Goal: Information Seeking & Learning: Learn about a topic

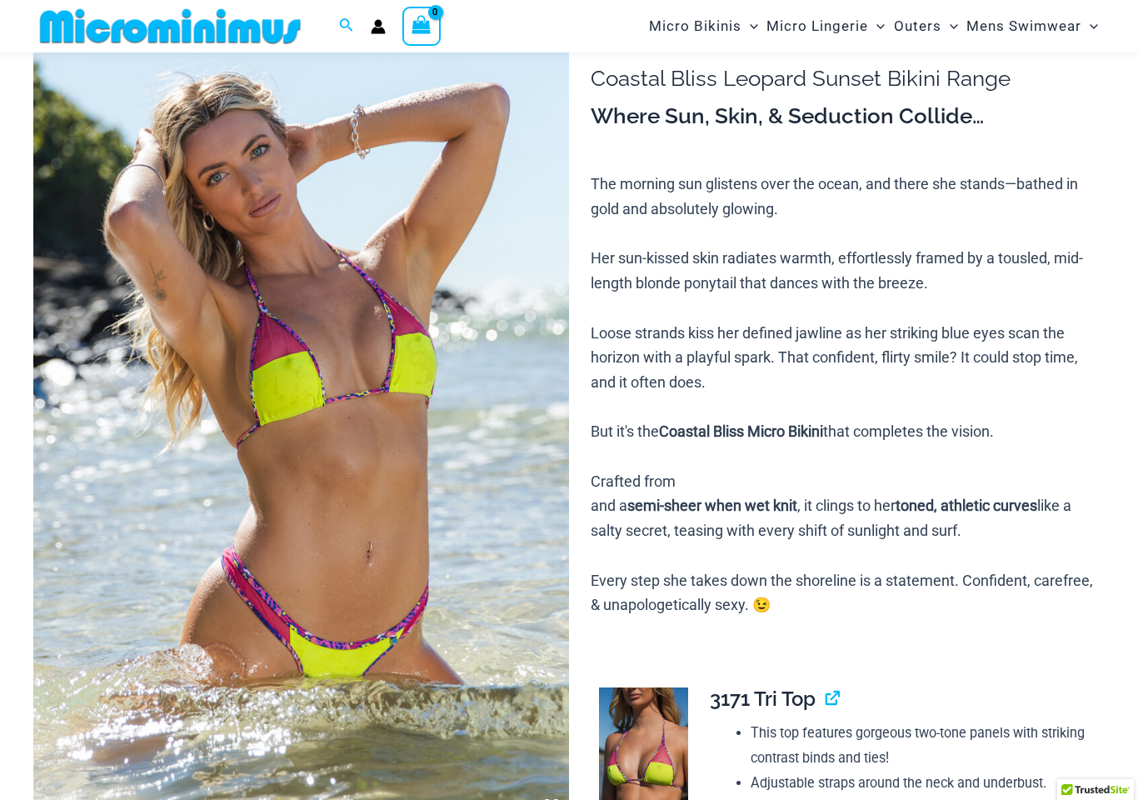
scroll to position [137, 0]
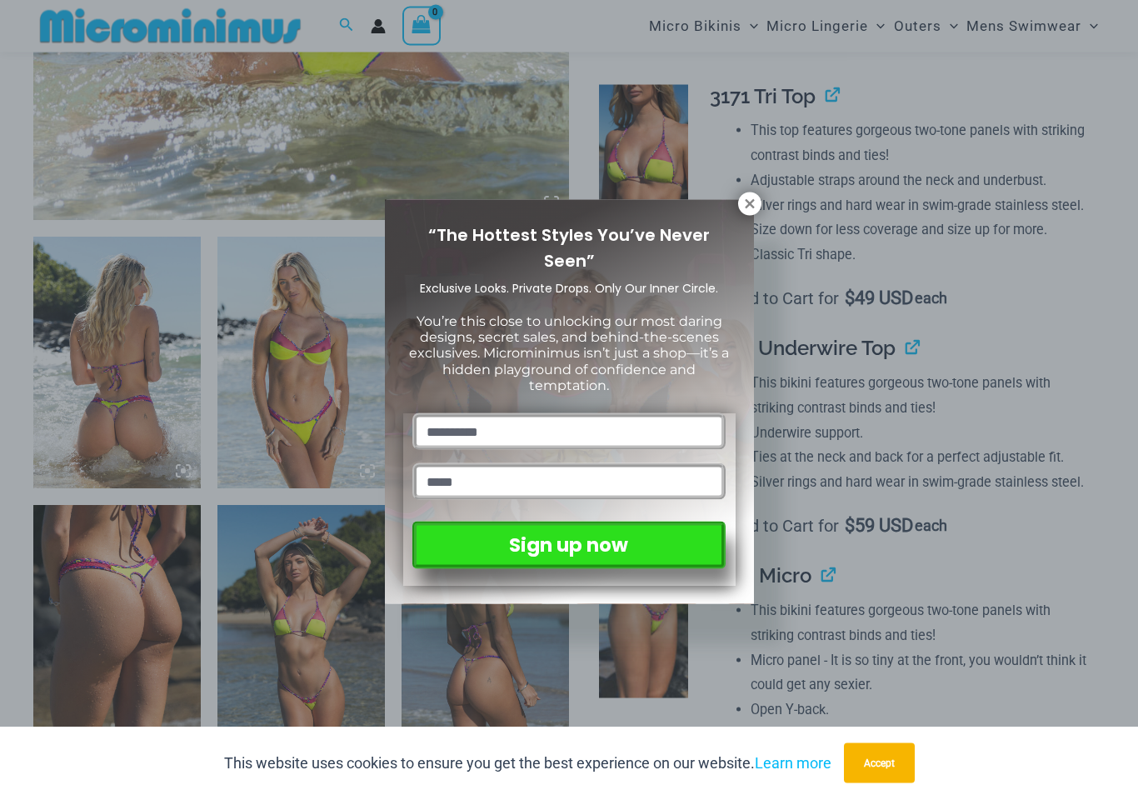
click at [751, 201] on icon at bounding box center [749, 204] width 15 height 15
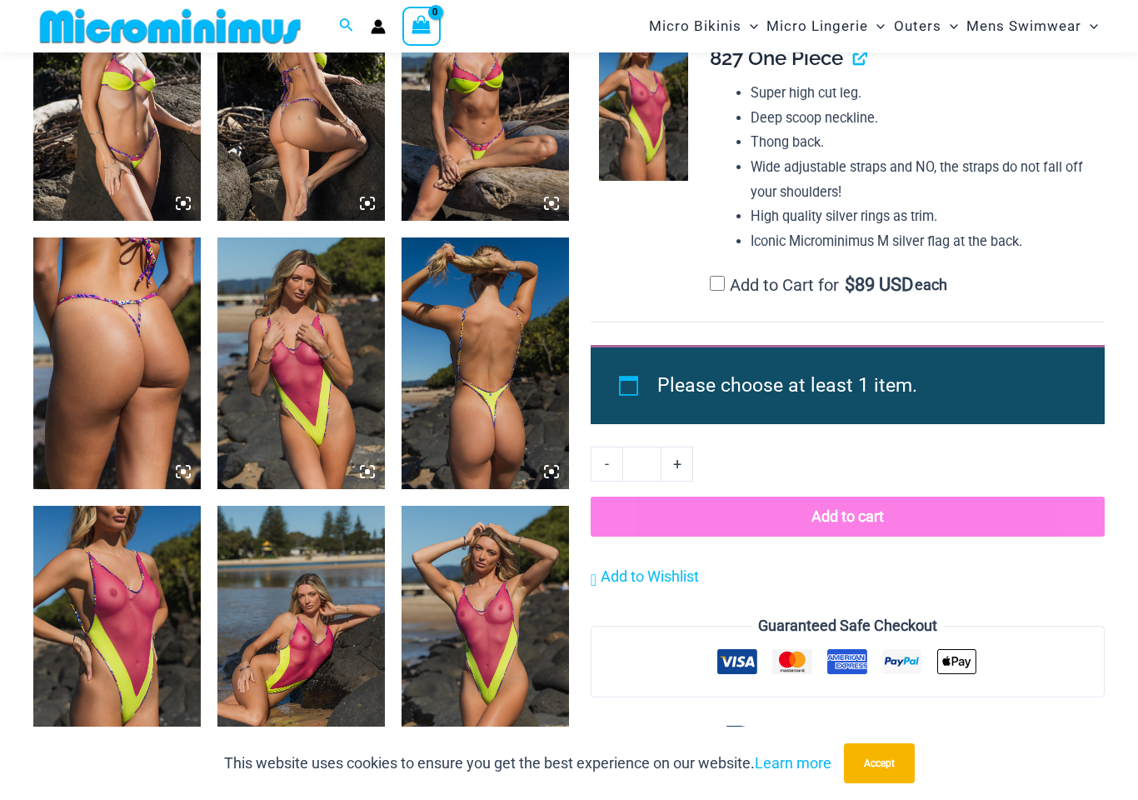
scroll to position [1822, 0]
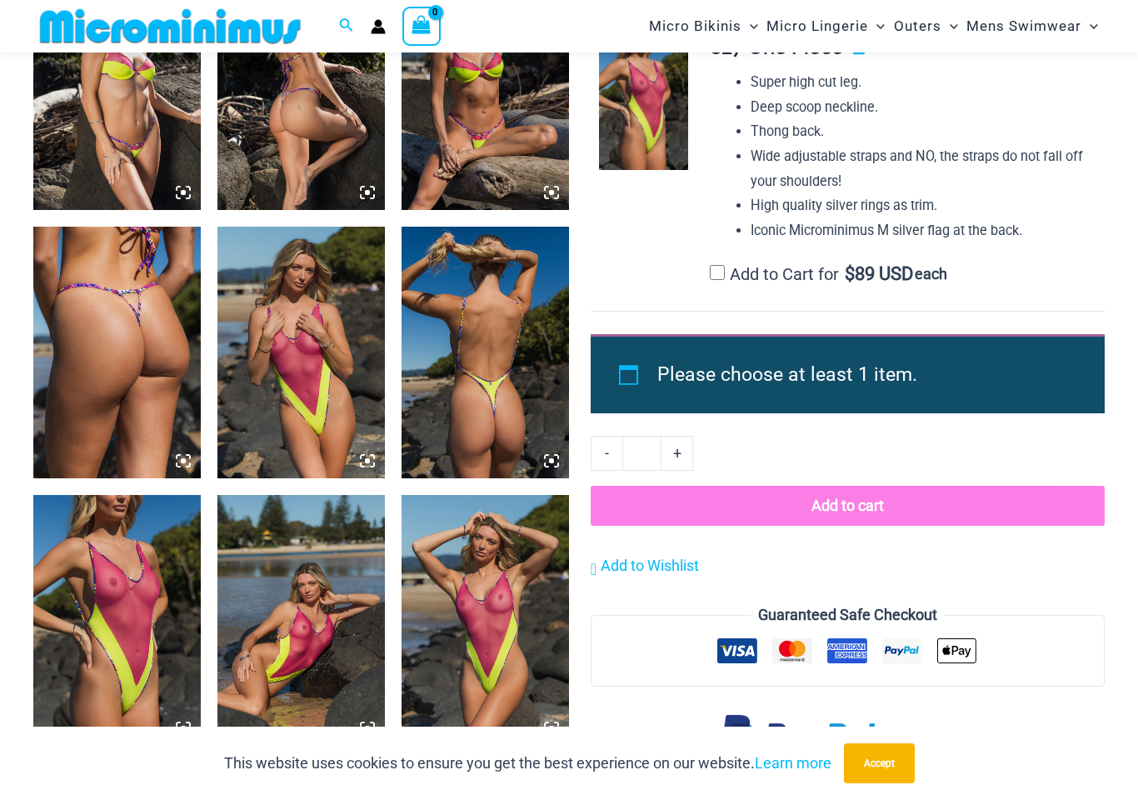
click at [89, 604] on img at bounding box center [116, 620] width 167 height 251
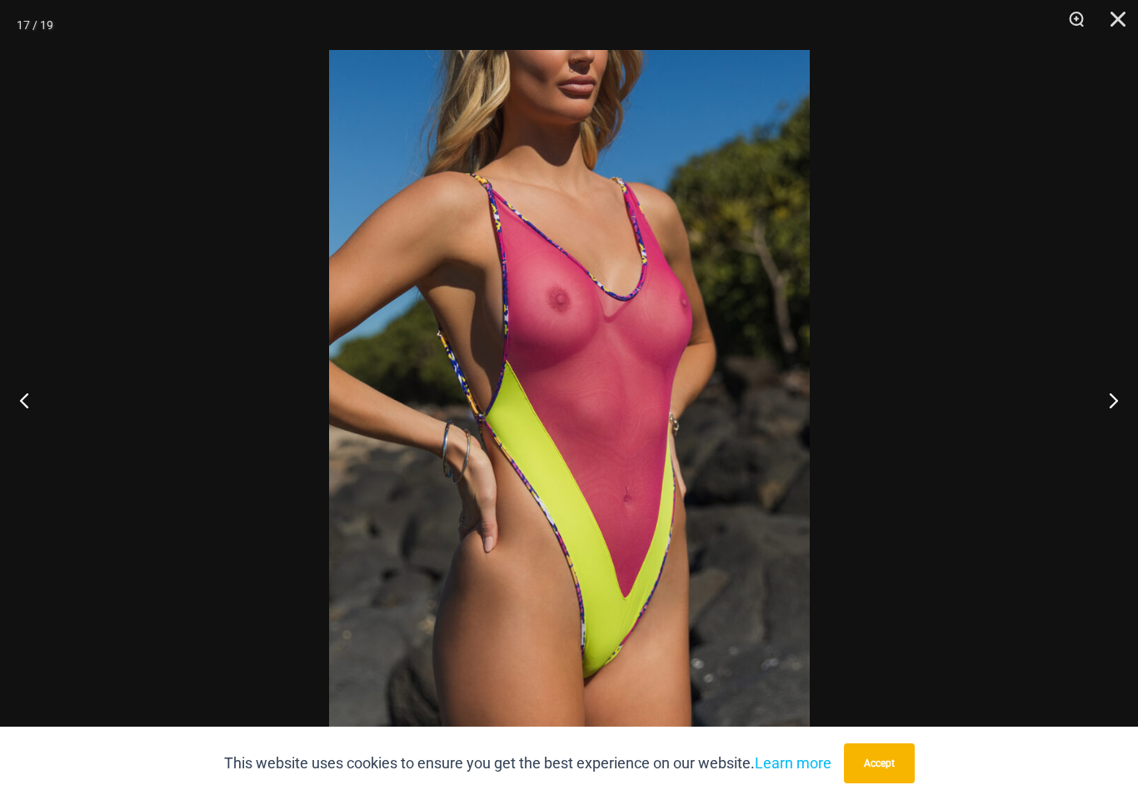
click at [1117, 20] on button "Close" at bounding box center [1113, 25] width 42 height 50
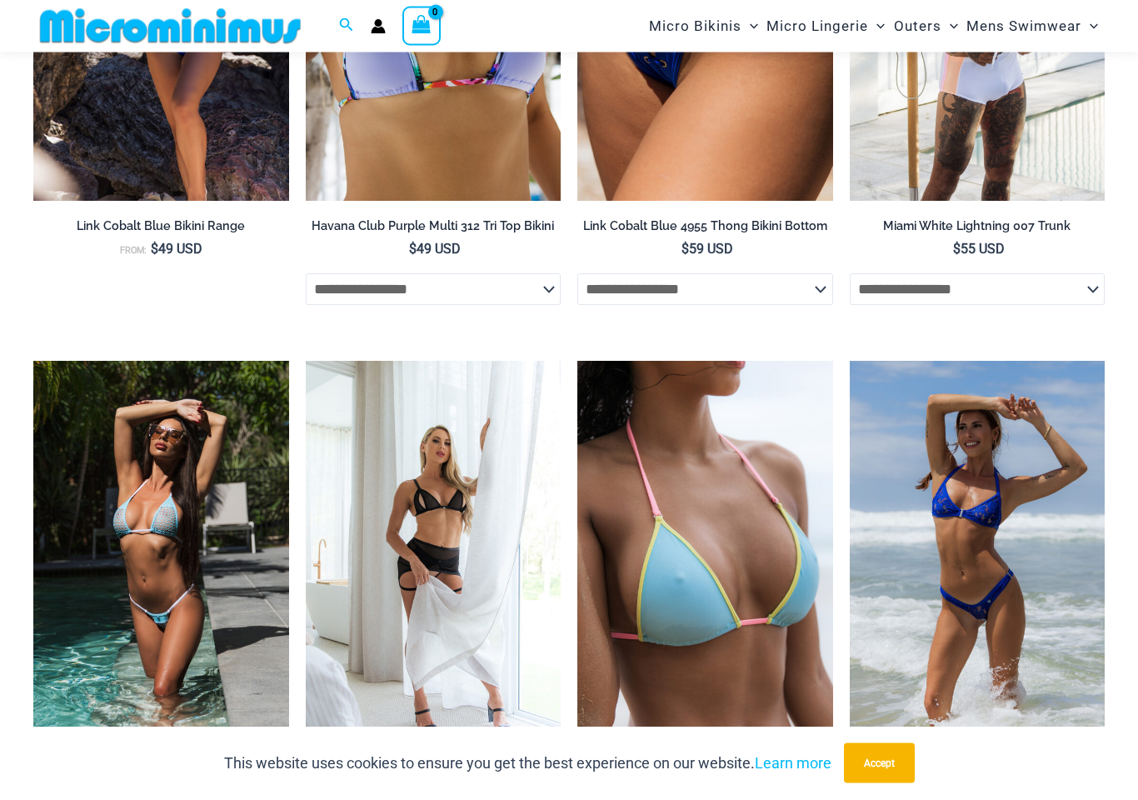
scroll to position [5335, 0]
click at [33, 361] on img at bounding box center [33, 361] width 0 height 0
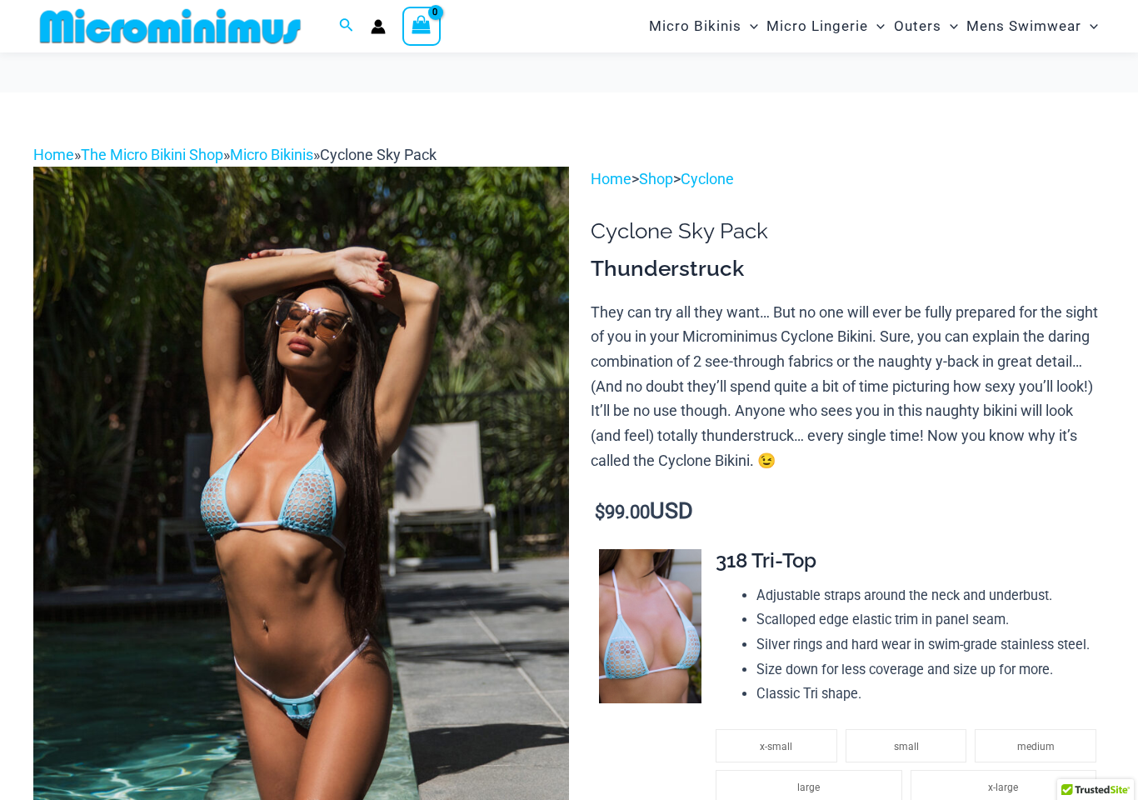
click at [229, 363] on img at bounding box center [301, 569] width 536 height 804
click at [243, 375] on img at bounding box center [301, 569] width 536 height 804
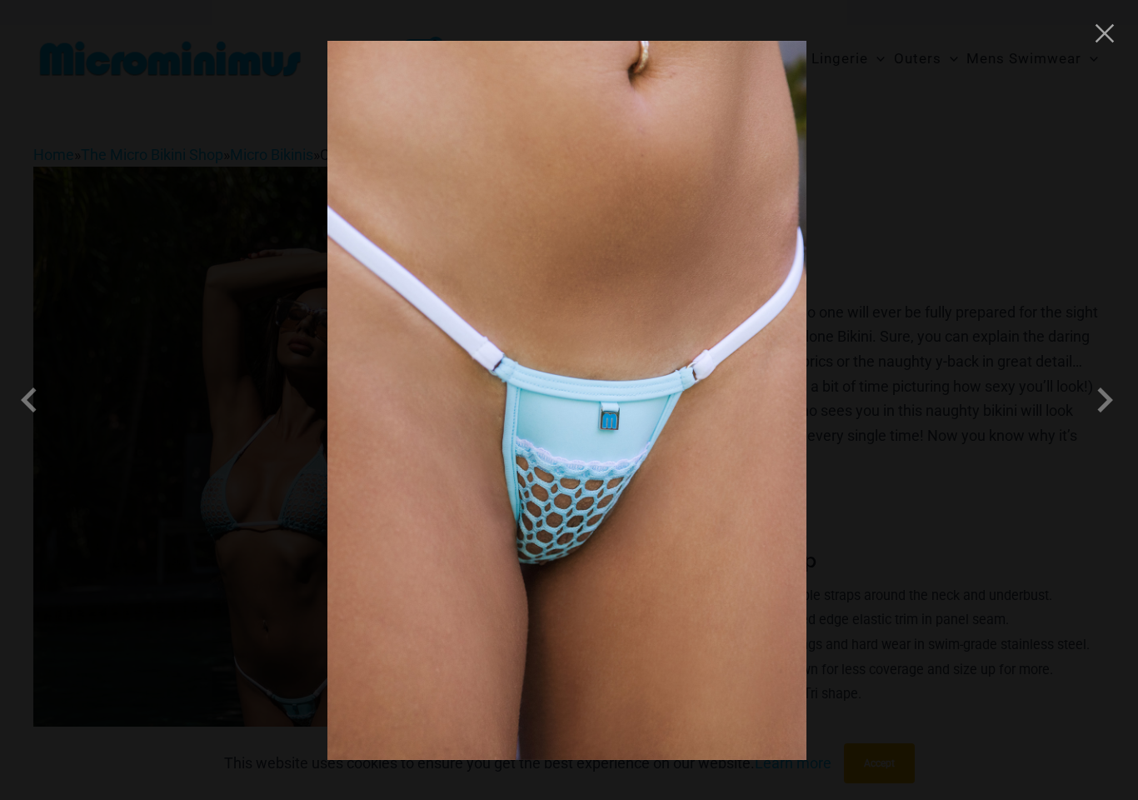
click at [37, 397] on span at bounding box center [33, 400] width 50 height 50
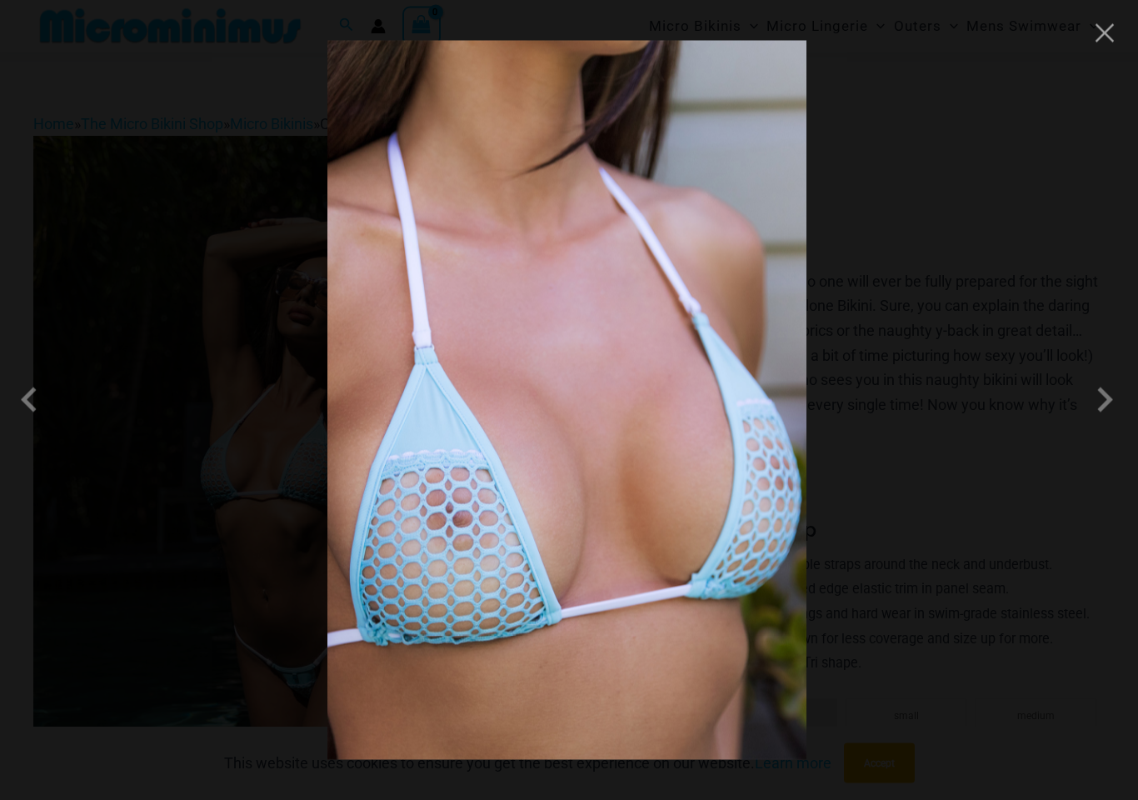
scroll to position [43, 0]
click at [49, 408] on span at bounding box center [33, 400] width 50 height 50
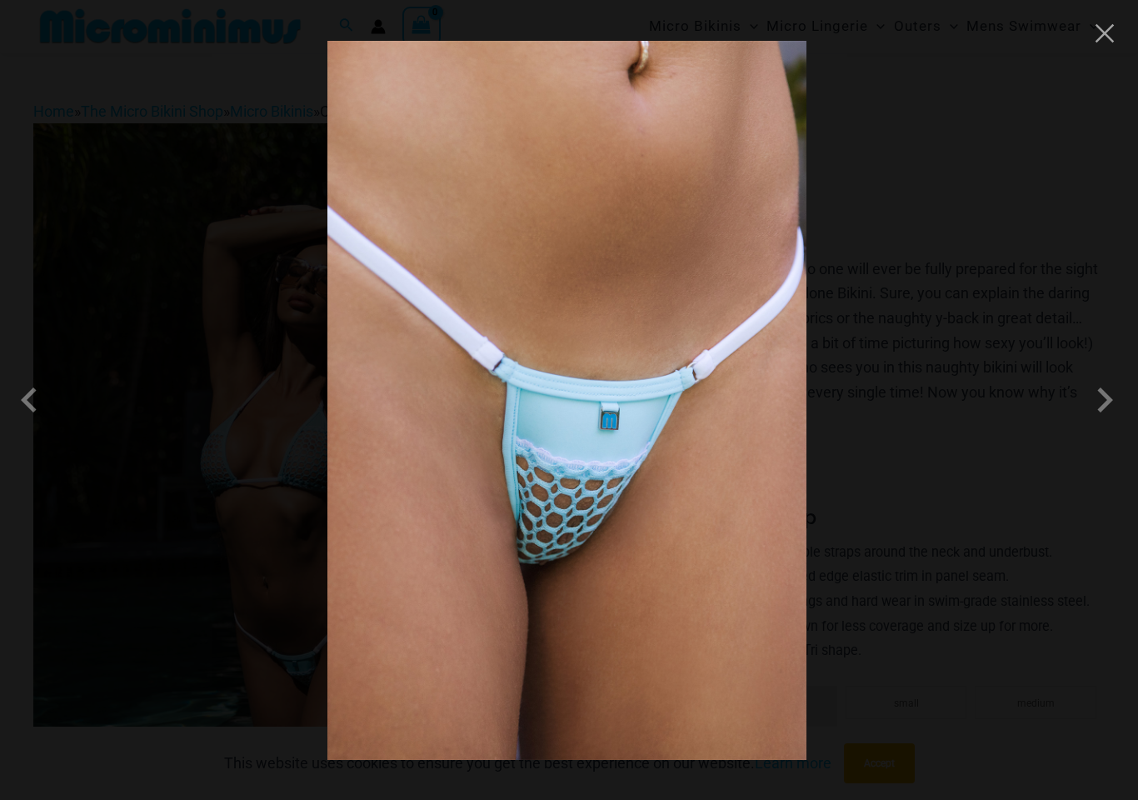
click at [29, 397] on span at bounding box center [33, 400] width 50 height 50
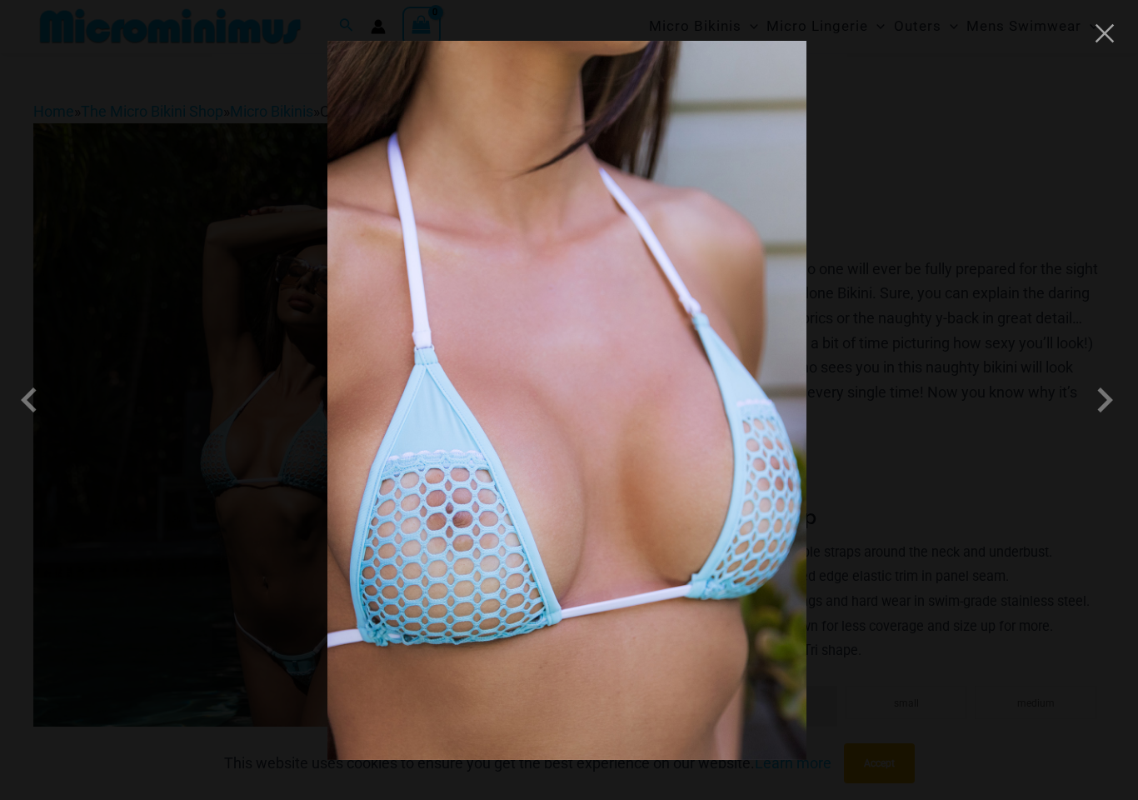
click at [39, 399] on span at bounding box center [33, 400] width 50 height 50
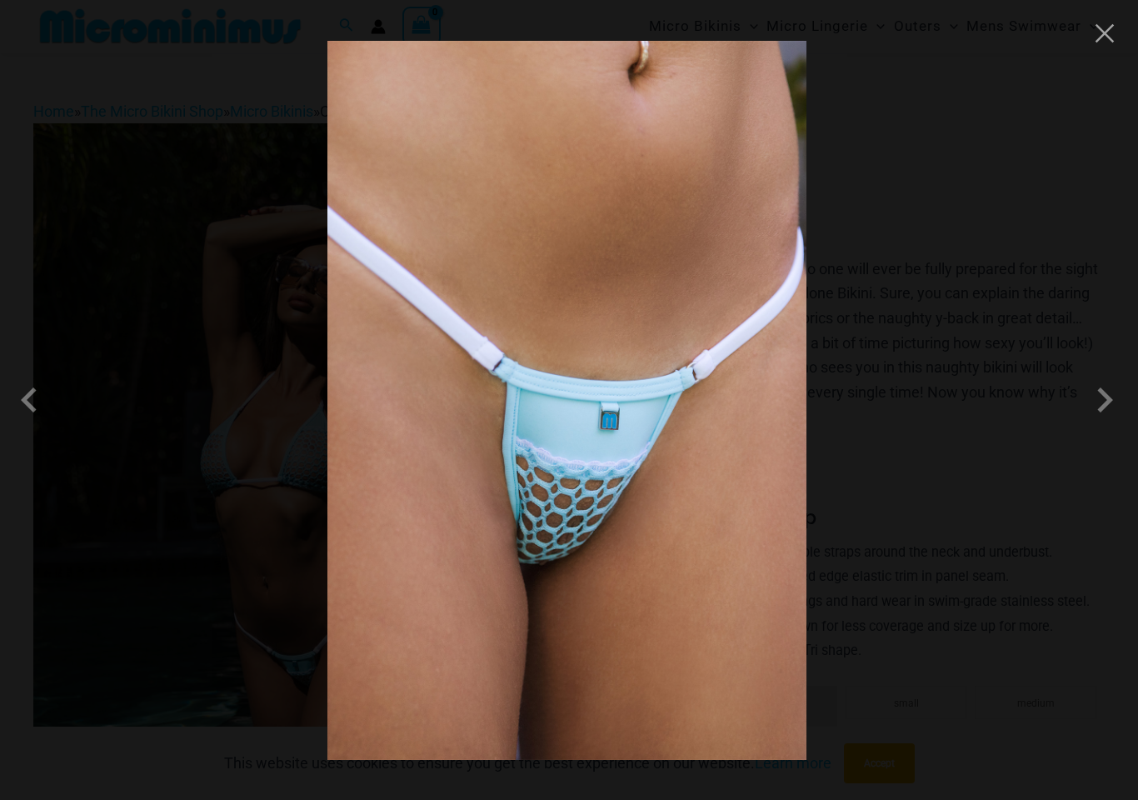
click at [1114, 412] on span at bounding box center [1105, 400] width 50 height 50
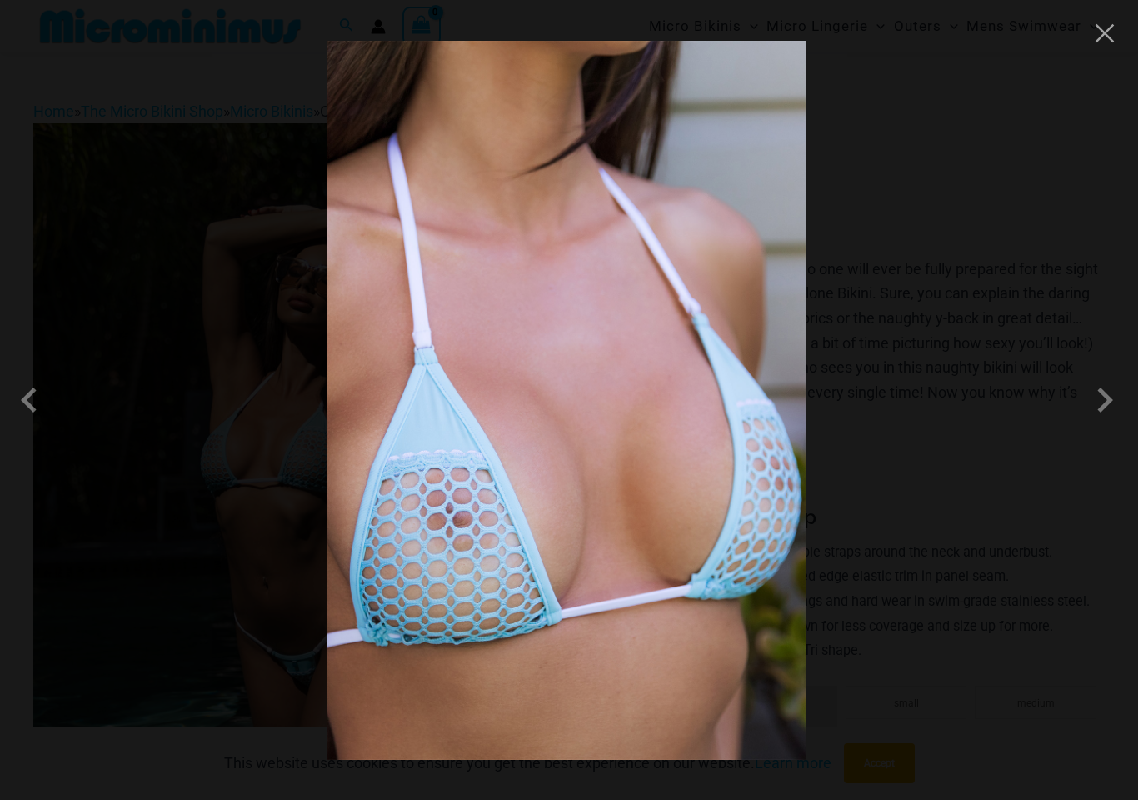
click at [1100, 407] on span at bounding box center [1105, 400] width 50 height 50
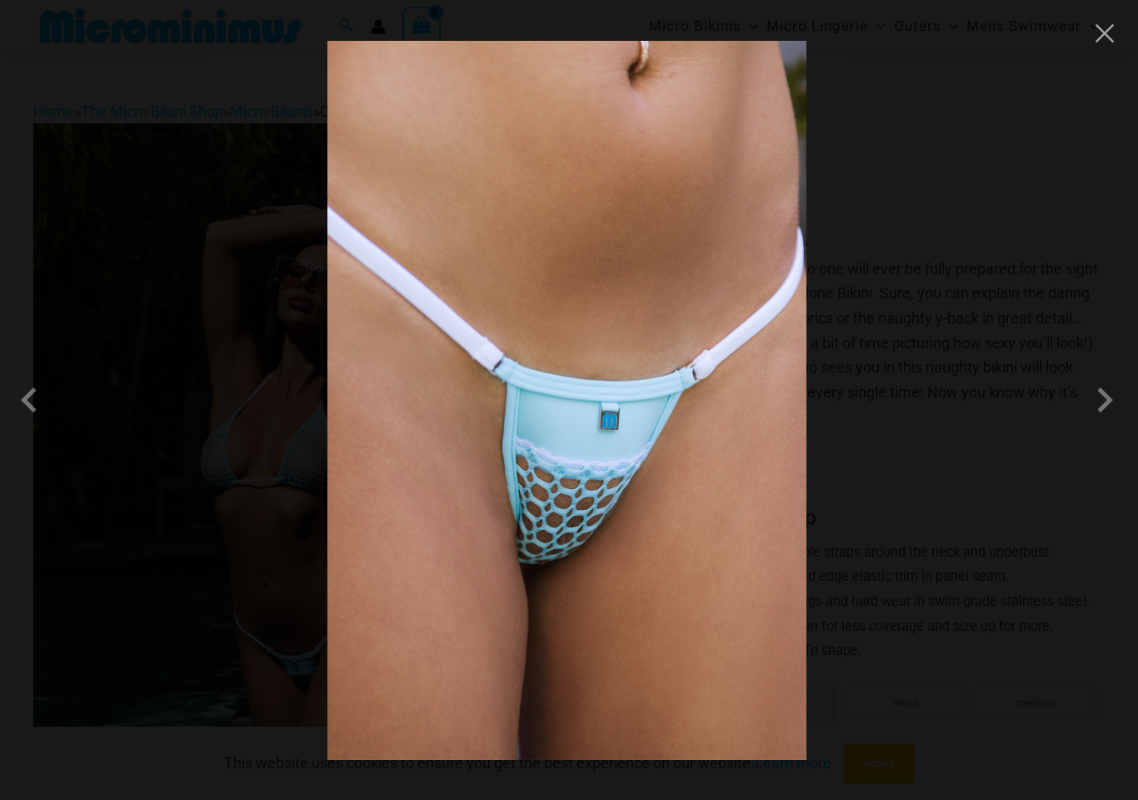
click at [1091, 47] on div at bounding box center [569, 400] width 1138 height 800
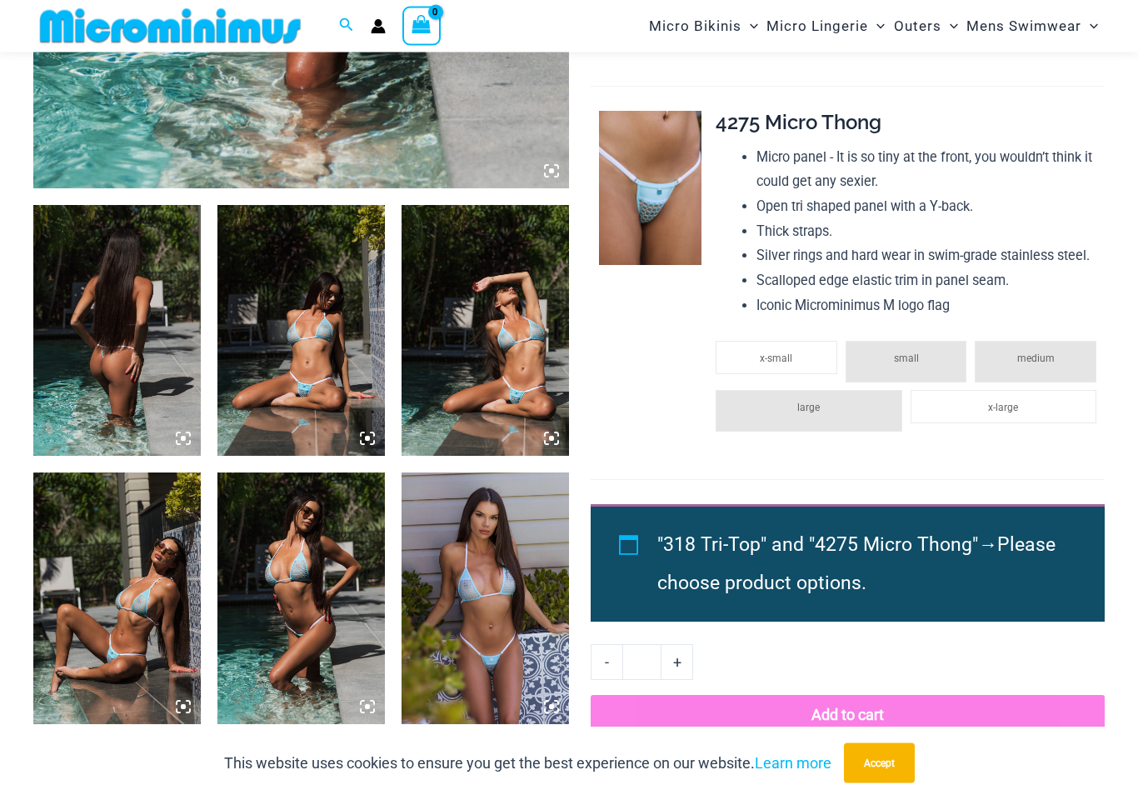
scroll to position [769, 0]
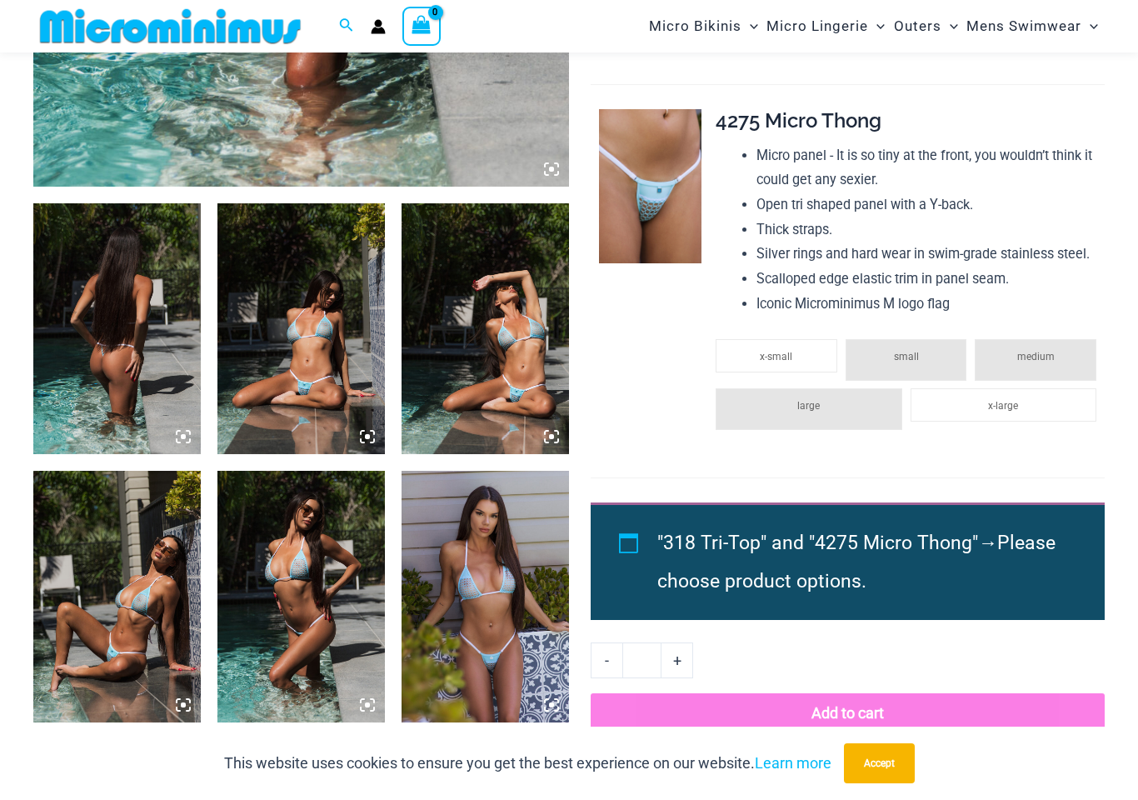
click at [106, 388] on img at bounding box center [116, 328] width 167 height 251
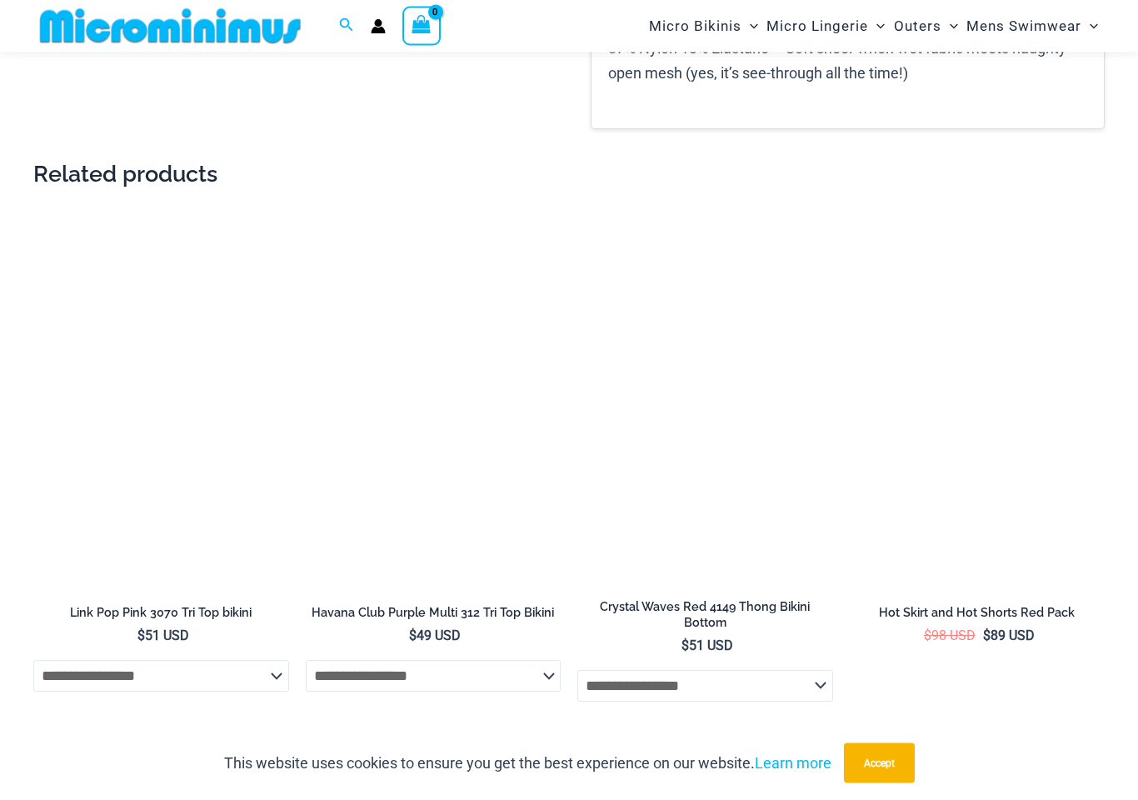
scroll to position [1952, 0]
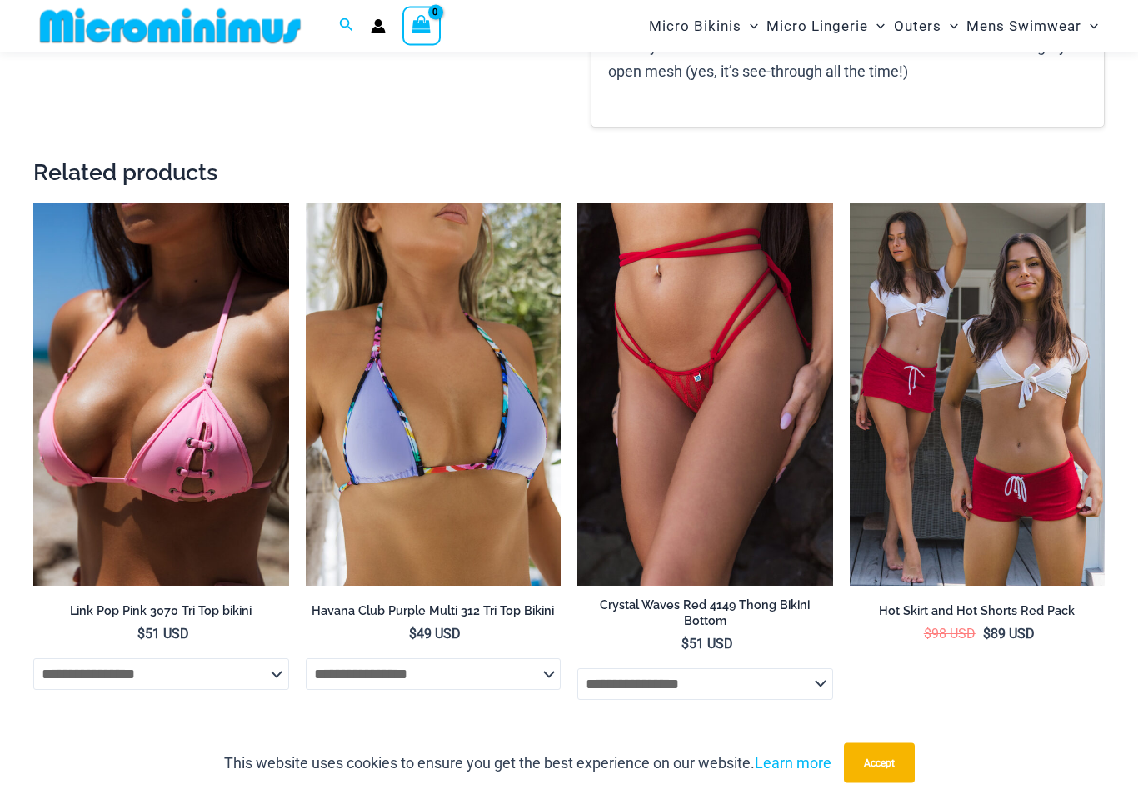
click at [577, 203] on img at bounding box center [577, 203] width 0 height 0
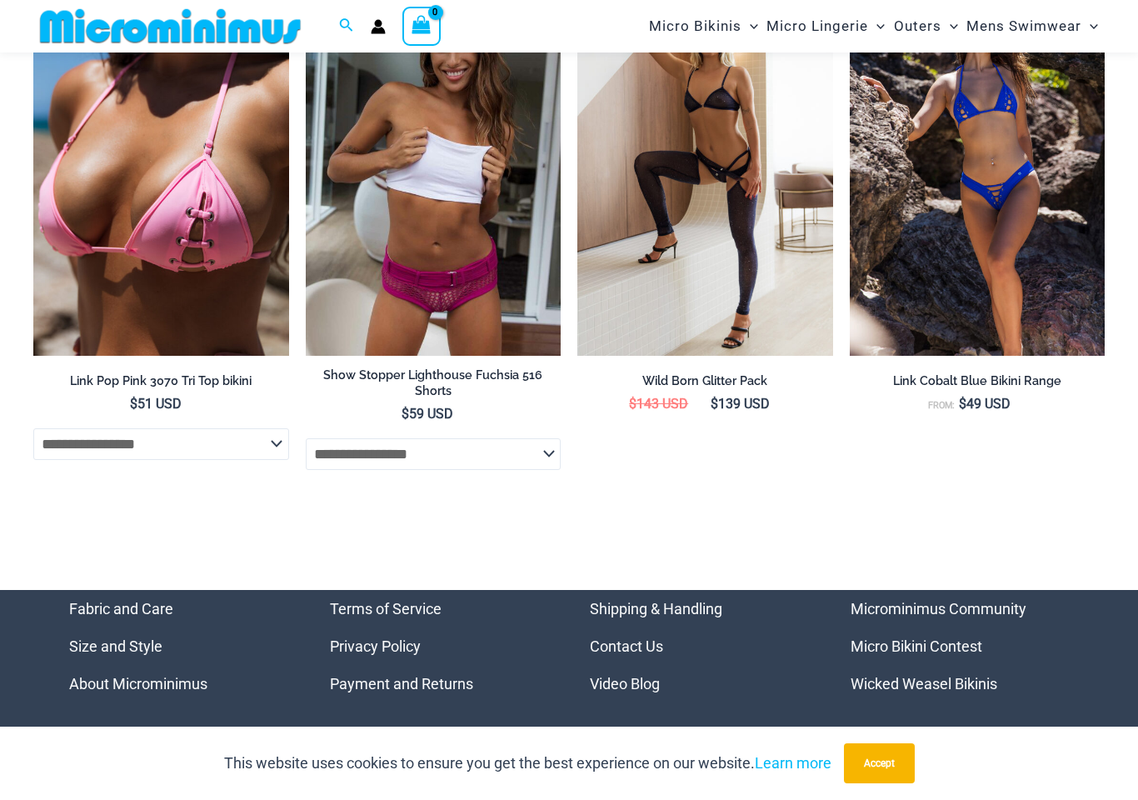
scroll to position [4340, 0]
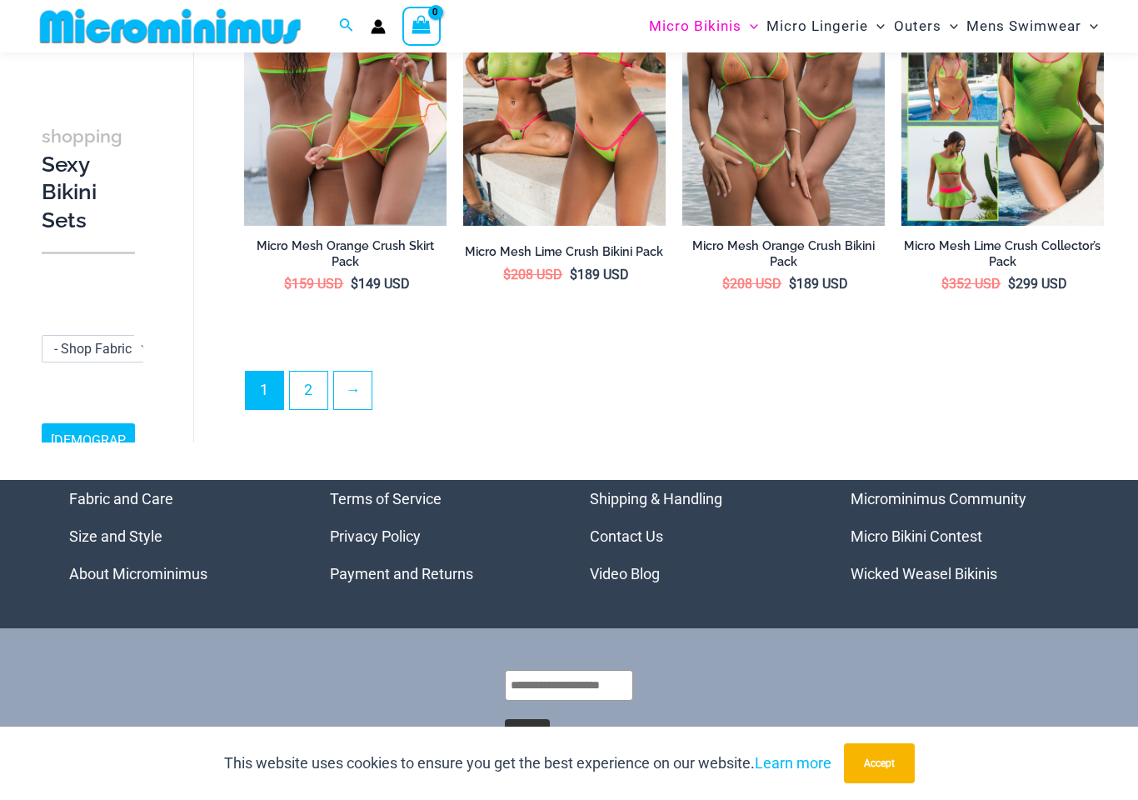
scroll to position [3291, 0]
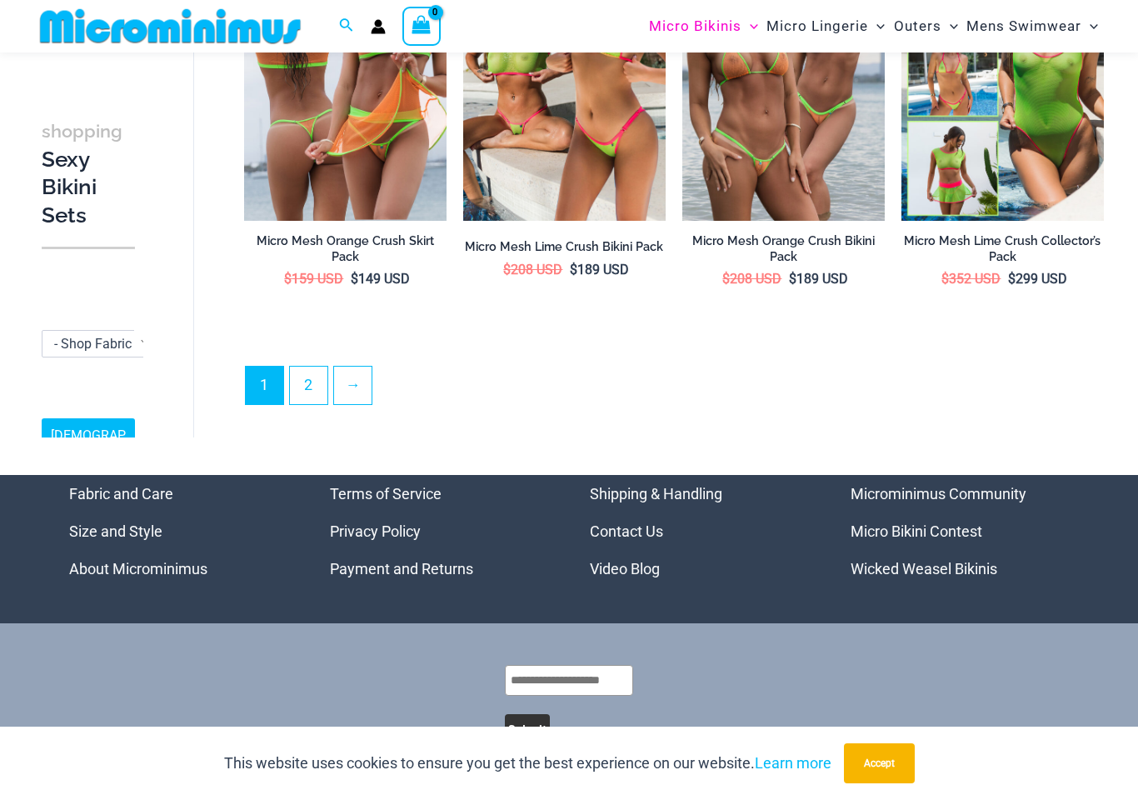
click at [323, 367] on link "2" at bounding box center [308, 385] width 37 height 37
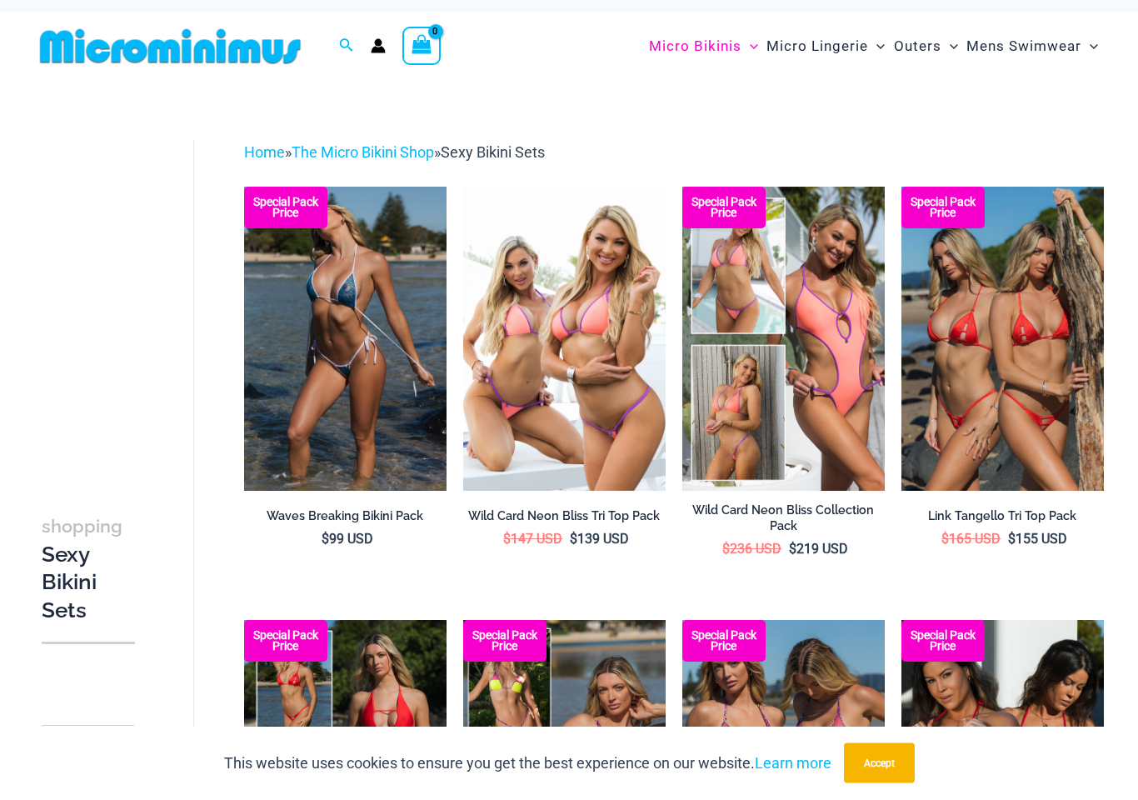
scroll to position [11, 0]
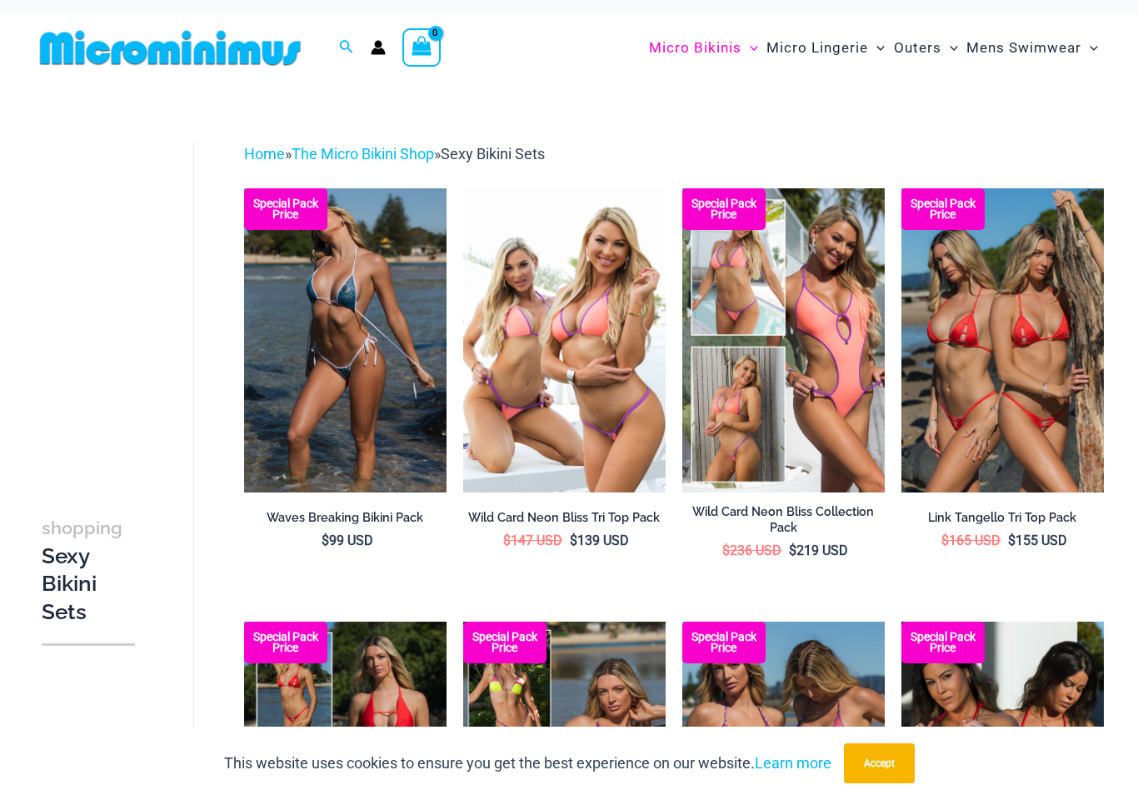
click at [244, 188] on img at bounding box center [244, 188] width 0 height 0
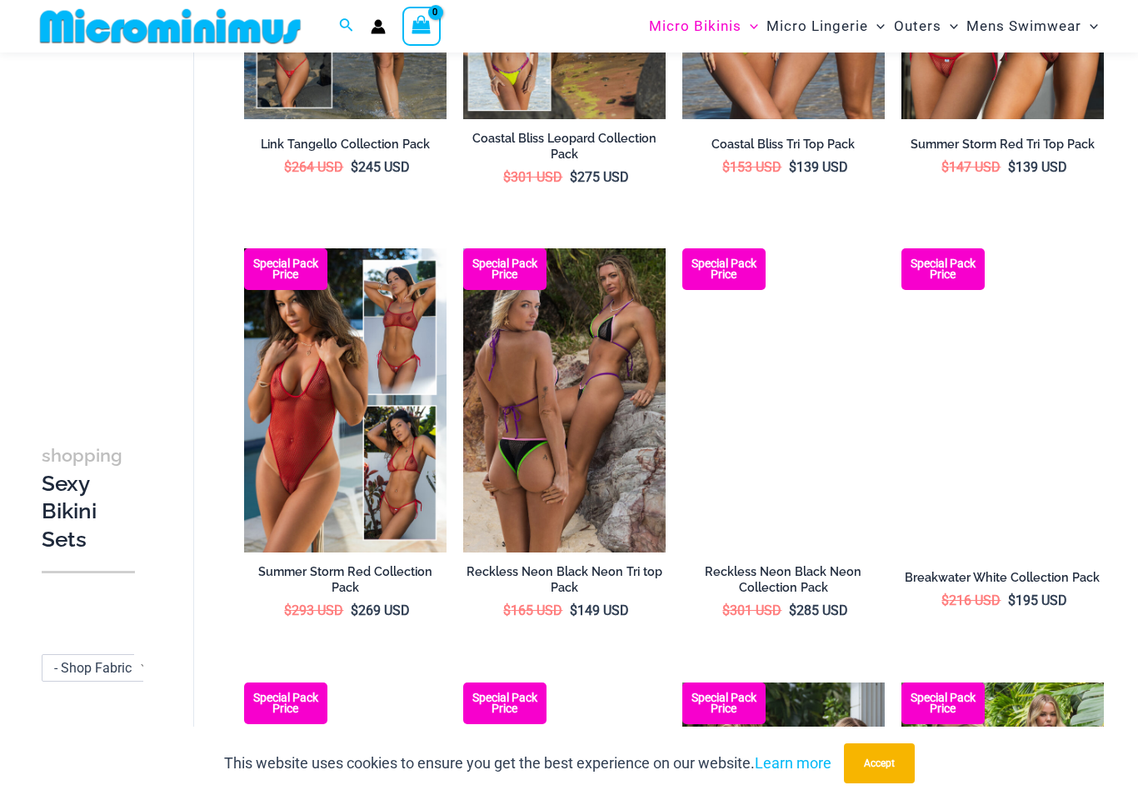
scroll to position [869, 0]
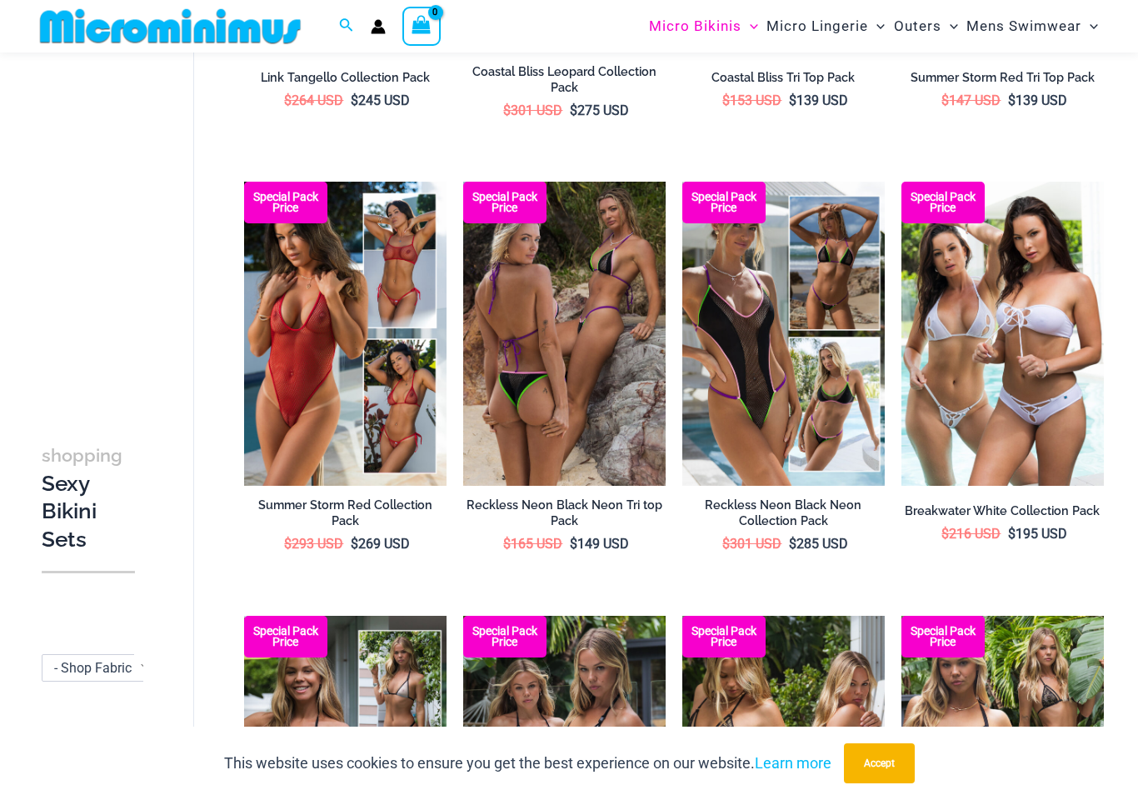
click at [244, 182] on img at bounding box center [244, 182] width 0 height 0
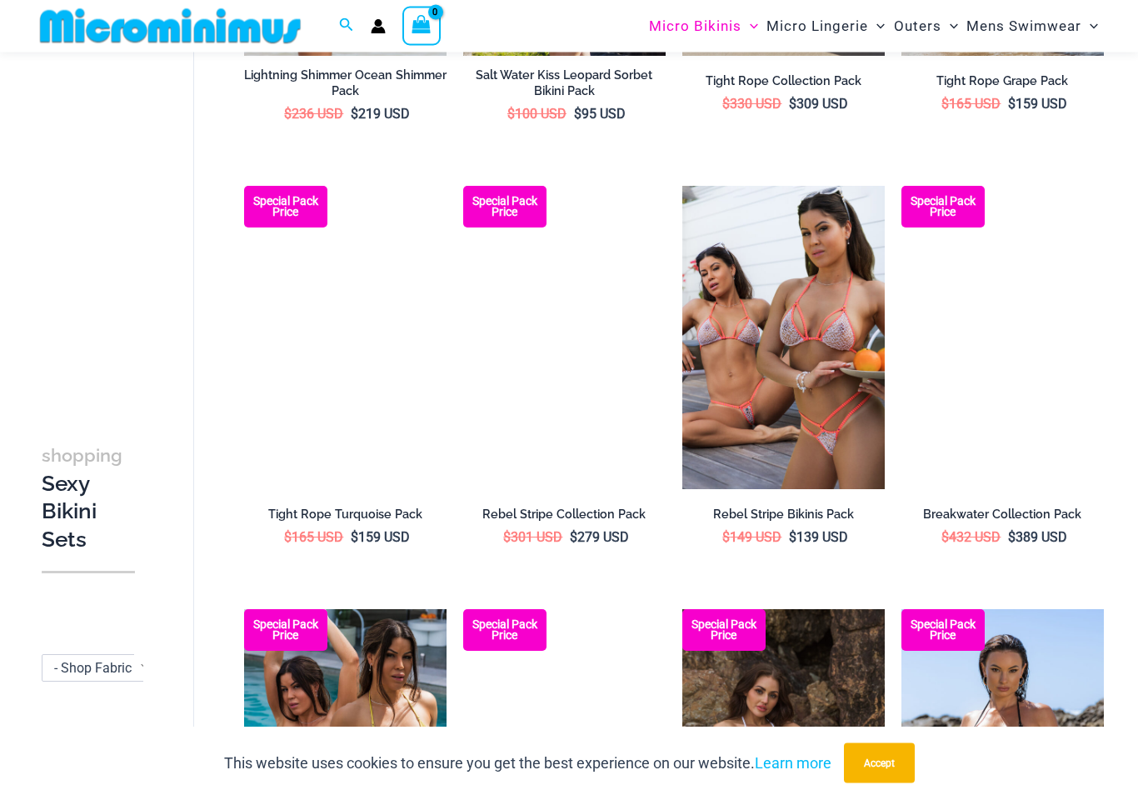
scroll to position [866, 0]
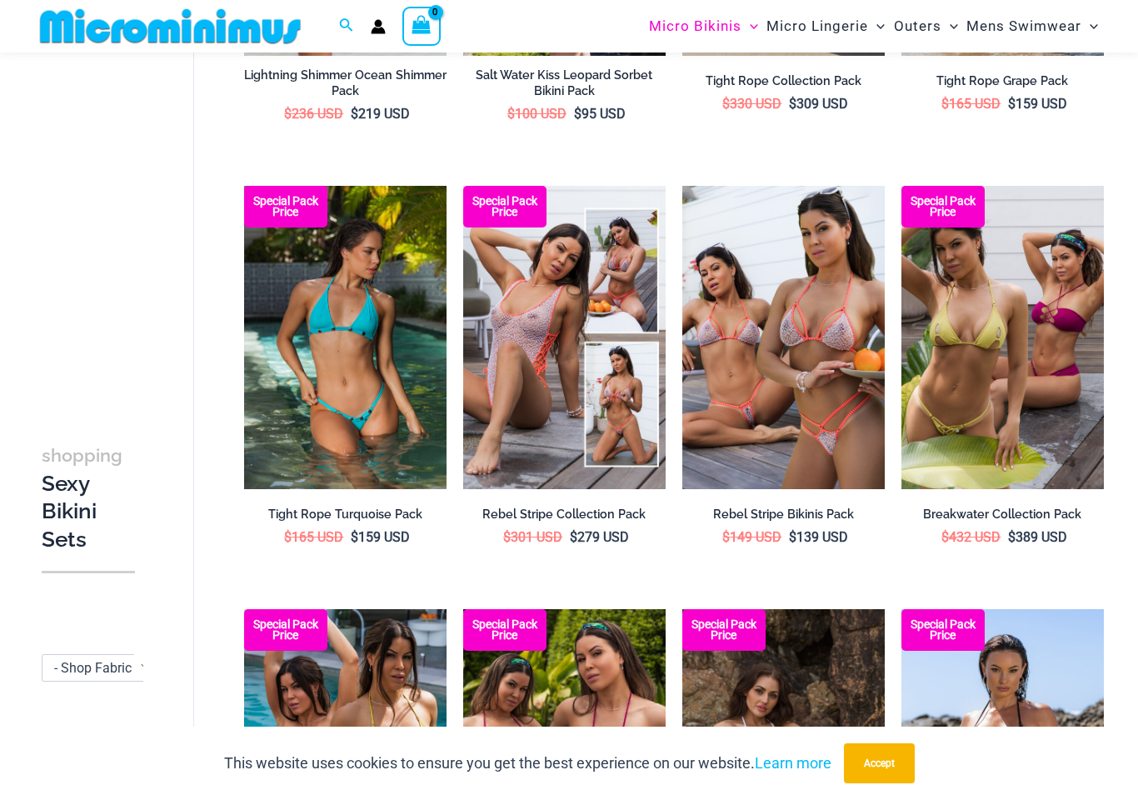
click at [682, 186] on img at bounding box center [682, 186] width 0 height 0
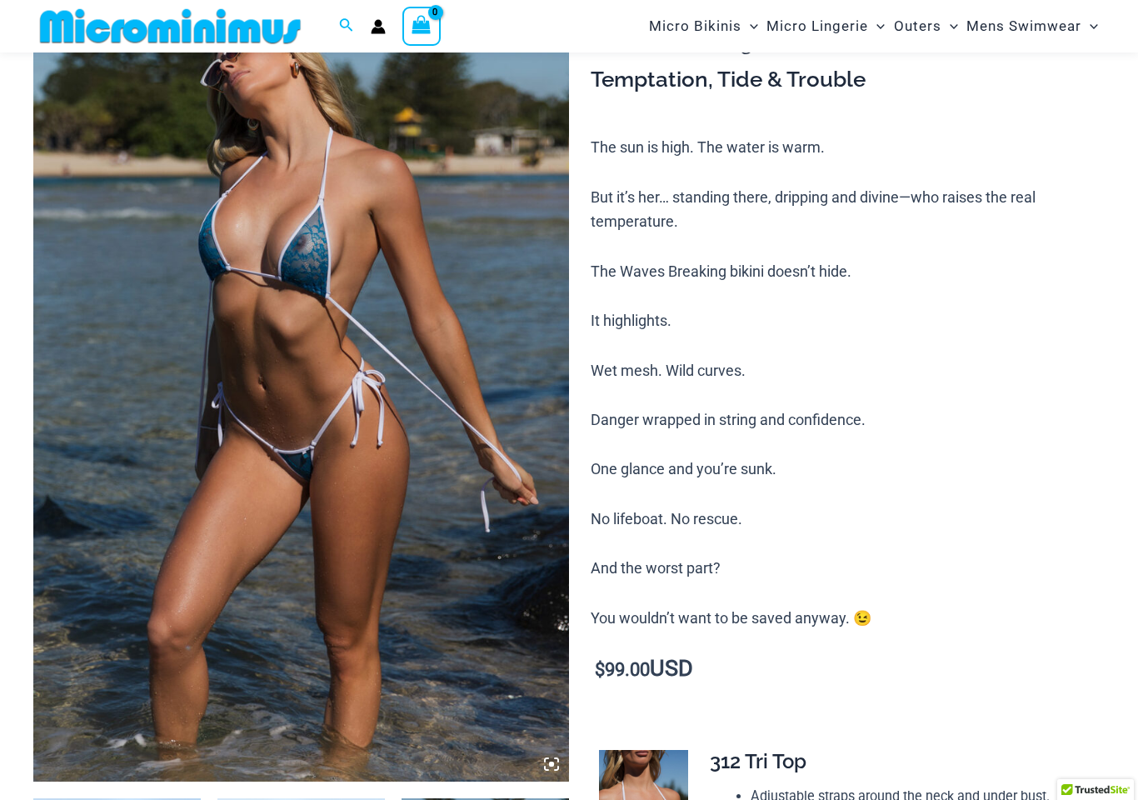
scroll to position [174, 0]
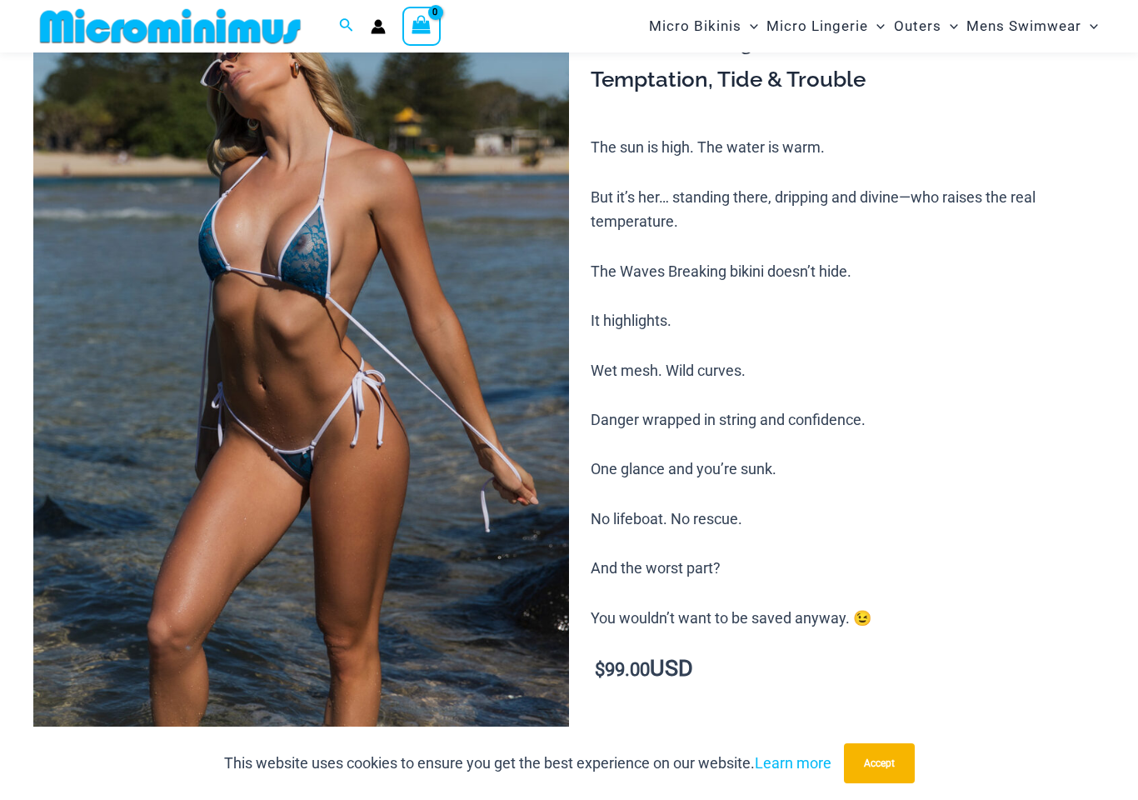
click at [875, 761] on button "Accept" at bounding box center [879, 763] width 71 height 40
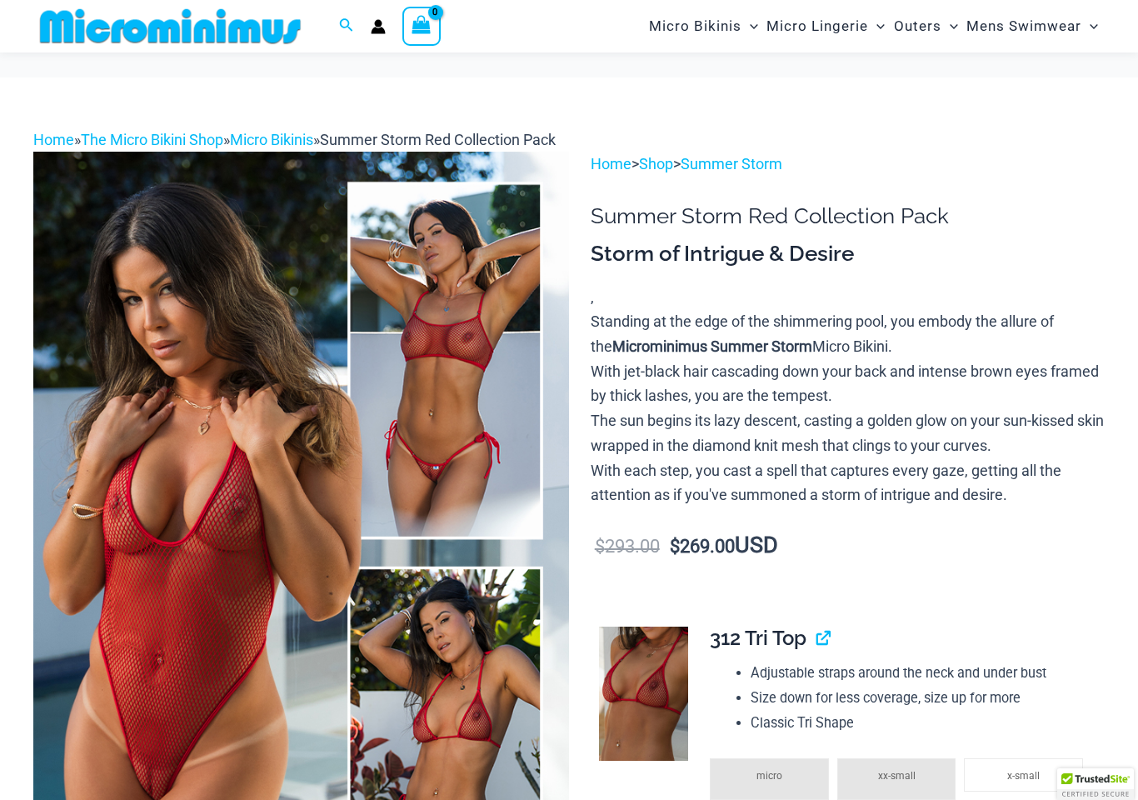
click at [656, 627] on img at bounding box center [643, 694] width 89 height 134
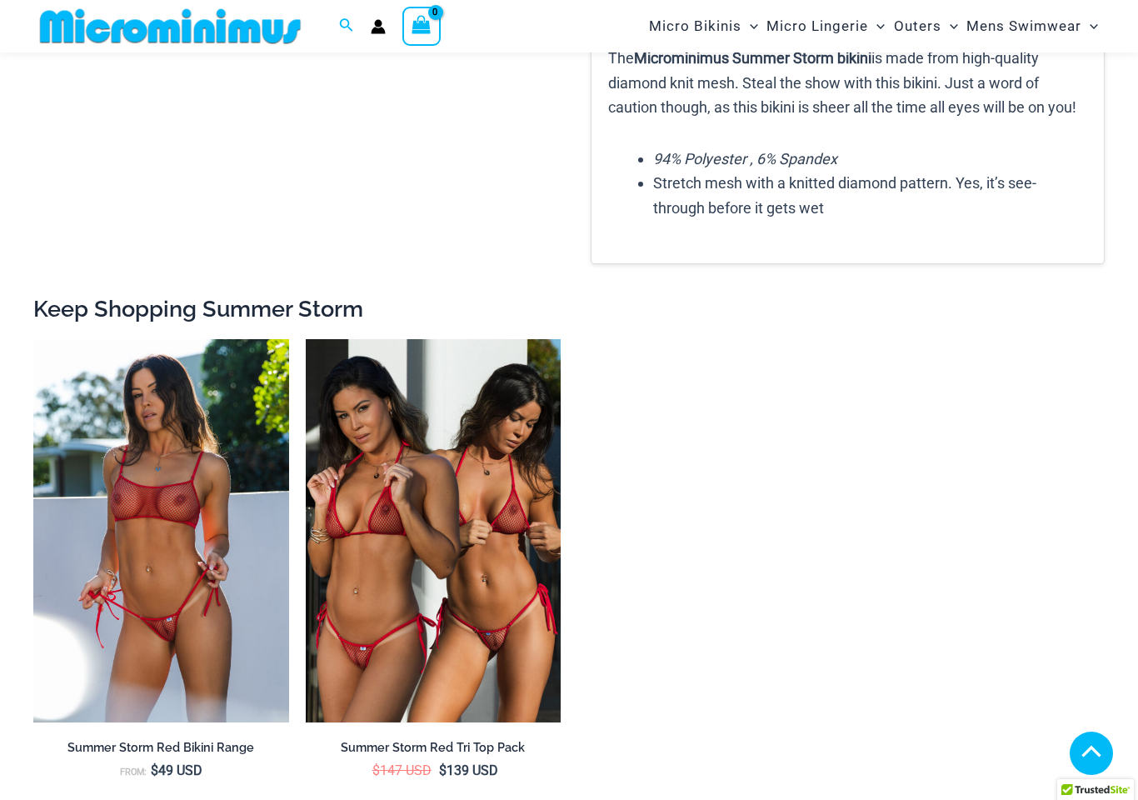
click at [837, 24] on span "Micro Lingerie" at bounding box center [818, 26] width 102 height 42
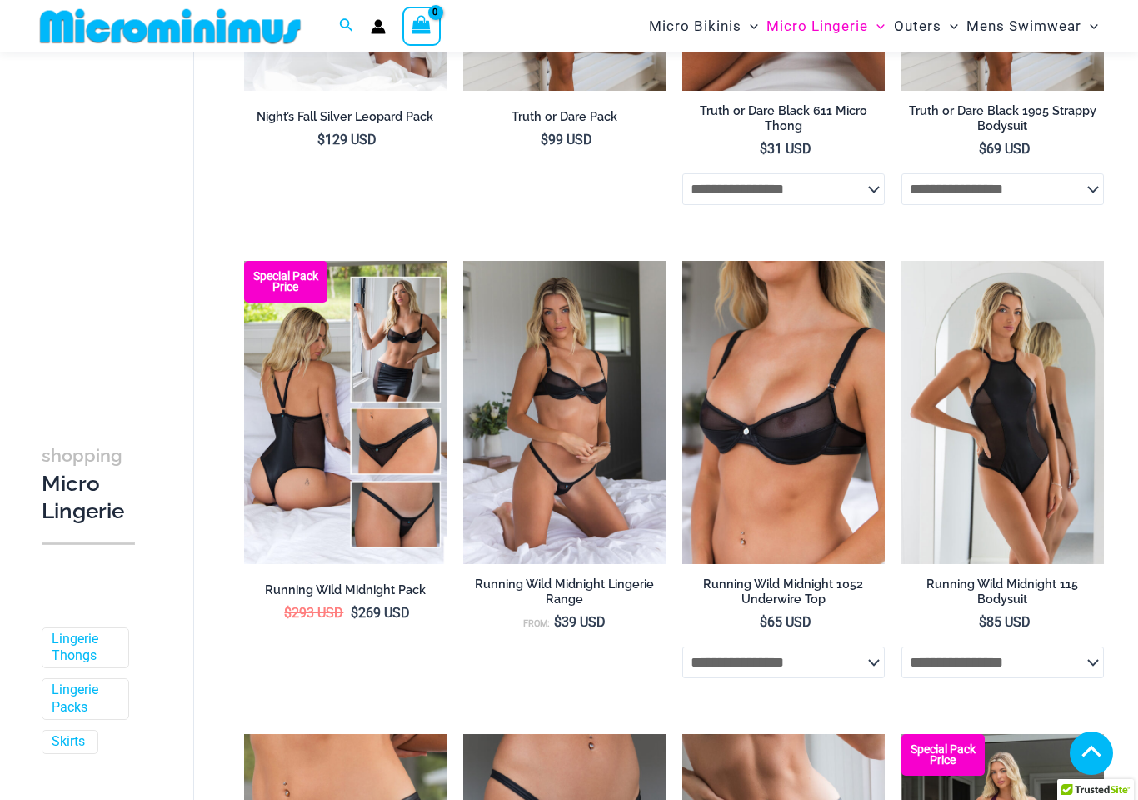
scroll to position [532, 0]
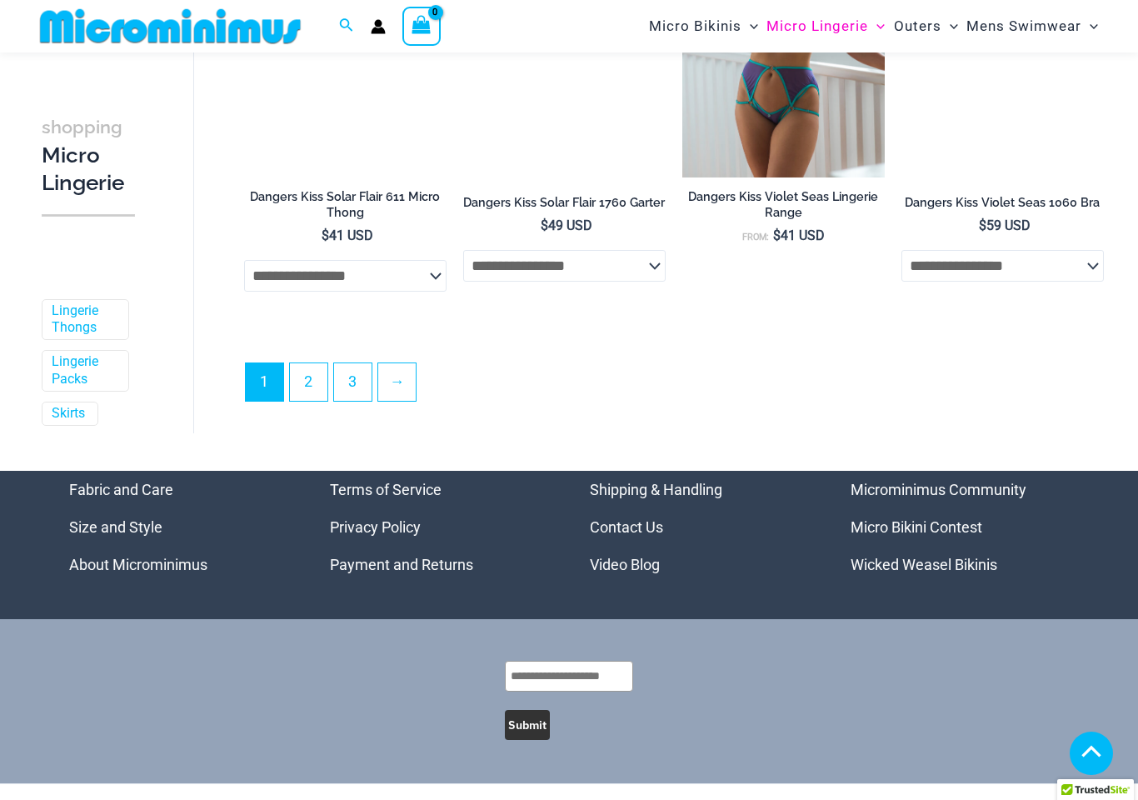
scroll to position [3742, 0]
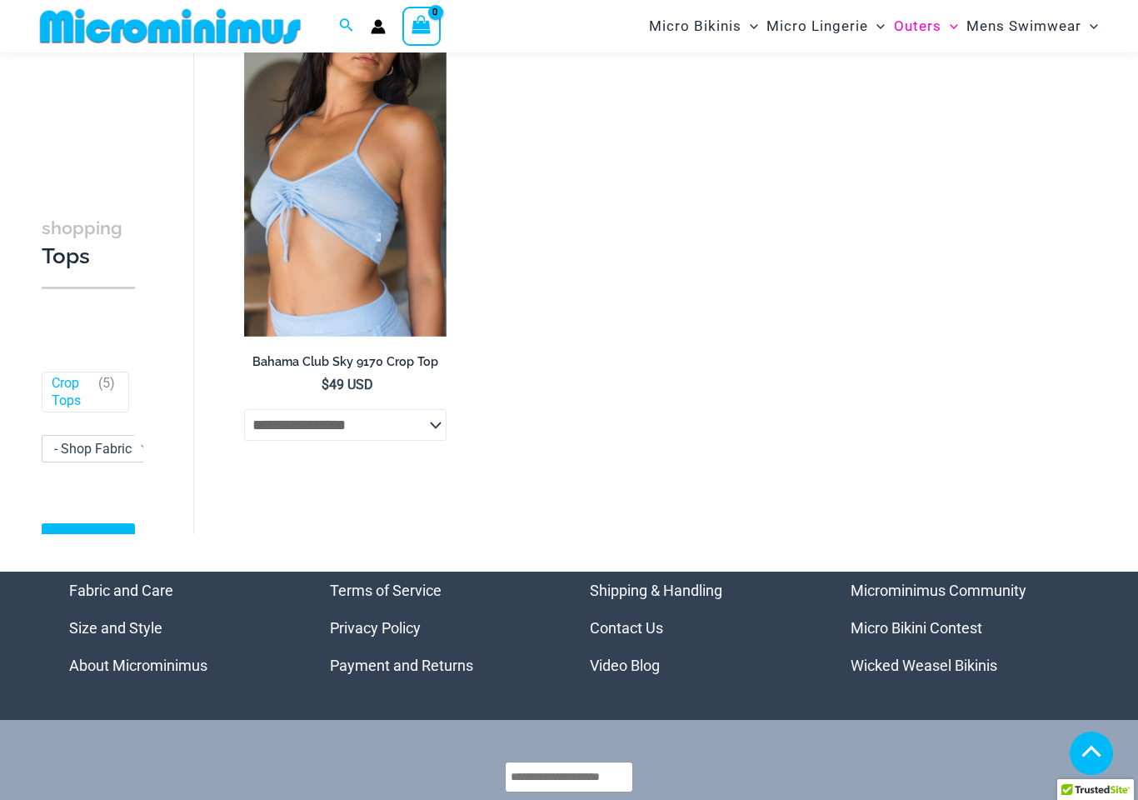
scroll to position [322, 0]
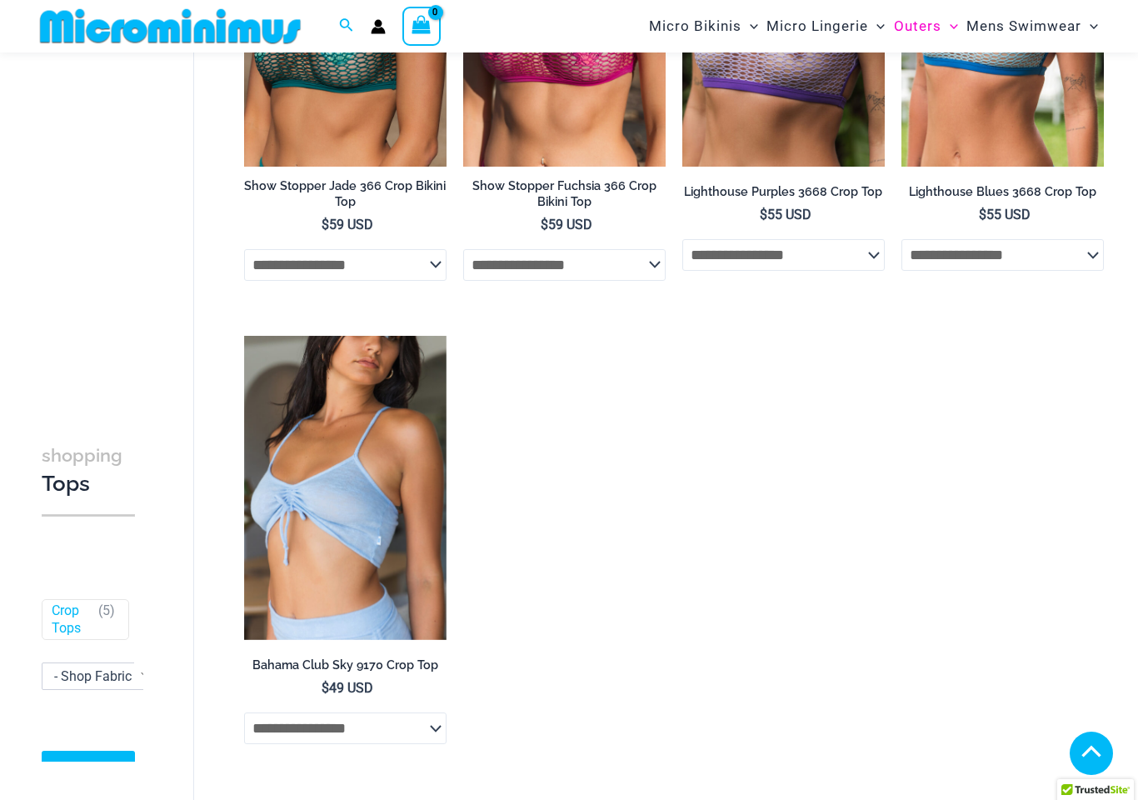
click at [937, 7] on span "Outers" at bounding box center [917, 26] width 47 height 42
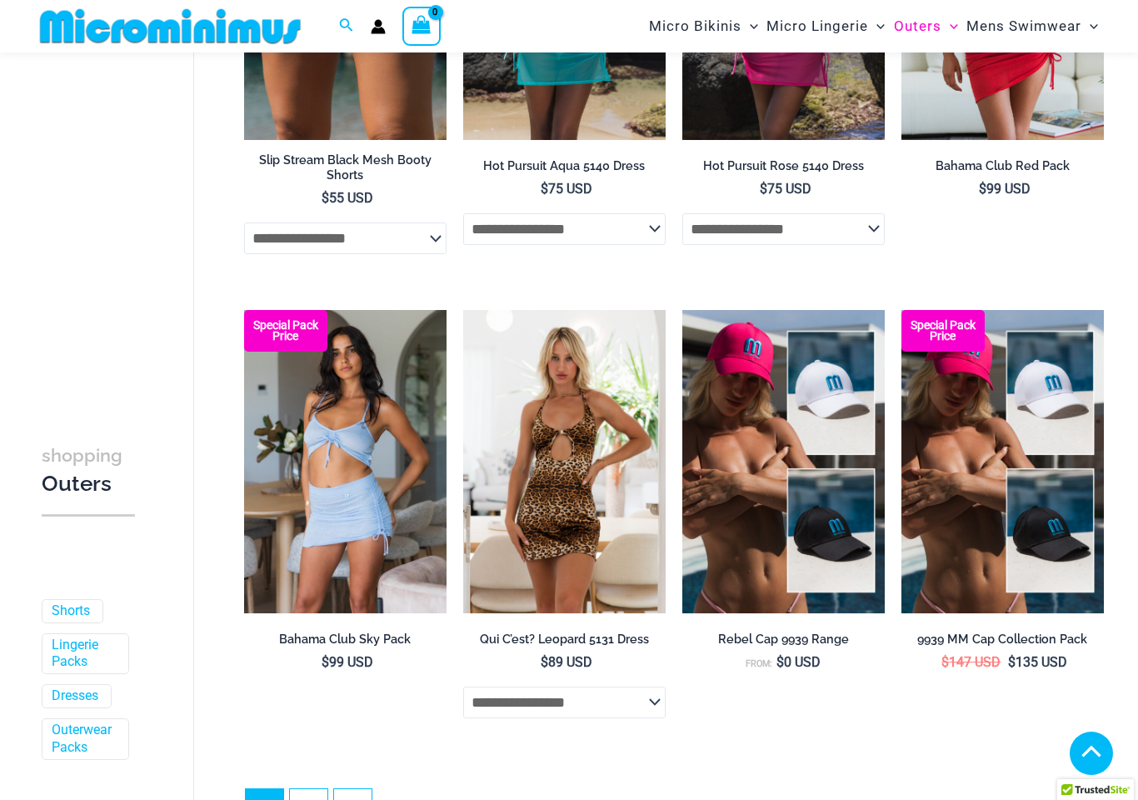
scroll to position [3276, 0]
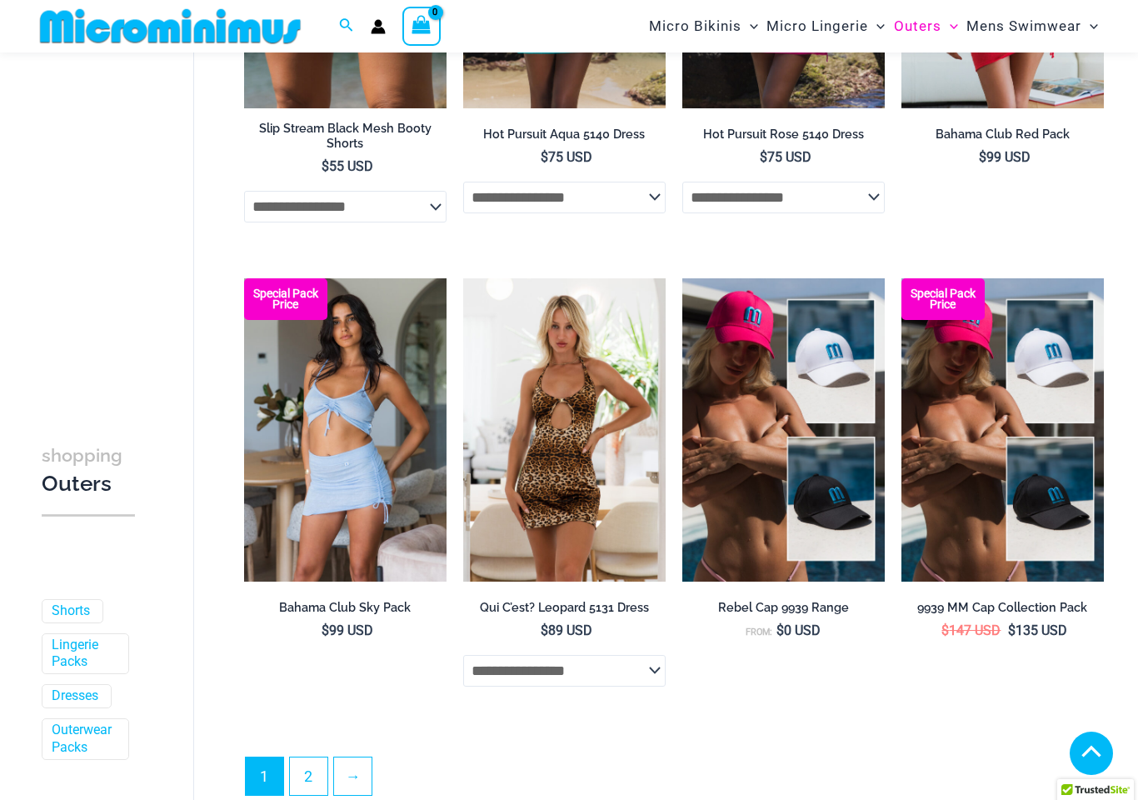
click at [336, 762] on link "→" at bounding box center [352, 775] width 37 height 37
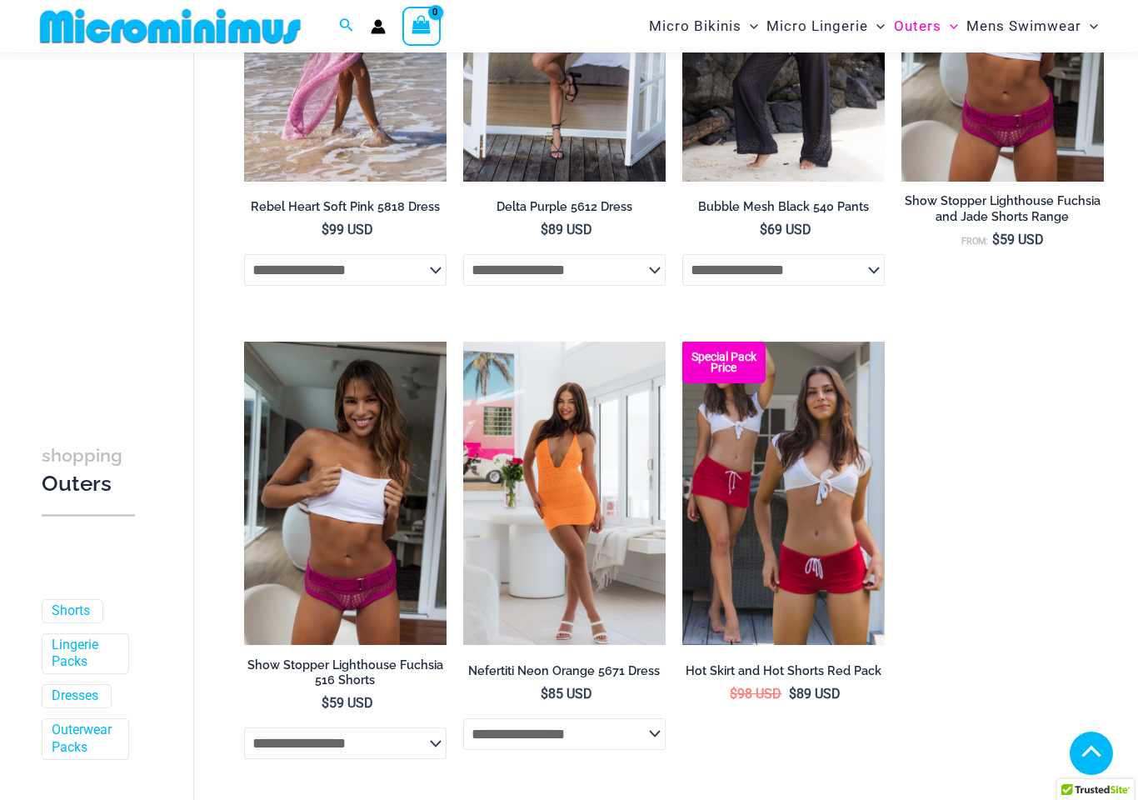
scroll to position [1244, 0]
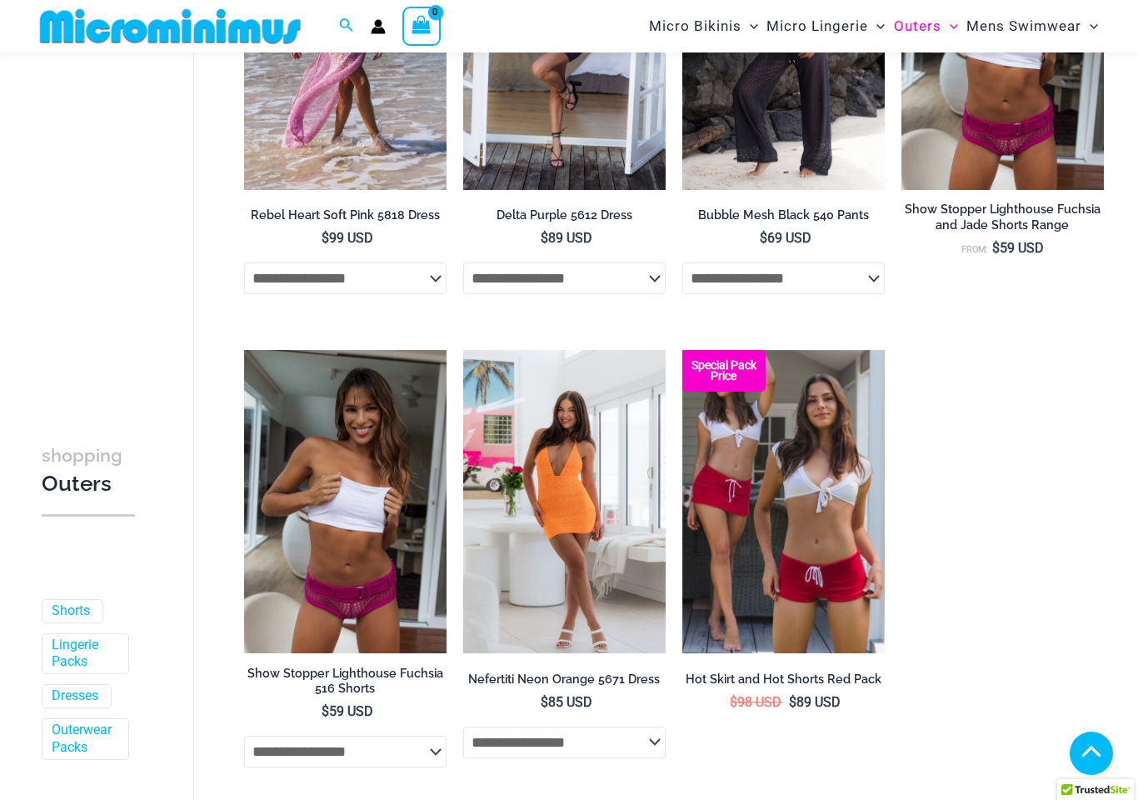
click at [647, 727] on select "**********" at bounding box center [564, 743] width 202 height 32
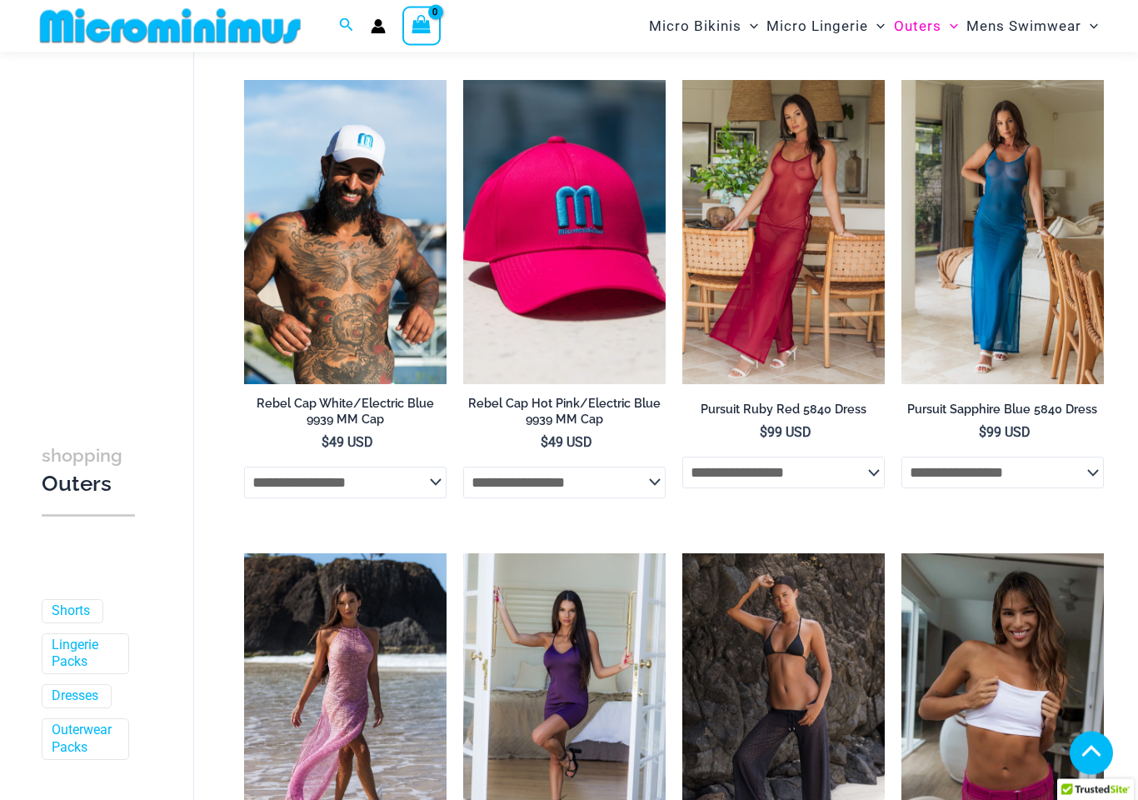
scroll to position [576, 0]
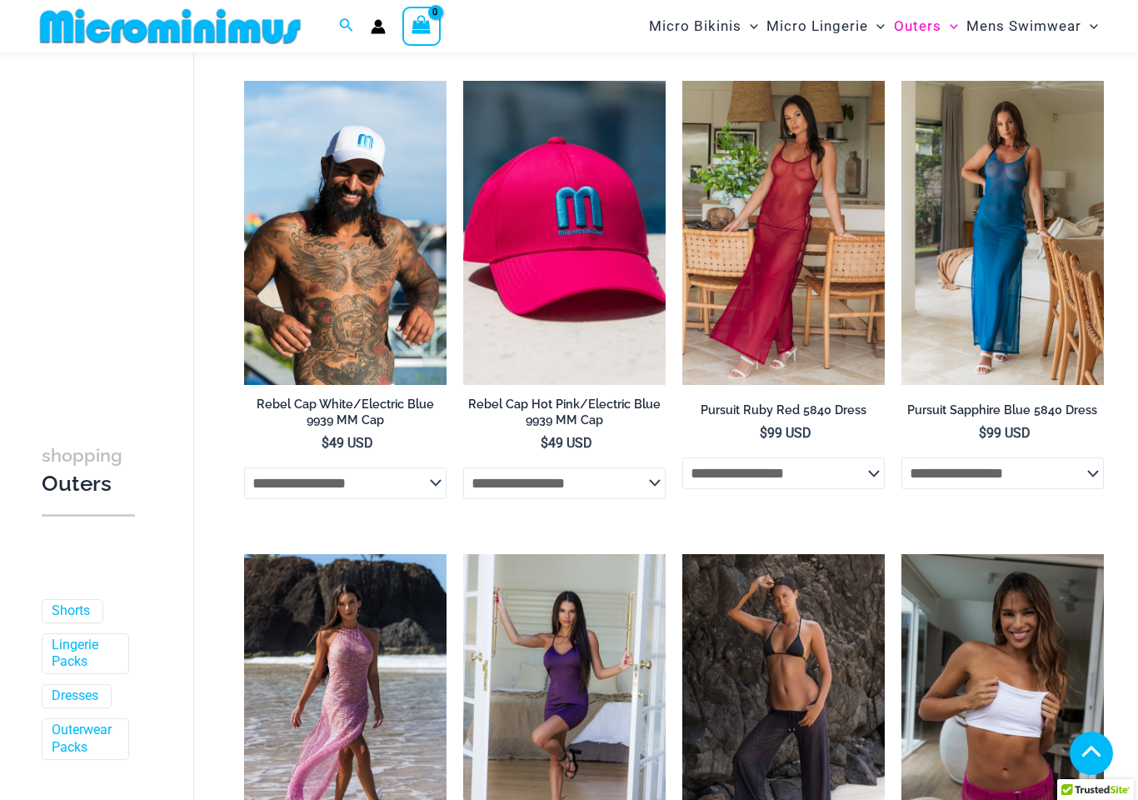
click at [1051, 470] on select "**********" at bounding box center [1003, 473] width 202 height 32
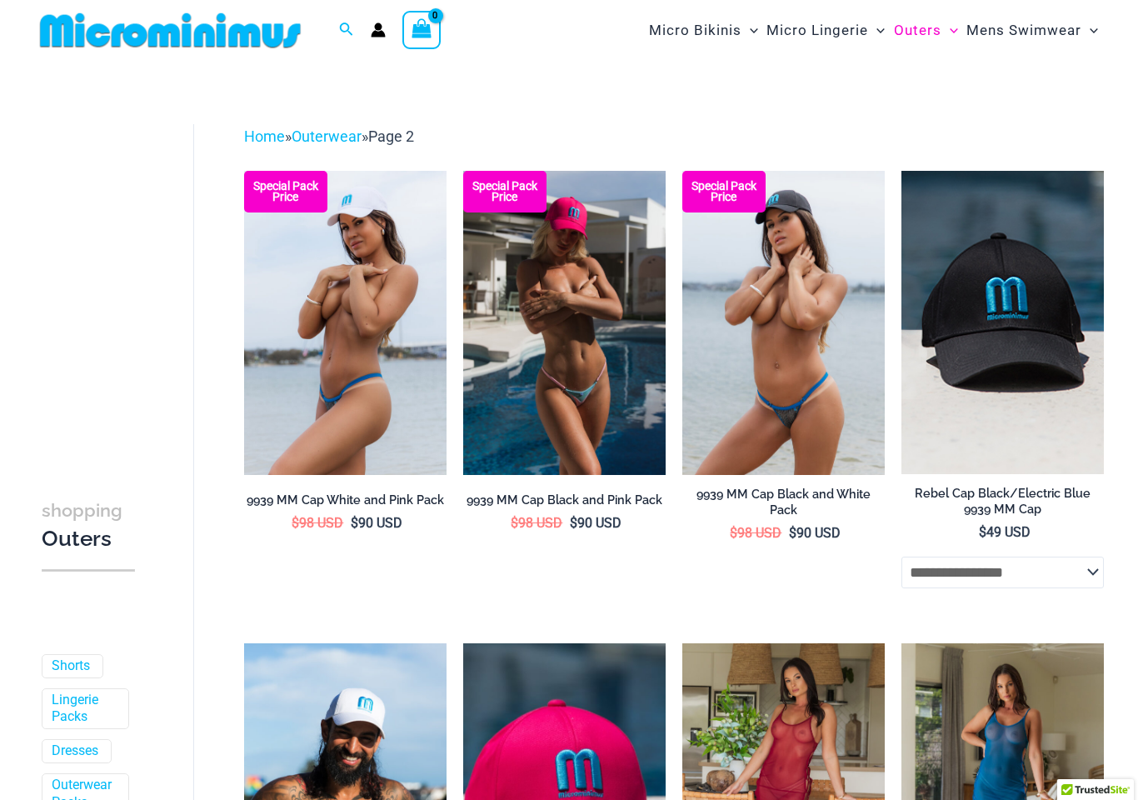
scroll to position [0, 0]
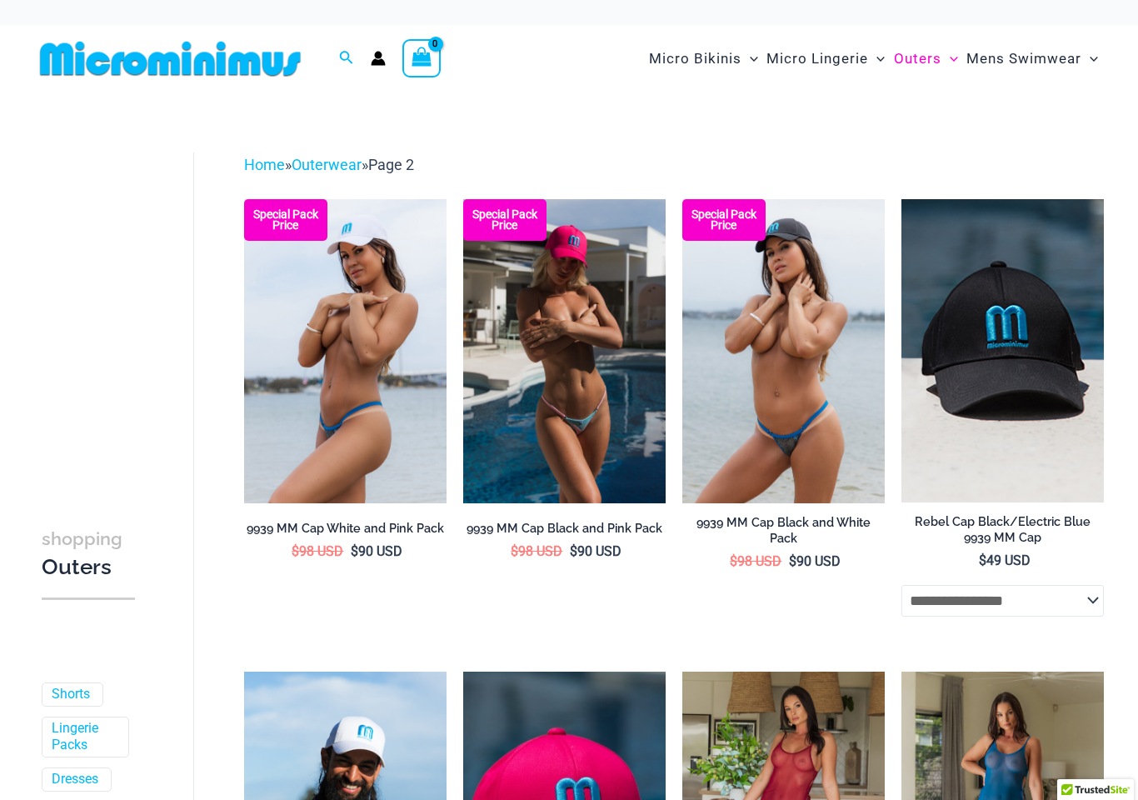
click at [928, 62] on span "Outers" at bounding box center [917, 58] width 47 height 42
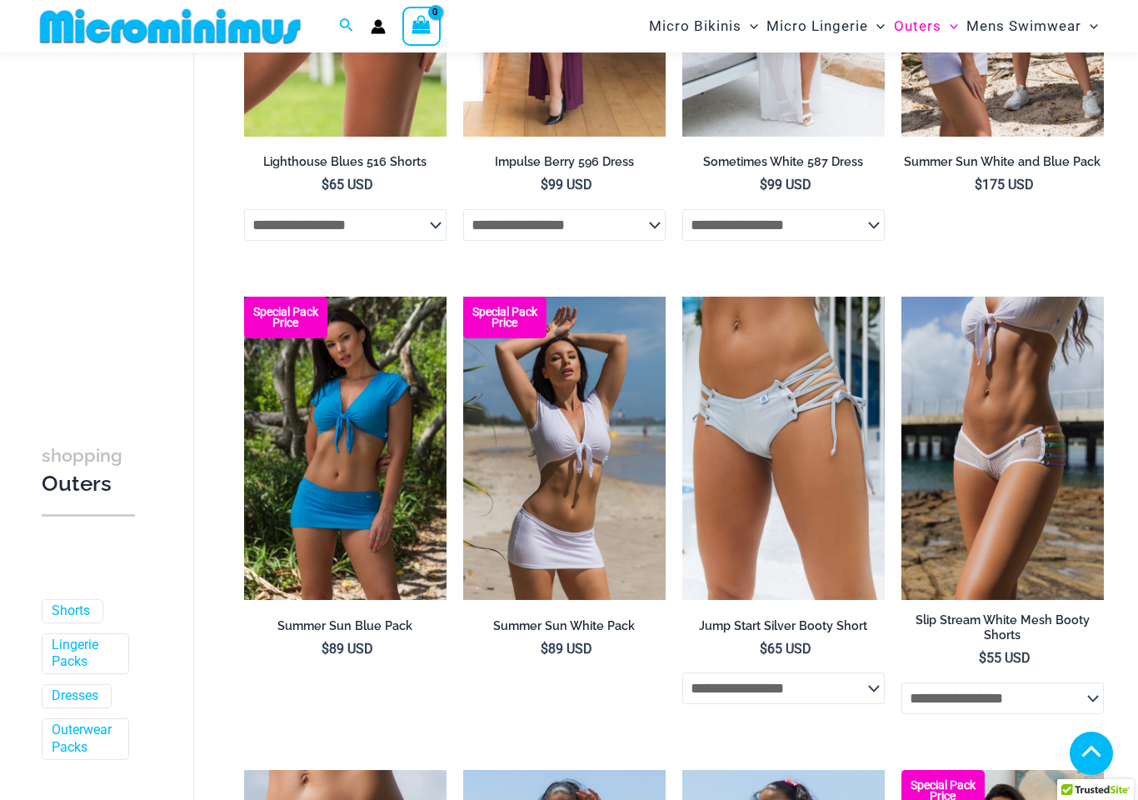
scroll to position [2314, 0]
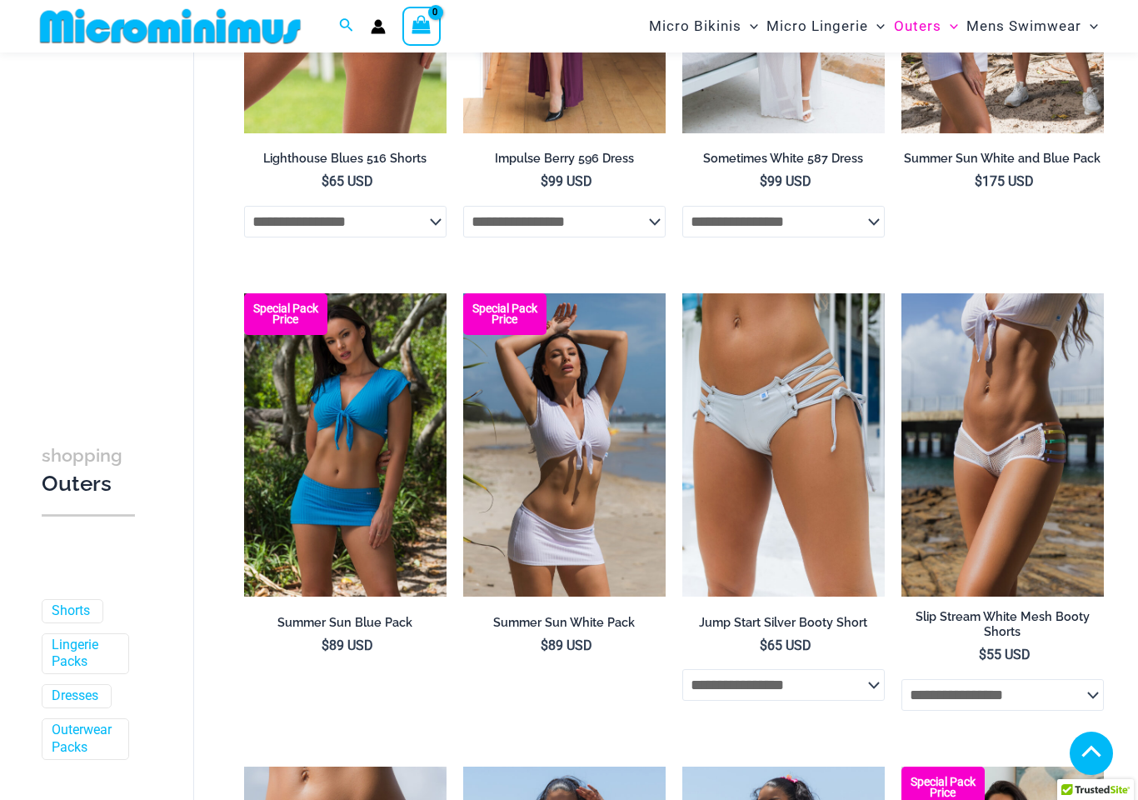
click at [902, 293] on img at bounding box center [902, 293] width 0 height 0
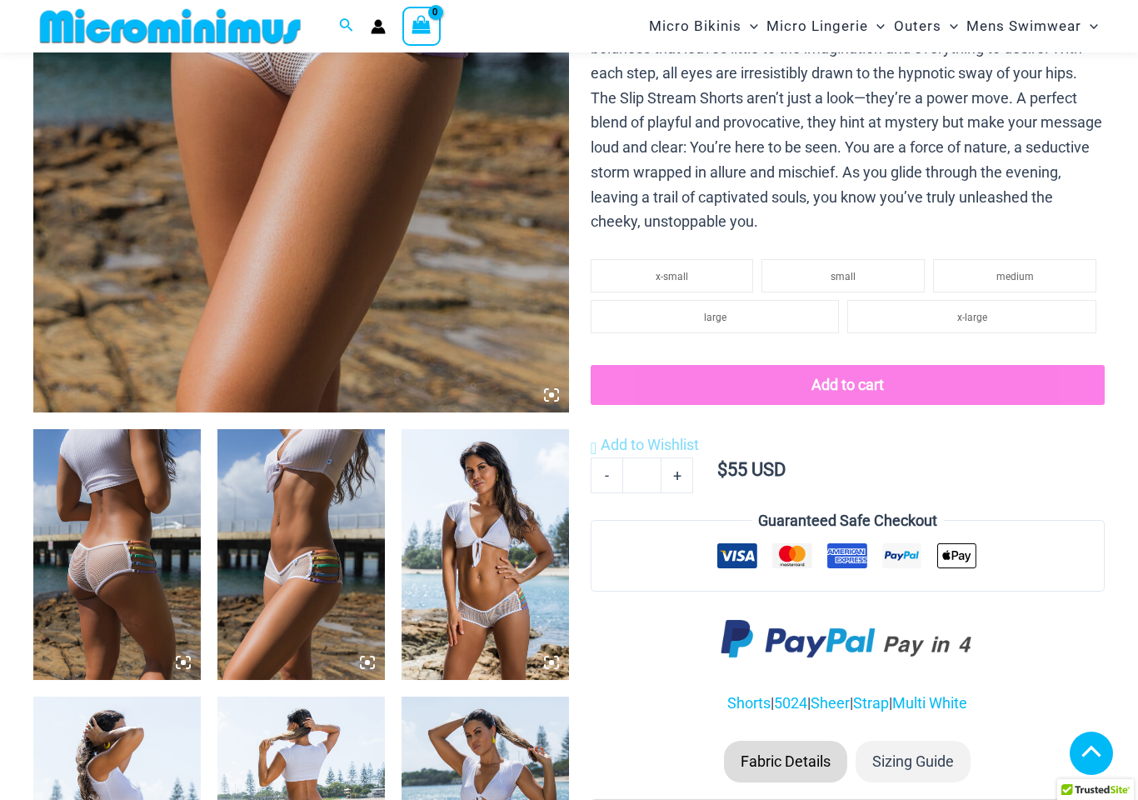
click at [198, 674] on img at bounding box center [116, 554] width 167 height 251
click at [198, 662] on img at bounding box center [116, 554] width 167 height 251
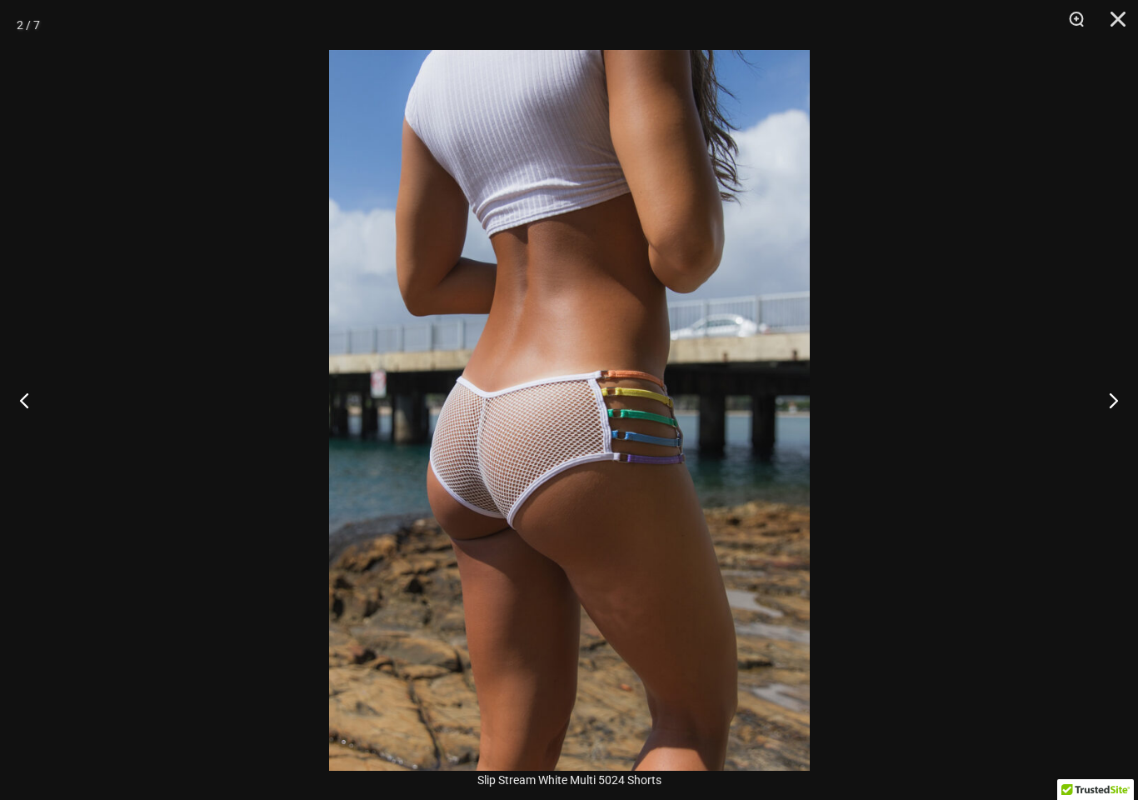
click at [1110, 428] on button "Next" at bounding box center [1107, 399] width 62 height 83
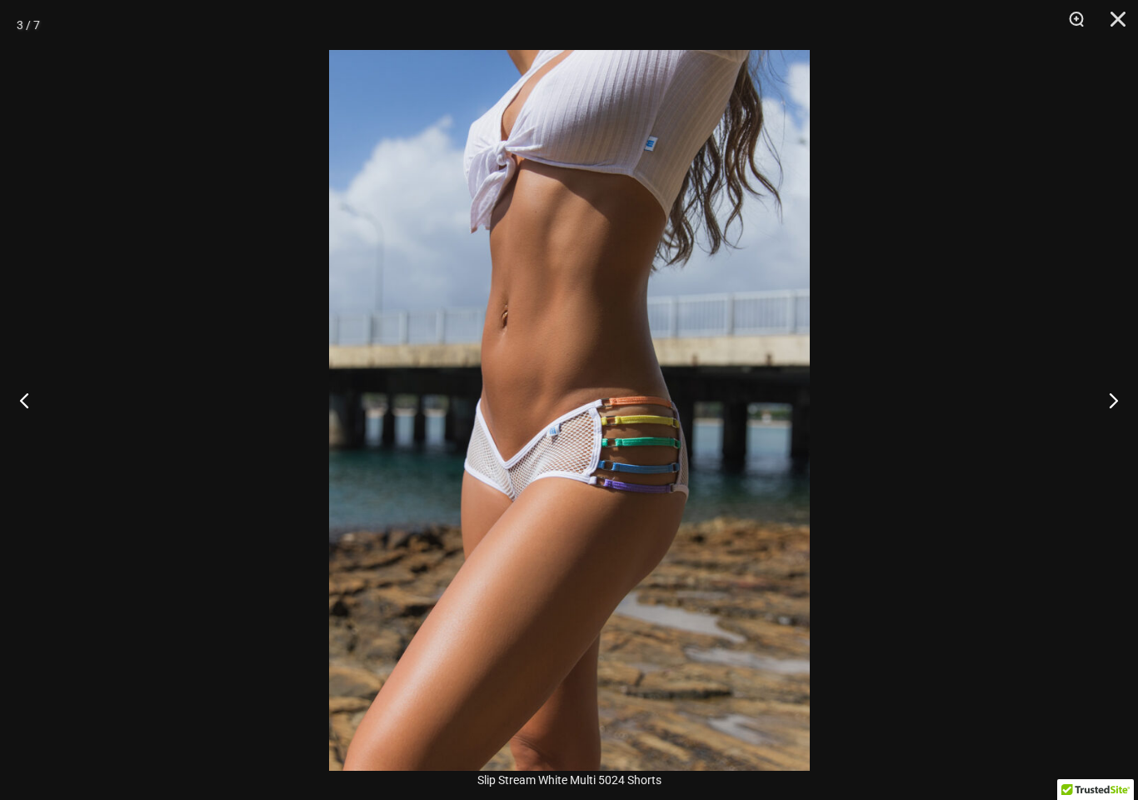
click at [1118, 408] on button "Next" at bounding box center [1107, 399] width 62 height 83
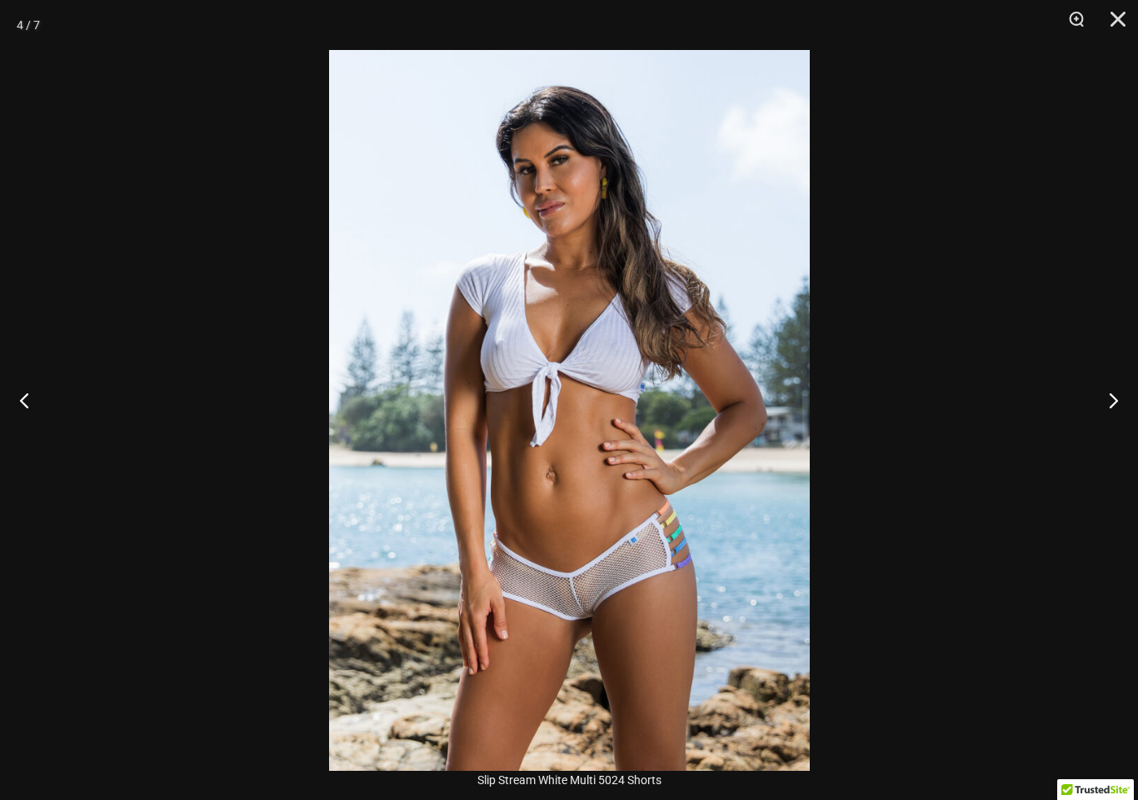
click at [1127, 415] on button "Next" at bounding box center [1107, 399] width 62 height 83
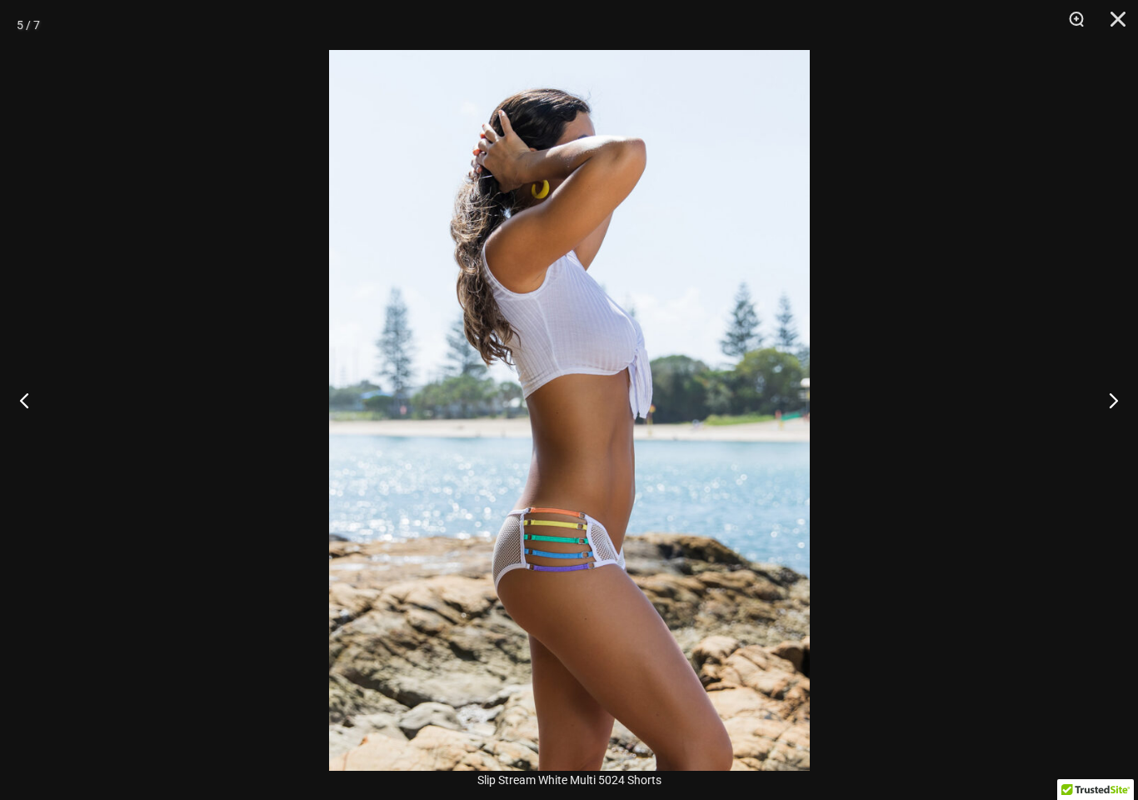
click at [1123, 420] on button "Next" at bounding box center [1107, 399] width 62 height 83
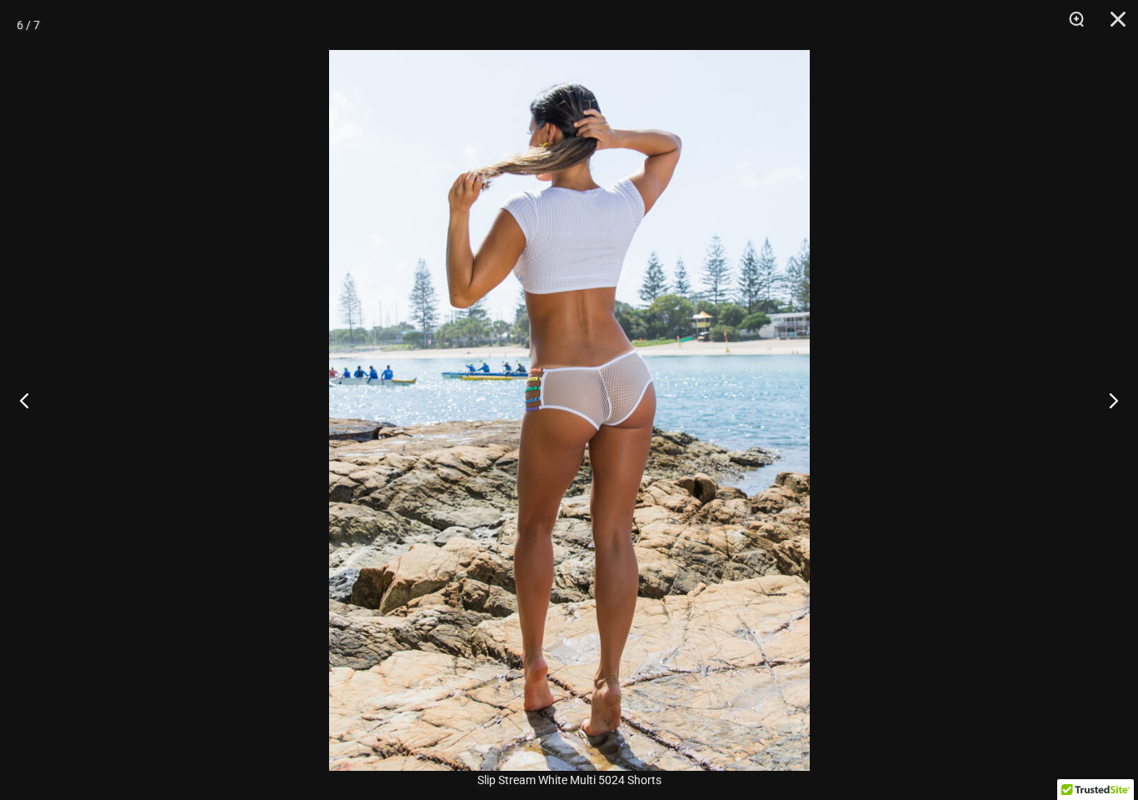
click at [1118, 412] on button "Next" at bounding box center [1107, 399] width 62 height 83
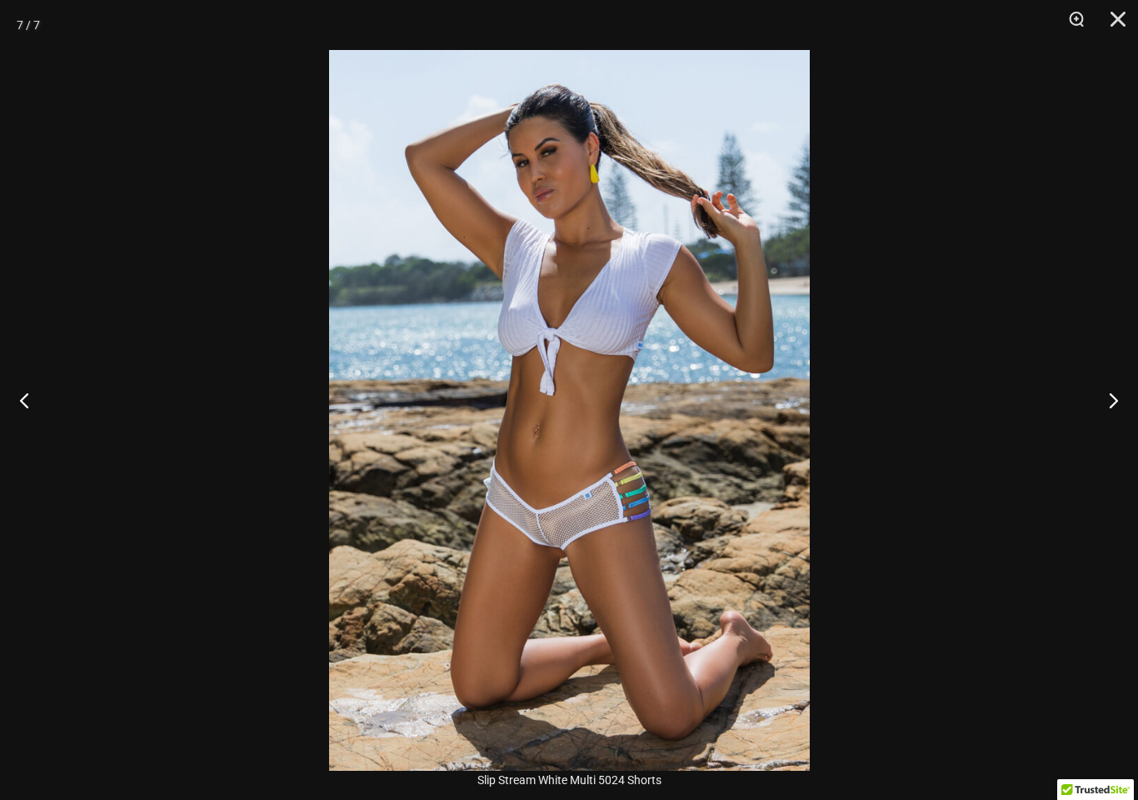
click at [1120, 407] on button "Next" at bounding box center [1107, 399] width 62 height 83
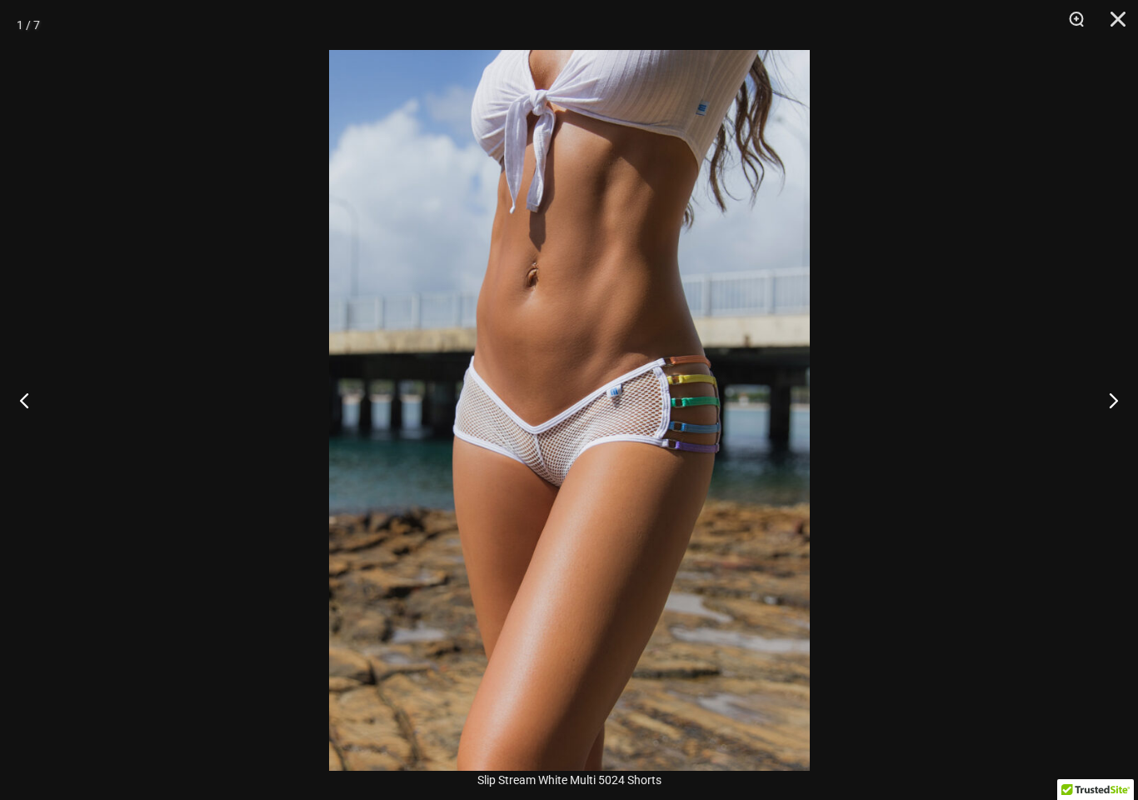
click at [1118, 414] on button "Next" at bounding box center [1107, 399] width 62 height 83
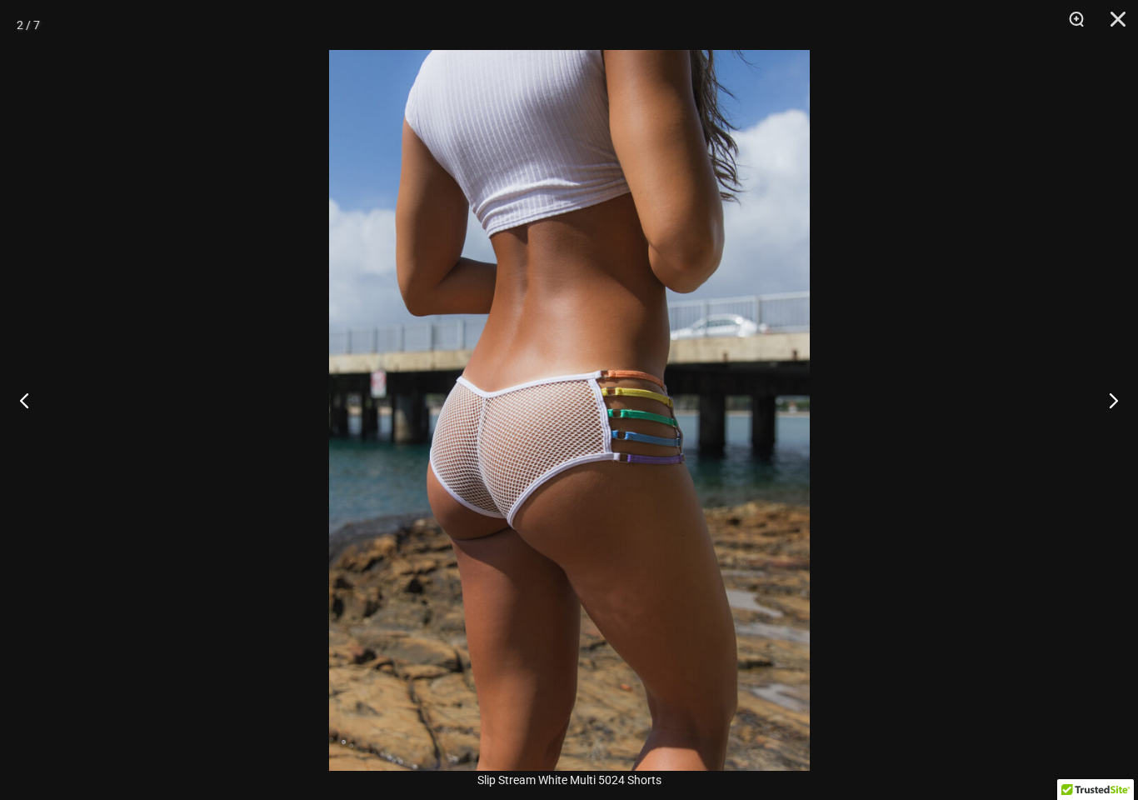
click at [1122, 408] on button "Next" at bounding box center [1107, 399] width 62 height 83
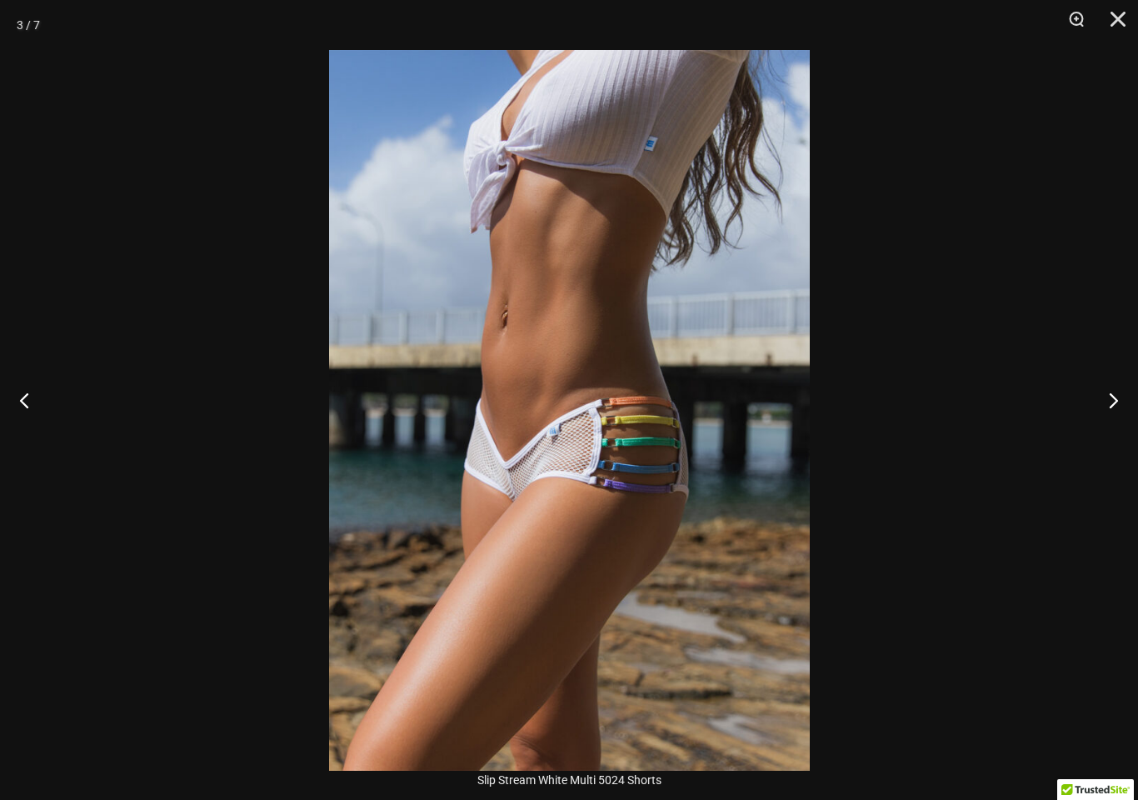
click at [1121, 408] on button "Next" at bounding box center [1107, 399] width 62 height 83
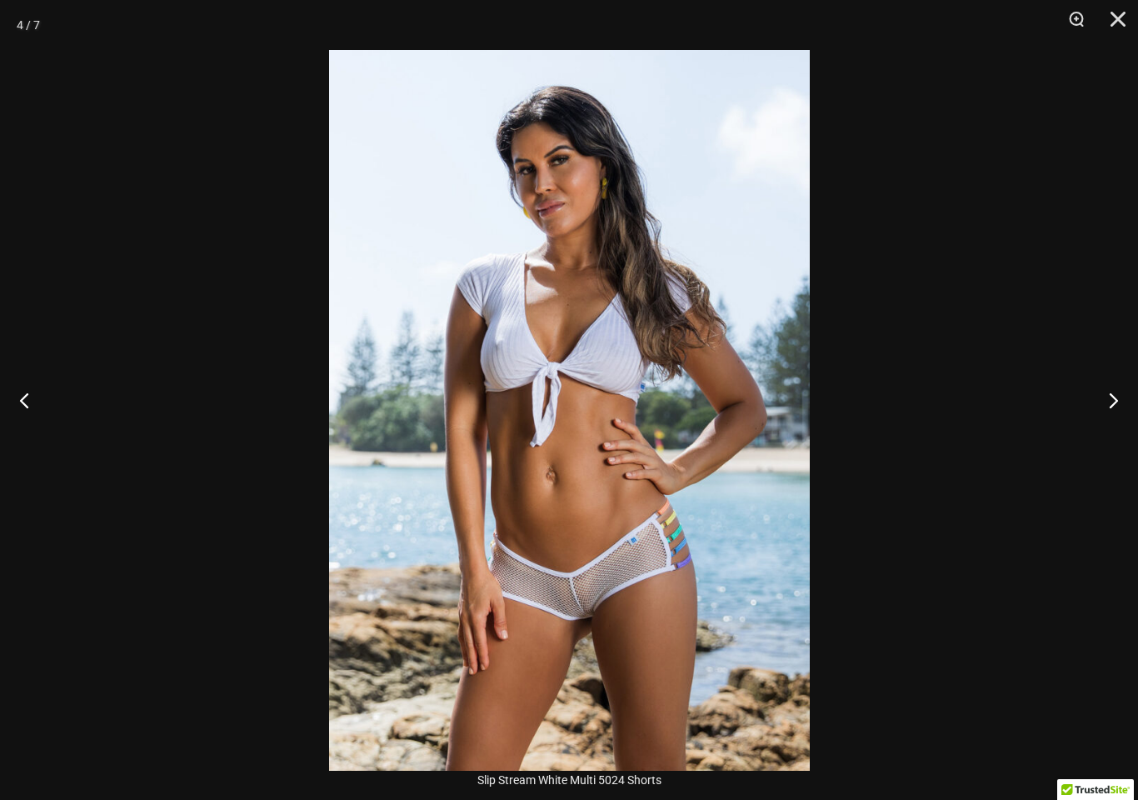
click at [1120, 407] on button "Next" at bounding box center [1107, 399] width 62 height 83
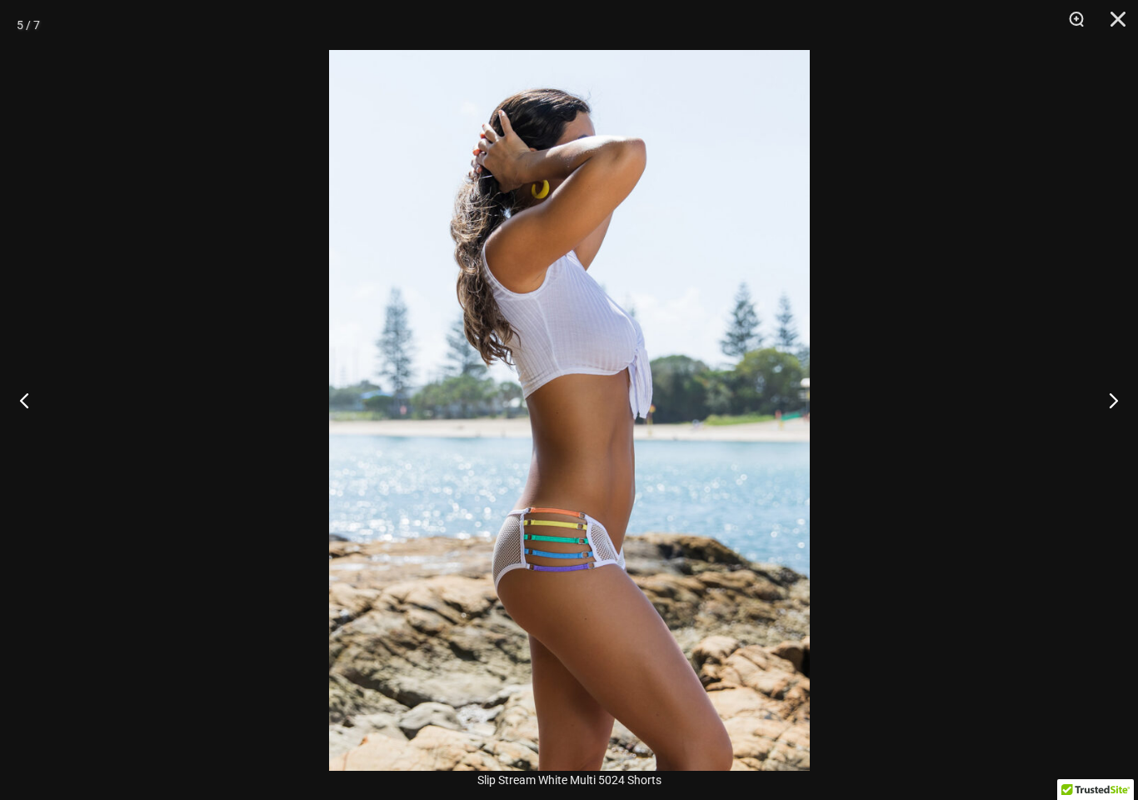
click at [1116, 412] on button "Next" at bounding box center [1107, 399] width 62 height 83
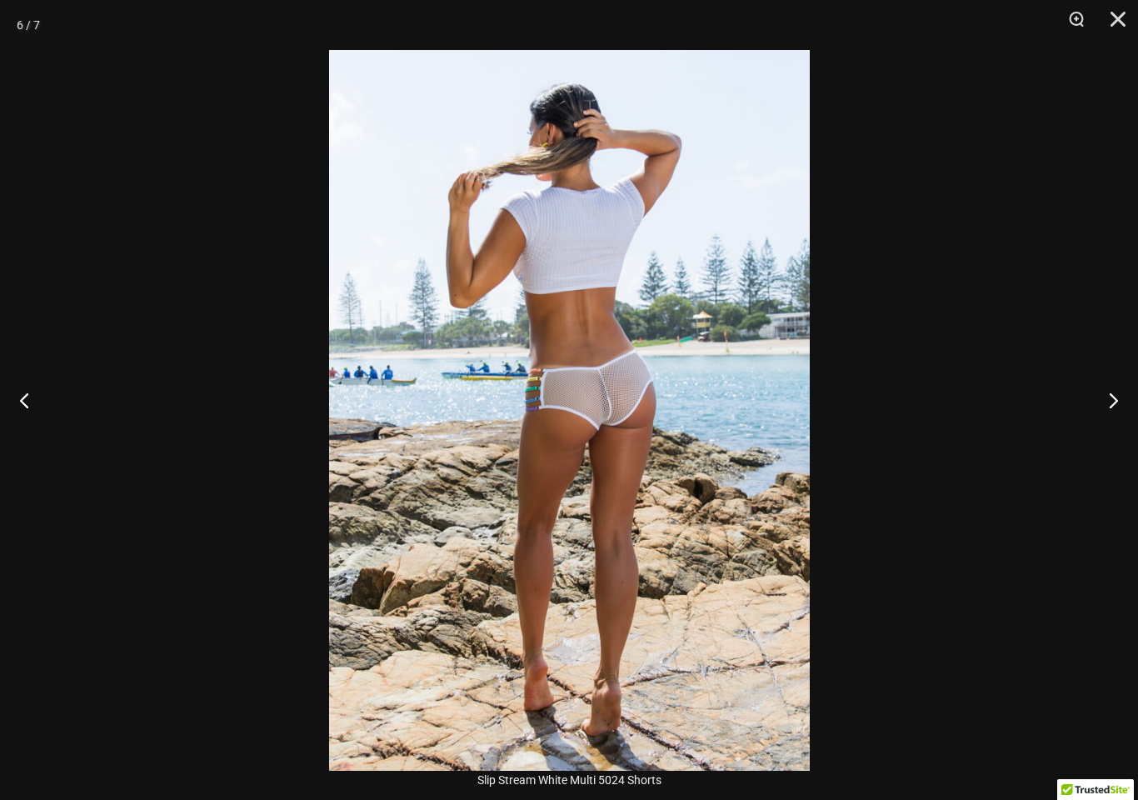
click at [1122, 397] on button "Next" at bounding box center [1107, 399] width 62 height 83
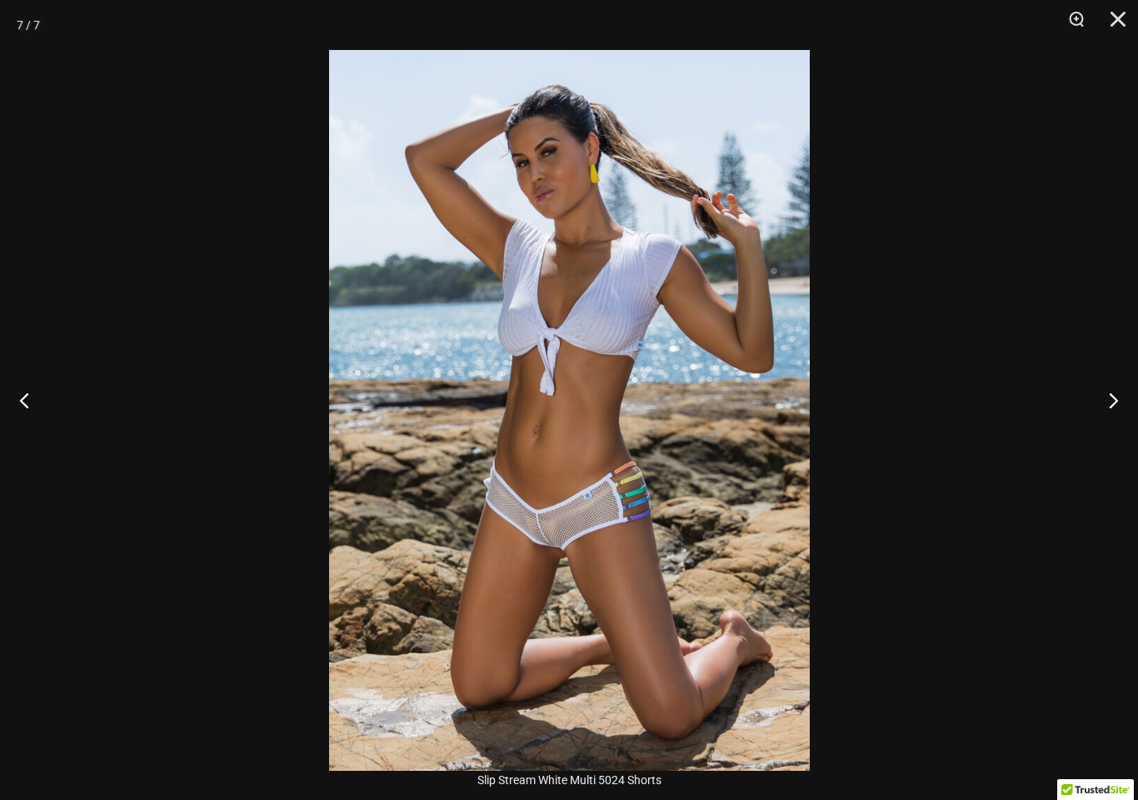
click at [1117, 407] on button "Next" at bounding box center [1107, 399] width 62 height 83
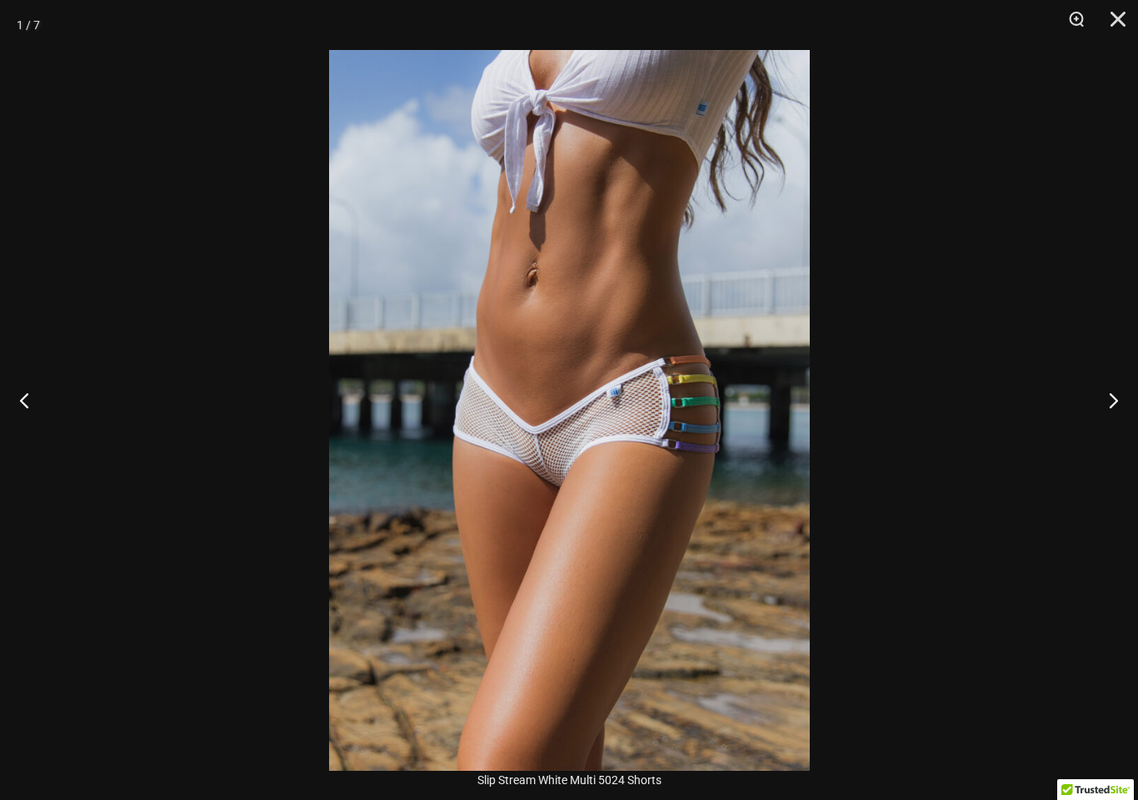
click at [1119, 404] on button "Next" at bounding box center [1107, 399] width 62 height 83
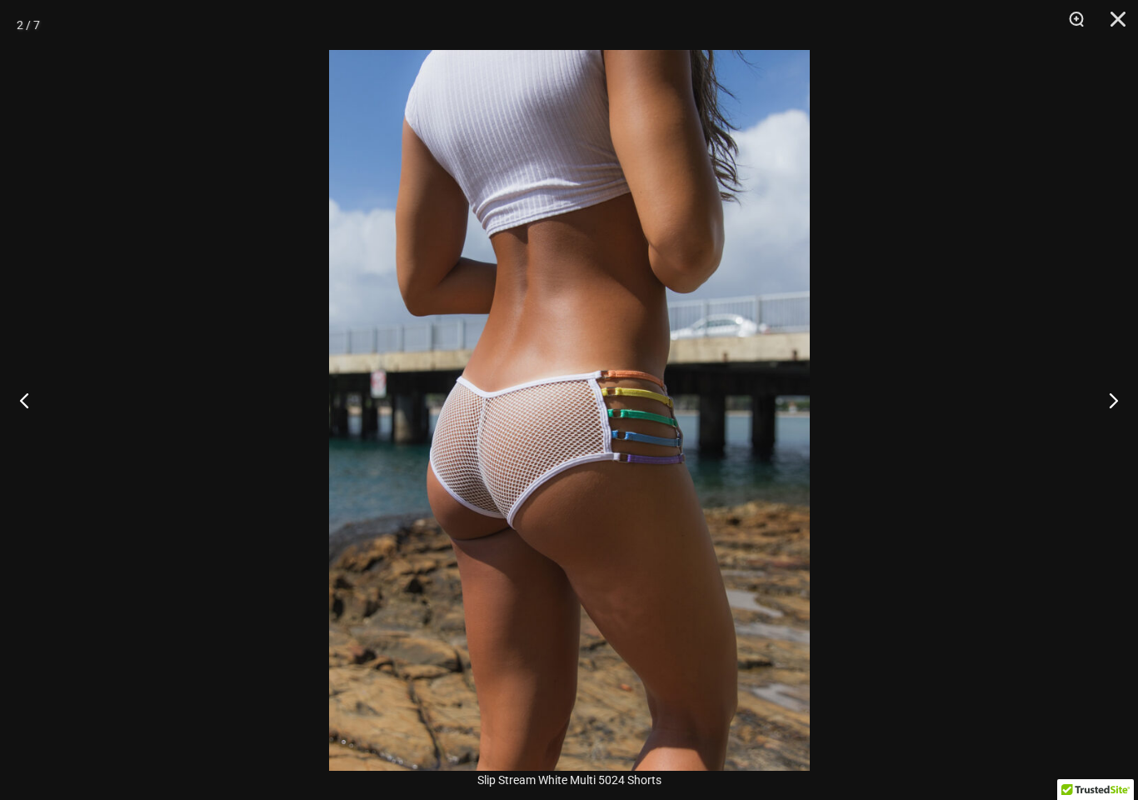
click at [1115, 396] on button "Next" at bounding box center [1107, 399] width 62 height 83
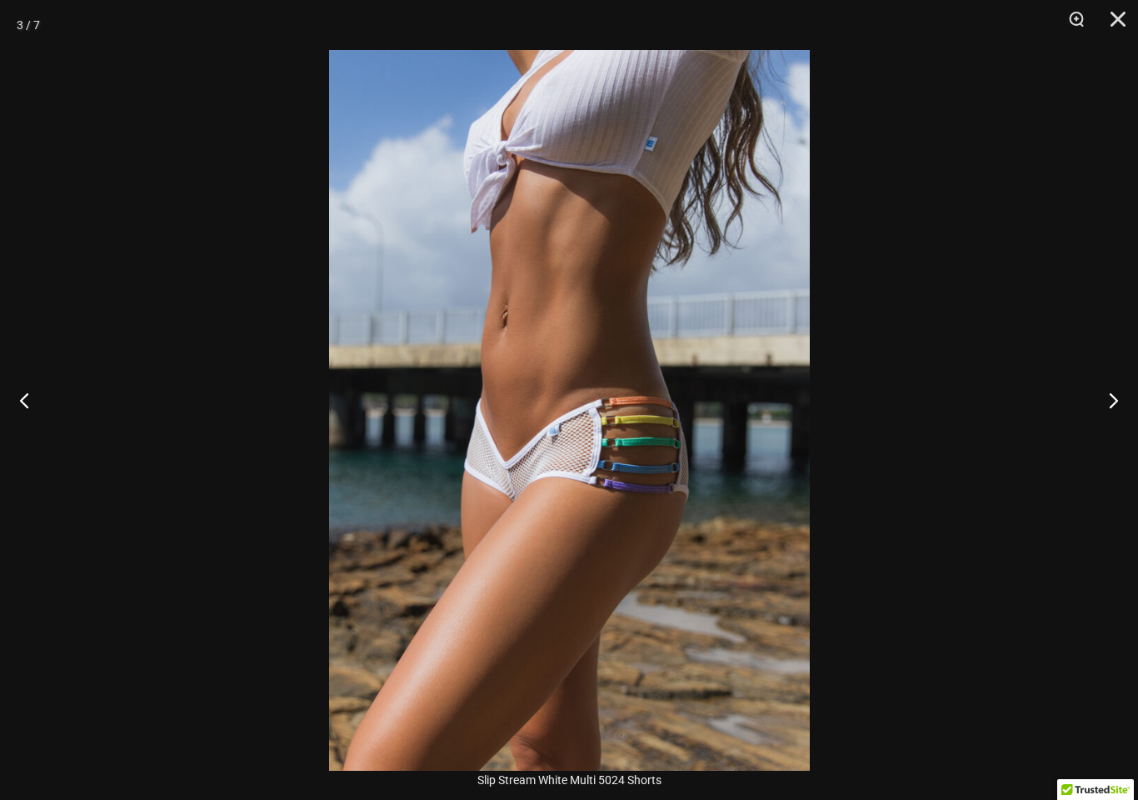
click at [1110, 400] on button "Next" at bounding box center [1107, 399] width 62 height 83
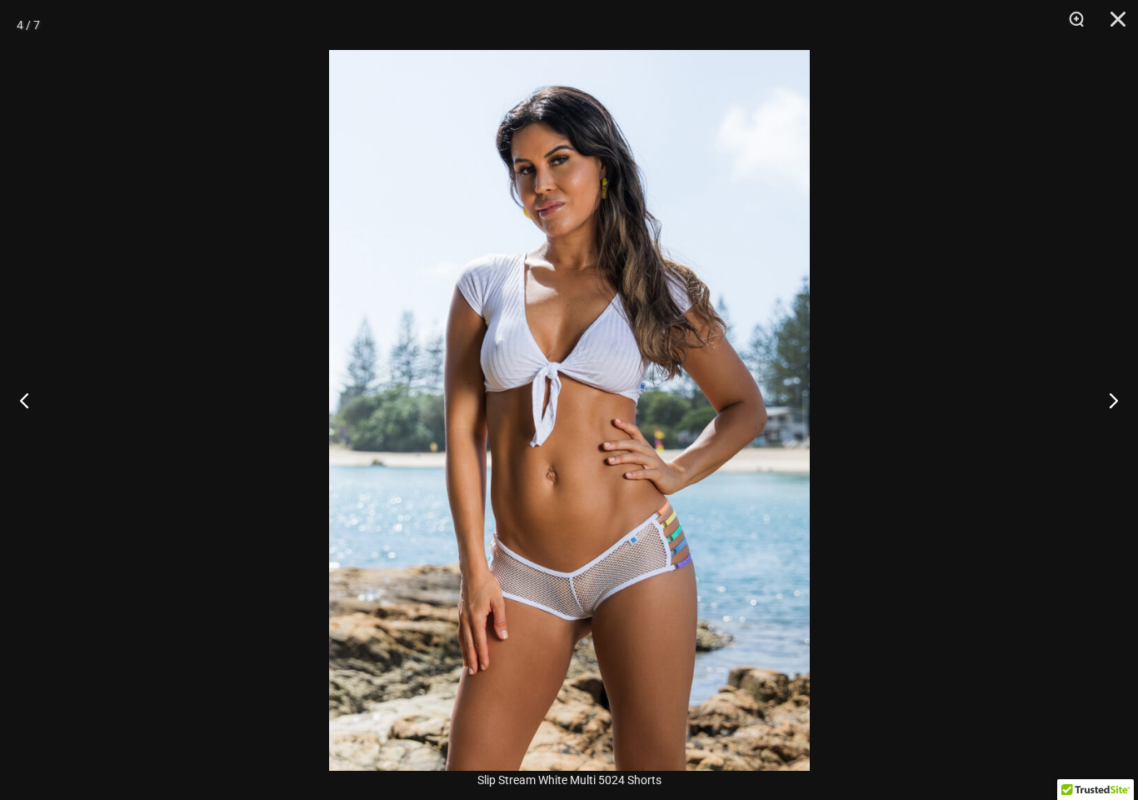
click at [1113, 22] on button "Close" at bounding box center [1113, 25] width 42 height 50
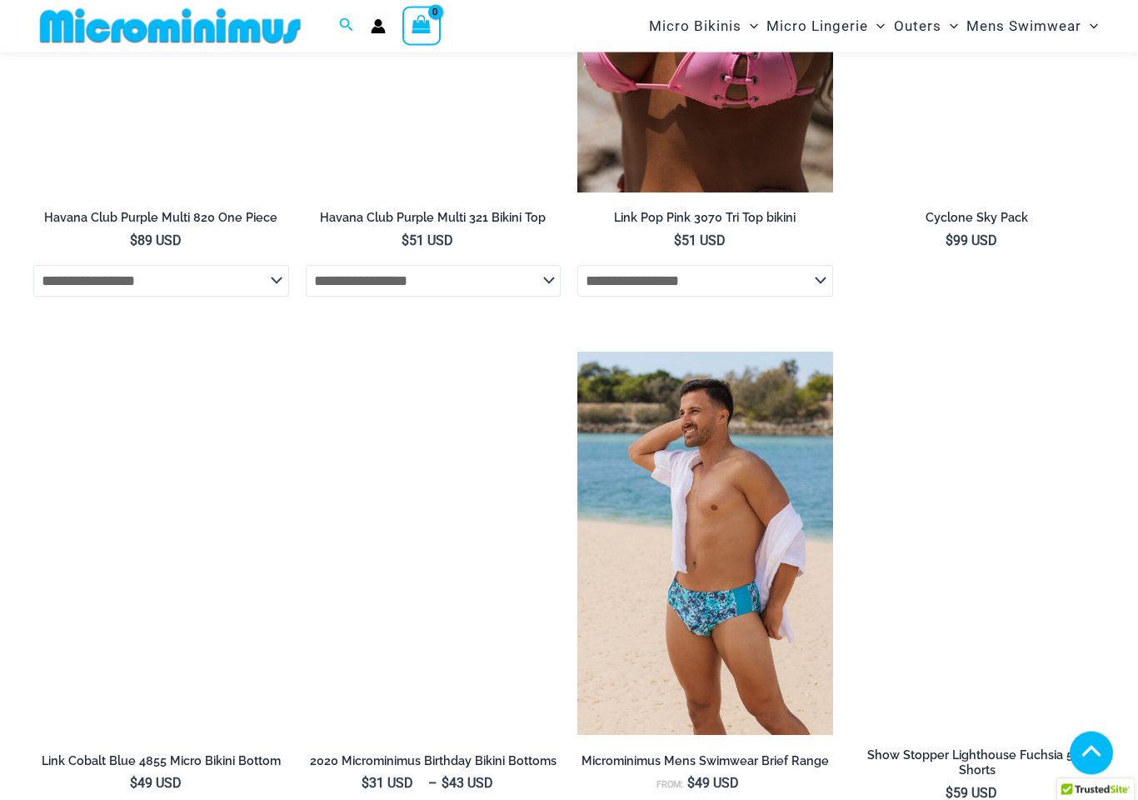
scroll to position [1844, 0]
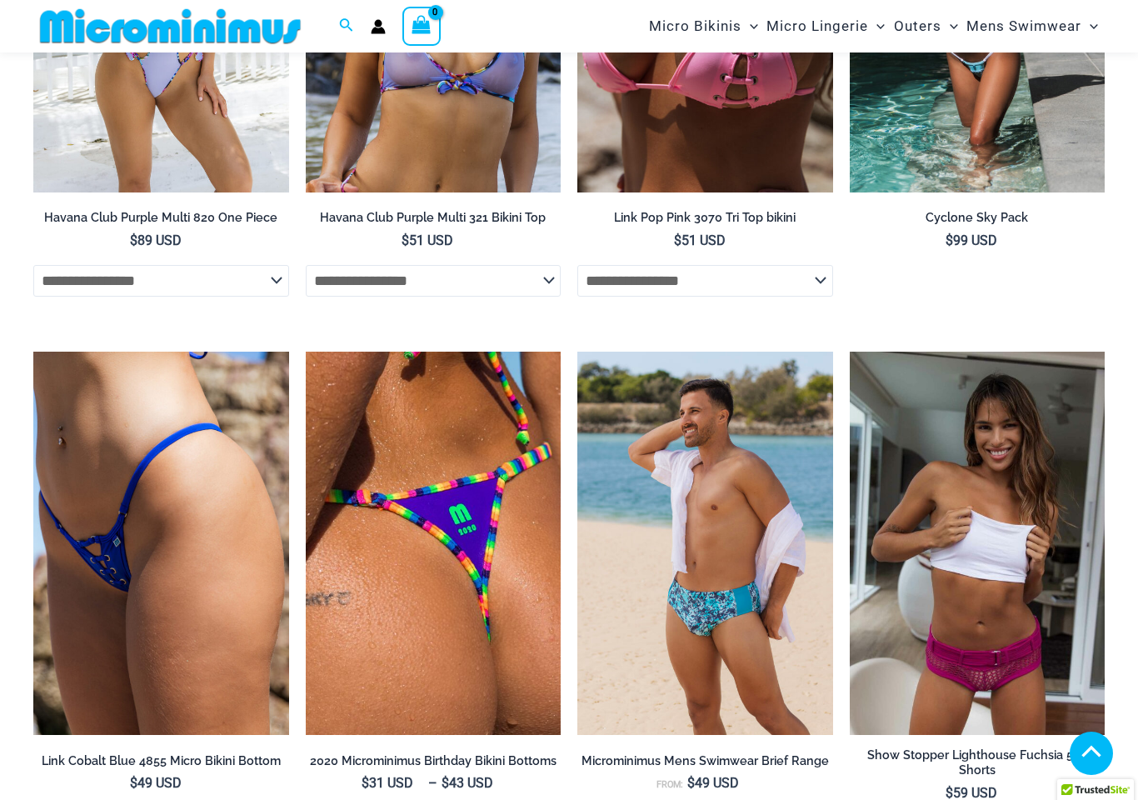
click at [850, 352] on img at bounding box center [850, 352] width 0 height 0
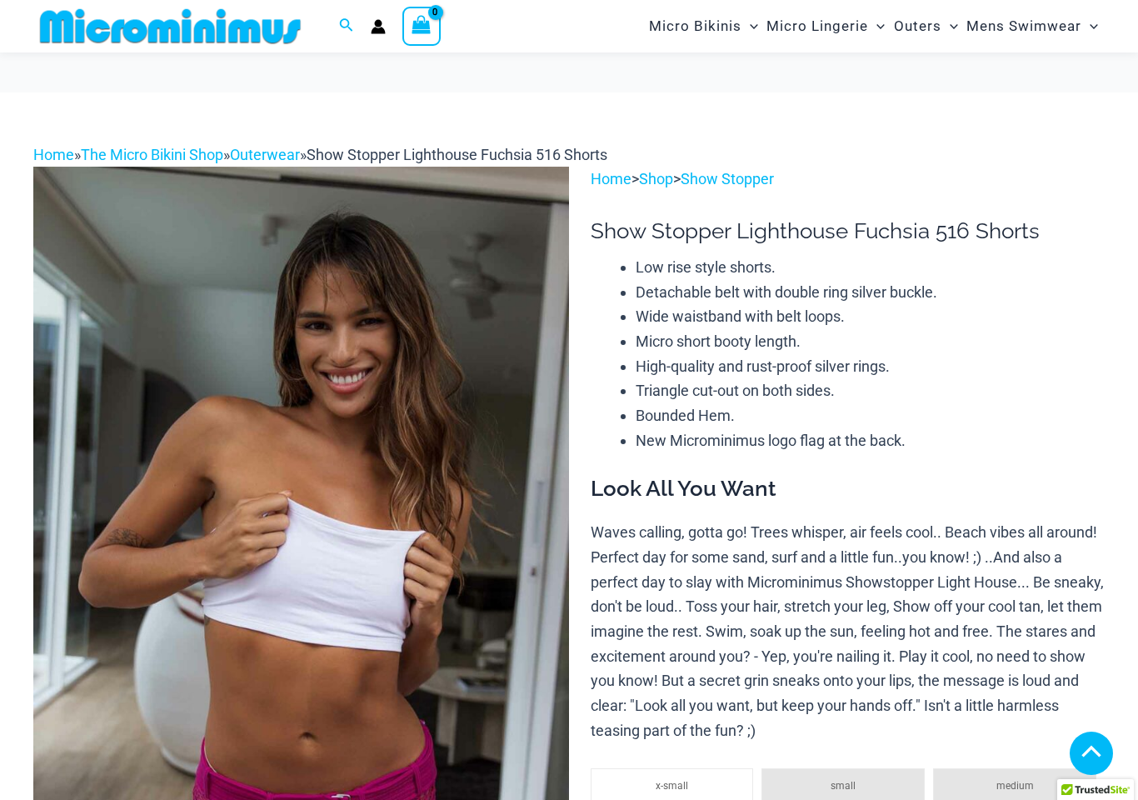
scroll to position [414, 0]
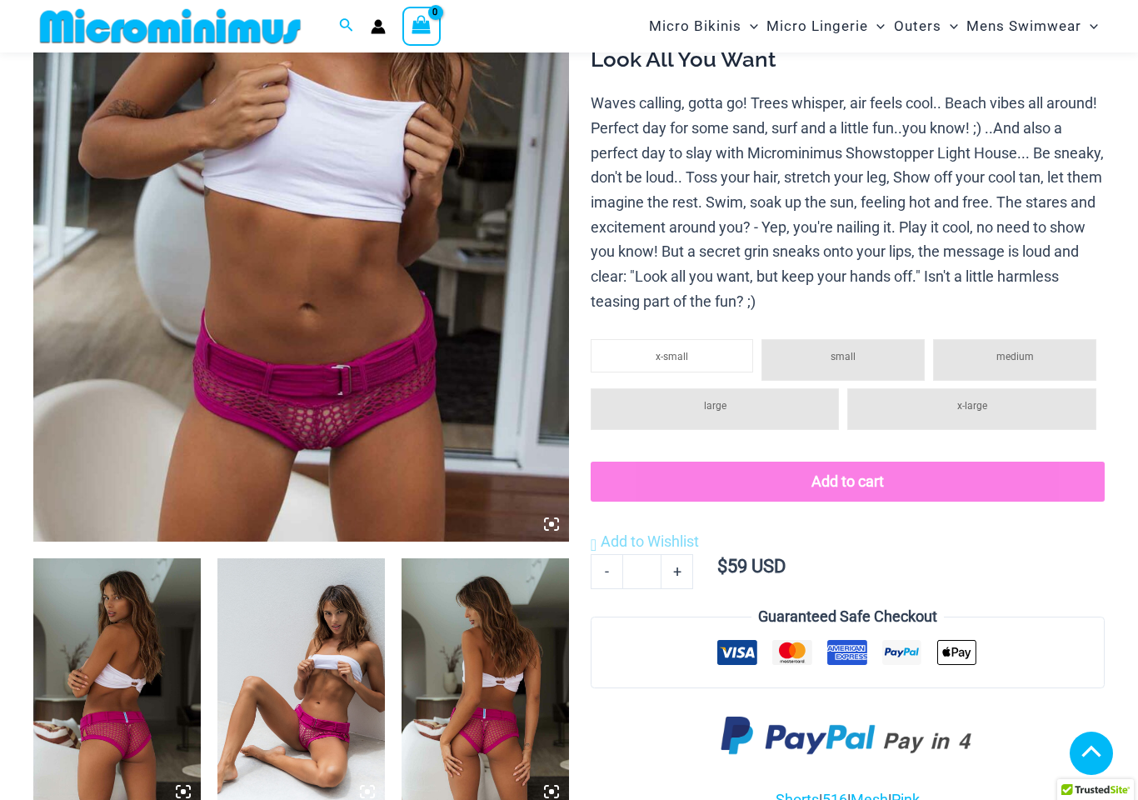
click at [196, 621] on img at bounding box center [116, 683] width 167 height 251
click at [173, 628] on img at bounding box center [116, 683] width 167 height 251
click at [181, 784] on icon at bounding box center [183, 791] width 15 height 15
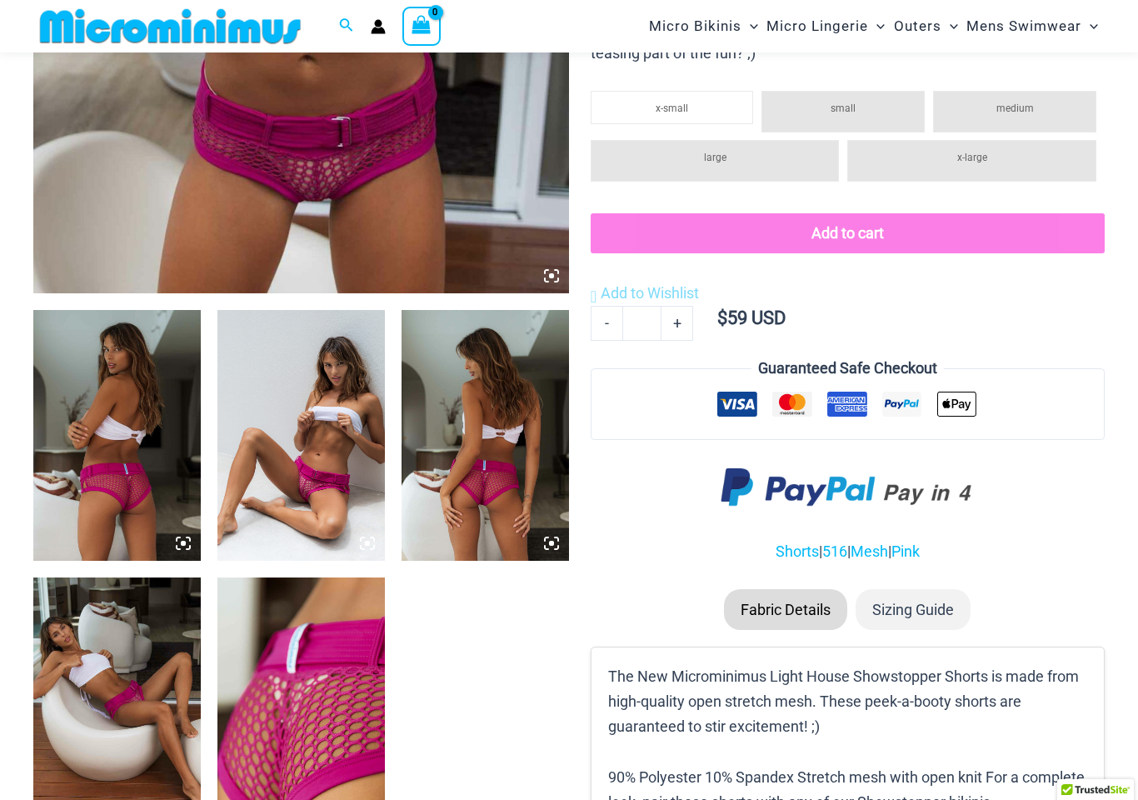
scroll to position [790, 0]
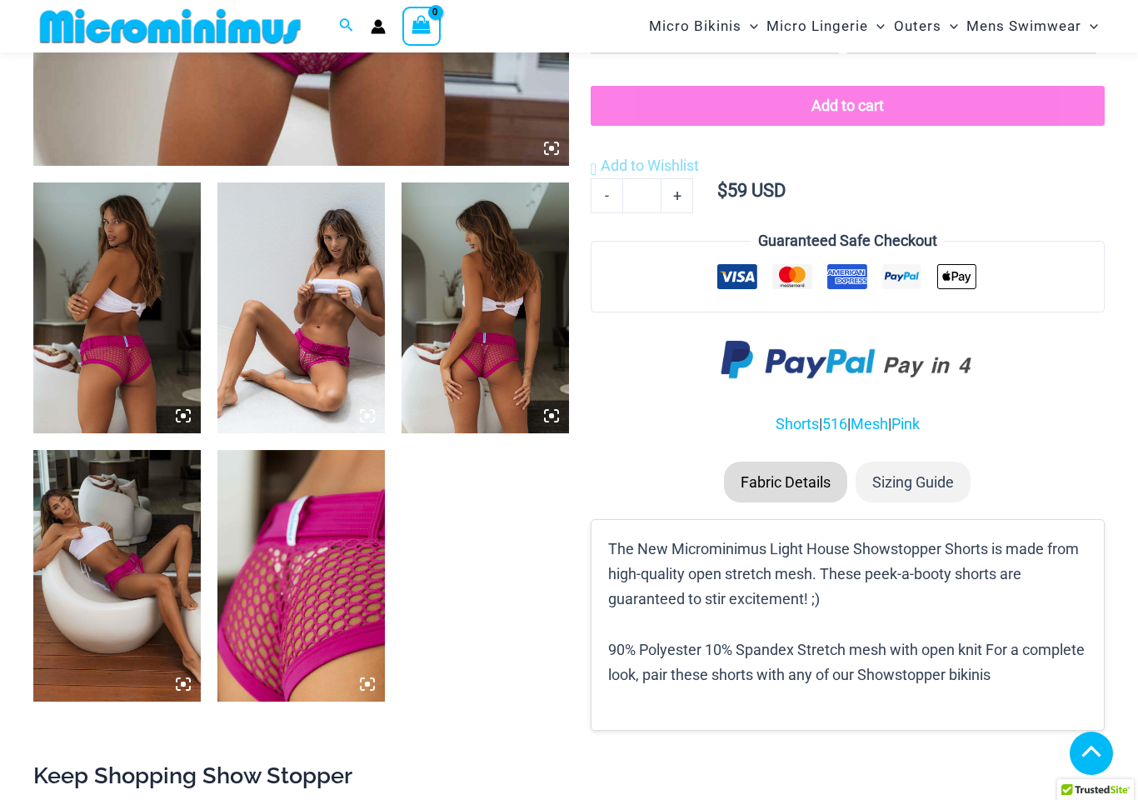
click at [377, 692] on img at bounding box center [300, 575] width 167 height 251
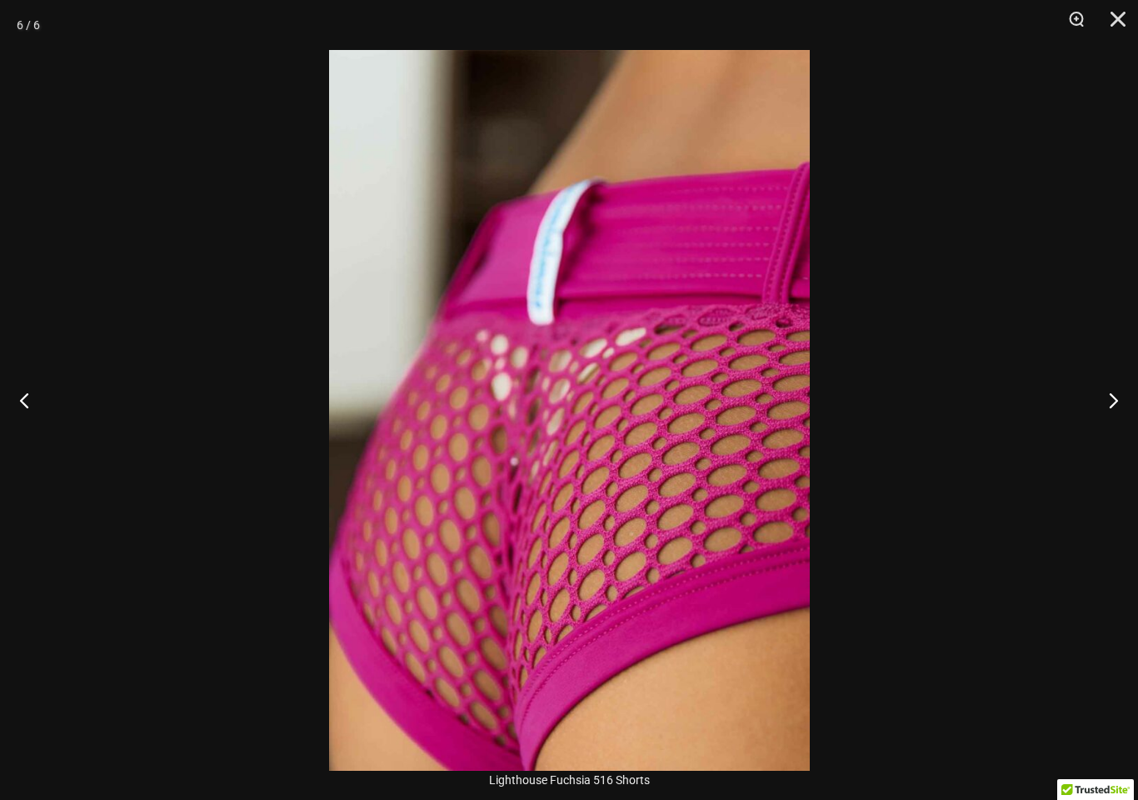
click at [377, 681] on img at bounding box center [569, 410] width 481 height 721
click at [1120, 426] on div at bounding box center [569, 400] width 1138 height 800
click at [1129, 404] on button "Next" at bounding box center [1107, 399] width 62 height 83
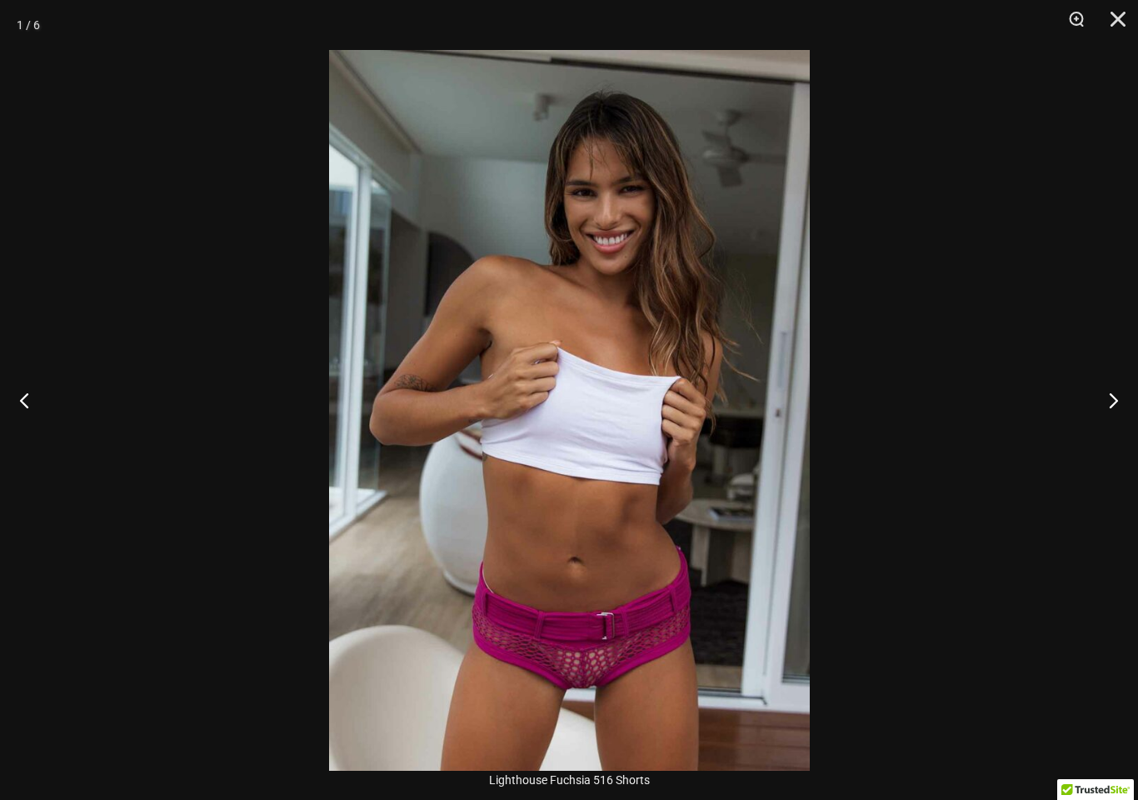
click at [1103, 422] on button "Next" at bounding box center [1107, 399] width 62 height 83
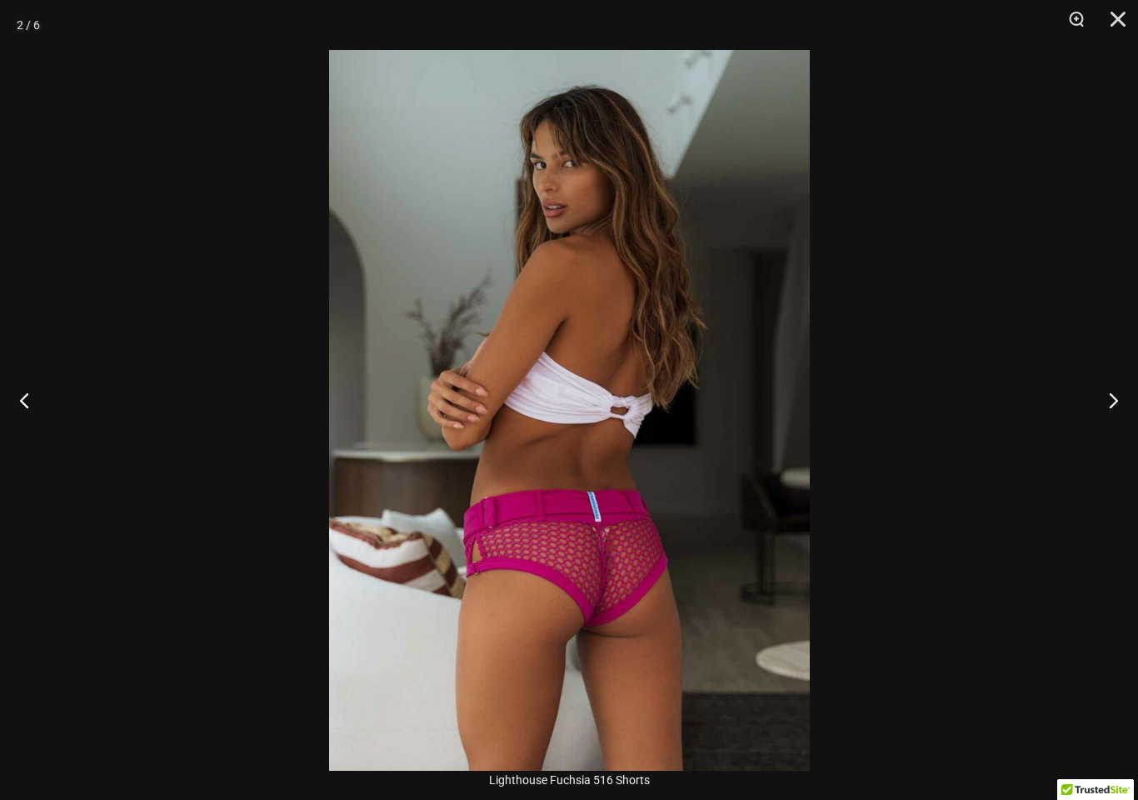
click at [1104, 415] on button "Next" at bounding box center [1107, 399] width 62 height 83
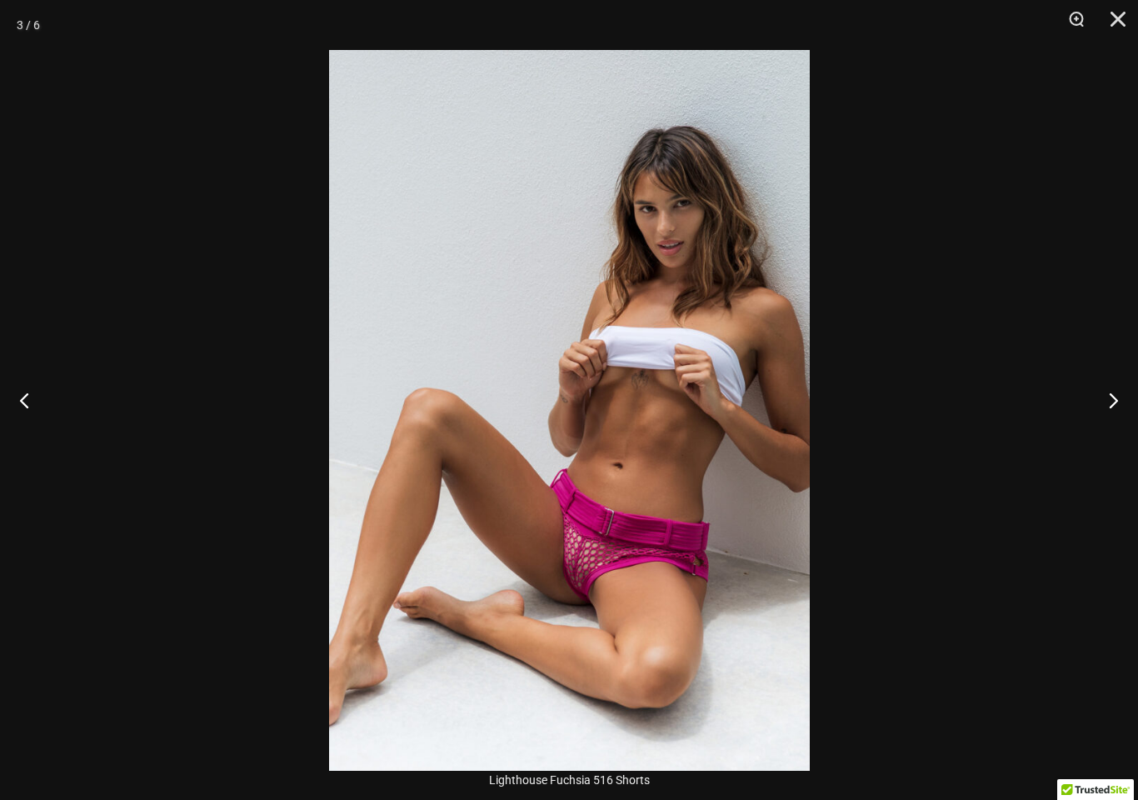
click at [1107, 407] on button "Next" at bounding box center [1107, 399] width 62 height 83
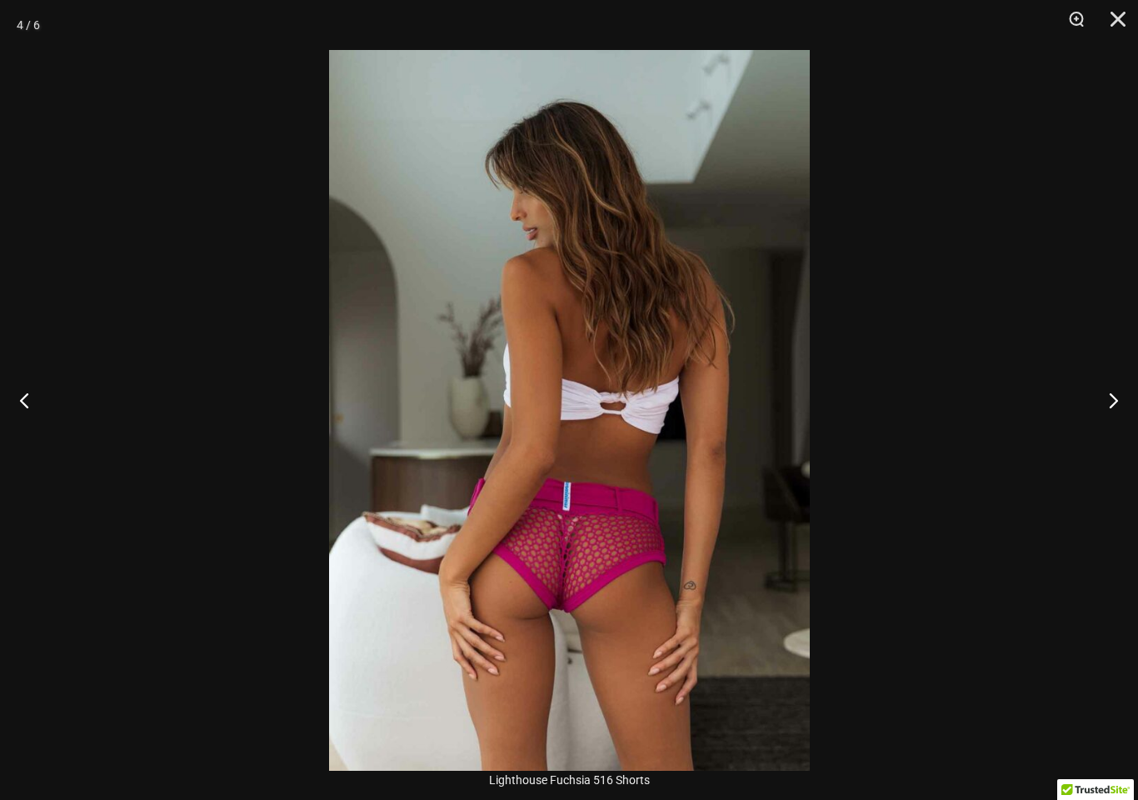
click at [1112, 407] on button "Next" at bounding box center [1107, 399] width 62 height 83
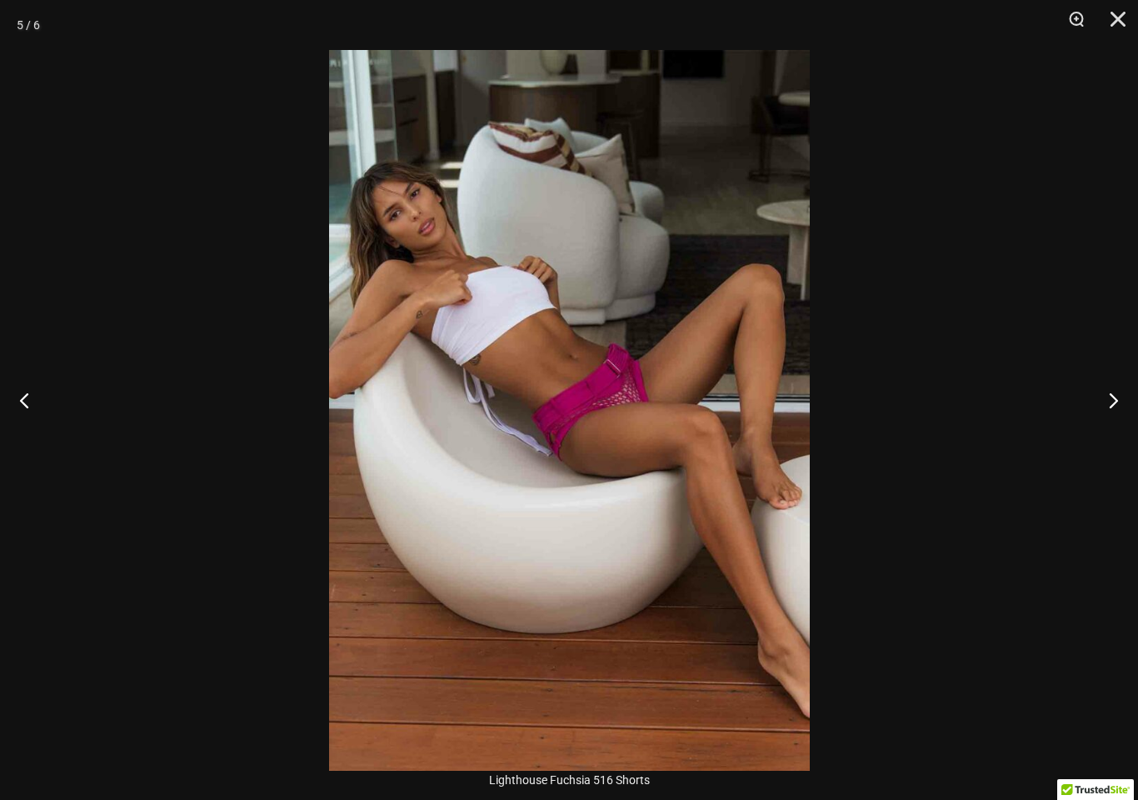
click at [1107, 403] on button "Next" at bounding box center [1107, 399] width 62 height 83
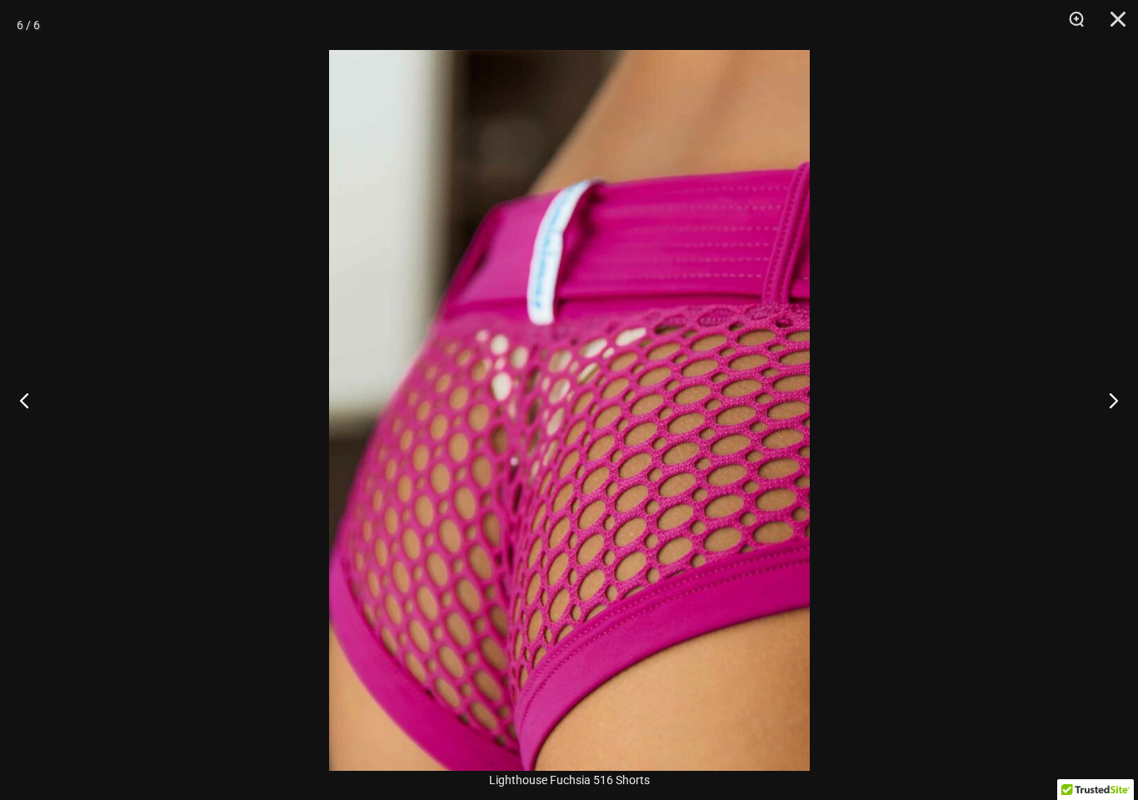
click at [1105, 403] on button "Next" at bounding box center [1107, 399] width 62 height 83
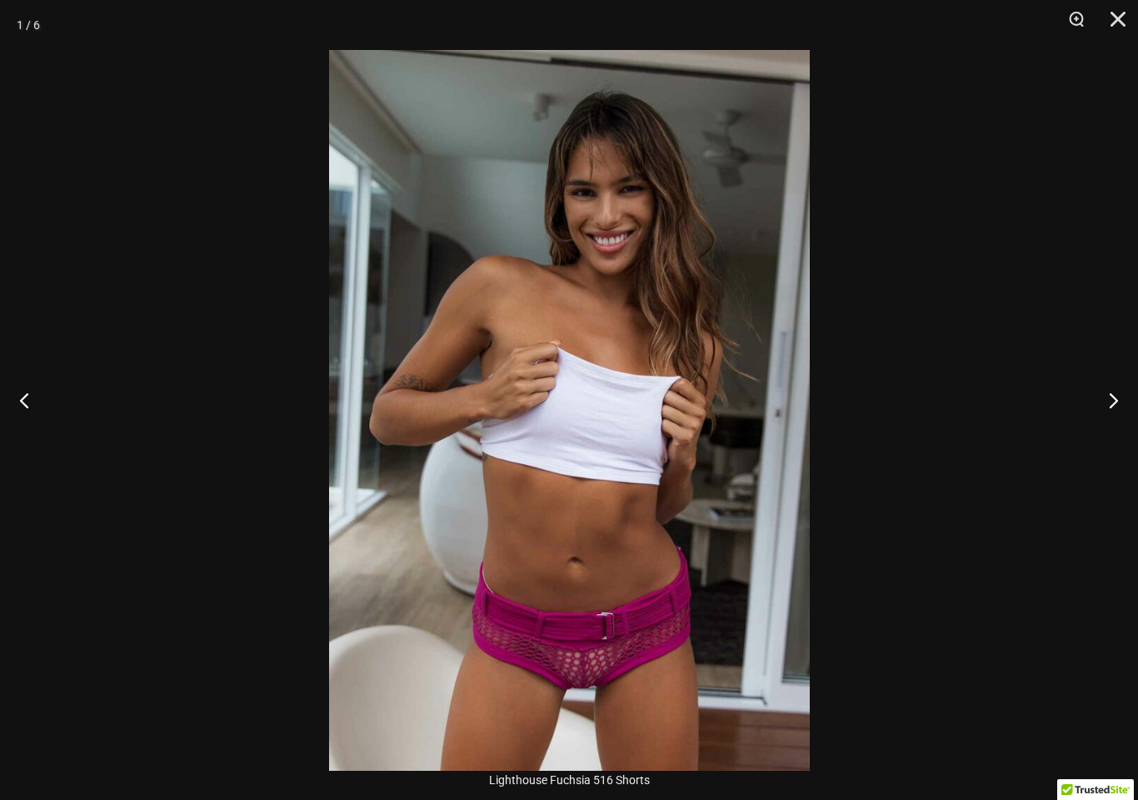
click at [1104, 401] on button "Next" at bounding box center [1107, 399] width 62 height 83
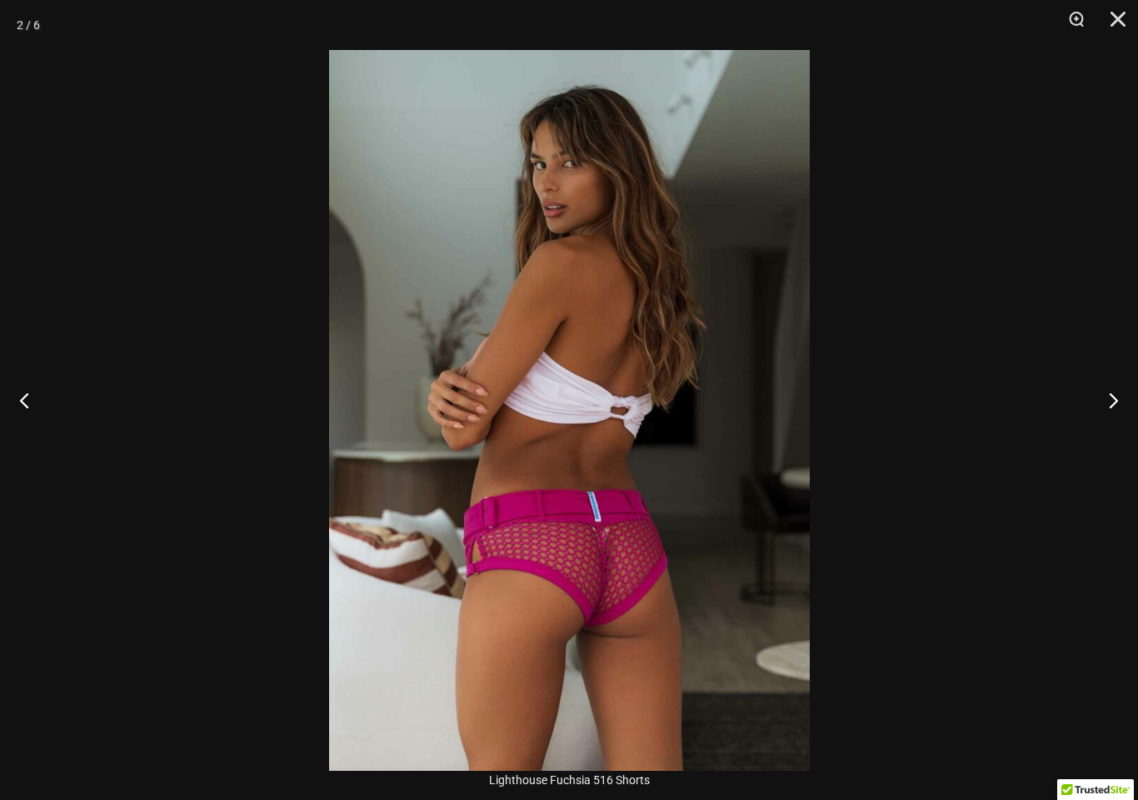
click at [1107, 403] on button "Next" at bounding box center [1107, 399] width 62 height 83
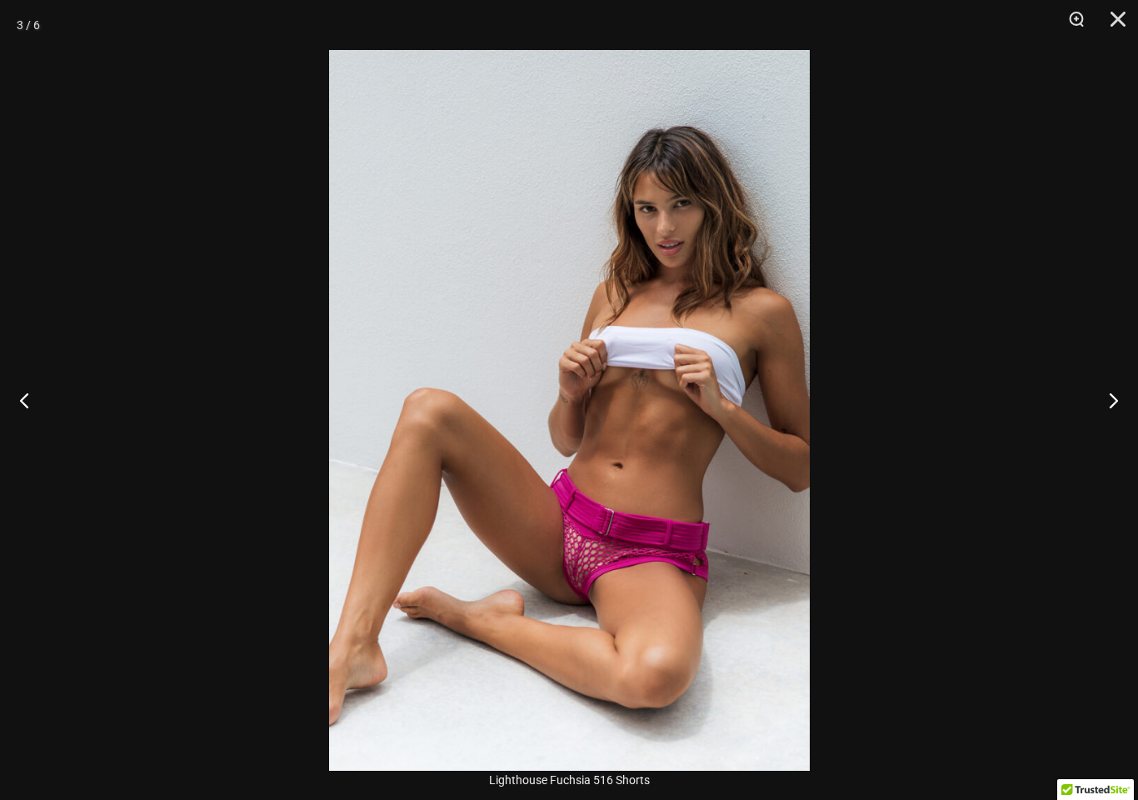
click at [1109, 409] on button "Next" at bounding box center [1107, 399] width 62 height 83
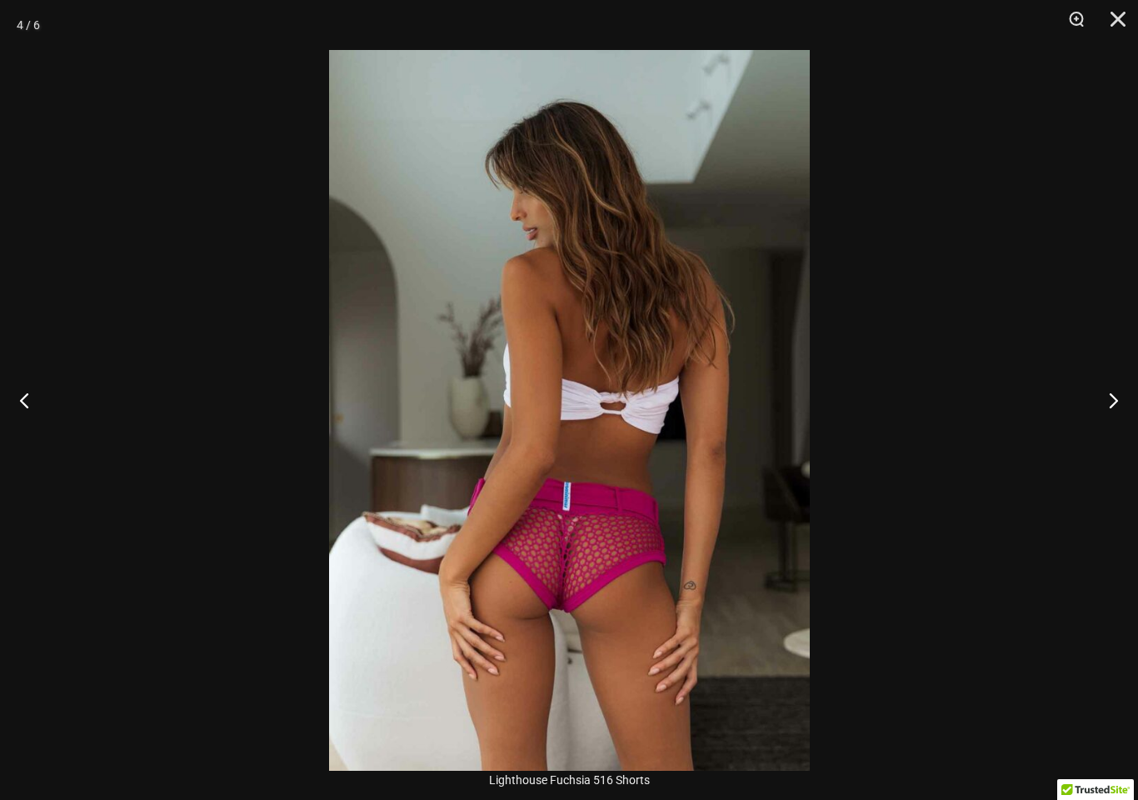
click at [1106, 417] on button "Next" at bounding box center [1107, 399] width 62 height 83
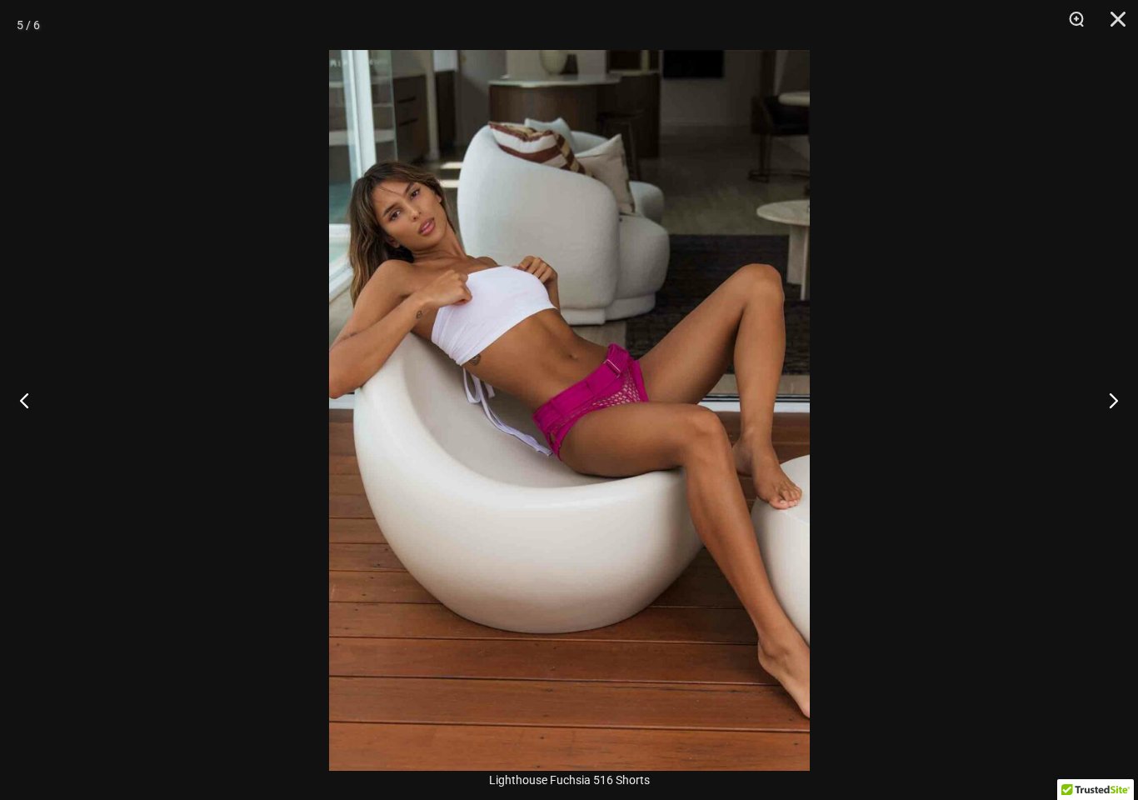
click at [1100, 30] on button "Close" at bounding box center [1113, 25] width 42 height 50
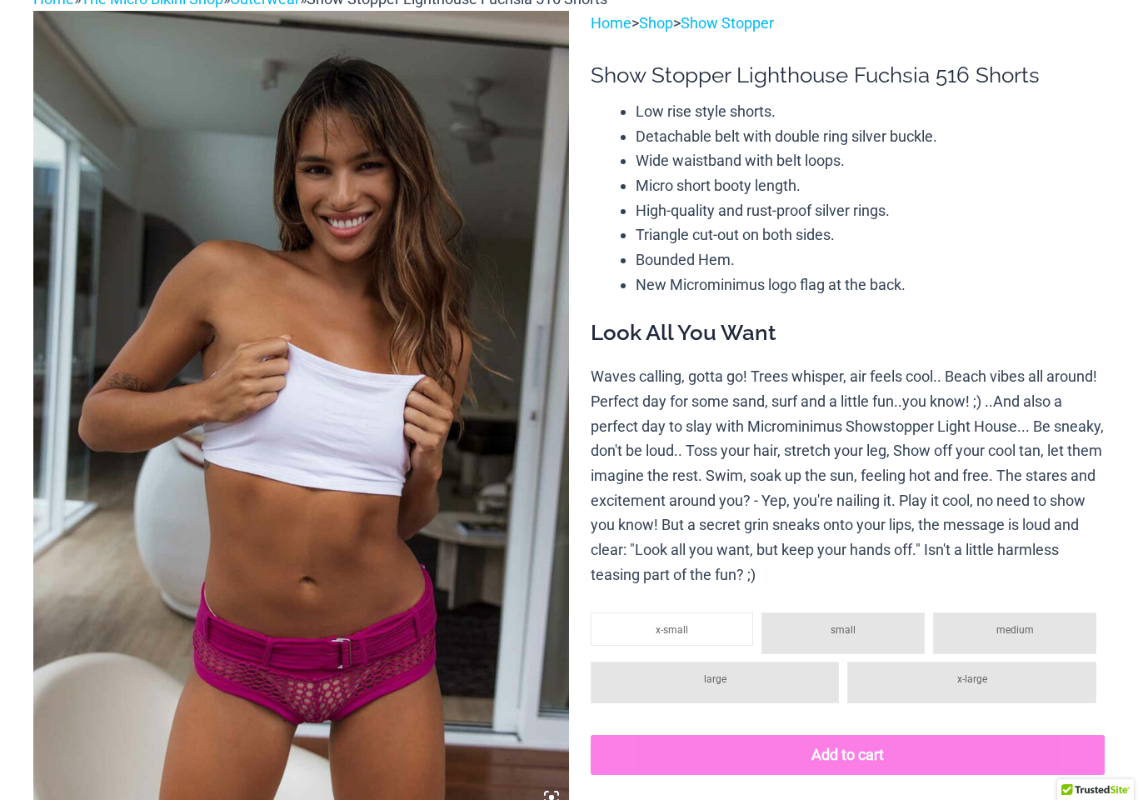
scroll to position [0, 0]
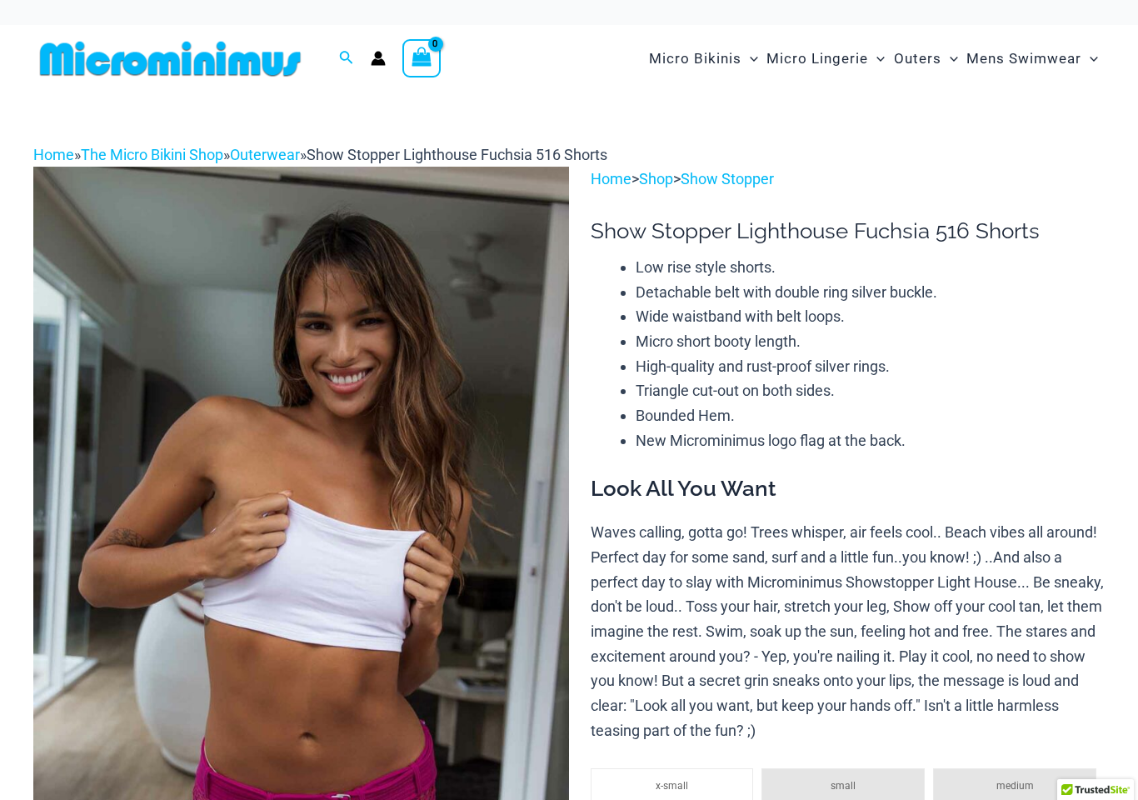
click at [944, 54] on span "Menu Toggle" at bounding box center [950, 58] width 17 height 17
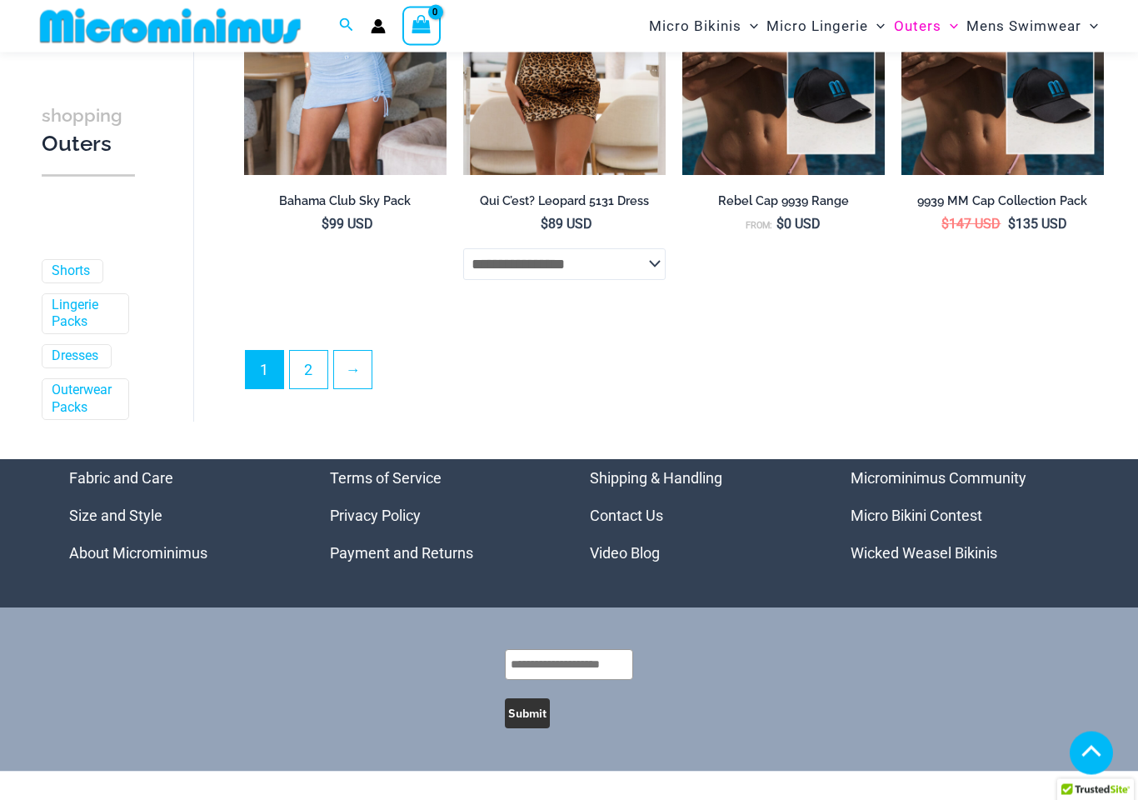
scroll to position [3699, 0]
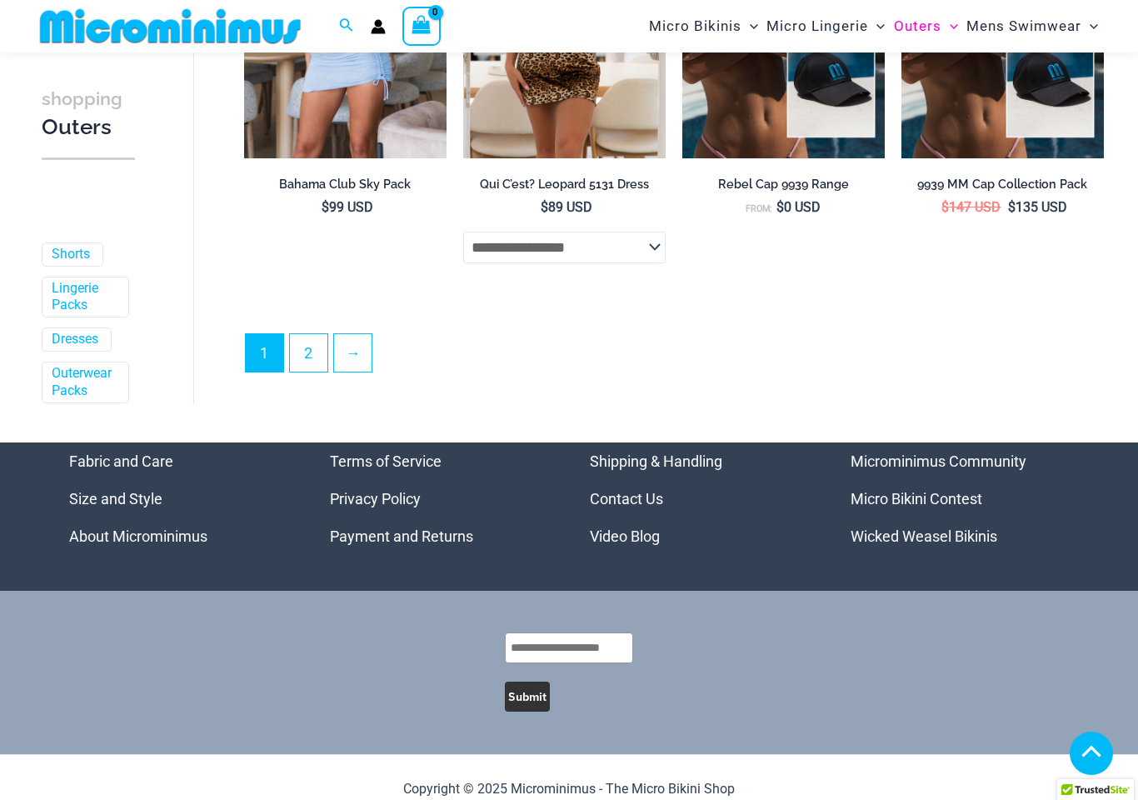
click at [323, 357] on link "2" at bounding box center [308, 352] width 37 height 37
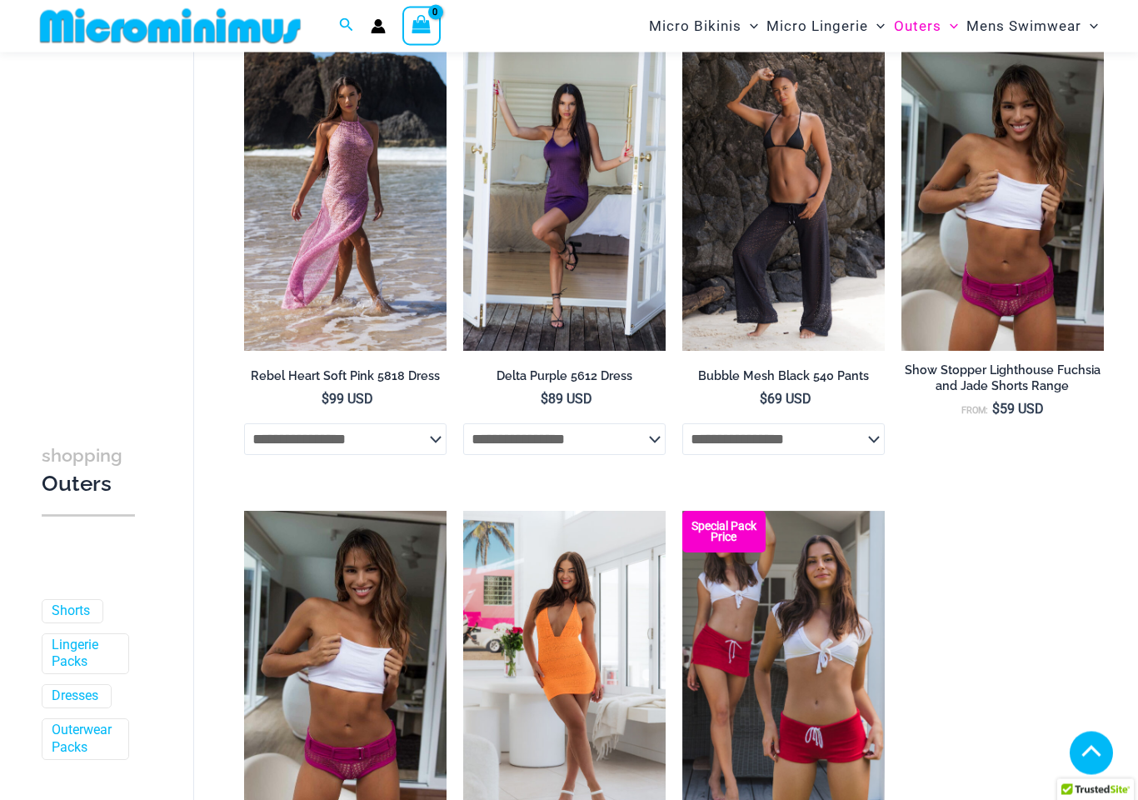
scroll to position [1084, 0]
click at [463, 510] on img at bounding box center [463, 510] width 0 height 0
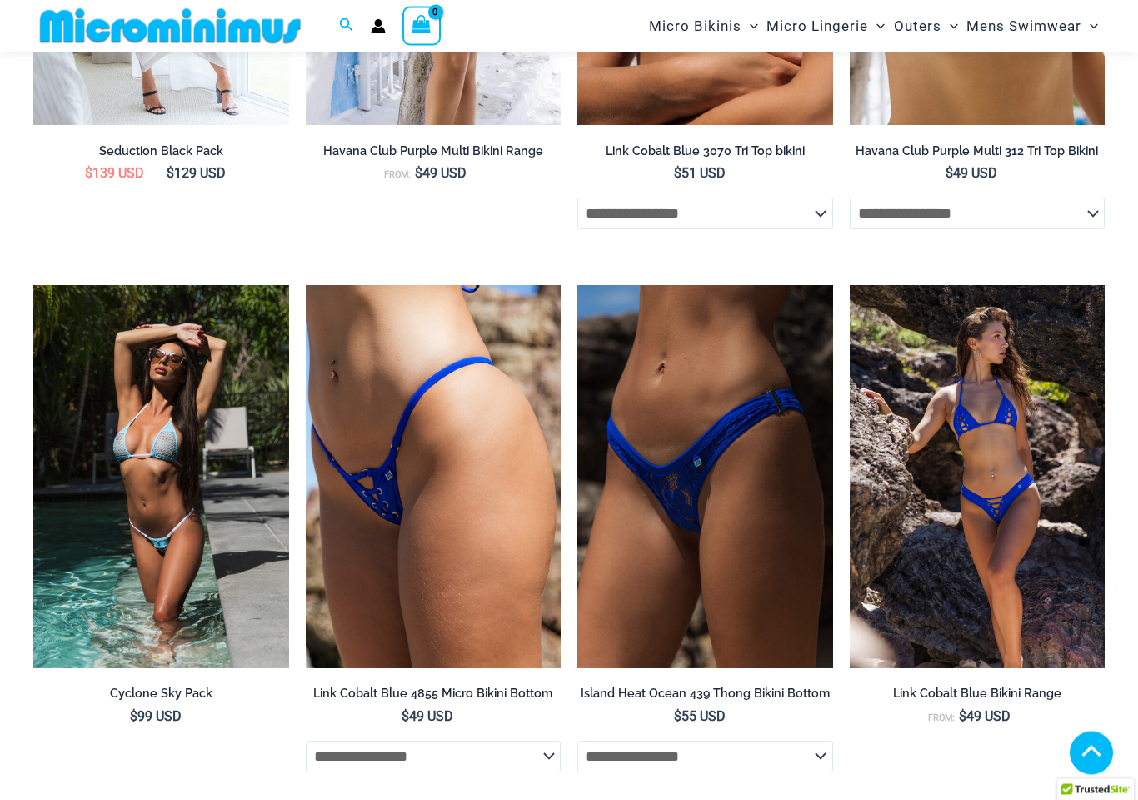
scroll to position [2362, 0]
click at [33, 285] on img at bounding box center [33, 285] width 0 height 0
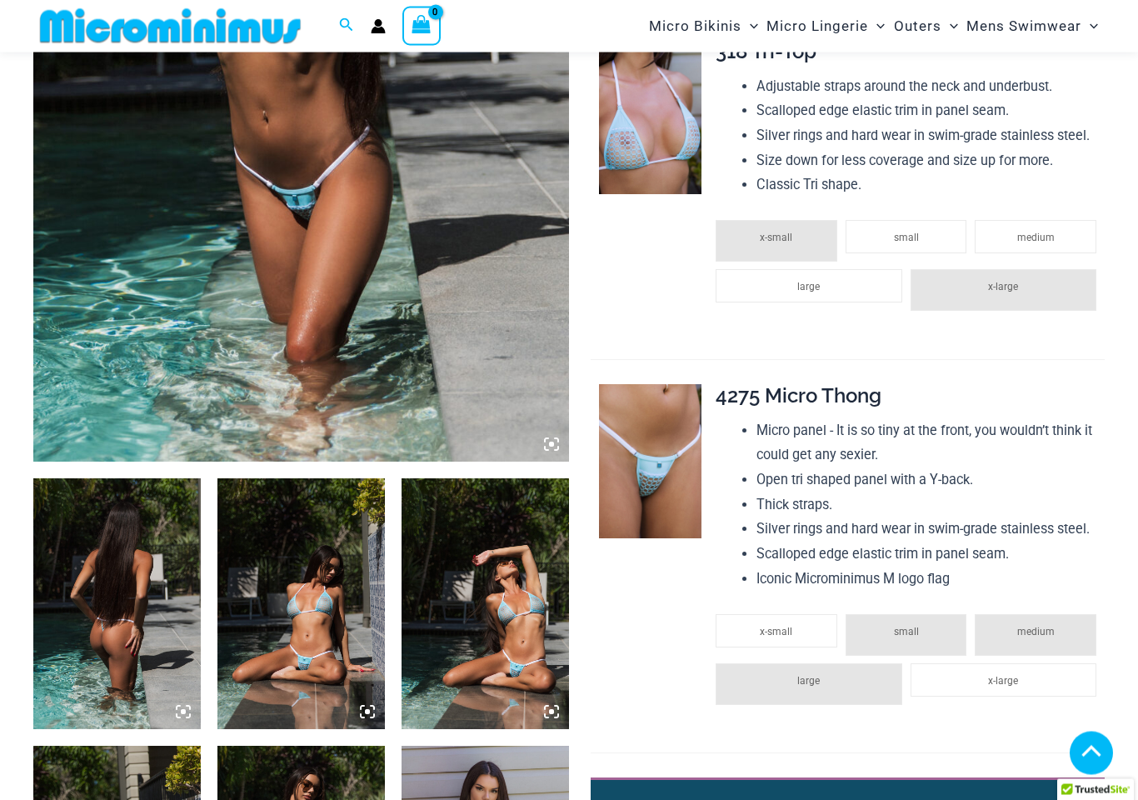
scroll to position [495, 0]
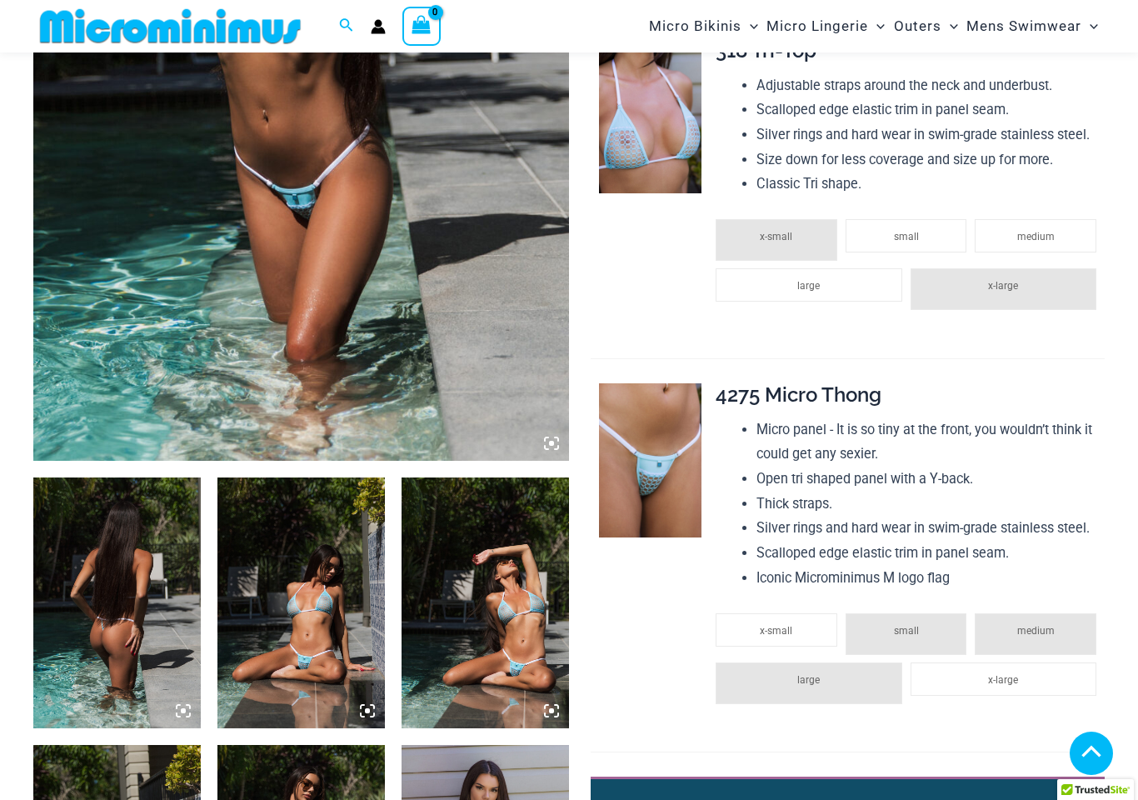
click at [701, 170] on img at bounding box center [650, 116] width 102 height 154
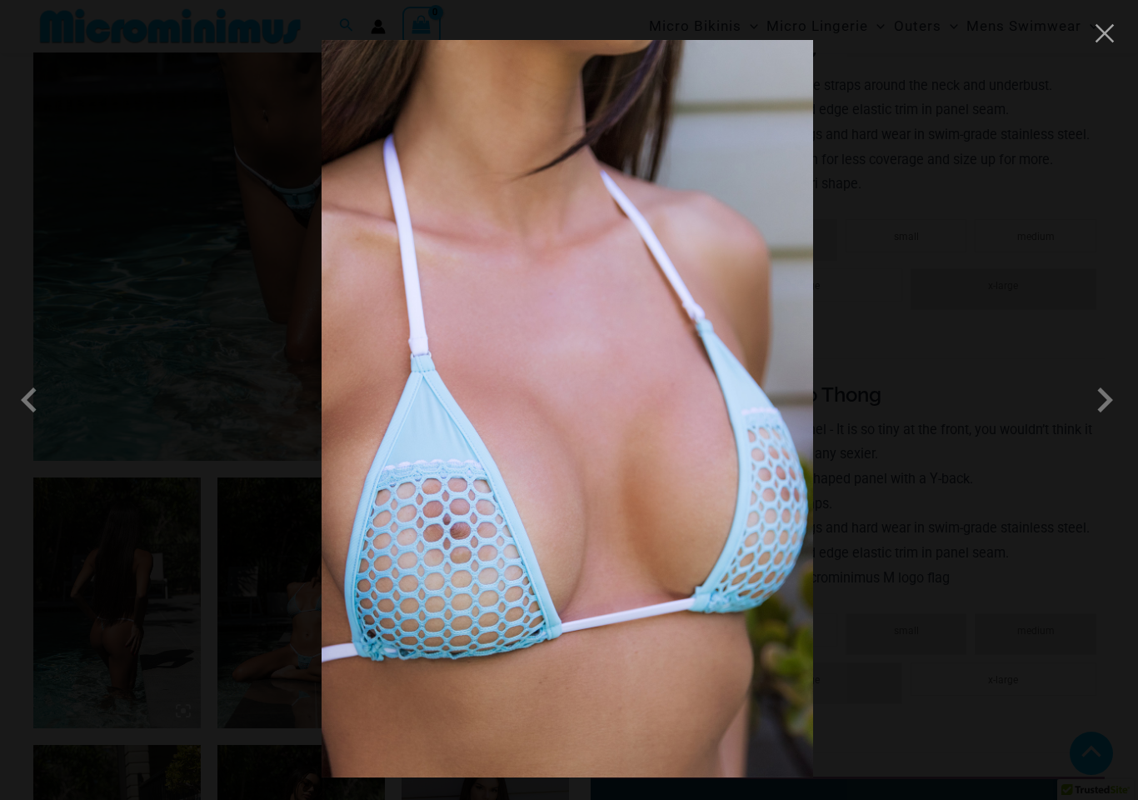
scroll to position [496, 0]
click at [1114, 403] on span at bounding box center [1105, 400] width 50 height 50
click at [1109, 408] on span at bounding box center [1105, 400] width 50 height 50
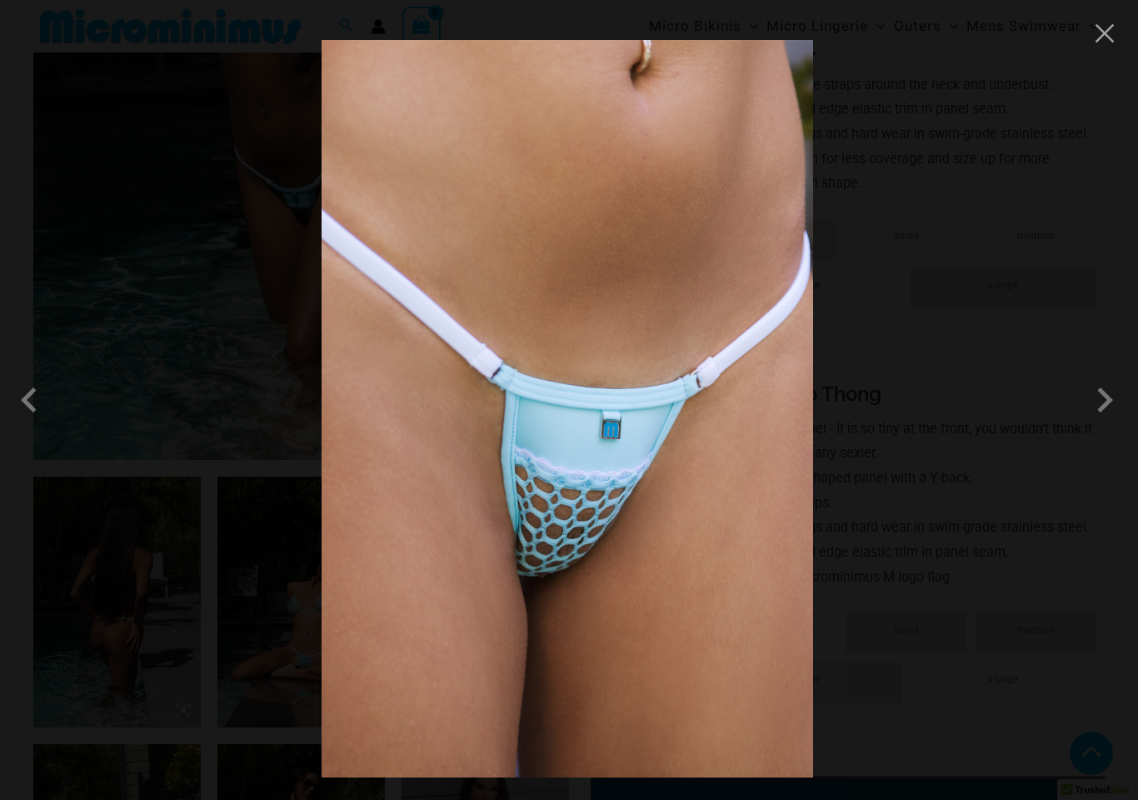
click at [1112, 404] on span at bounding box center [1105, 400] width 50 height 50
click at [1111, 409] on span at bounding box center [1105, 400] width 50 height 50
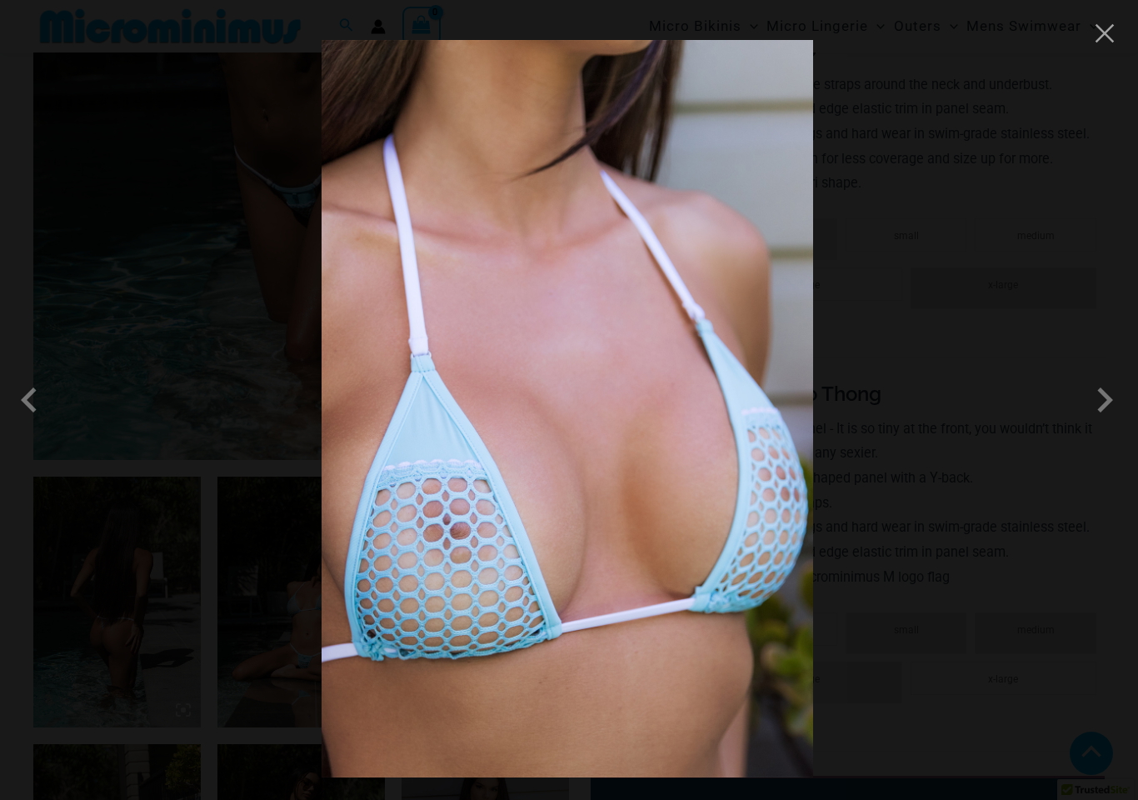
click at [1112, 414] on span at bounding box center [1105, 400] width 50 height 50
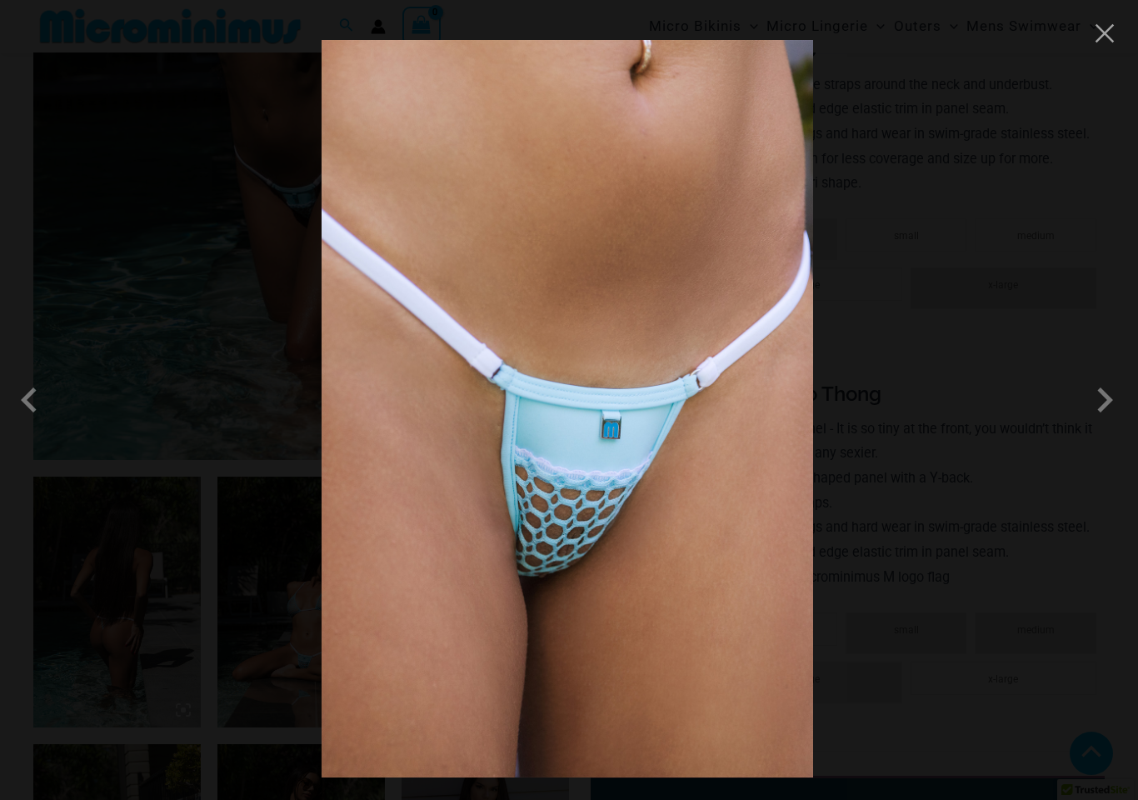
click at [1094, 35] on button "Close" at bounding box center [1104, 33] width 25 height 25
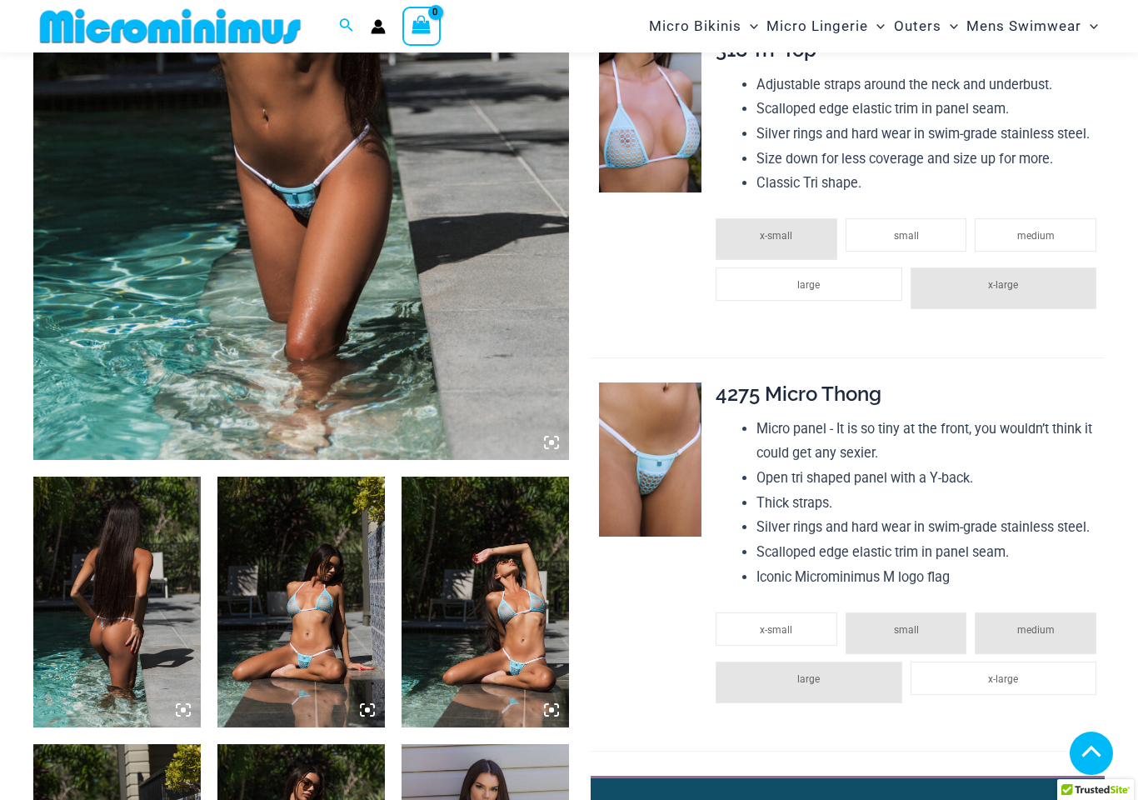
click at [180, 704] on icon at bounding box center [178, 705] width 3 height 3
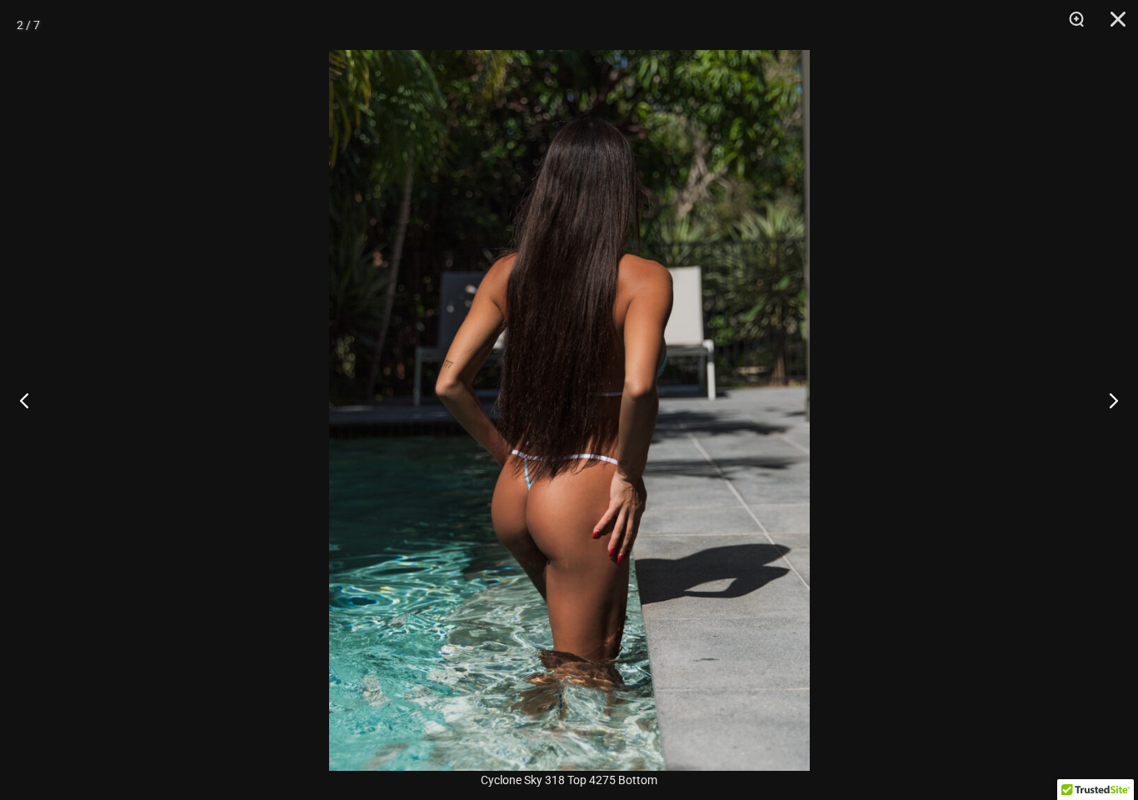
click at [1130, 429] on button "Next" at bounding box center [1107, 399] width 62 height 83
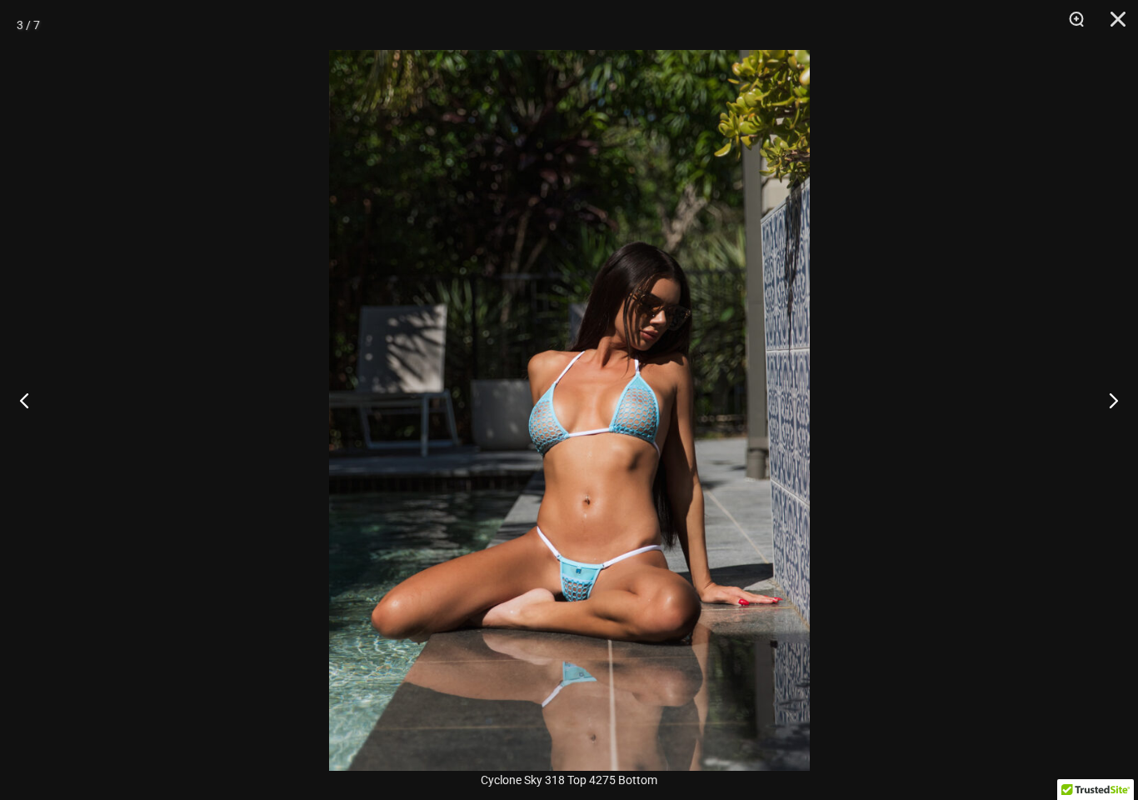
click at [1118, 428] on button "Next" at bounding box center [1107, 399] width 62 height 83
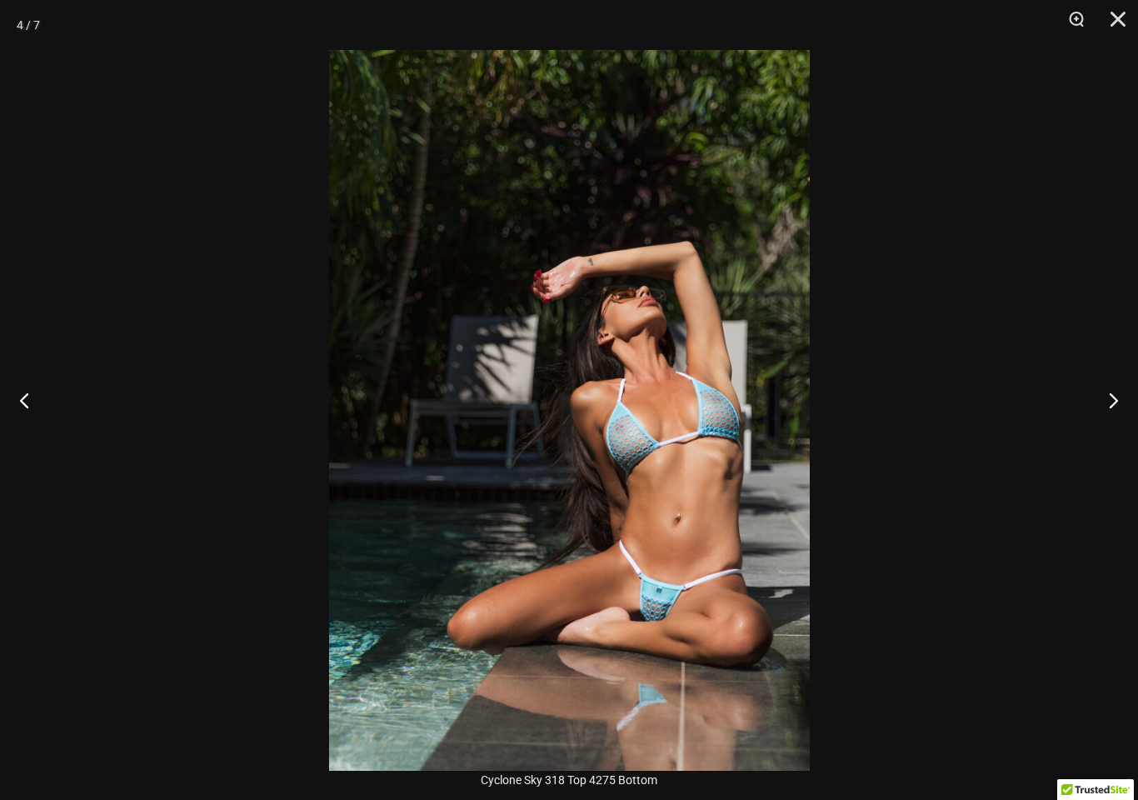
click at [1121, 408] on button "Next" at bounding box center [1107, 399] width 62 height 83
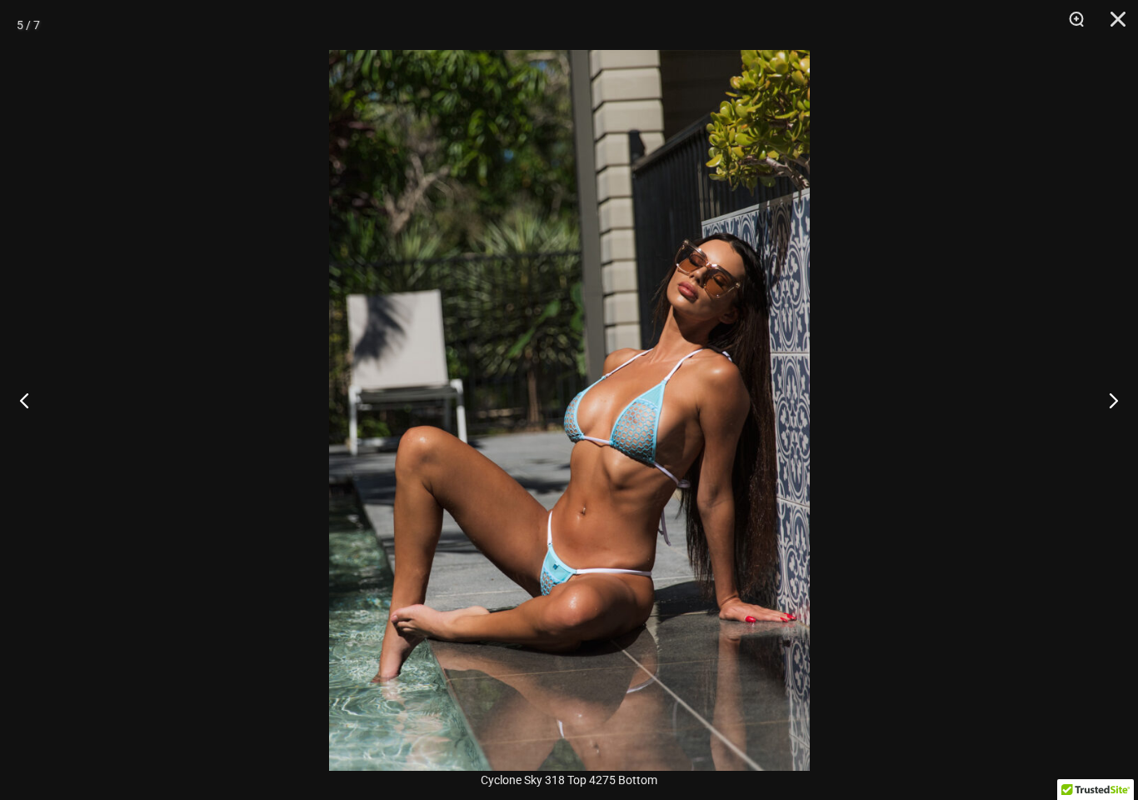
click at [1115, 407] on button "Next" at bounding box center [1107, 399] width 62 height 83
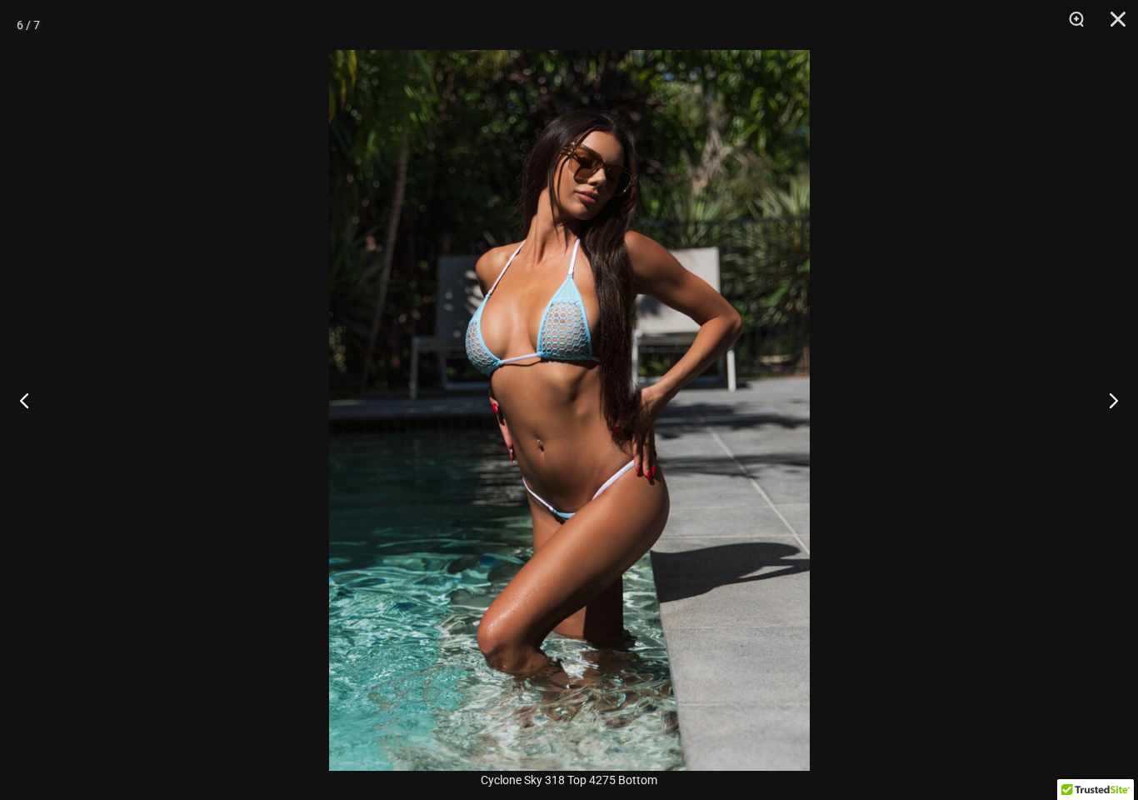
click at [1117, 405] on button "Next" at bounding box center [1107, 399] width 62 height 83
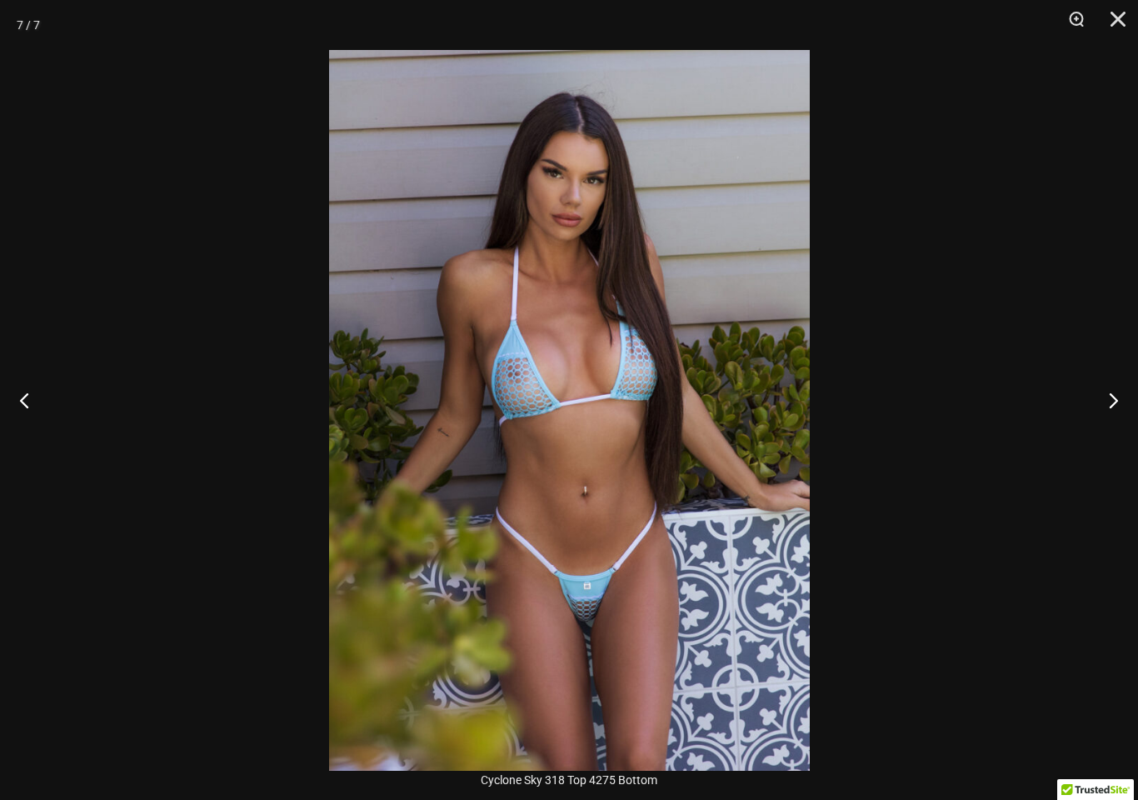
click at [1112, 416] on button "Next" at bounding box center [1107, 399] width 62 height 83
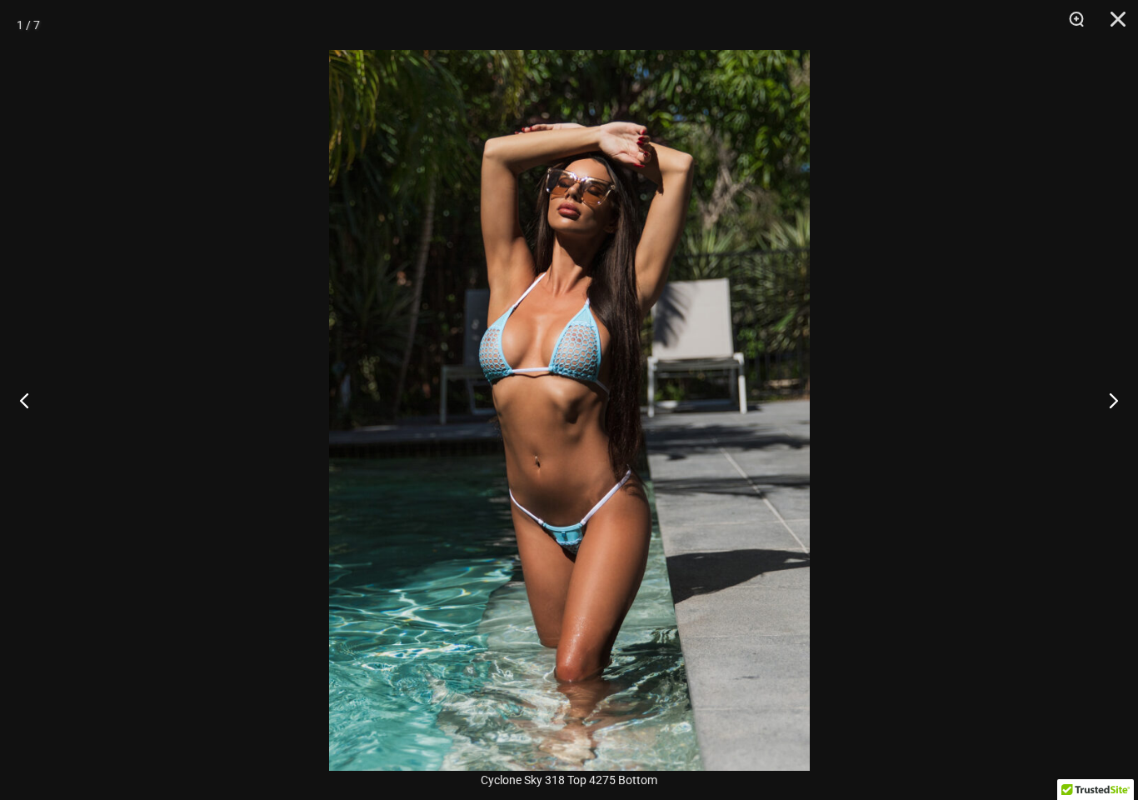
click at [1111, 406] on button "Next" at bounding box center [1107, 399] width 62 height 83
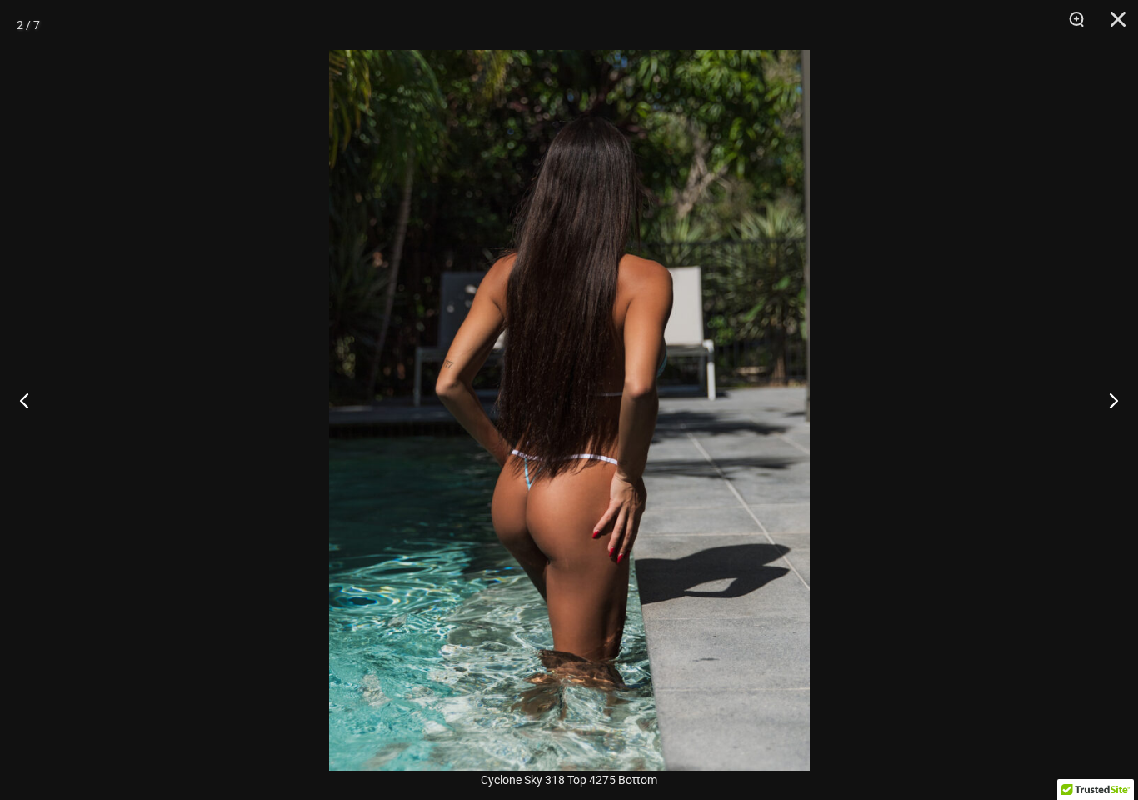
click at [1105, 402] on button "Next" at bounding box center [1107, 399] width 62 height 83
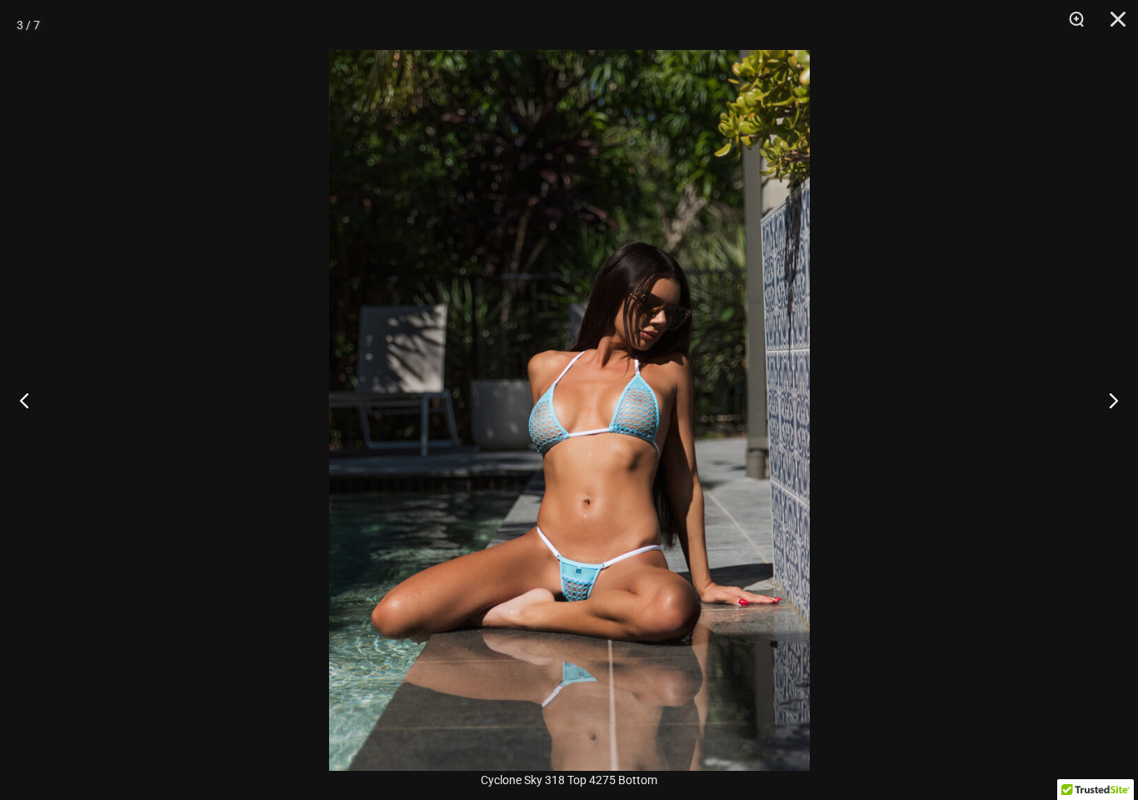
click at [1110, 403] on button "Next" at bounding box center [1107, 399] width 62 height 83
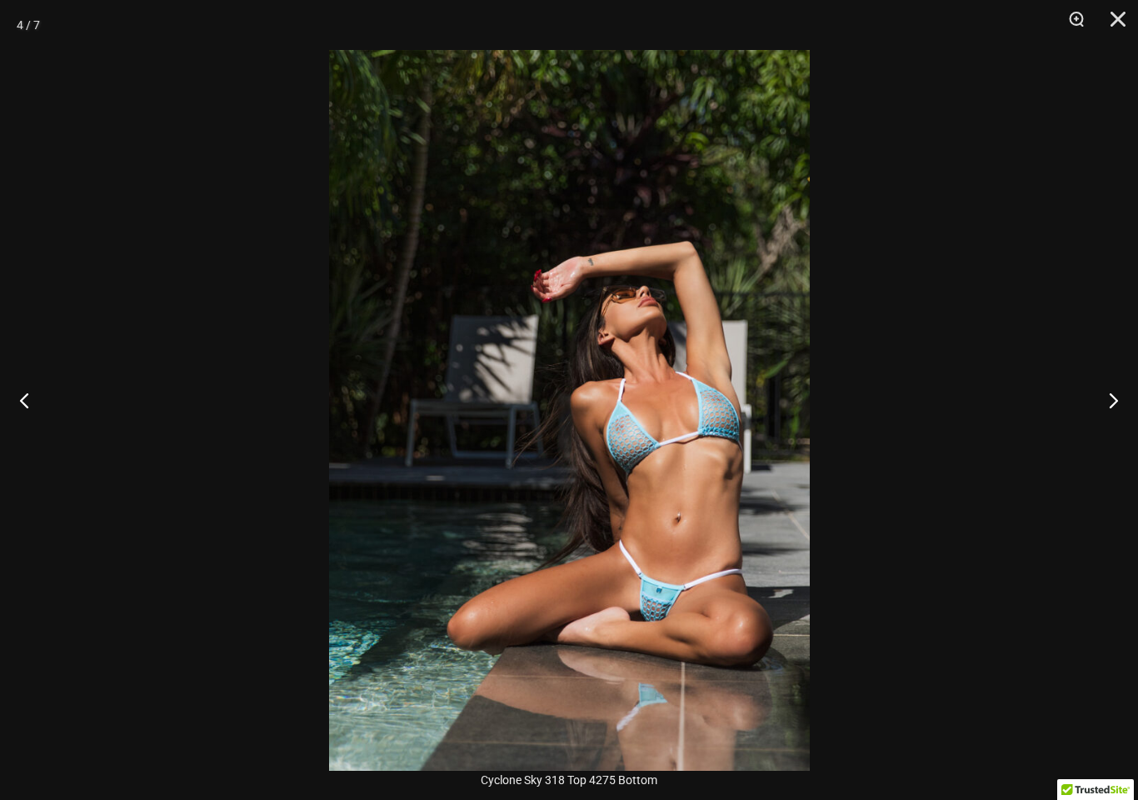
click at [1112, 404] on button "Next" at bounding box center [1107, 399] width 62 height 83
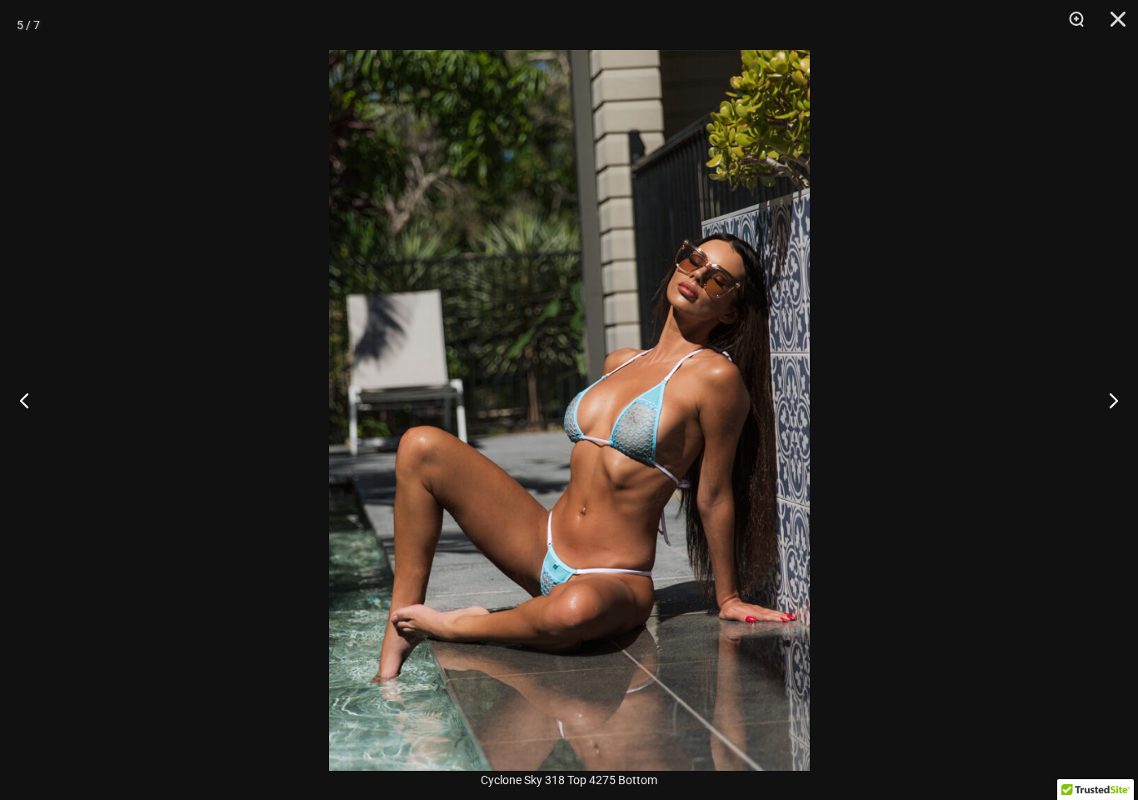
click at [1115, 408] on button "Next" at bounding box center [1107, 399] width 62 height 83
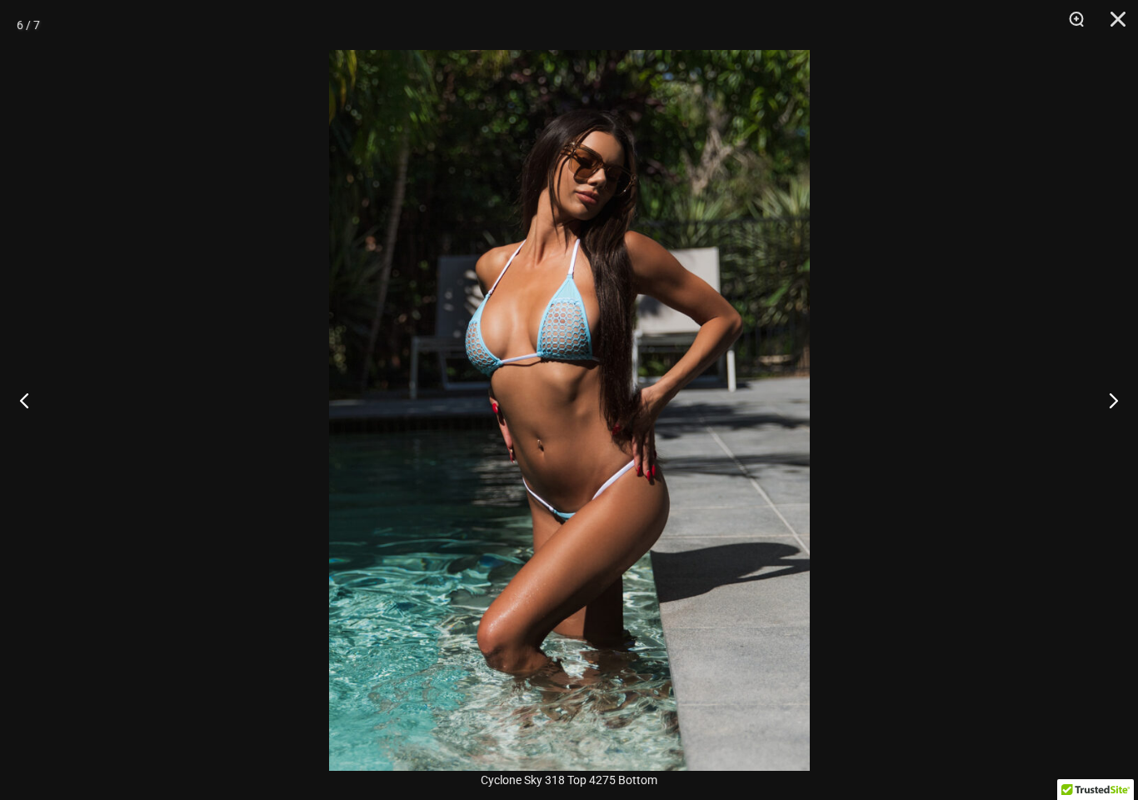
click at [1114, 407] on button "Next" at bounding box center [1107, 399] width 62 height 83
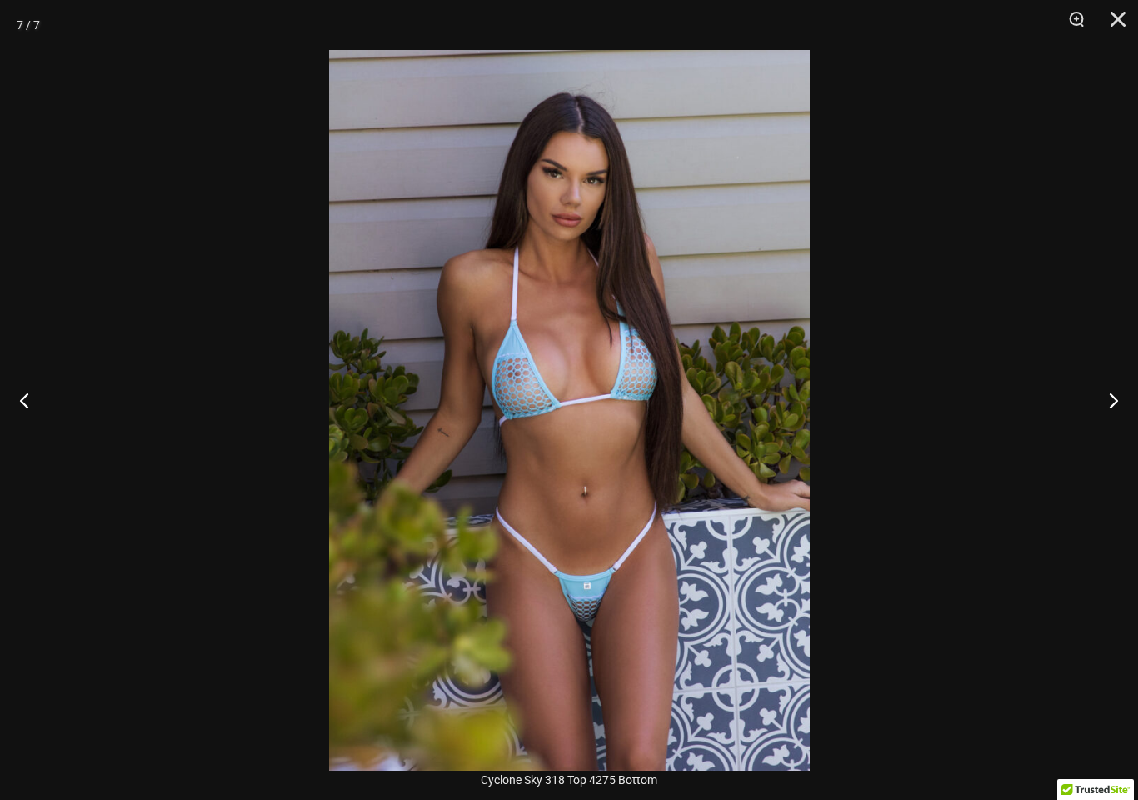
click at [1115, 402] on button "Next" at bounding box center [1107, 399] width 62 height 83
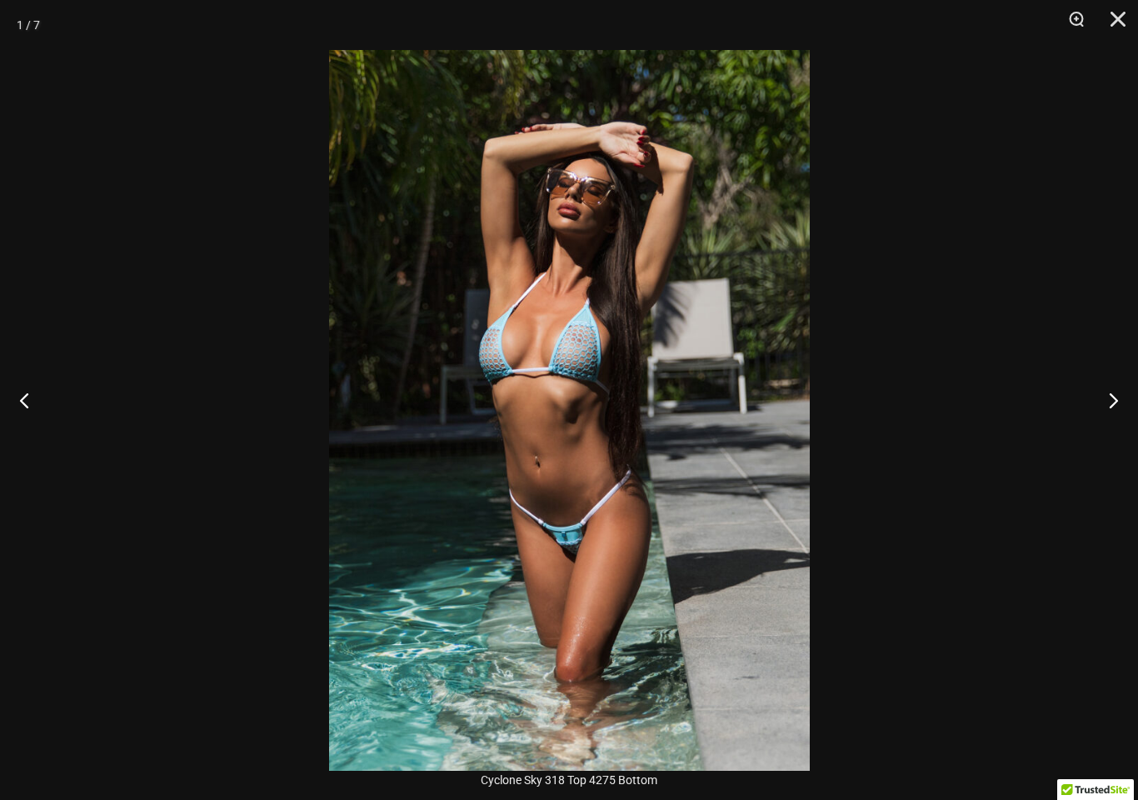
click at [1108, 404] on button "Next" at bounding box center [1107, 399] width 62 height 83
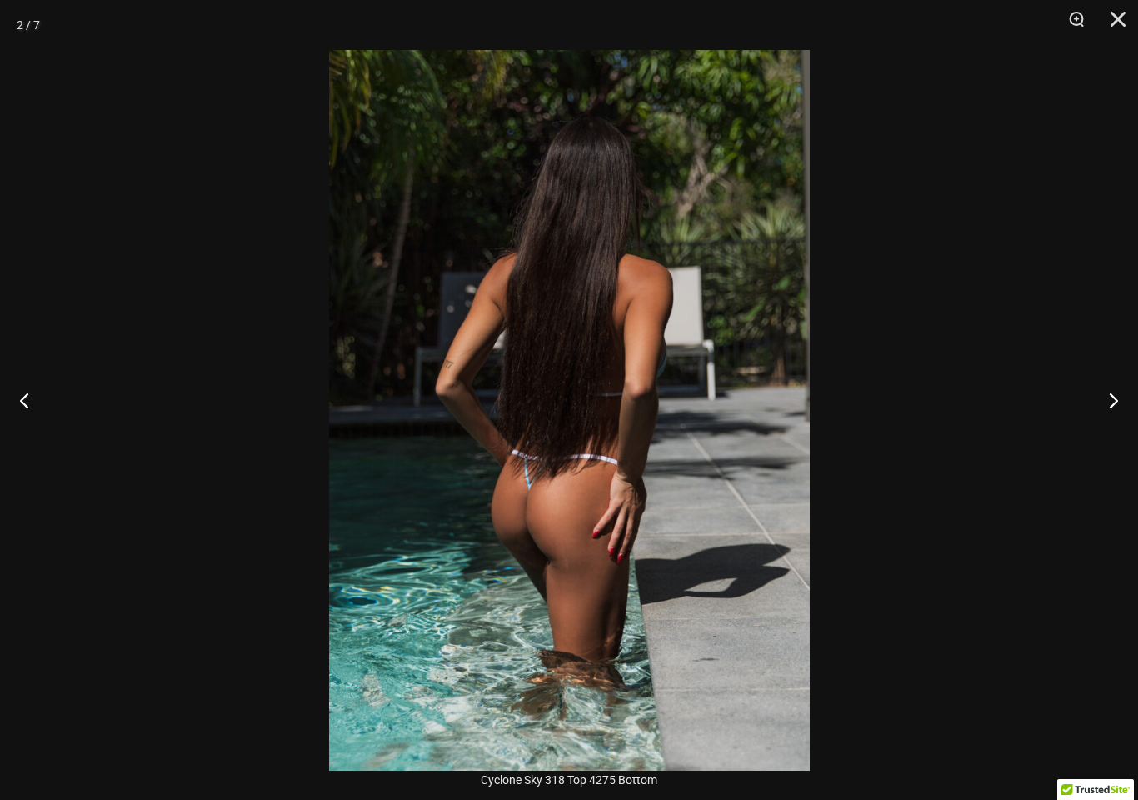
click at [1118, 400] on button "Next" at bounding box center [1107, 399] width 62 height 83
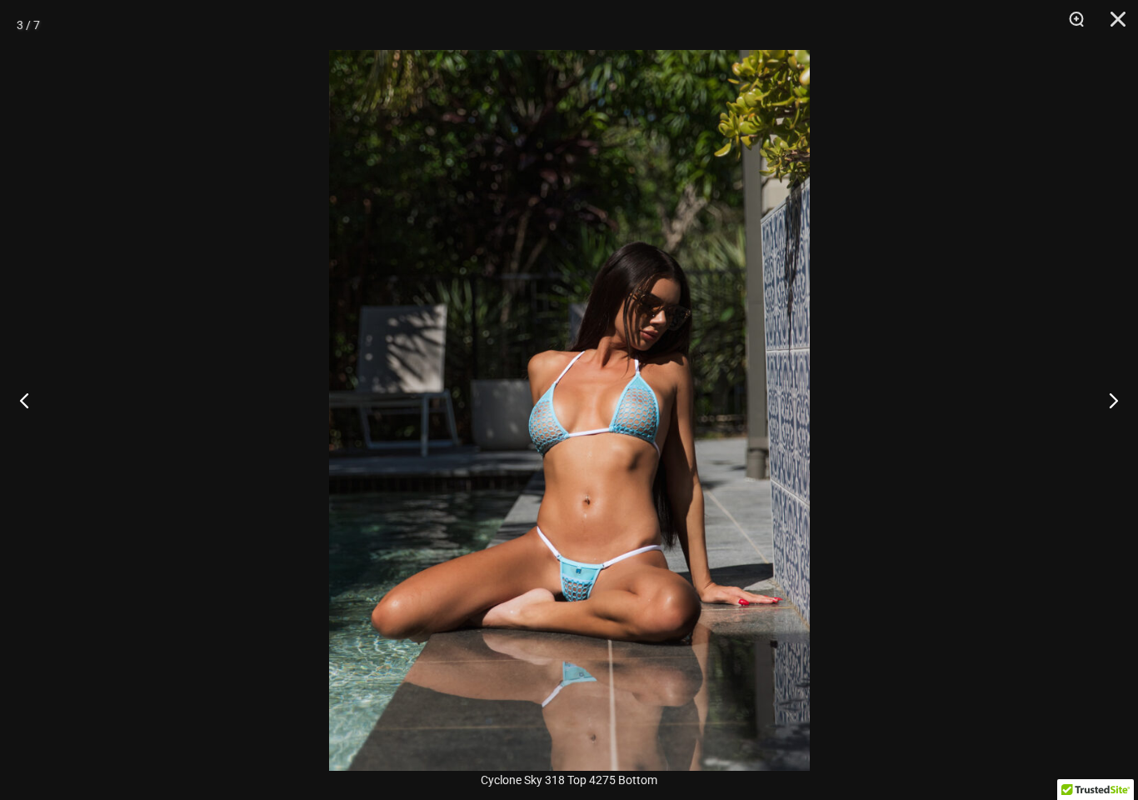
click at [1111, 19] on button "Close" at bounding box center [1113, 25] width 42 height 50
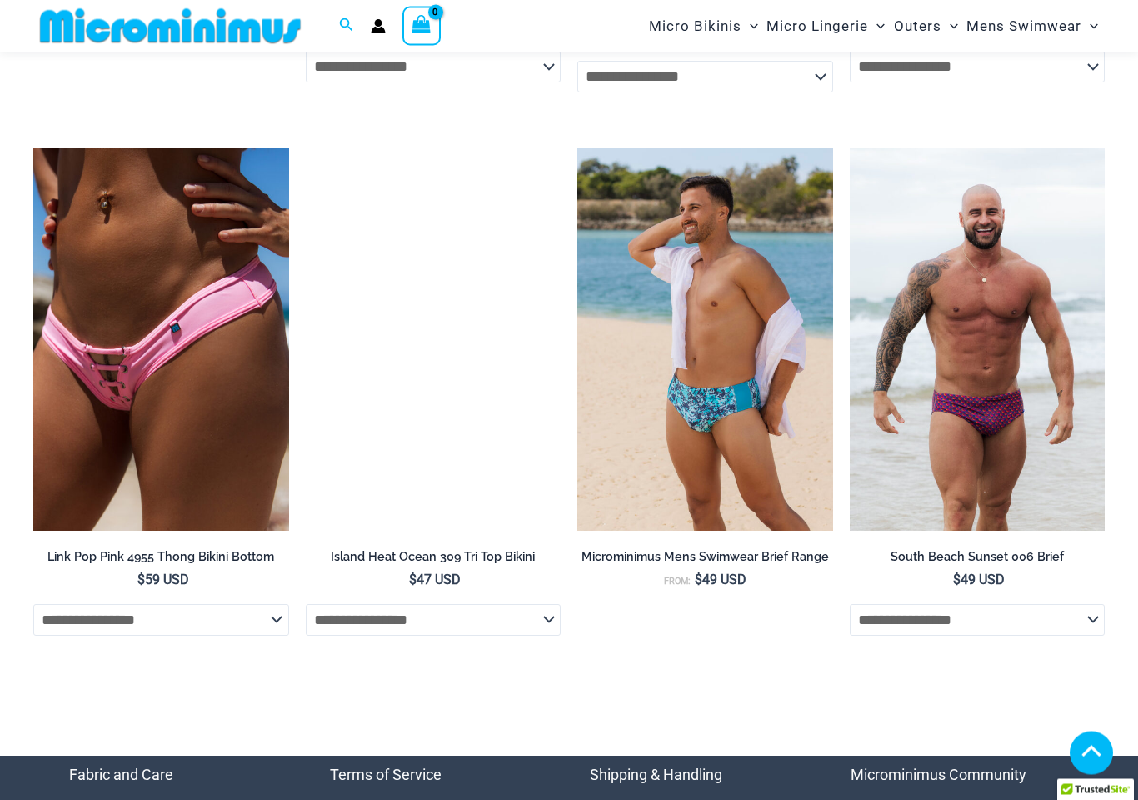
scroll to position [4199, 0]
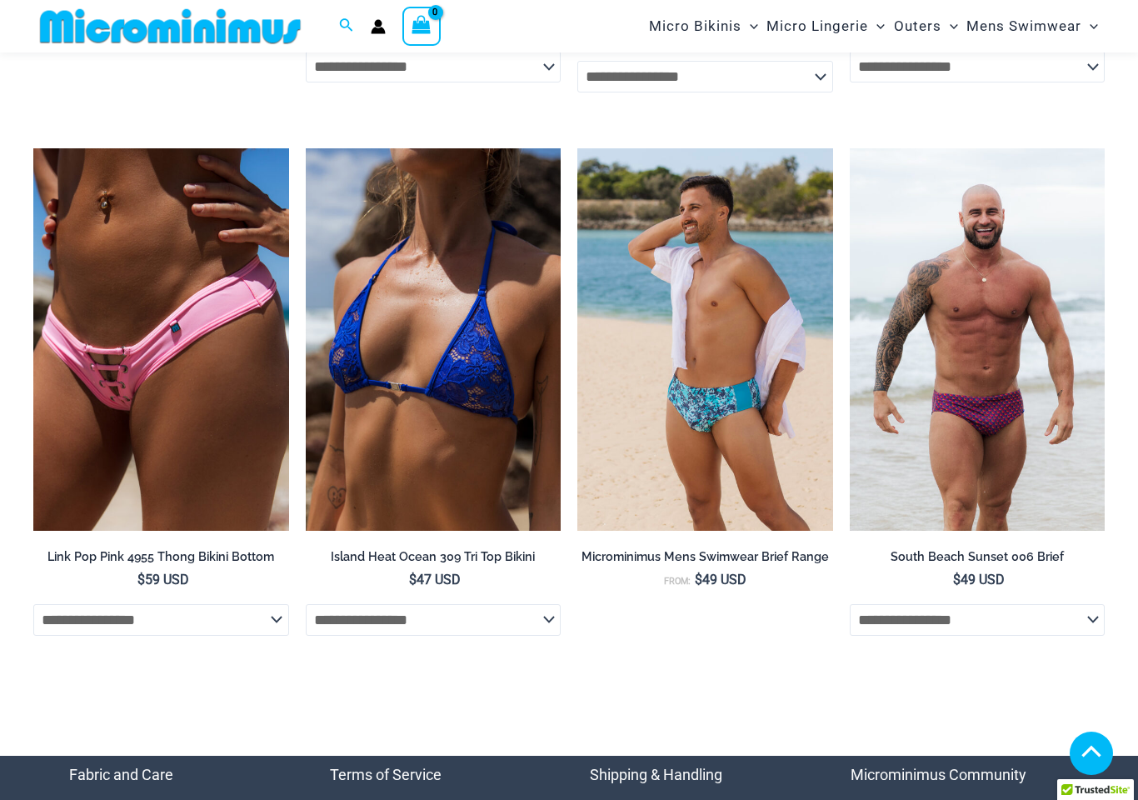
click at [306, 148] on img at bounding box center [306, 148] width 0 height 0
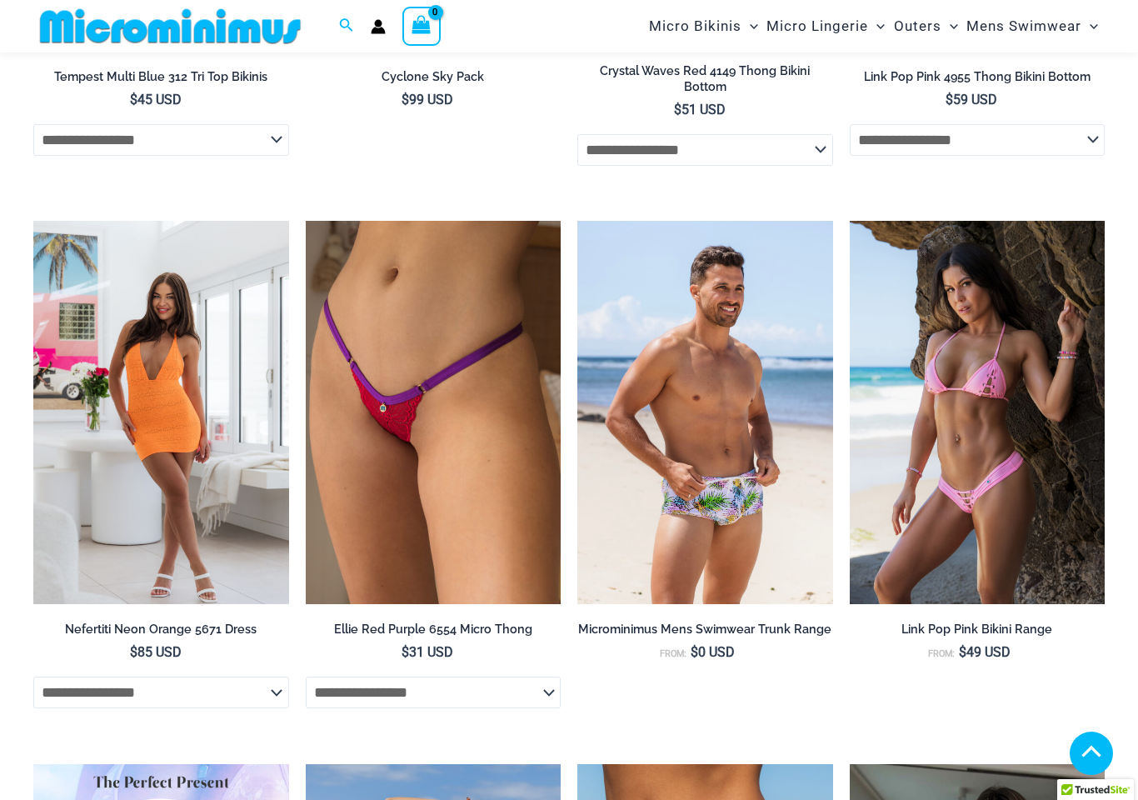
scroll to position [3059, 0]
click at [847, 26] on span "Micro Lingerie" at bounding box center [818, 26] width 102 height 42
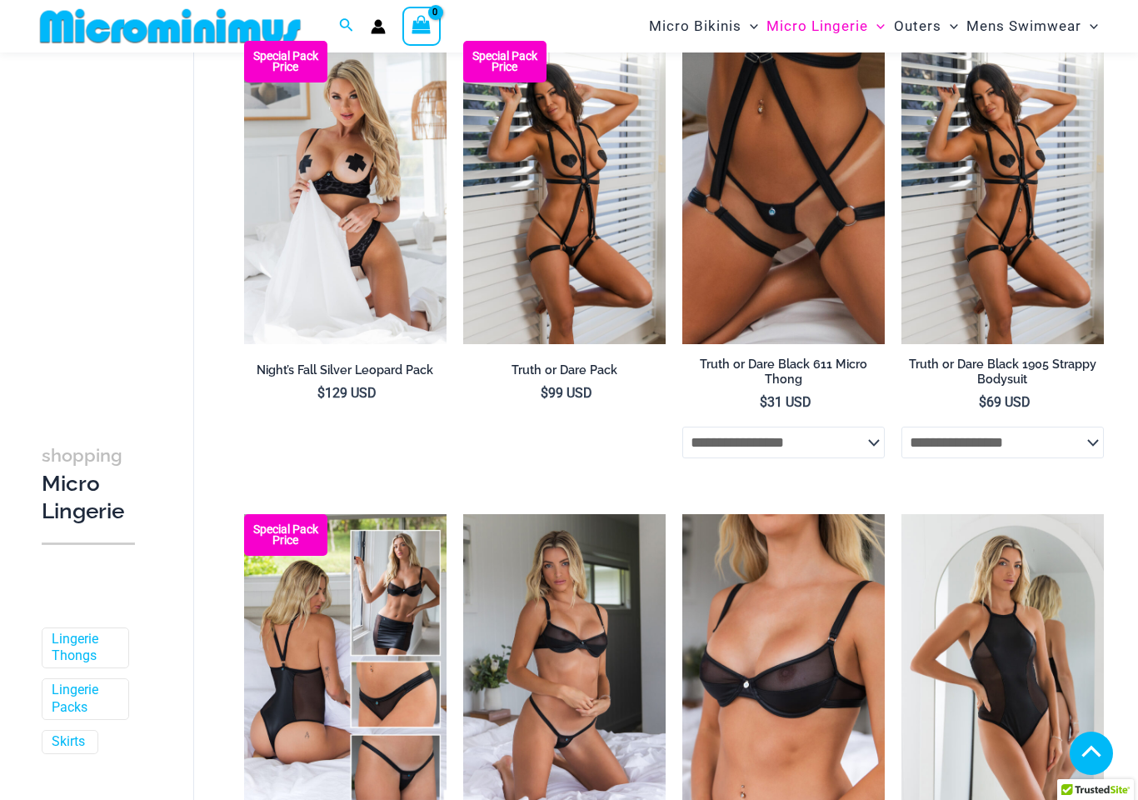
scroll to position [269, 0]
click at [244, 41] on img at bounding box center [244, 41] width 0 height 0
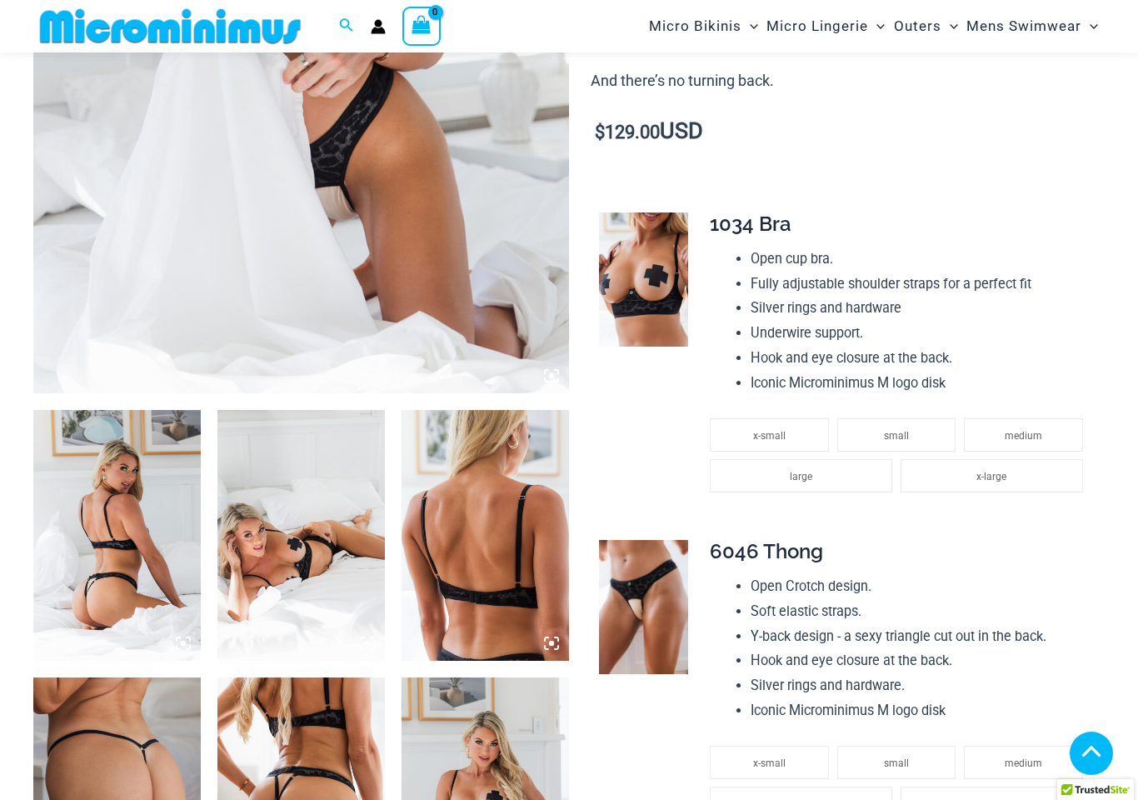
scroll to position [565, 0]
click at [189, 657] on img at bounding box center [116, 535] width 167 height 251
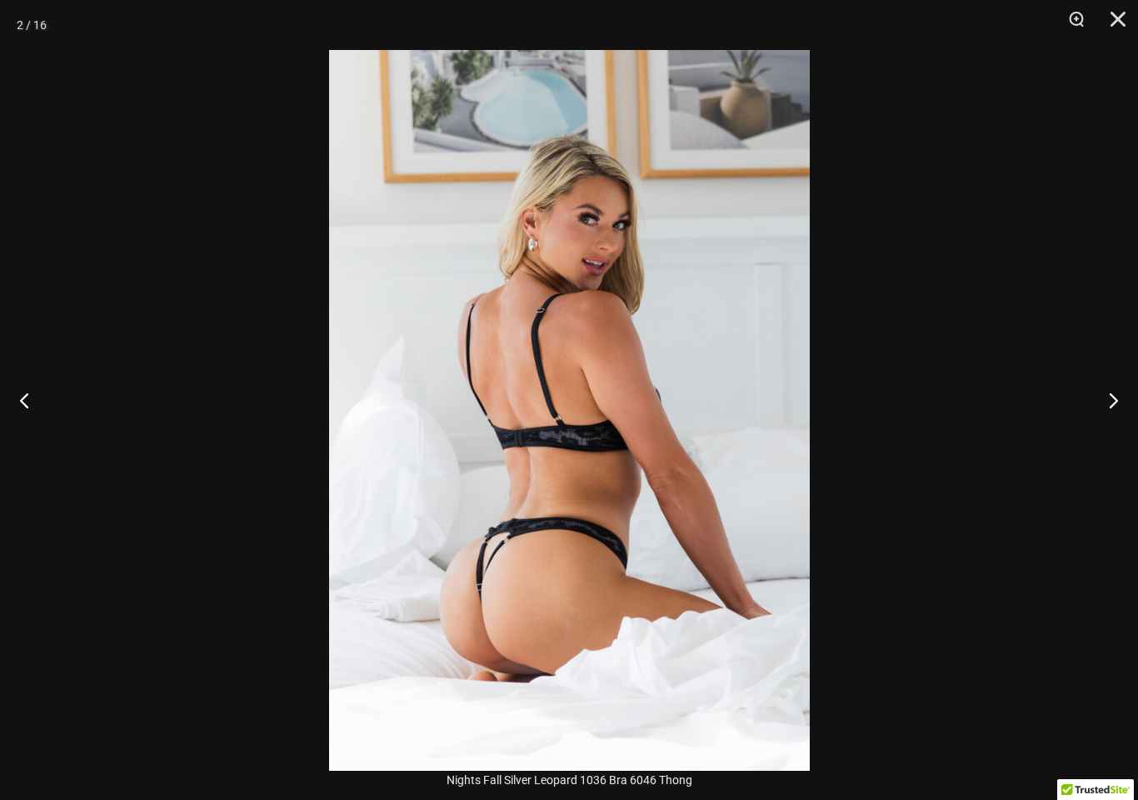
click at [1101, 412] on button "Next" at bounding box center [1107, 399] width 62 height 83
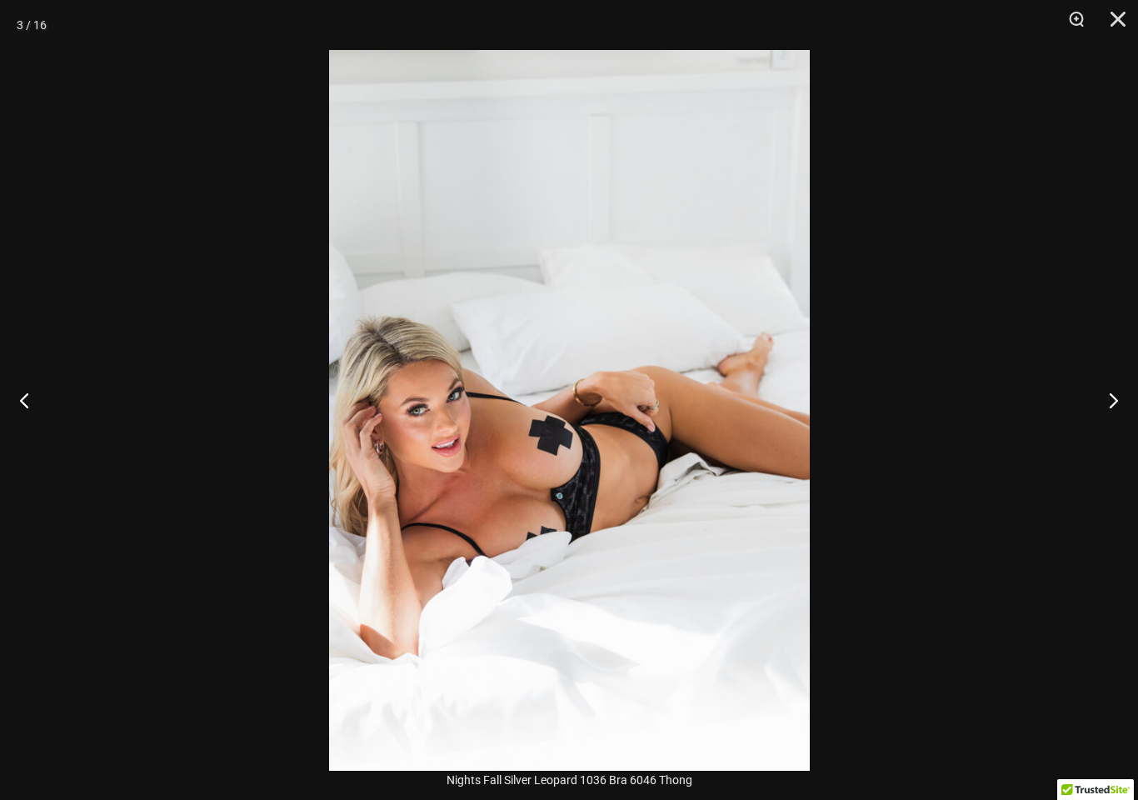
click at [1112, 387] on button "Next" at bounding box center [1107, 399] width 62 height 83
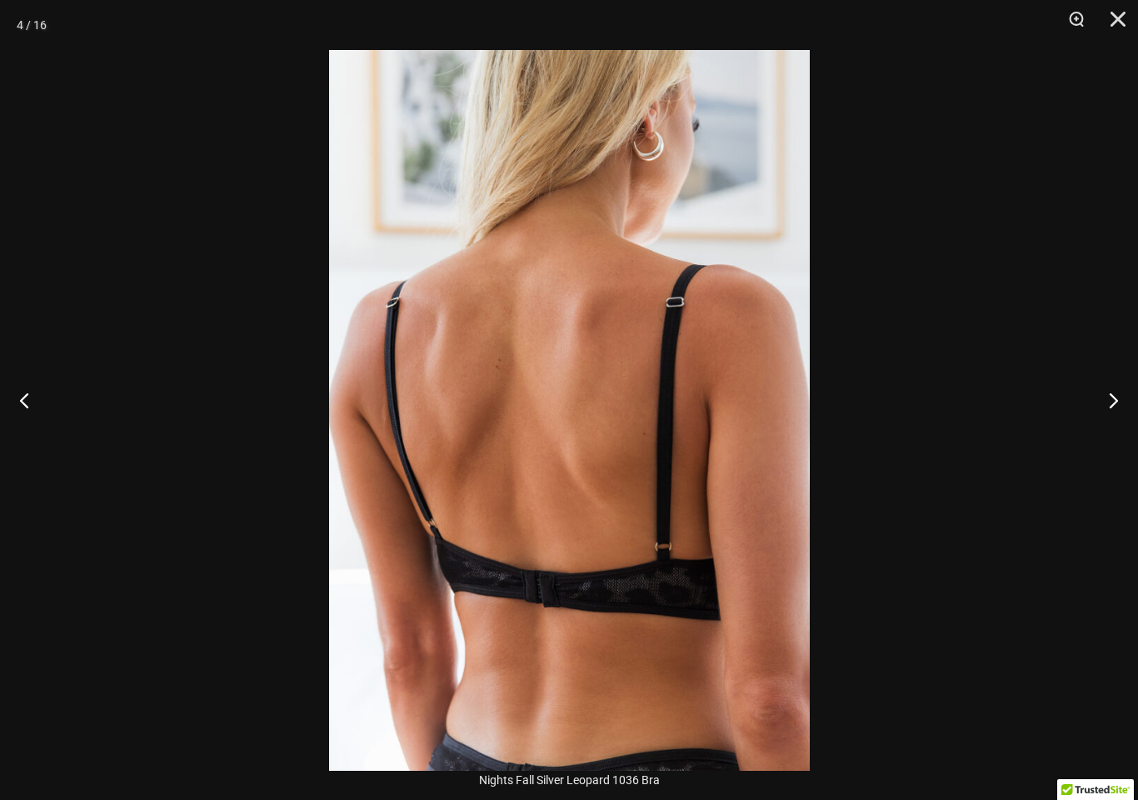
click at [1108, 422] on button "Next" at bounding box center [1107, 399] width 62 height 83
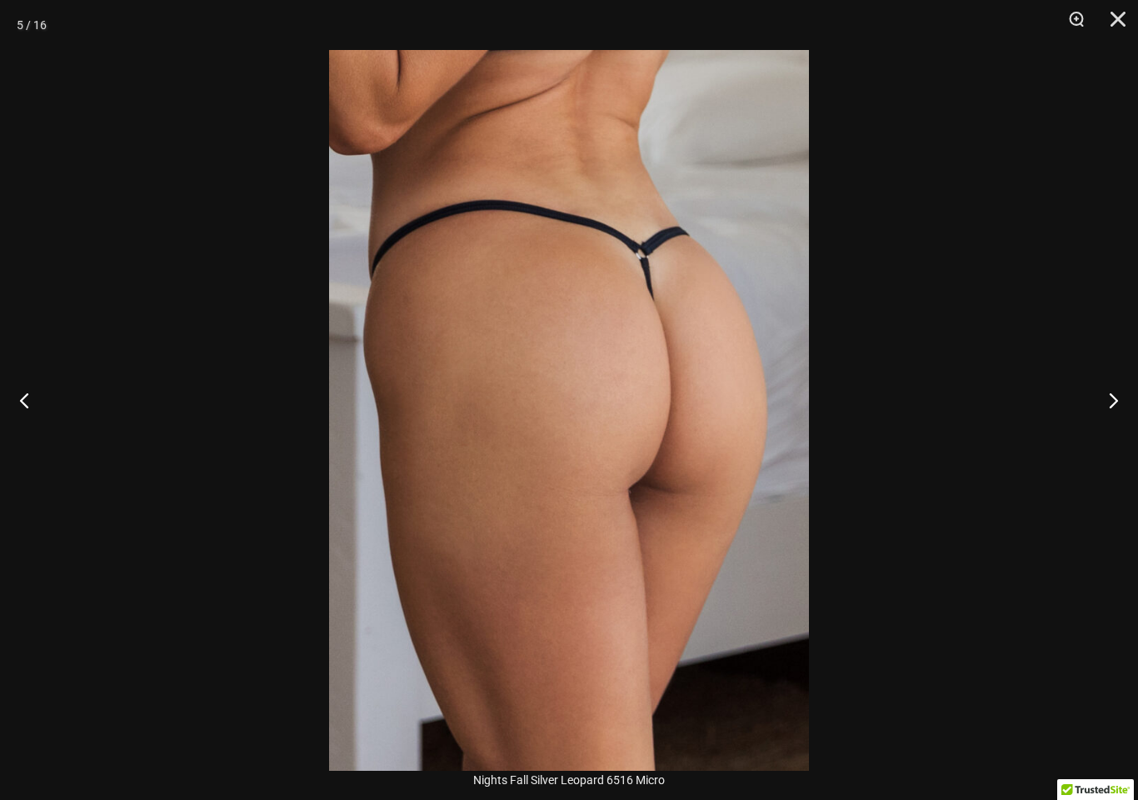
click at [1112, 426] on button "Next" at bounding box center [1107, 399] width 62 height 83
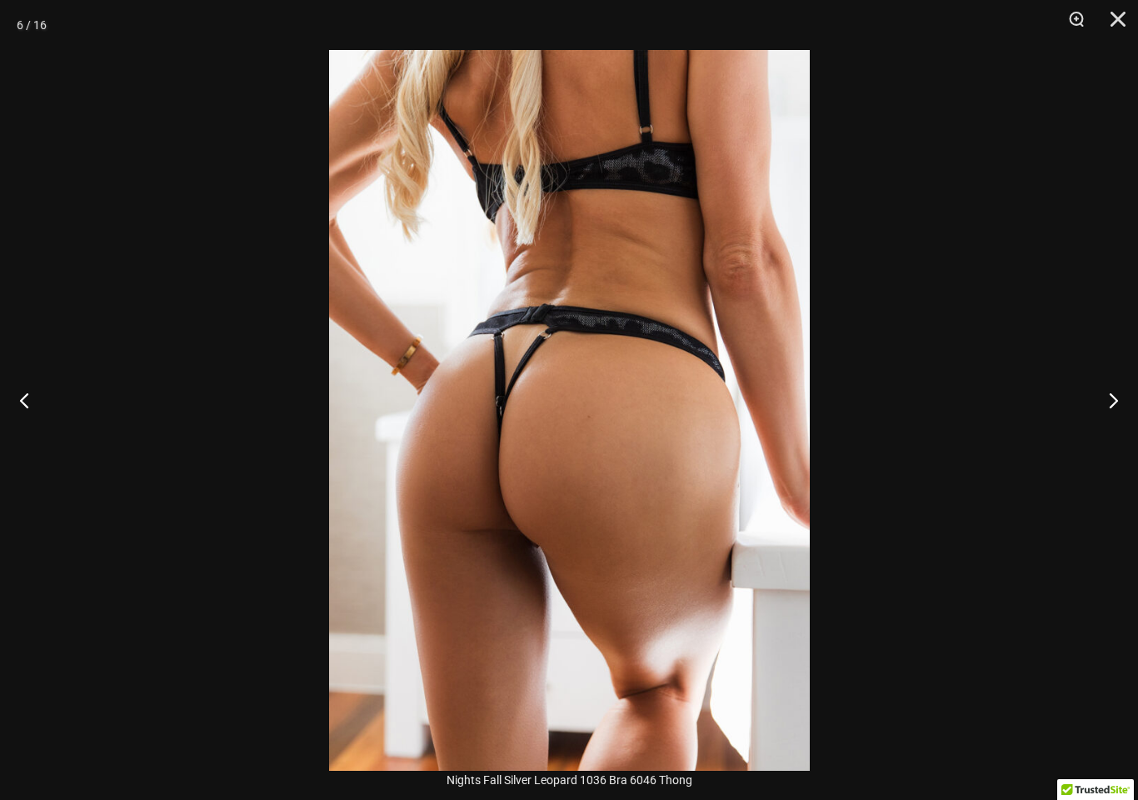
click at [1111, 426] on button "Next" at bounding box center [1107, 399] width 62 height 83
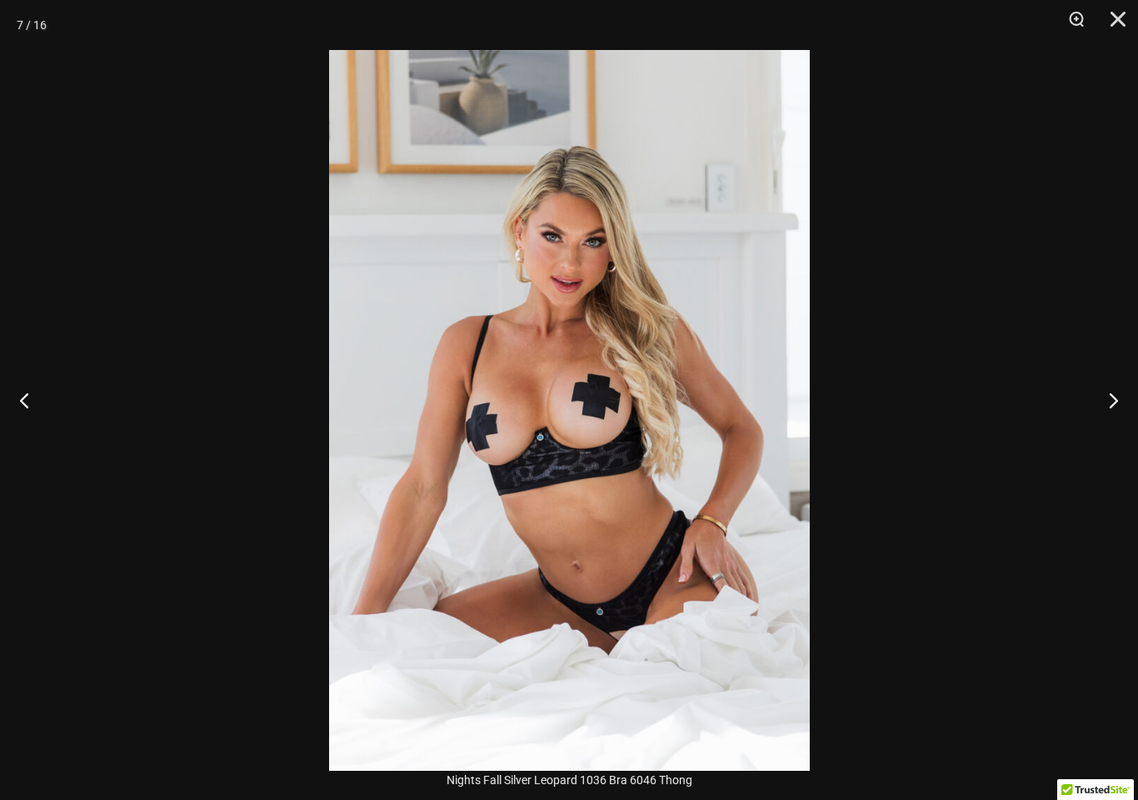
click at [1110, 431] on button "Next" at bounding box center [1107, 399] width 62 height 83
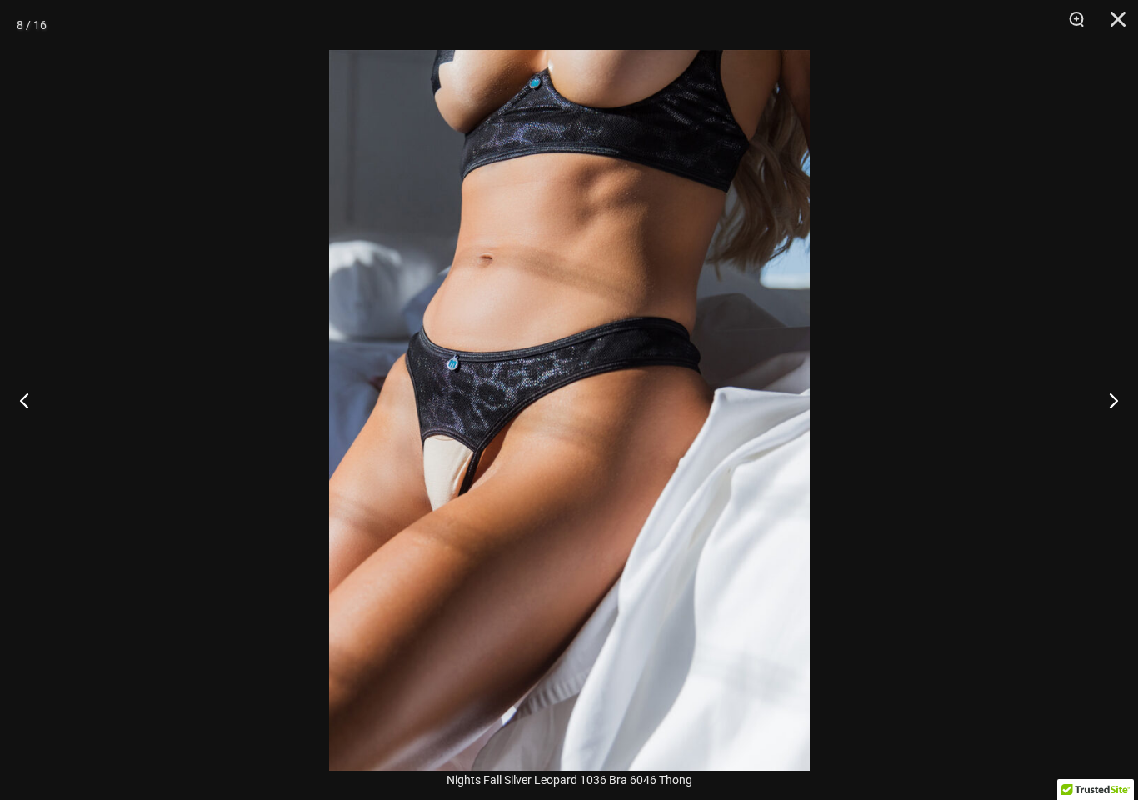
click at [1112, 415] on button "Next" at bounding box center [1107, 399] width 62 height 83
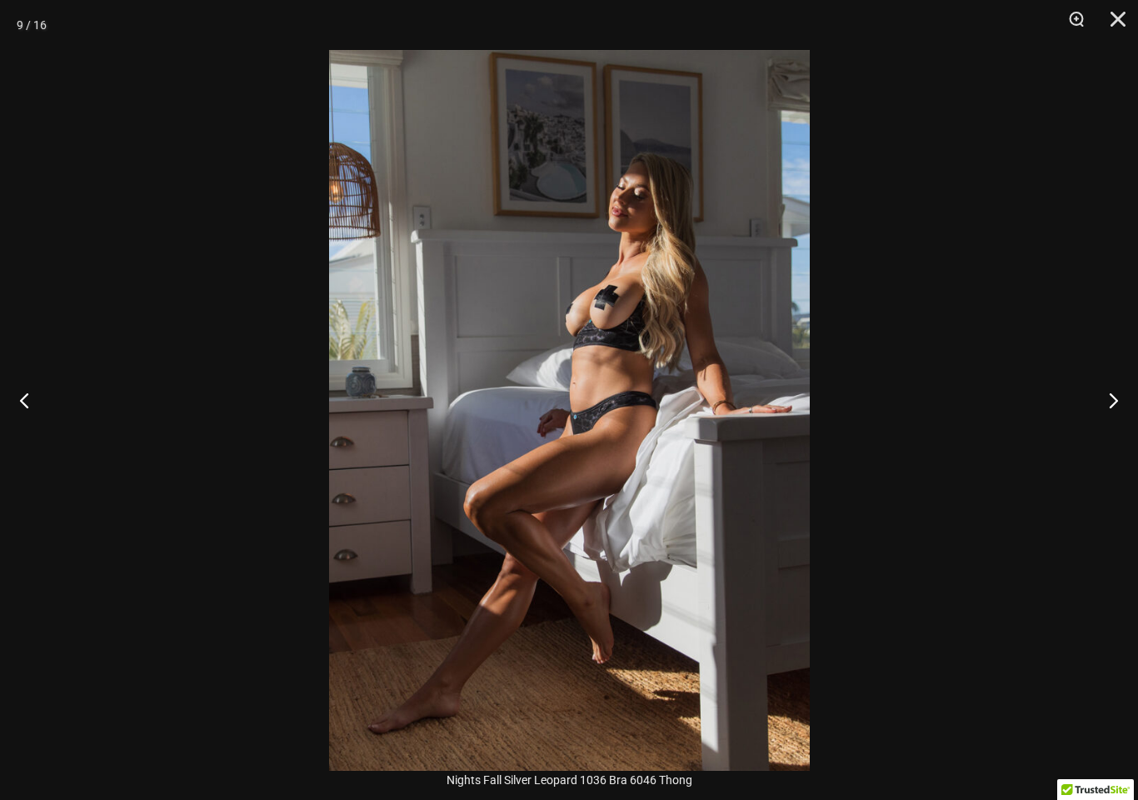
click at [1114, 412] on button "Next" at bounding box center [1107, 399] width 62 height 83
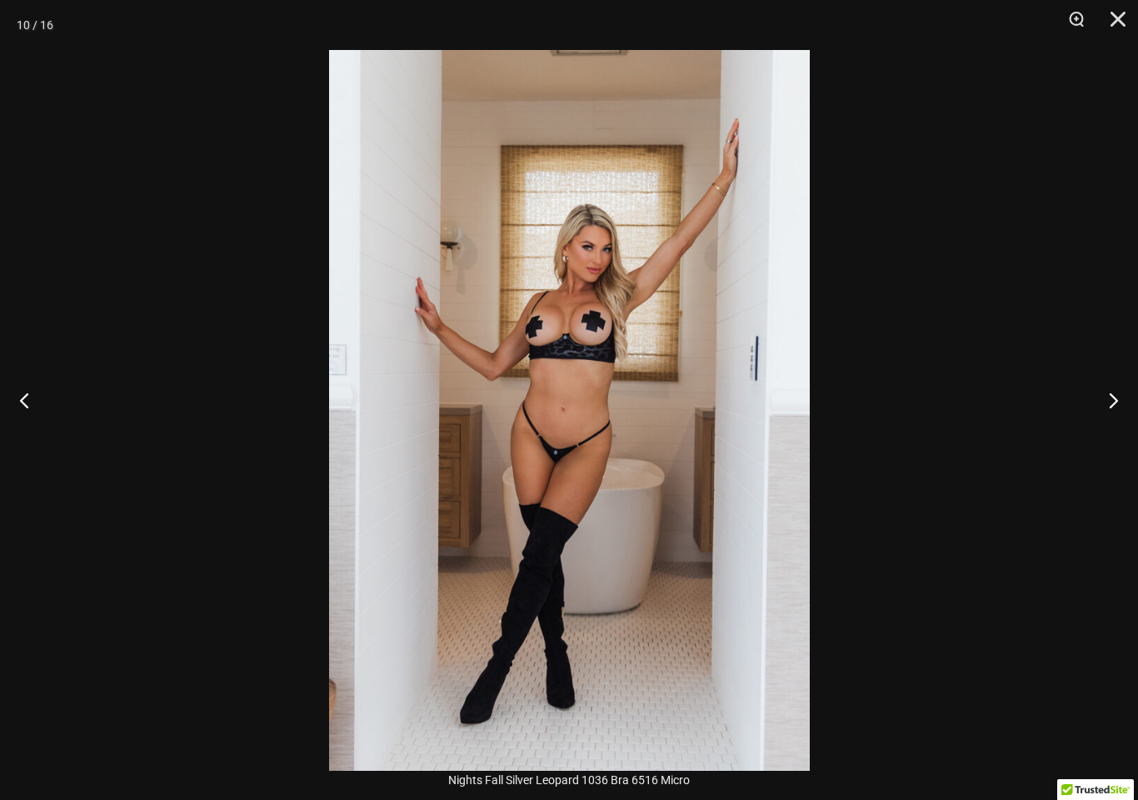
click at [57, 416] on button "Previous" at bounding box center [31, 399] width 62 height 83
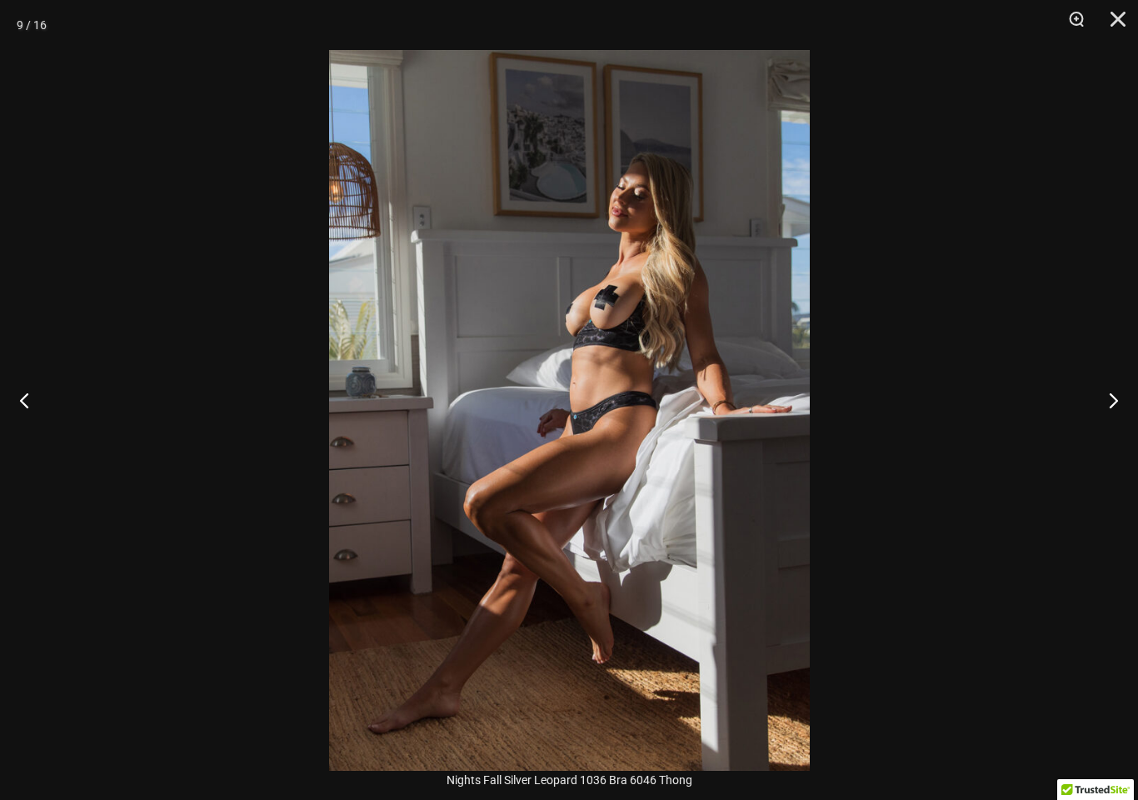
click at [31, 397] on button "Previous" at bounding box center [31, 399] width 62 height 83
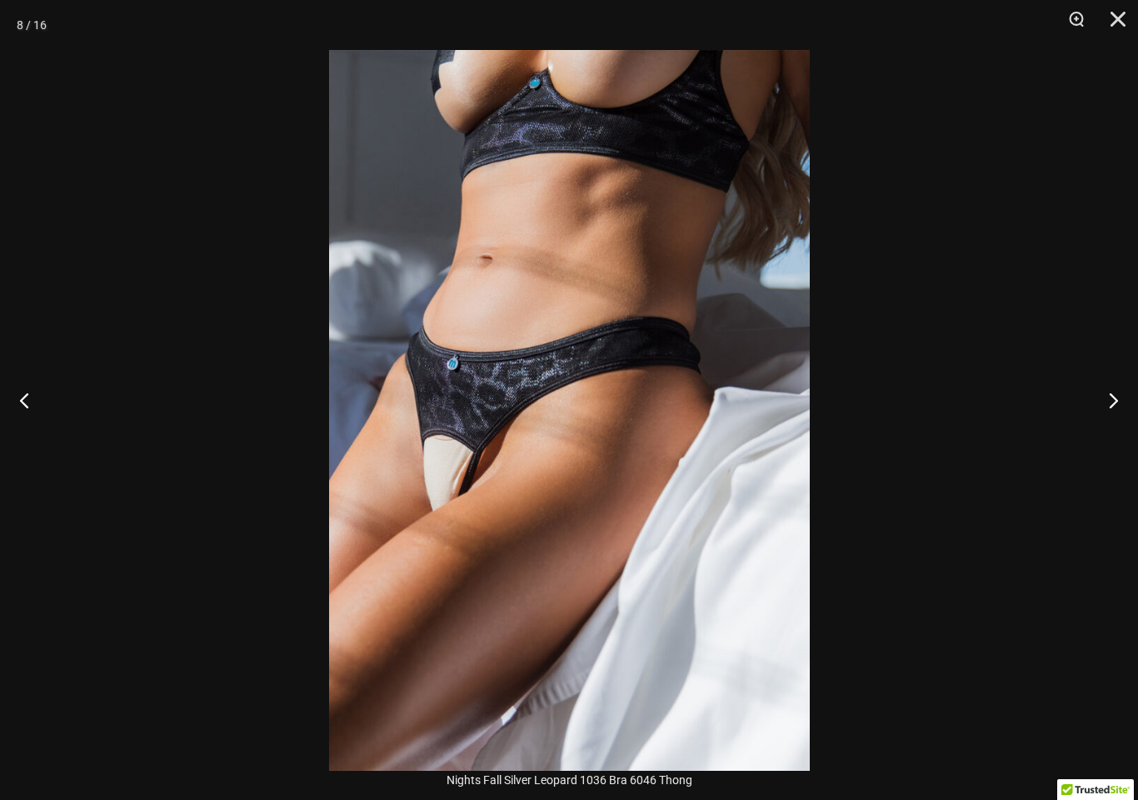
click at [1128, 414] on button "Next" at bounding box center [1107, 399] width 62 height 83
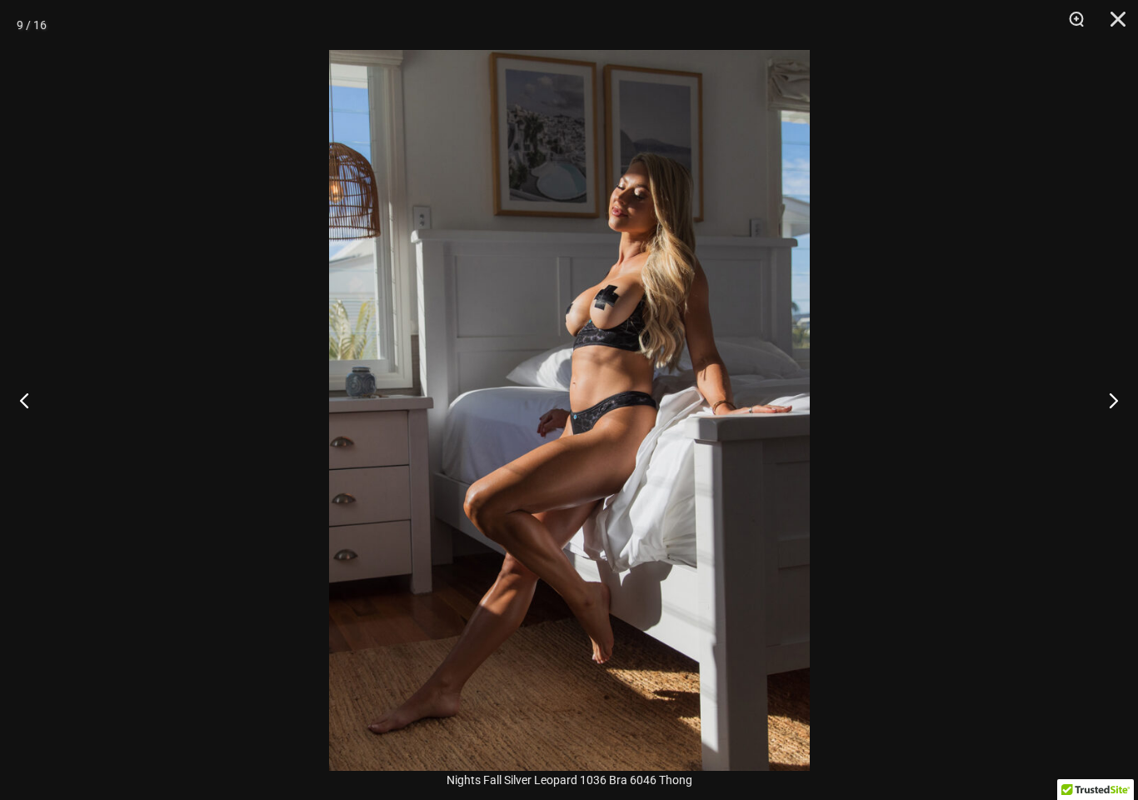
click at [1112, 417] on button "Next" at bounding box center [1107, 399] width 62 height 83
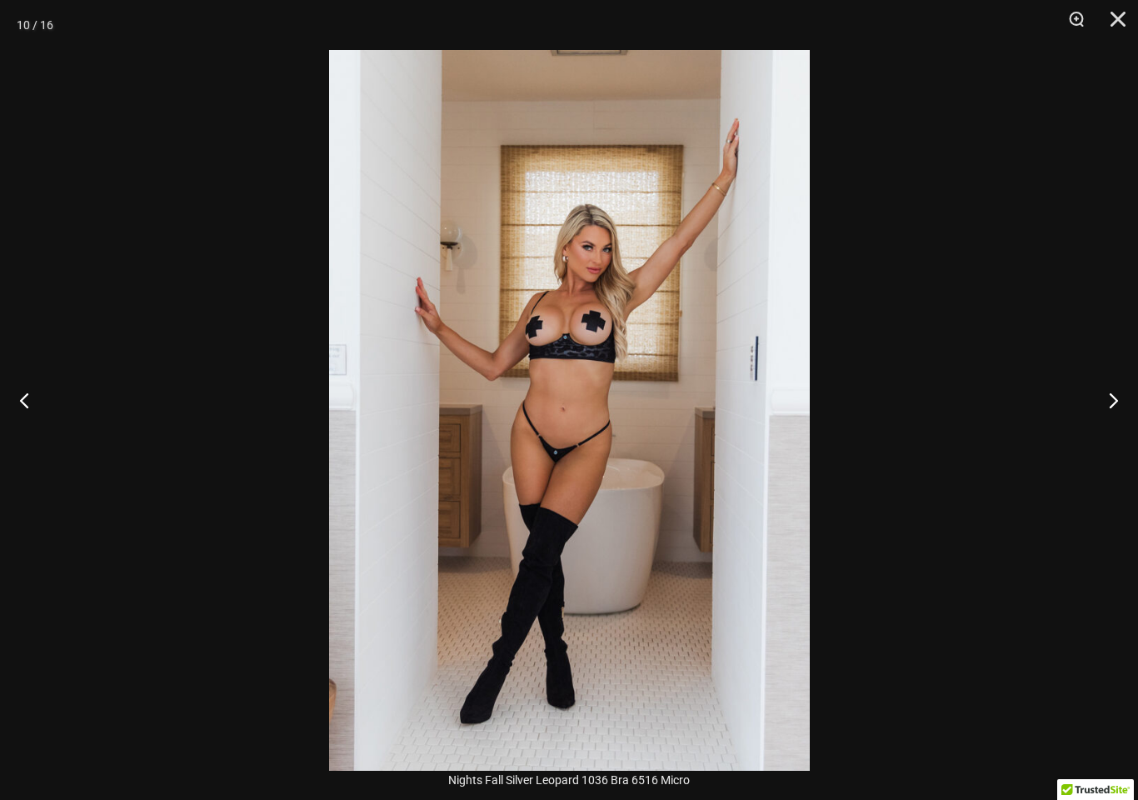
click at [1114, 399] on button "Next" at bounding box center [1107, 399] width 62 height 83
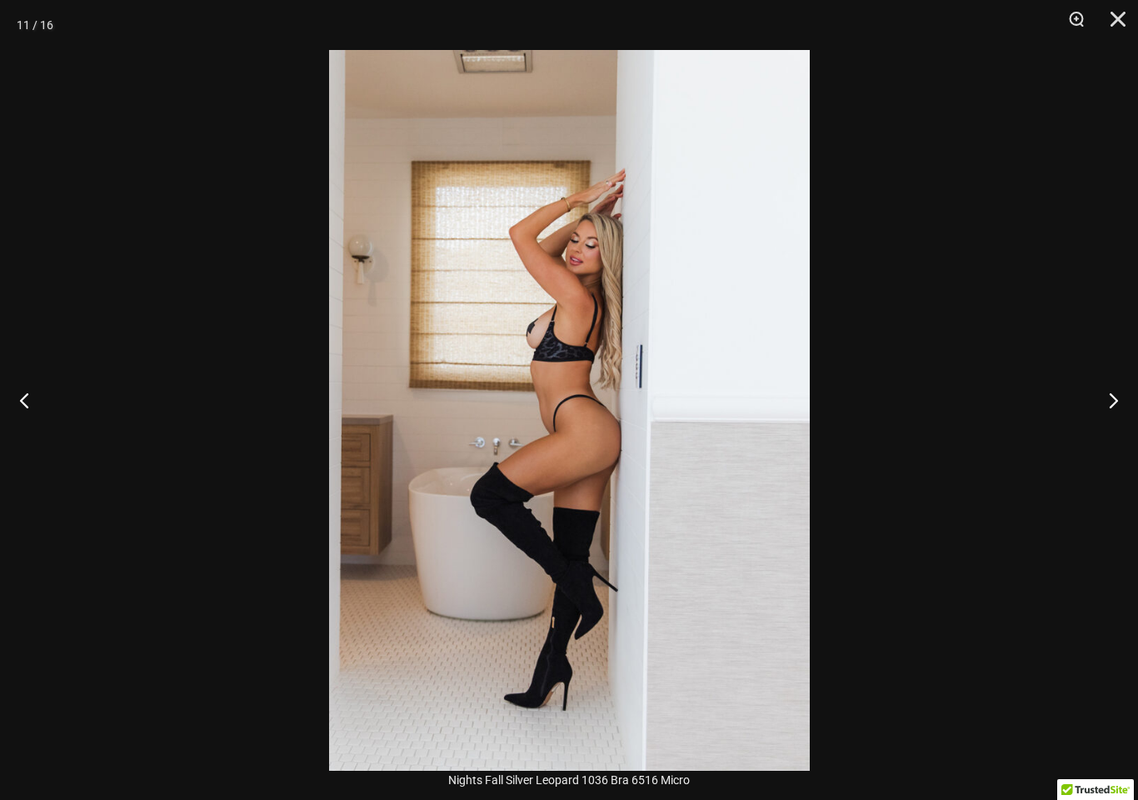
click at [1112, 402] on button "Next" at bounding box center [1107, 399] width 62 height 83
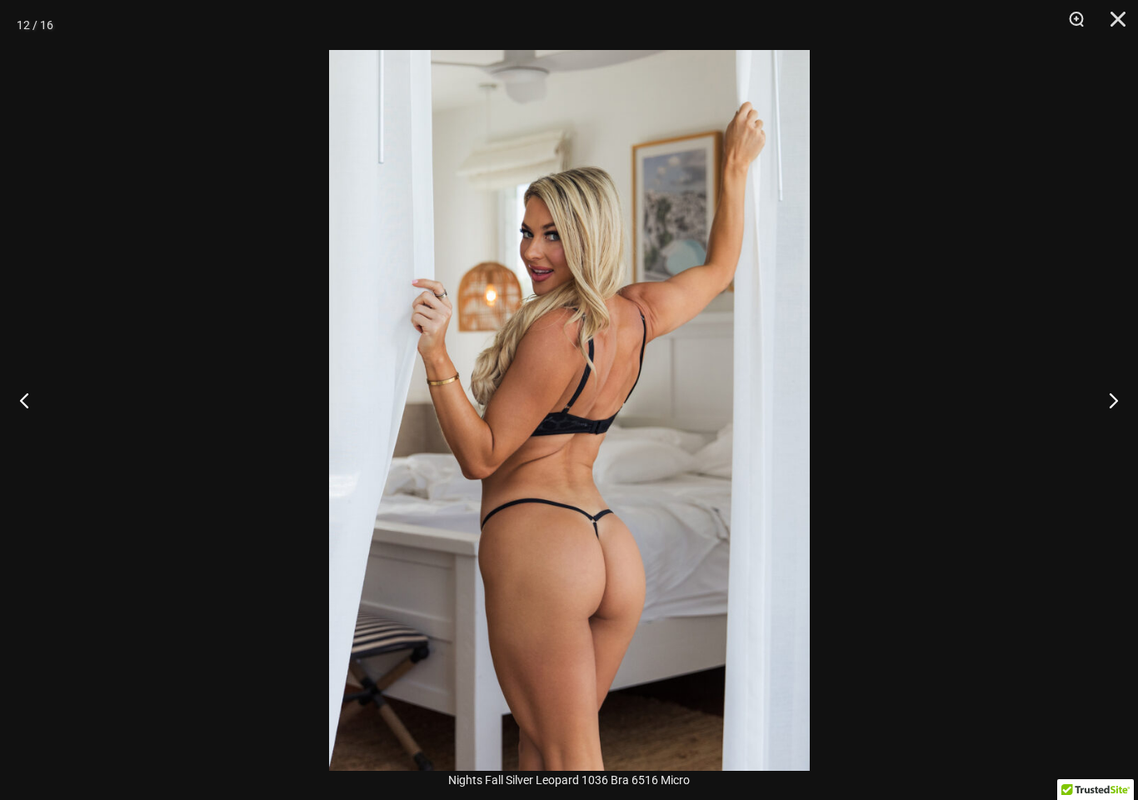
click at [1115, 396] on button "Next" at bounding box center [1107, 399] width 62 height 83
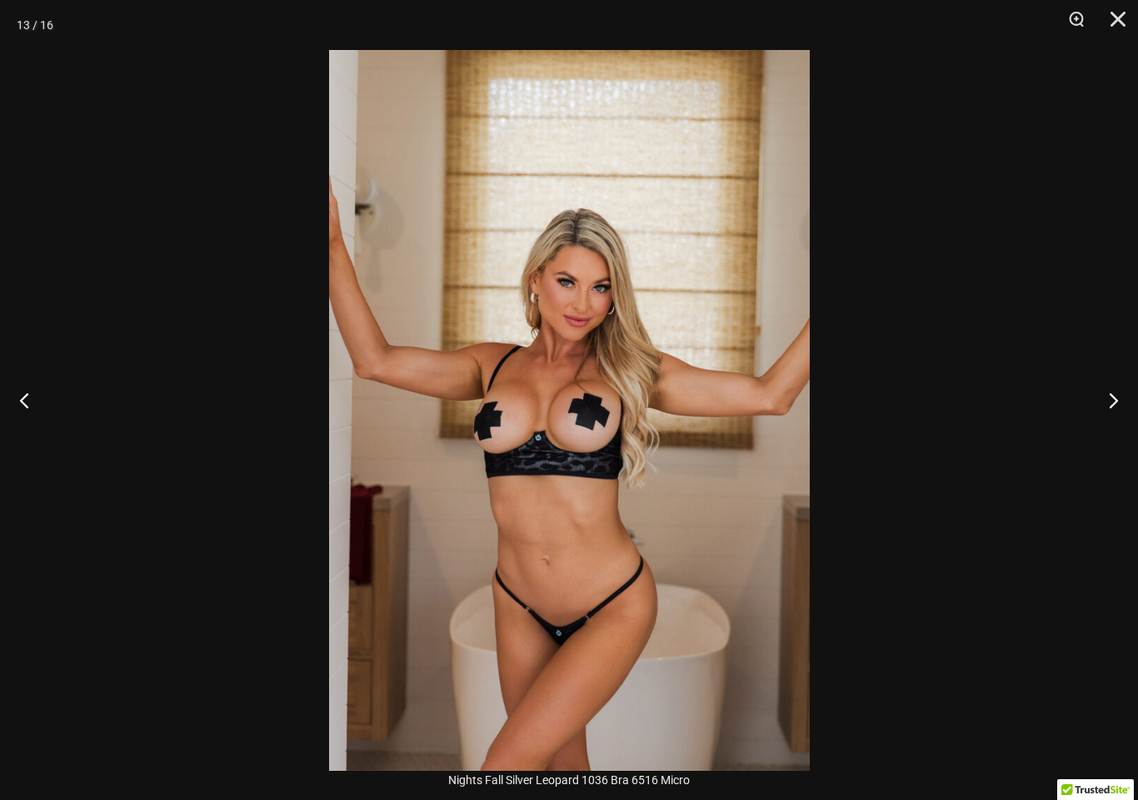
click at [1121, 408] on button "Next" at bounding box center [1107, 399] width 62 height 83
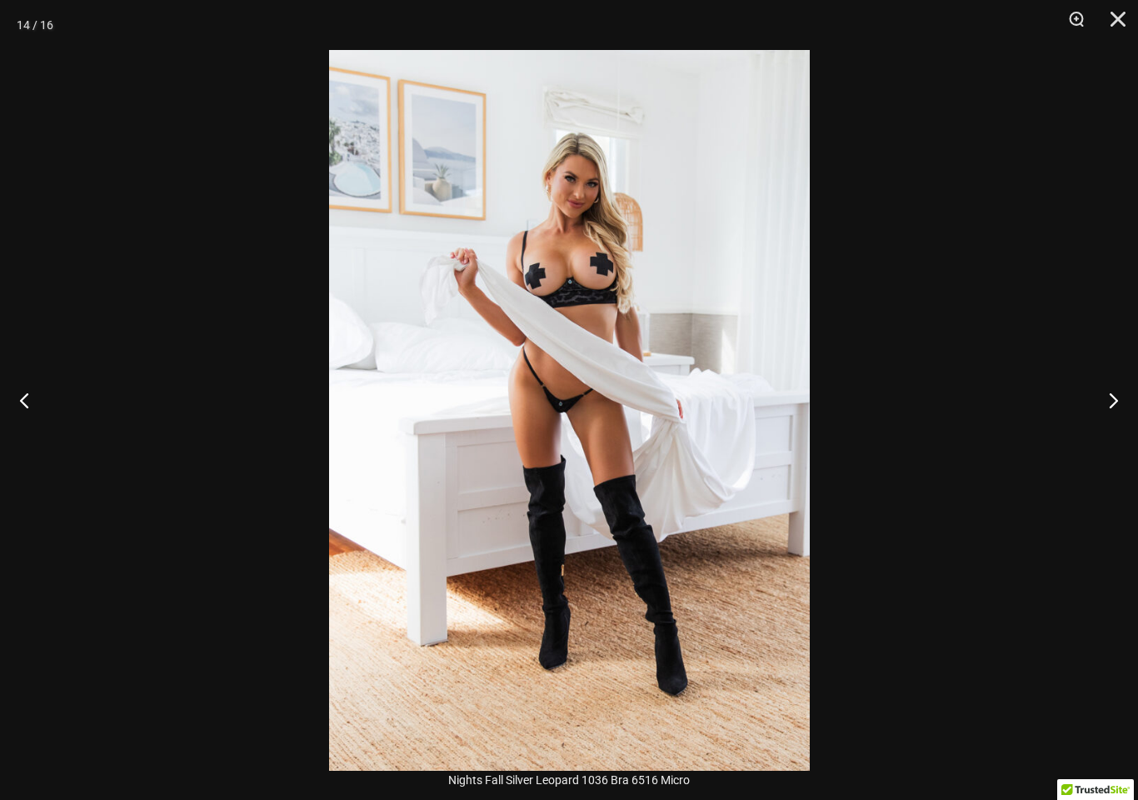
click at [1131, 398] on button "Next" at bounding box center [1107, 399] width 62 height 83
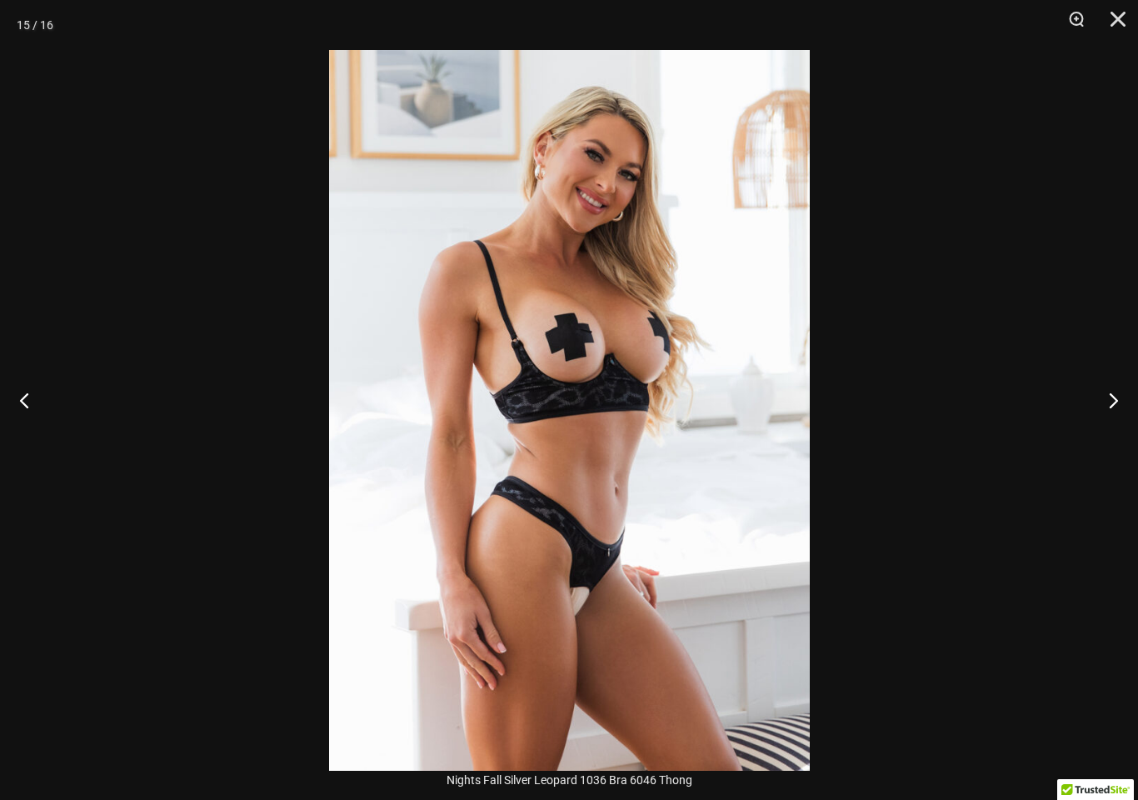
click at [1112, 410] on button "Next" at bounding box center [1107, 399] width 62 height 83
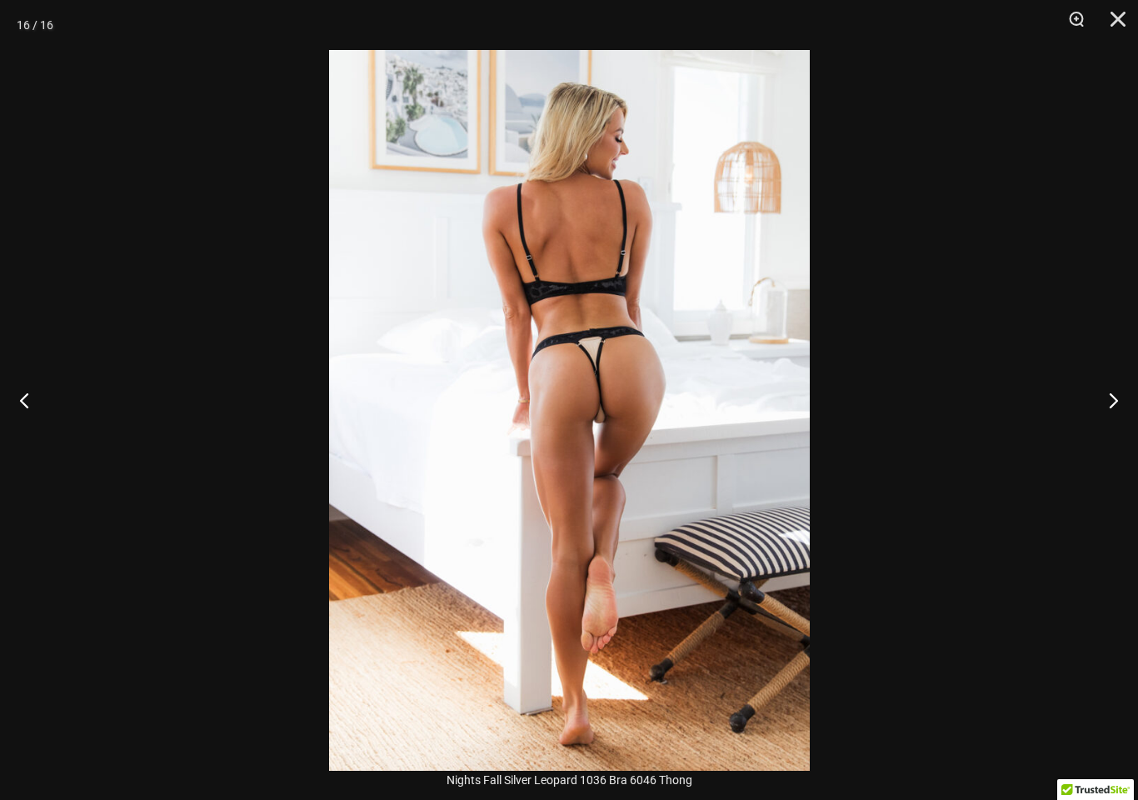
click at [1132, 397] on button "Next" at bounding box center [1107, 399] width 62 height 83
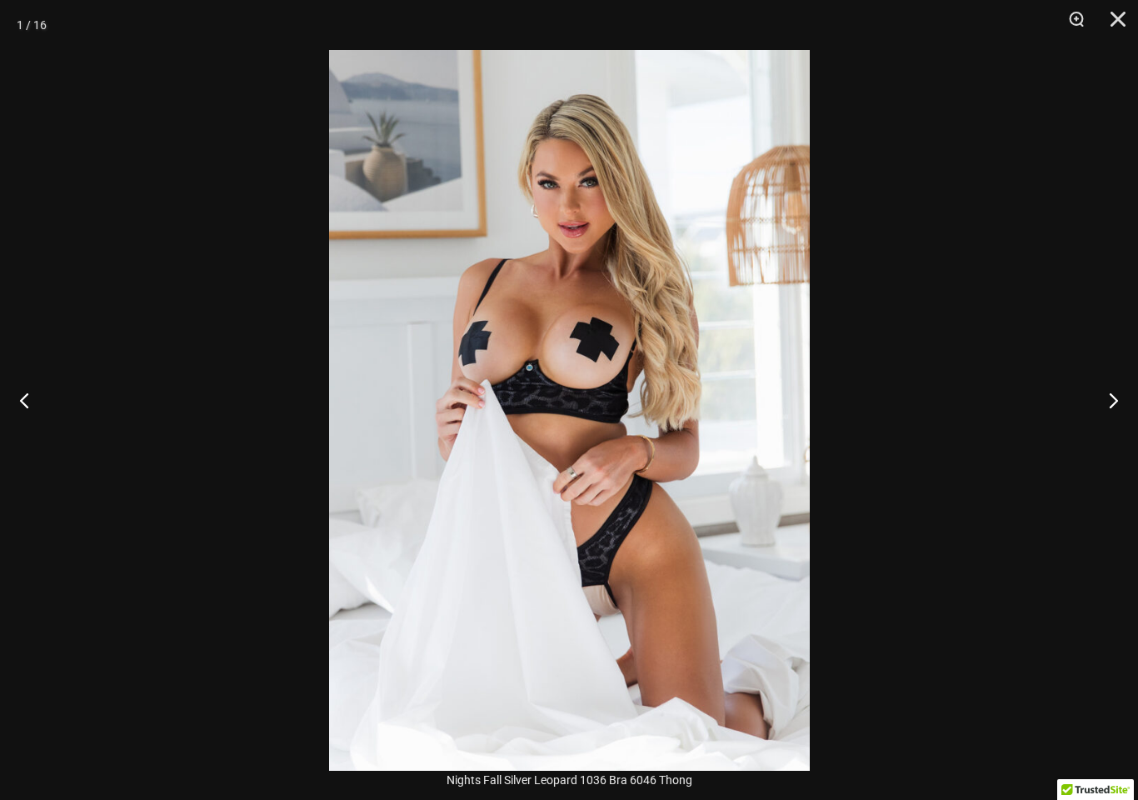
click at [1120, 388] on button "Next" at bounding box center [1107, 399] width 62 height 83
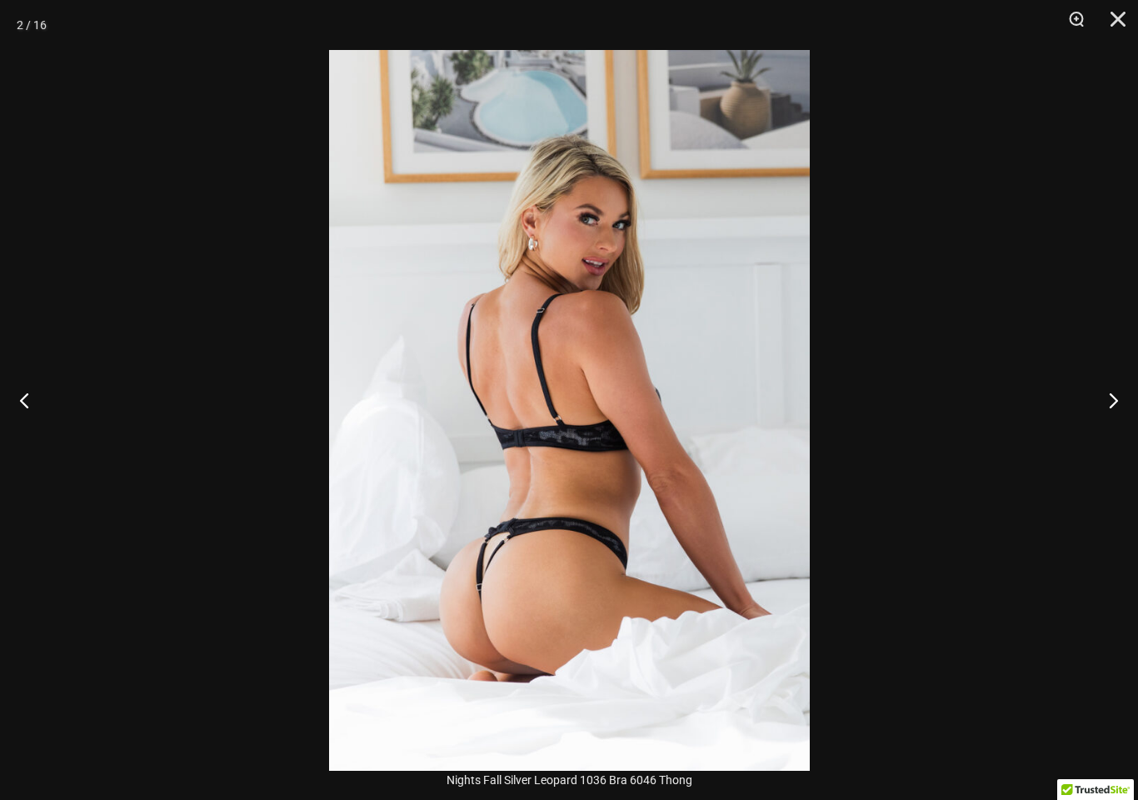
click at [1118, 392] on button "Next" at bounding box center [1107, 399] width 62 height 83
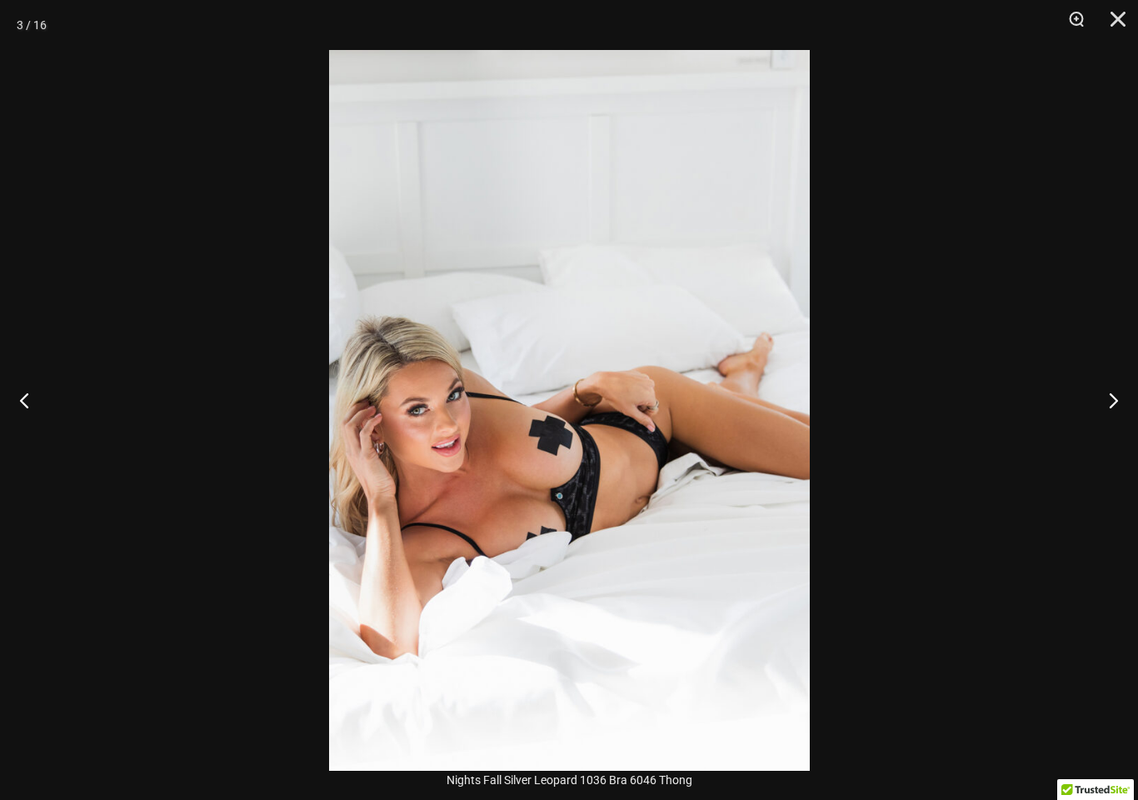
click at [1120, 395] on button "Next" at bounding box center [1107, 399] width 62 height 83
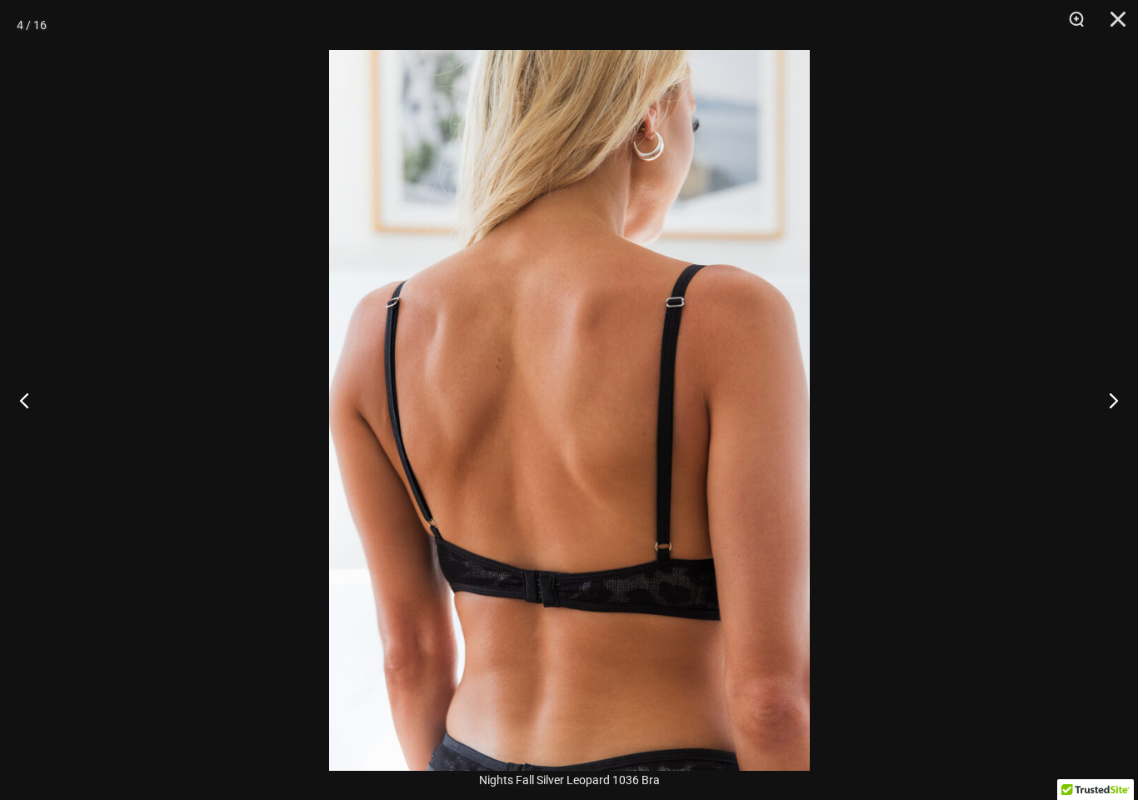
click at [1124, 387] on button "Next" at bounding box center [1107, 399] width 62 height 83
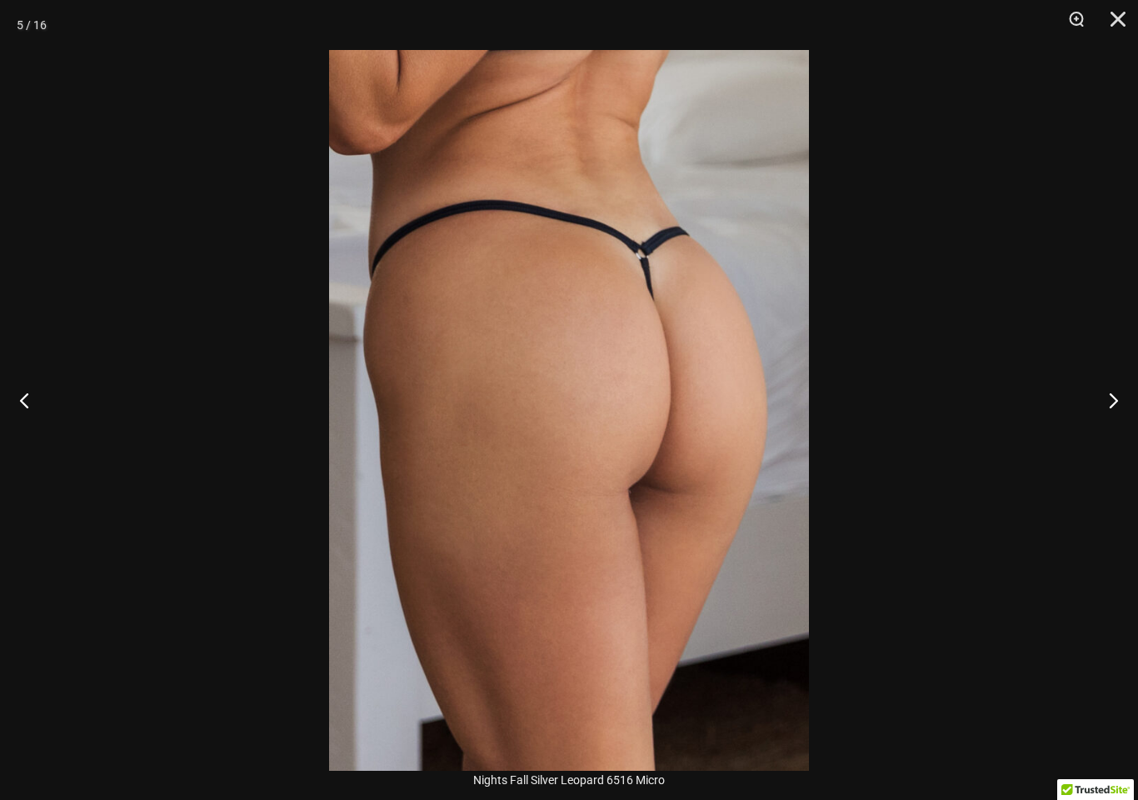
click at [1121, 387] on button "Next" at bounding box center [1107, 399] width 62 height 83
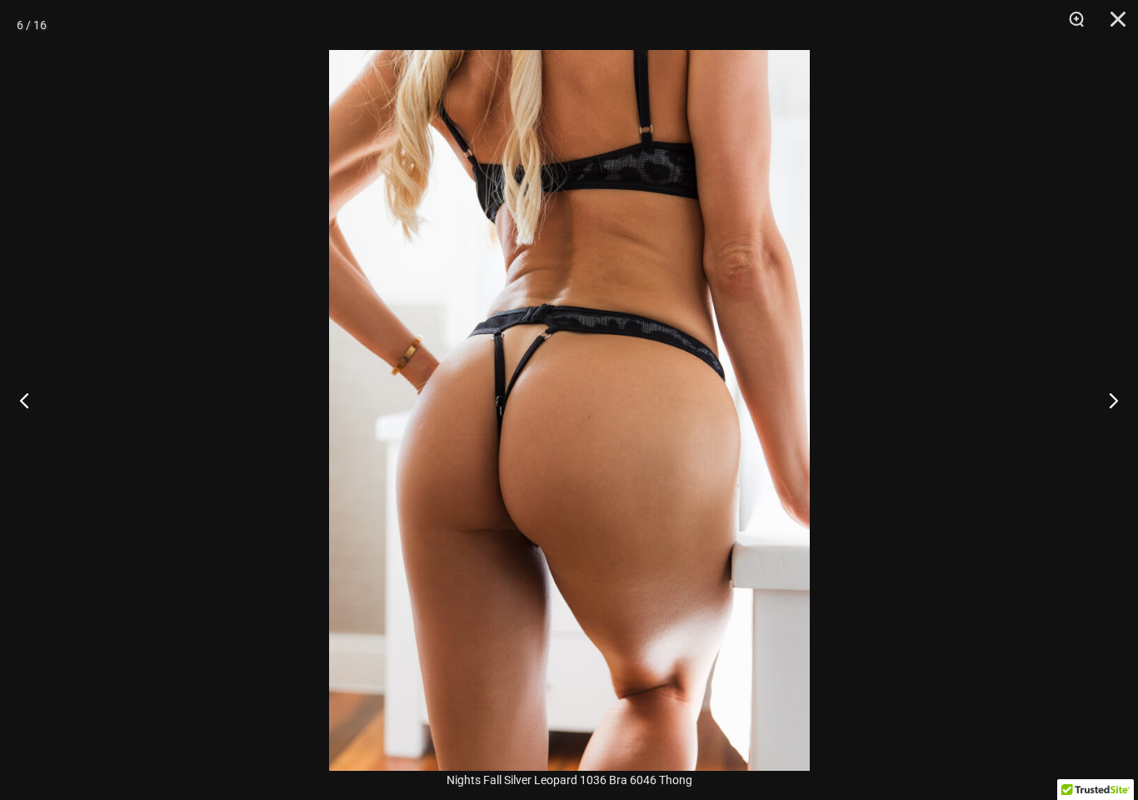
click at [1122, 406] on button "Next" at bounding box center [1107, 399] width 62 height 83
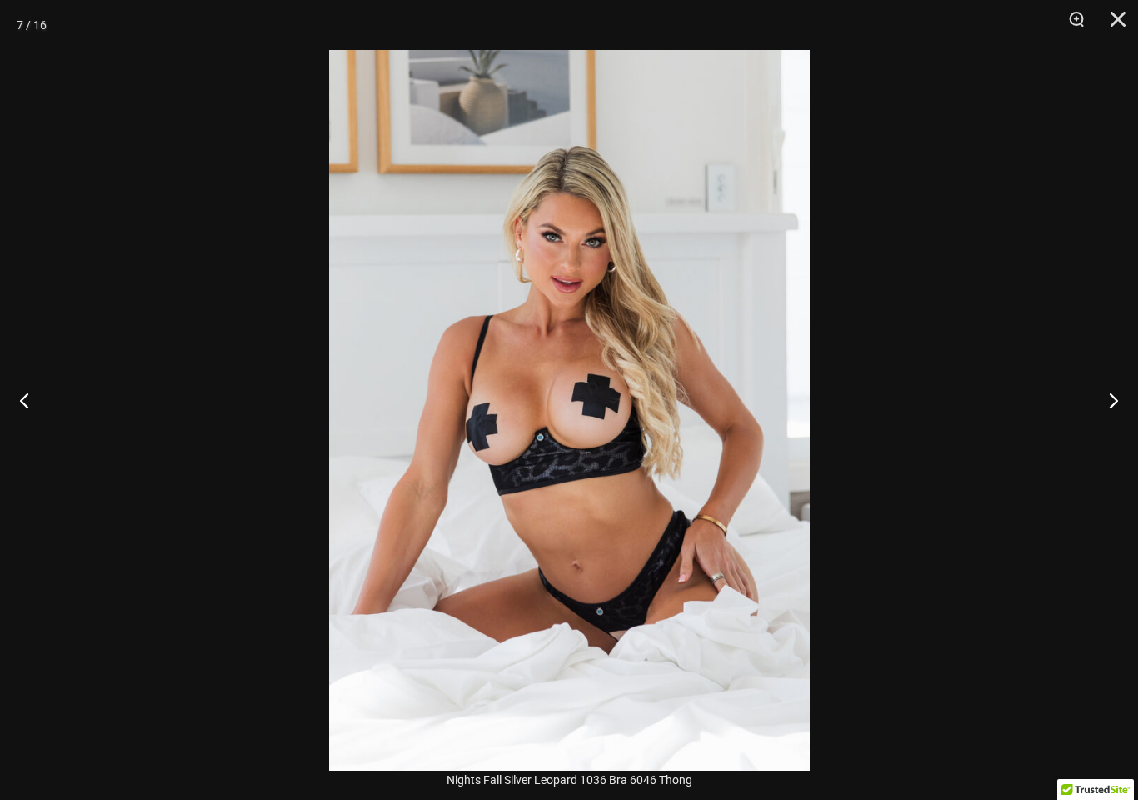
click at [1129, 417] on button "Next" at bounding box center [1107, 399] width 62 height 83
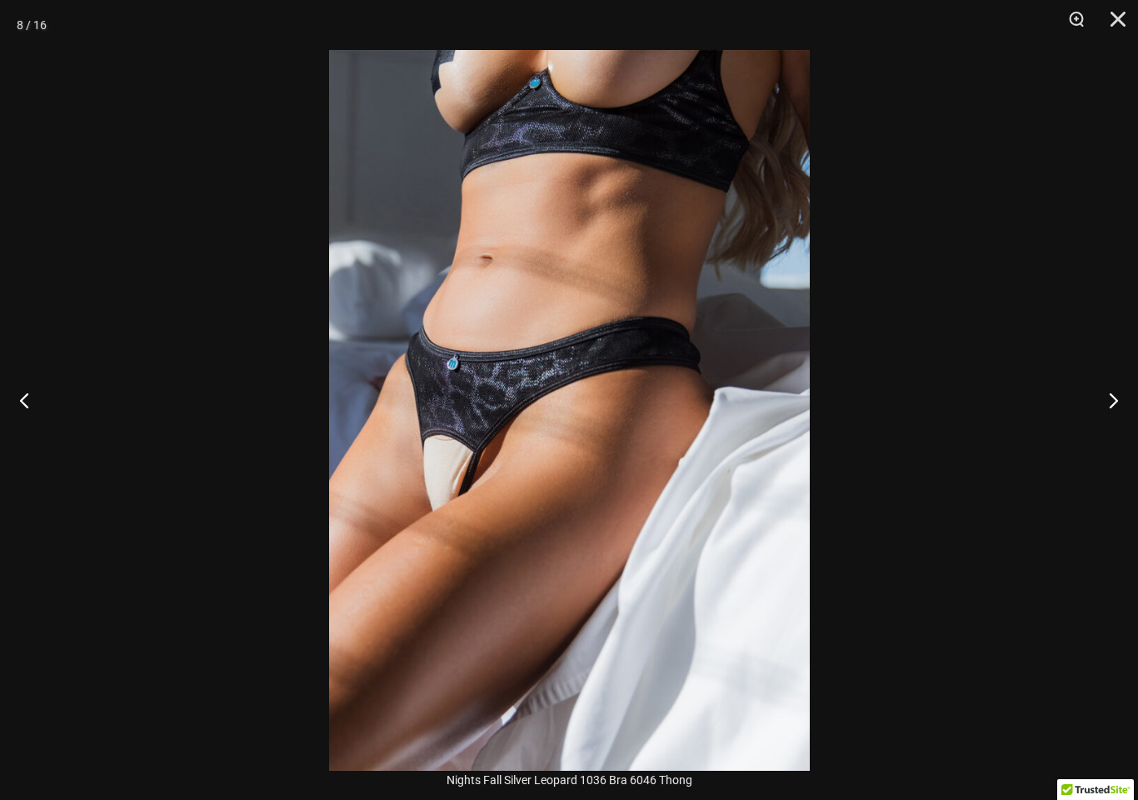
click at [1114, 17] on button "Close" at bounding box center [1113, 25] width 42 height 50
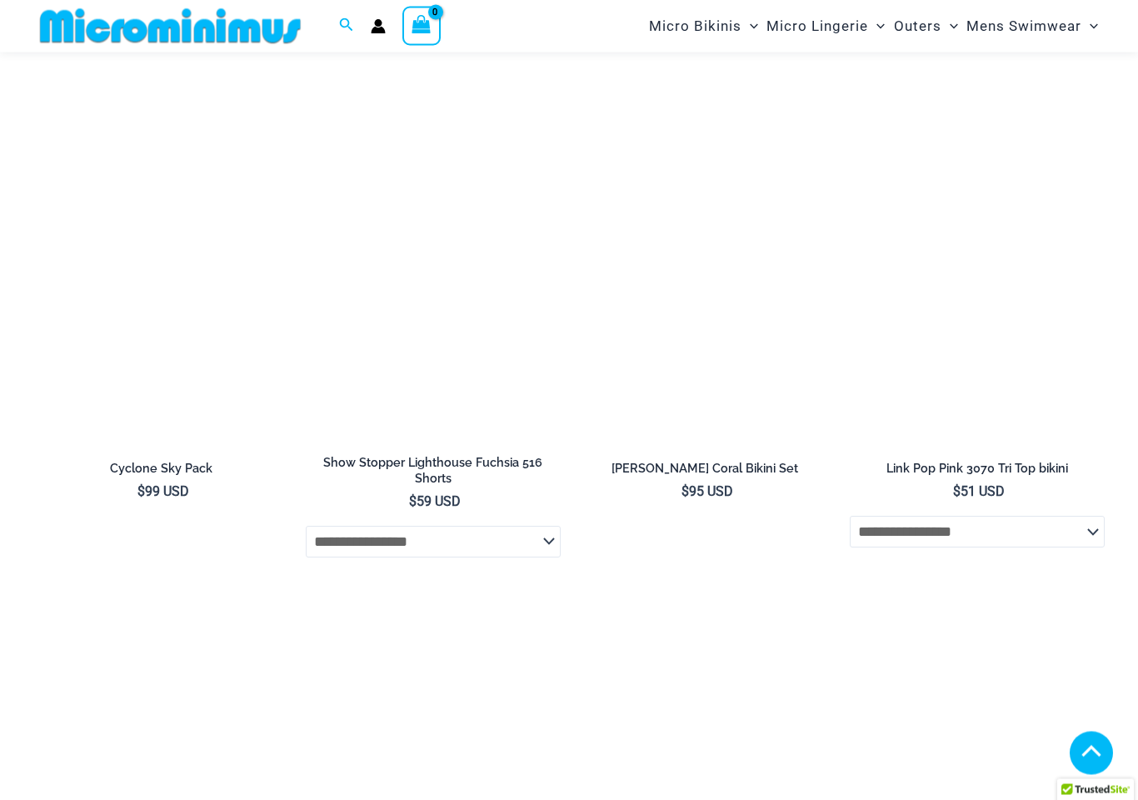
scroll to position [3242, 0]
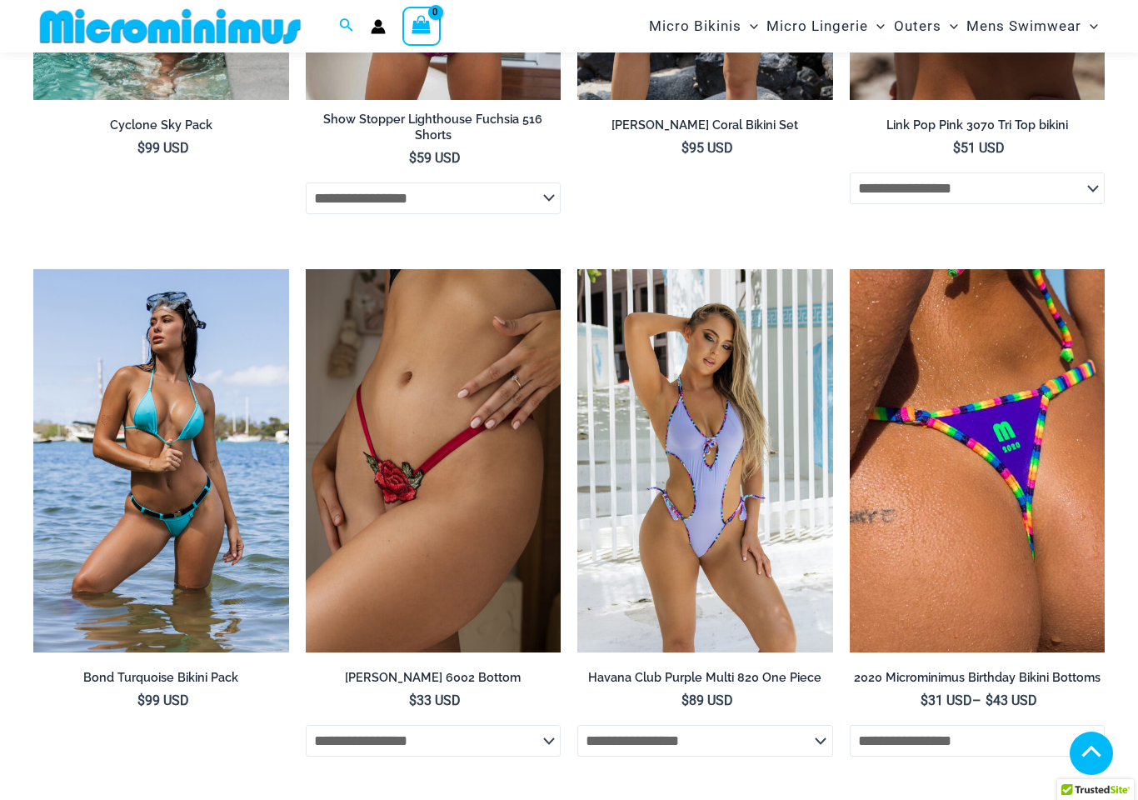
click at [958, 172] on select "**********" at bounding box center [978, 188] width 256 height 32
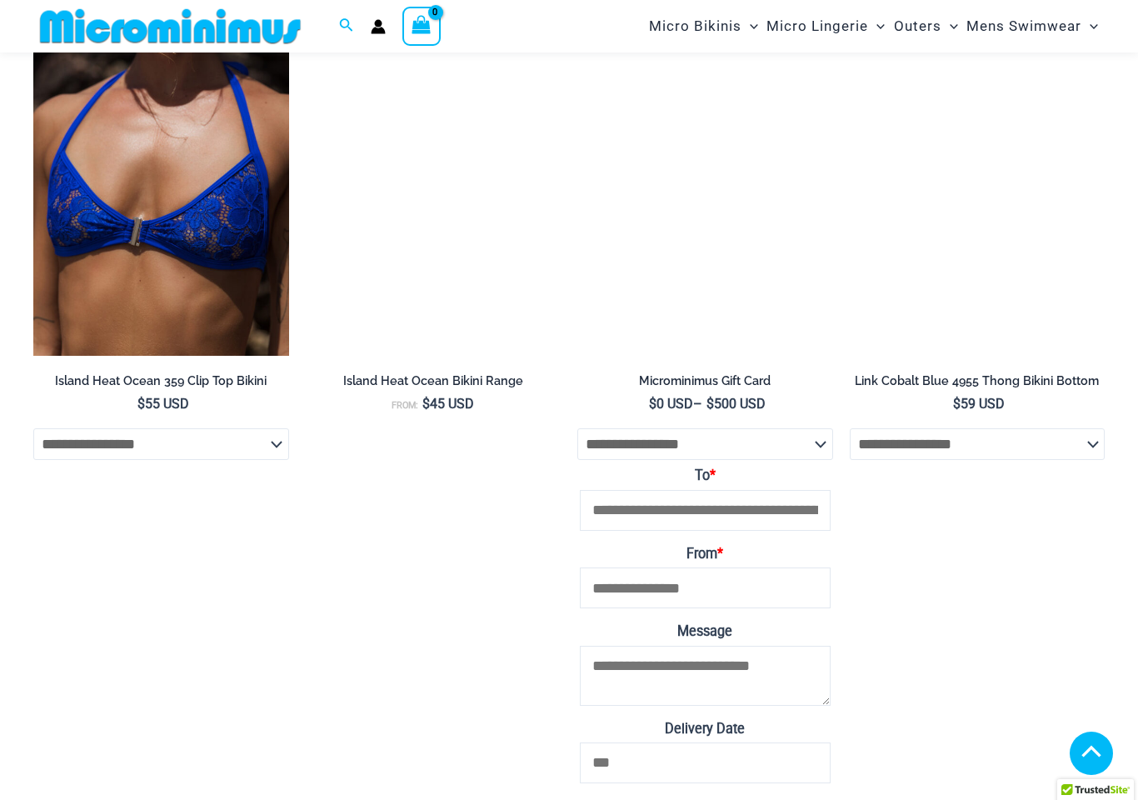
scroll to position [3314, 0]
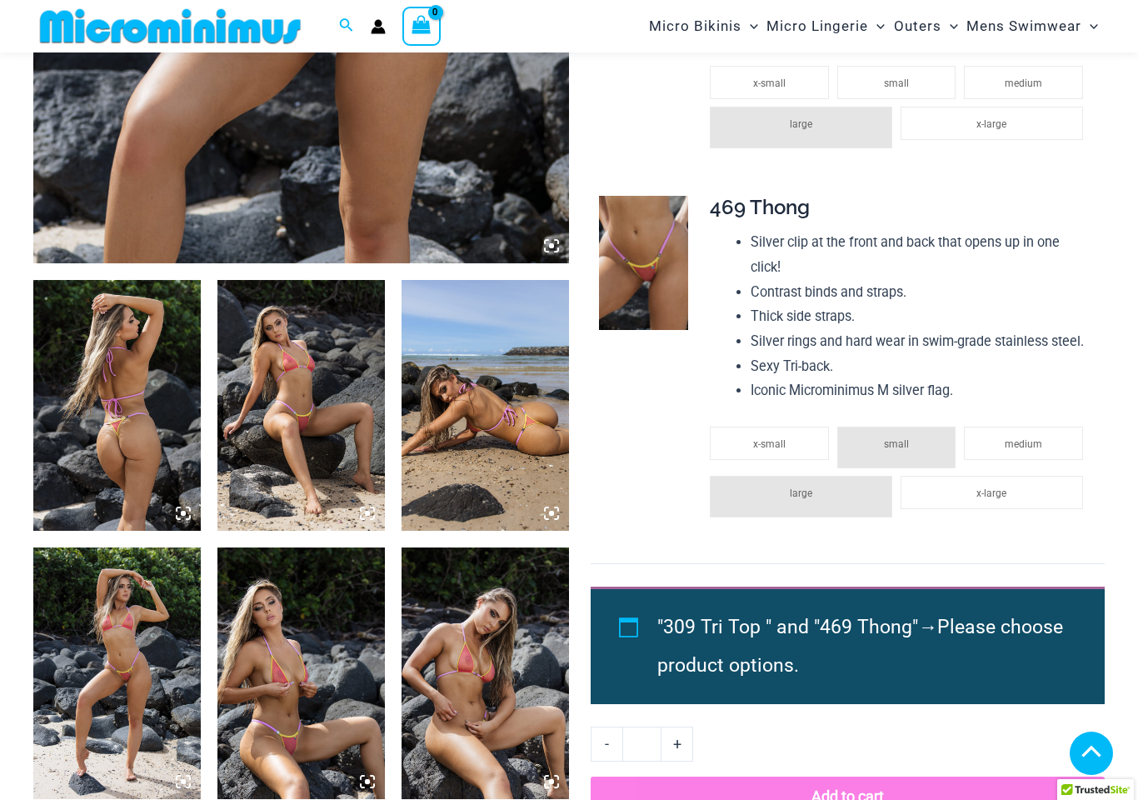
click at [544, 529] on img at bounding box center [485, 405] width 167 height 251
click at [382, 506] on img at bounding box center [300, 405] width 167 height 251
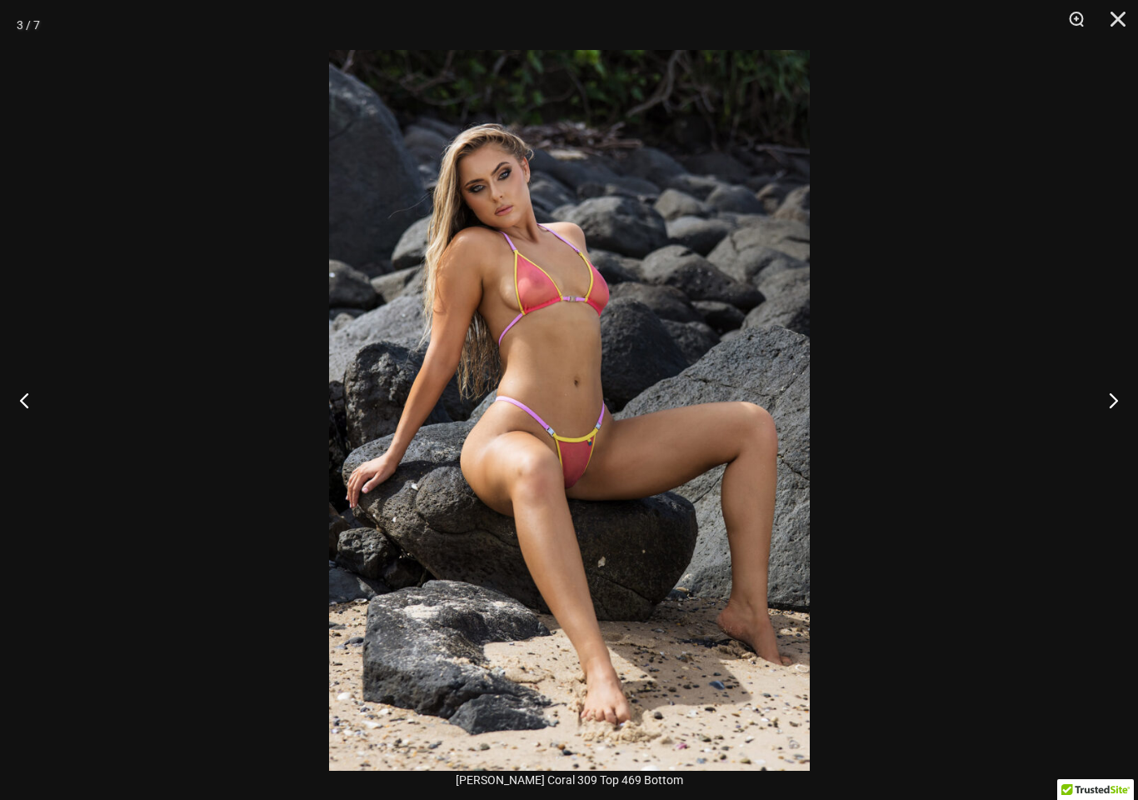
click at [1117, 417] on button "Next" at bounding box center [1107, 399] width 62 height 83
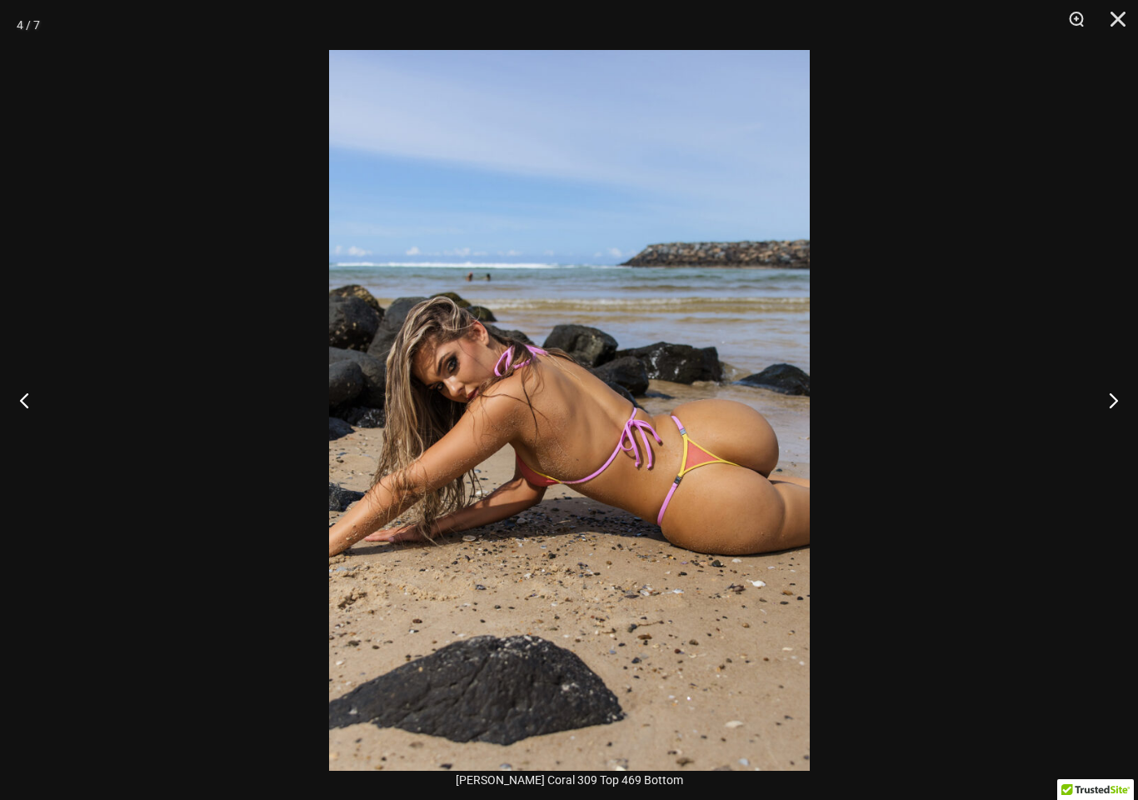
click at [1109, 409] on button "Next" at bounding box center [1107, 399] width 62 height 83
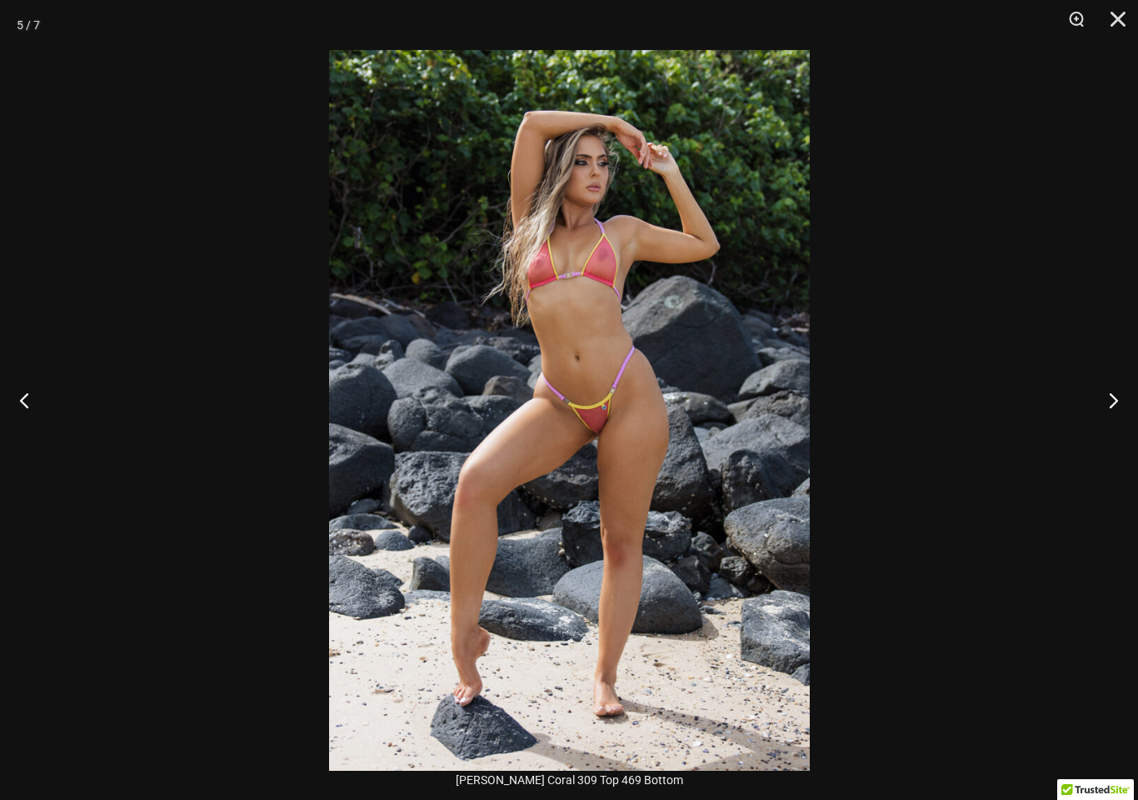
click at [1109, 407] on button "Next" at bounding box center [1107, 399] width 62 height 83
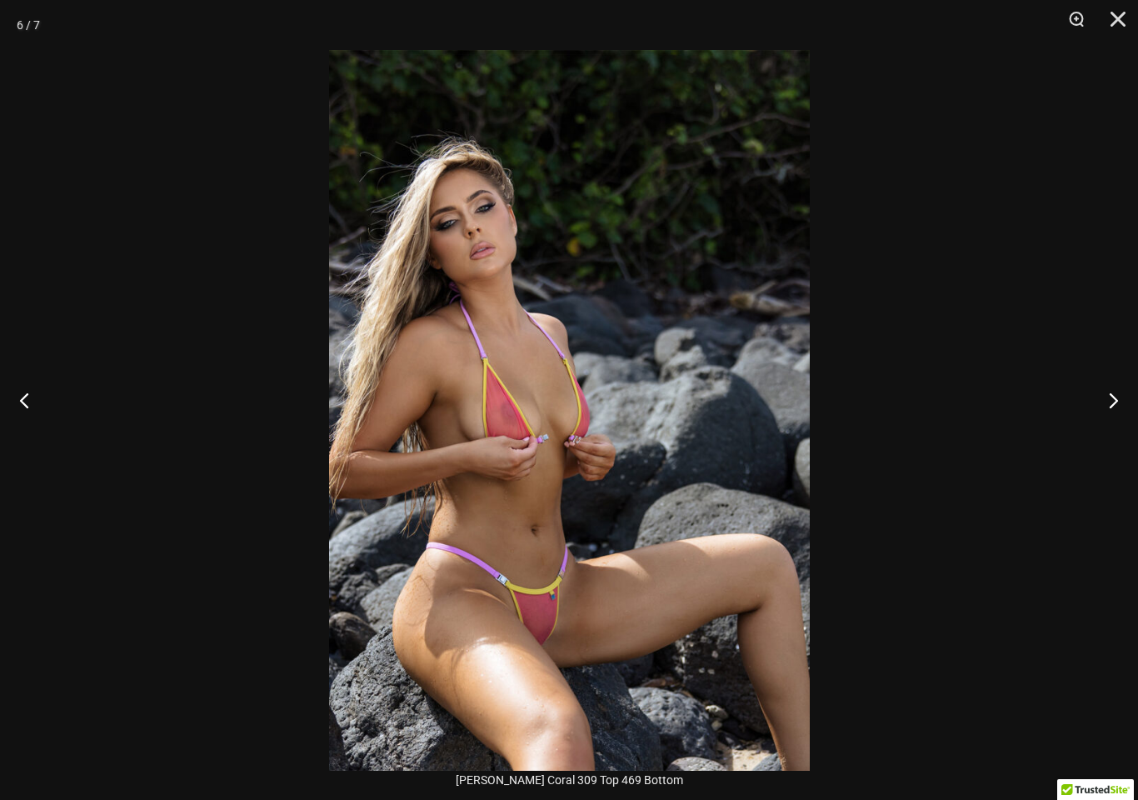
click at [1110, 411] on button "Next" at bounding box center [1107, 399] width 62 height 83
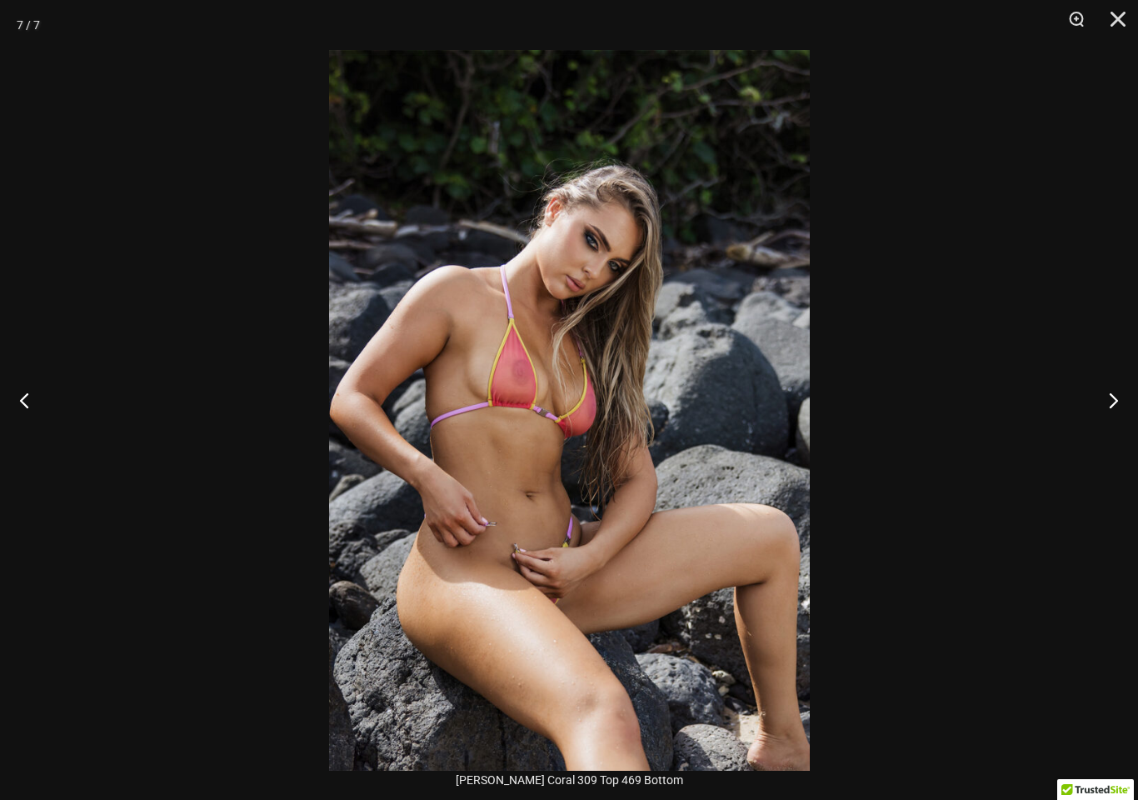
click at [1120, 397] on button "Next" at bounding box center [1107, 399] width 62 height 83
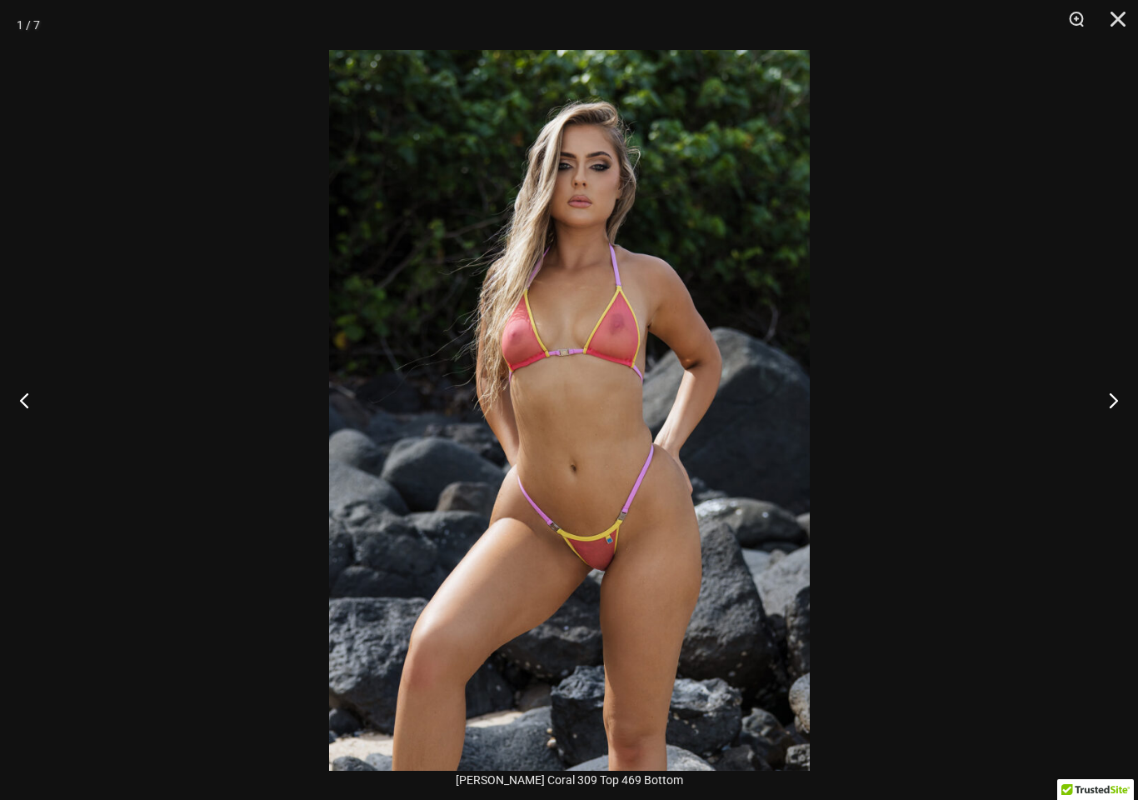
click at [1116, 398] on button "Next" at bounding box center [1107, 399] width 62 height 83
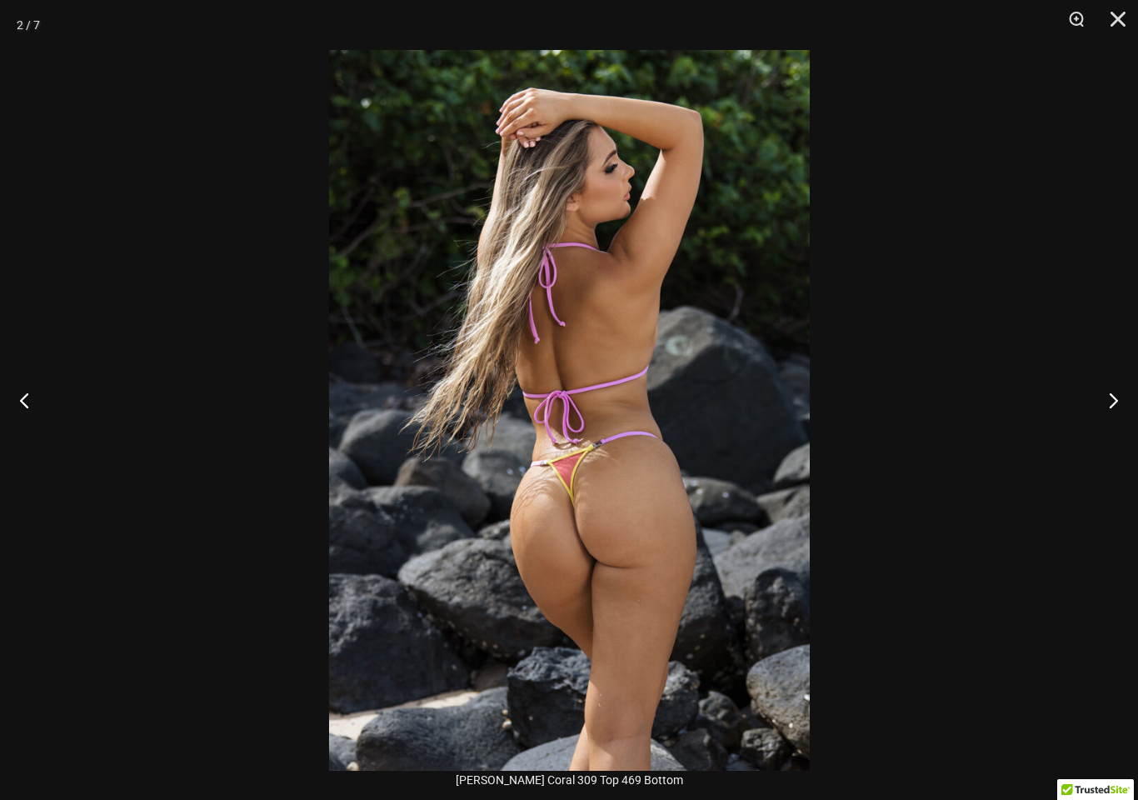
click at [1119, 400] on button "Next" at bounding box center [1107, 399] width 62 height 83
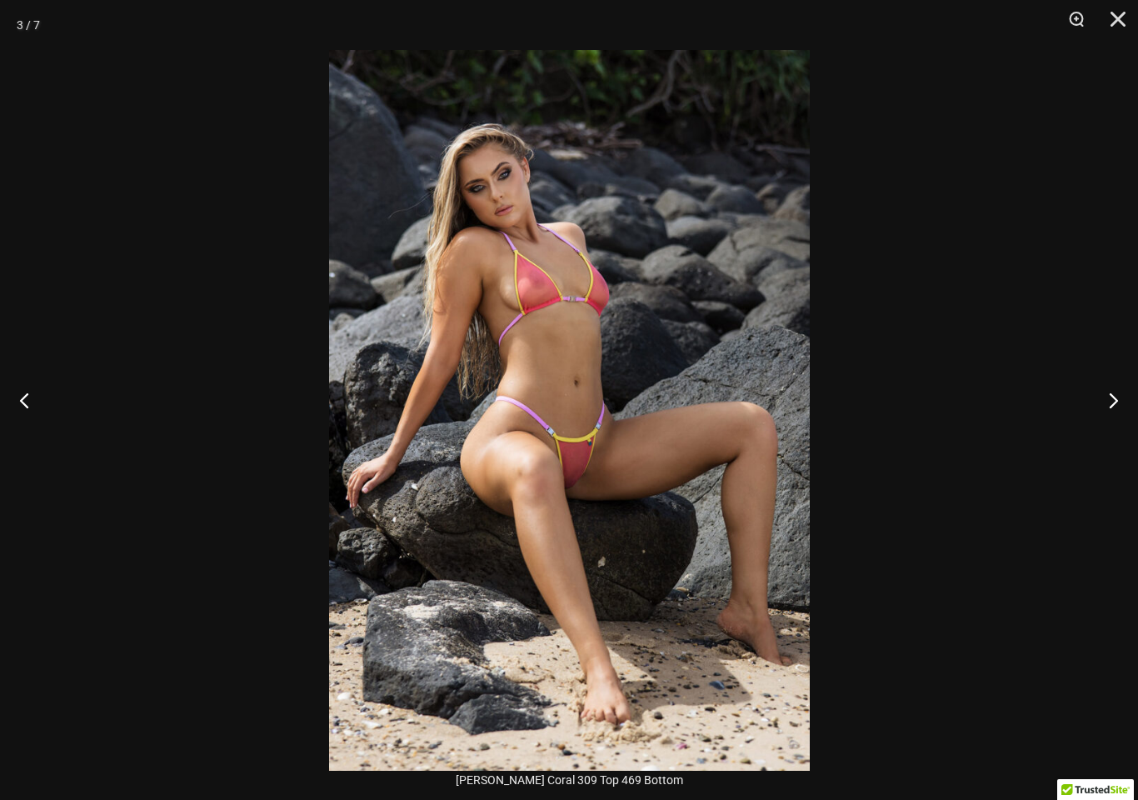
click at [1117, 403] on button "Next" at bounding box center [1107, 399] width 62 height 83
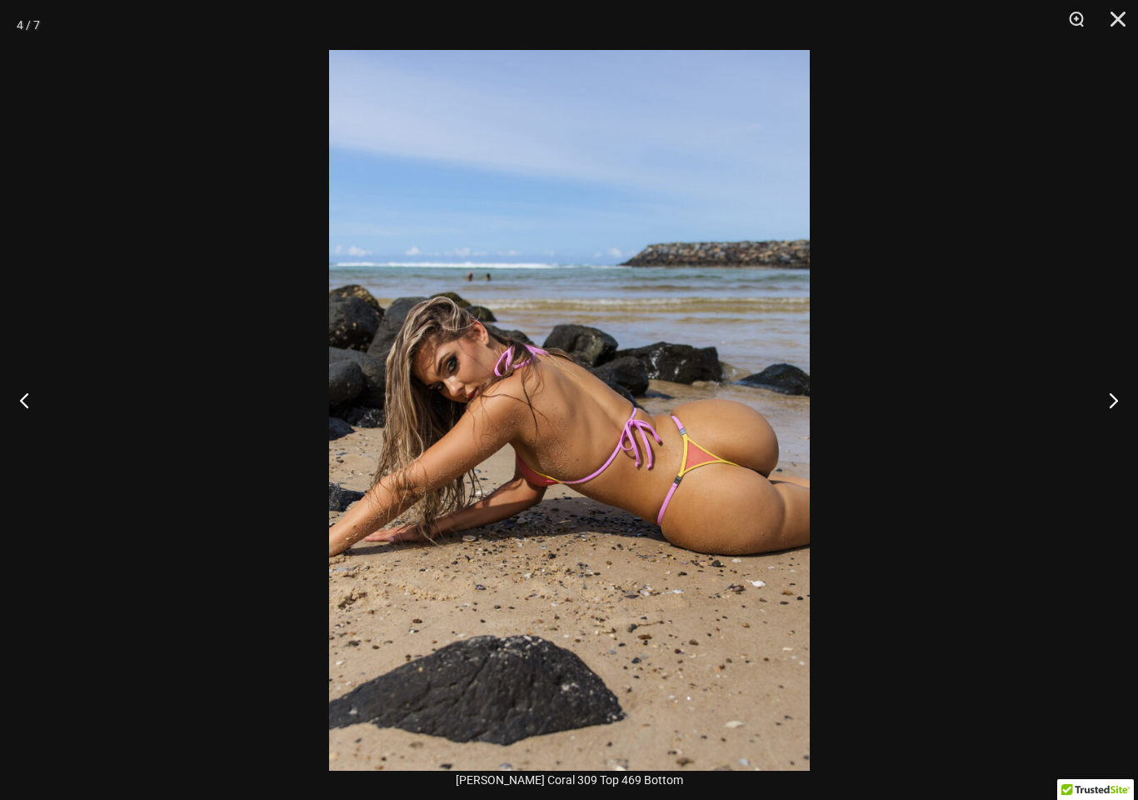
click at [1117, 402] on button "Next" at bounding box center [1107, 399] width 62 height 83
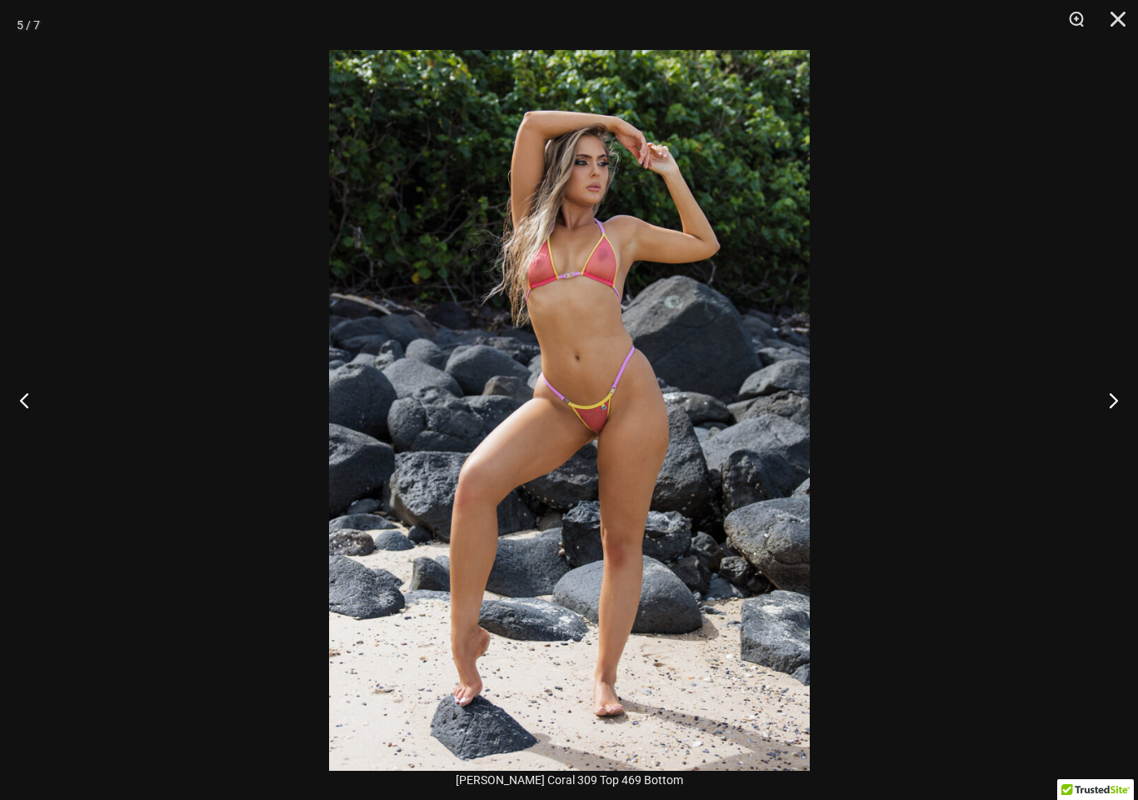
click at [1110, 407] on button "Next" at bounding box center [1107, 399] width 62 height 83
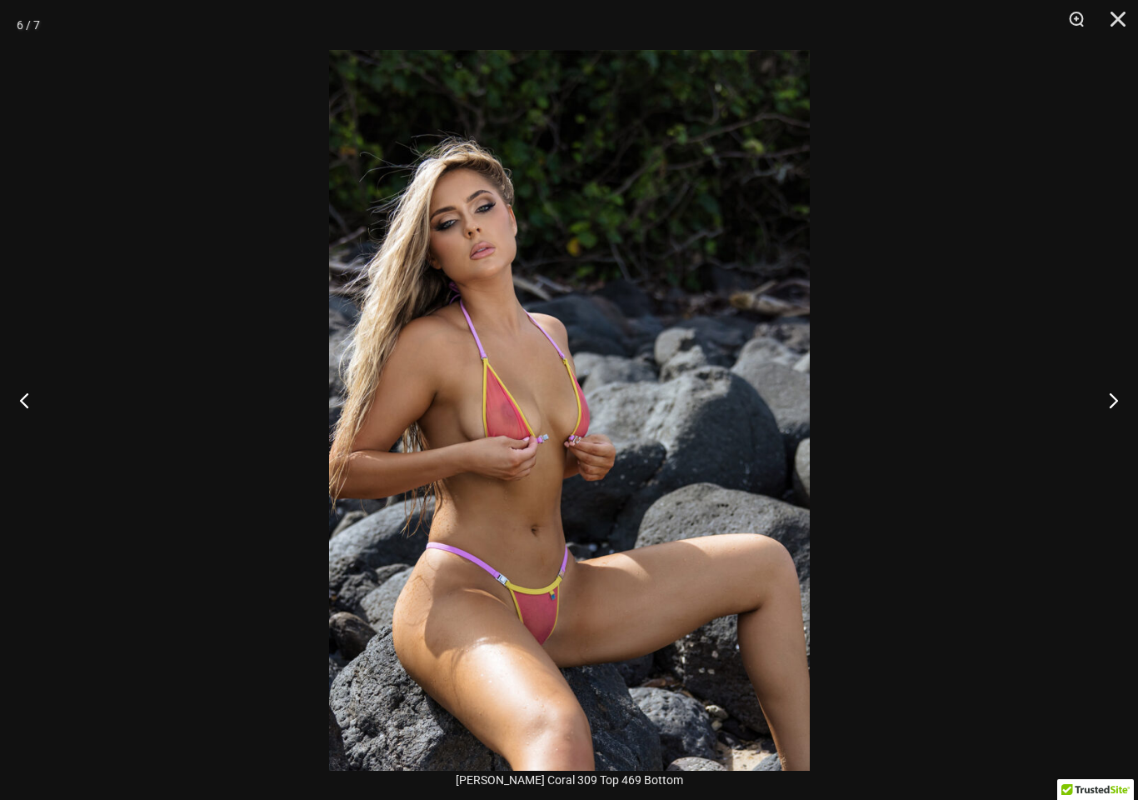
click at [1106, 411] on button "Next" at bounding box center [1107, 399] width 62 height 83
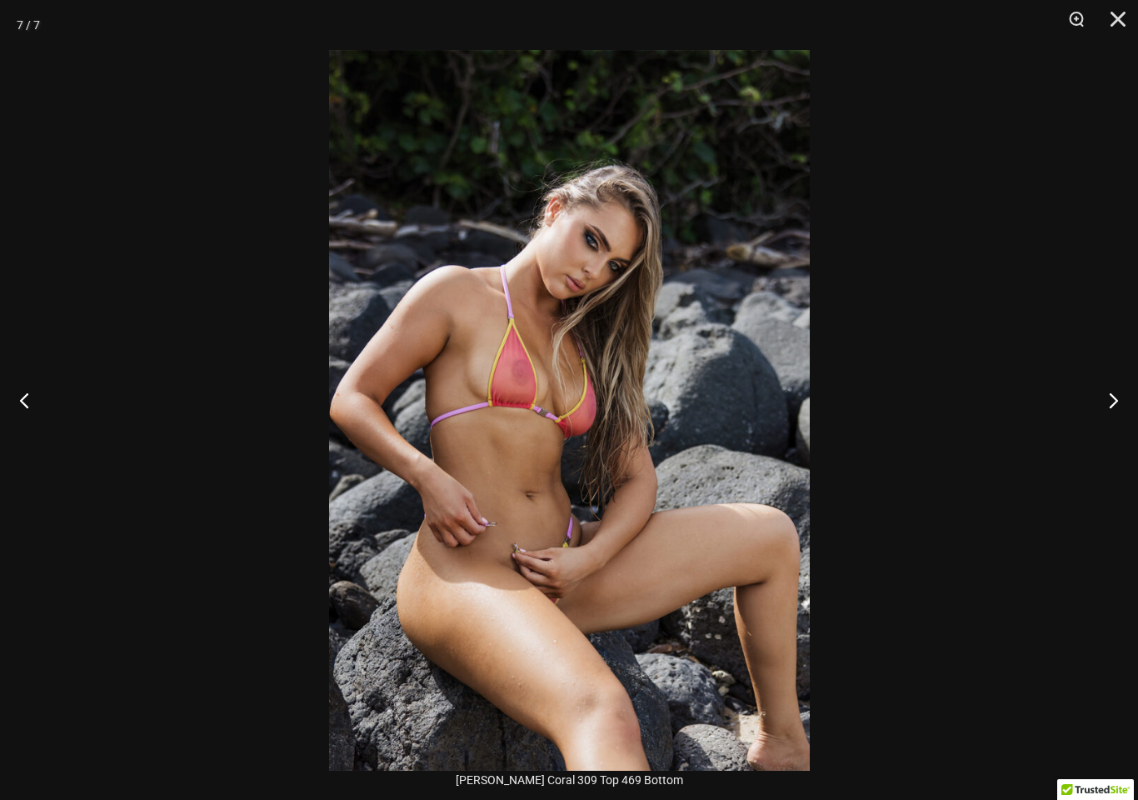
click at [1112, 412] on button "Next" at bounding box center [1107, 399] width 62 height 83
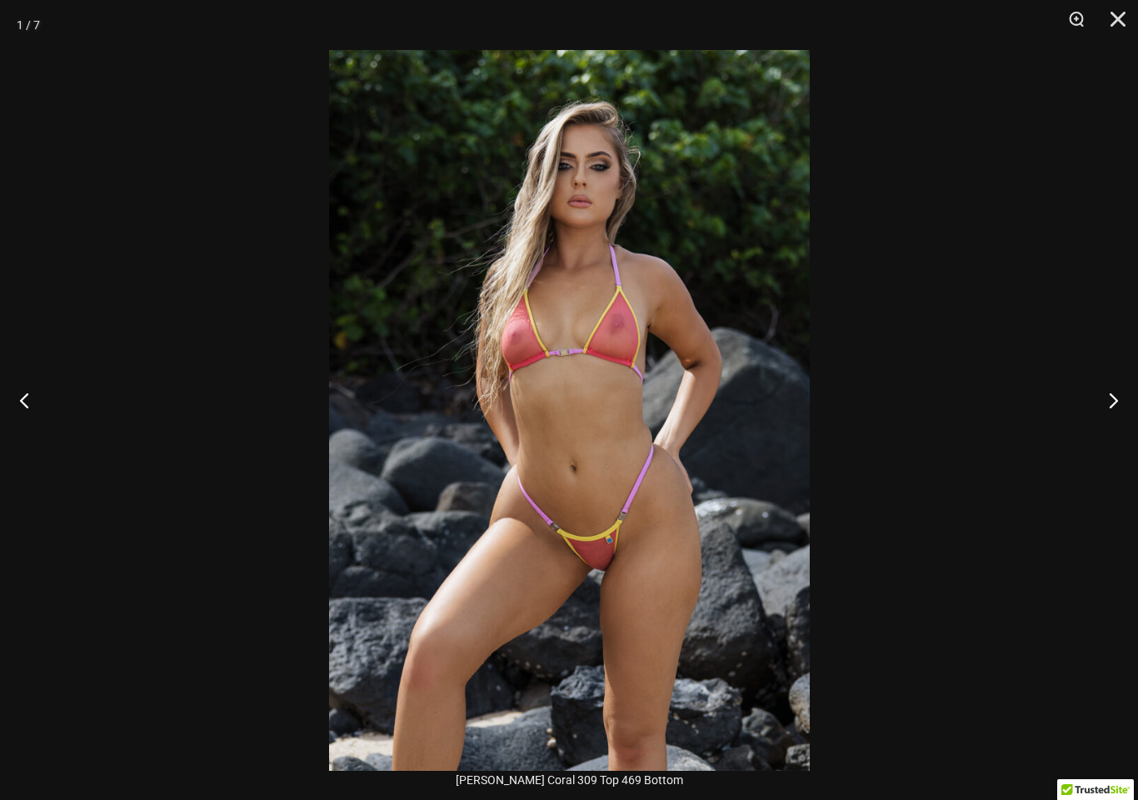
click at [1112, 407] on button "Next" at bounding box center [1107, 399] width 62 height 83
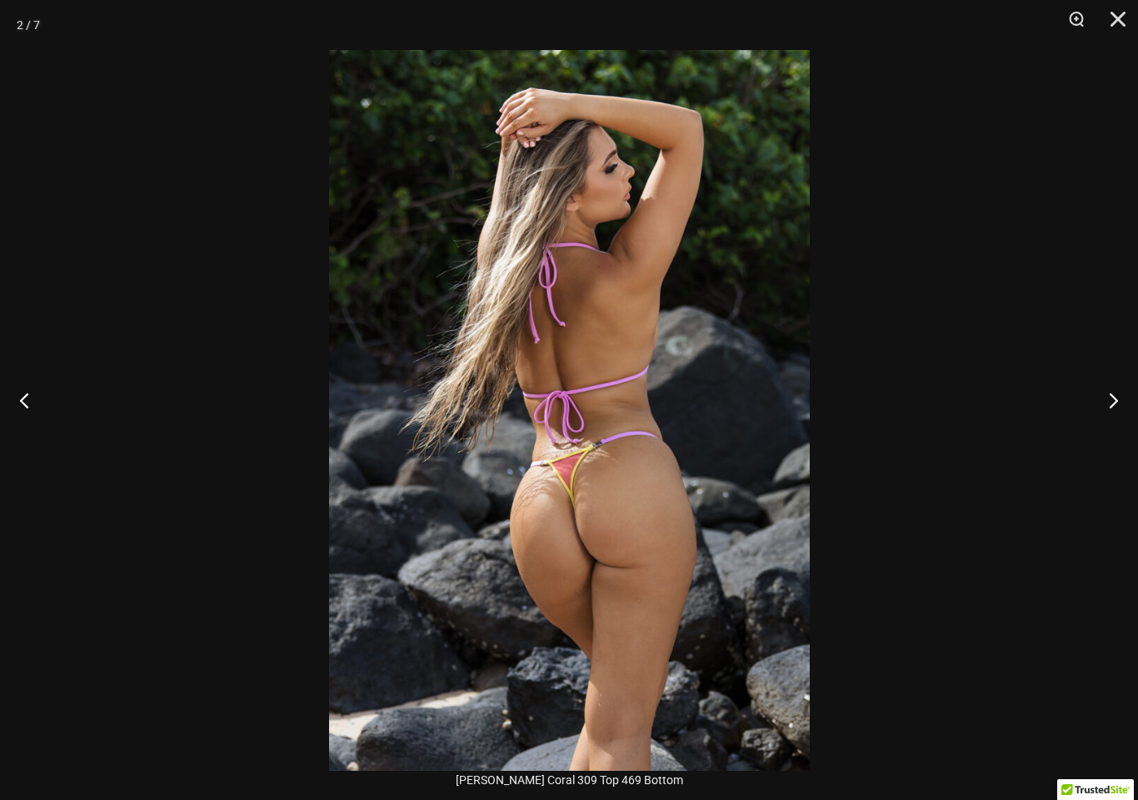
click at [1118, 407] on button "Next" at bounding box center [1107, 399] width 62 height 83
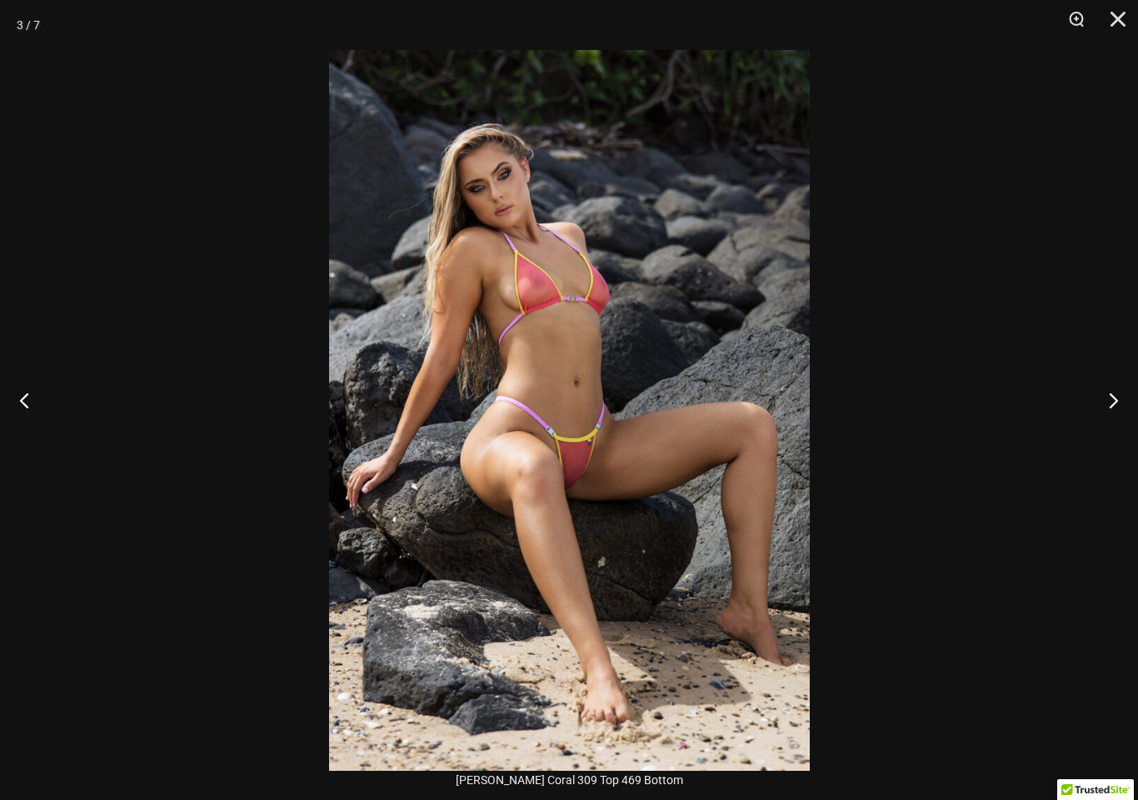
click at [1113, 408] on button "Next" at bounding box center [1107, 399] width 62 height 83
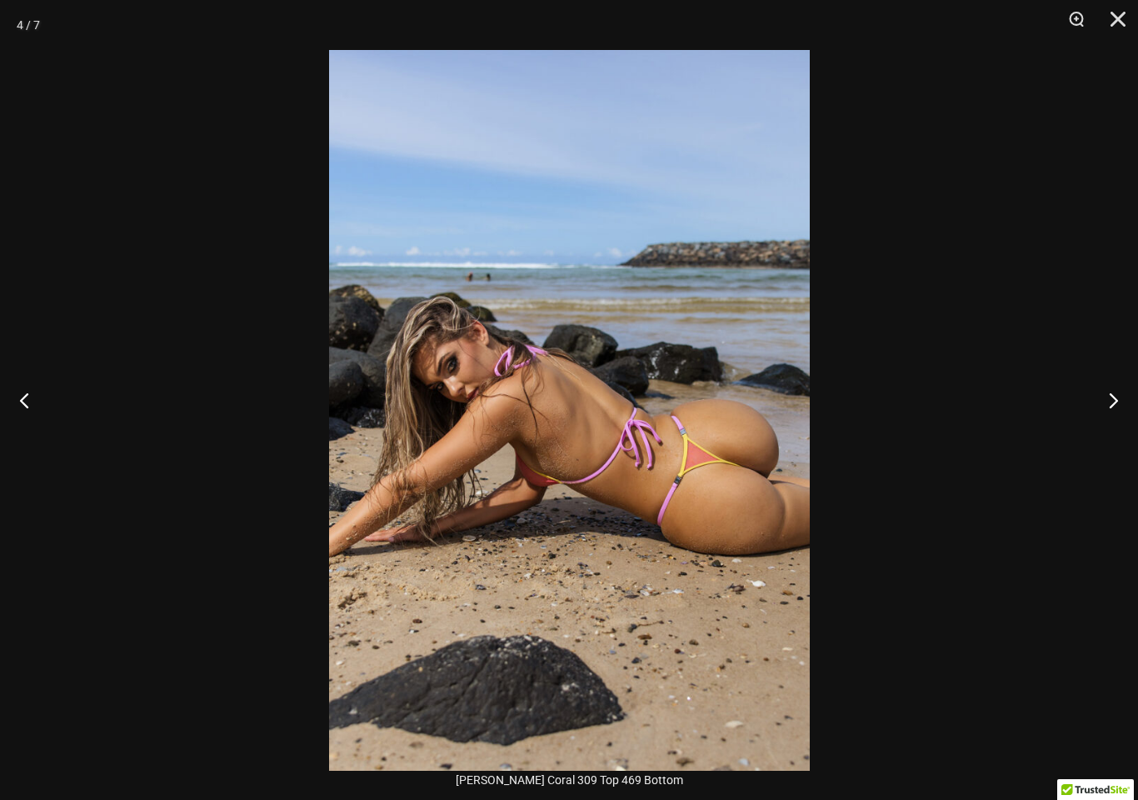
click at [1118, 405] on button "Next" at bounding box center [1107, 399] width 62 height 83
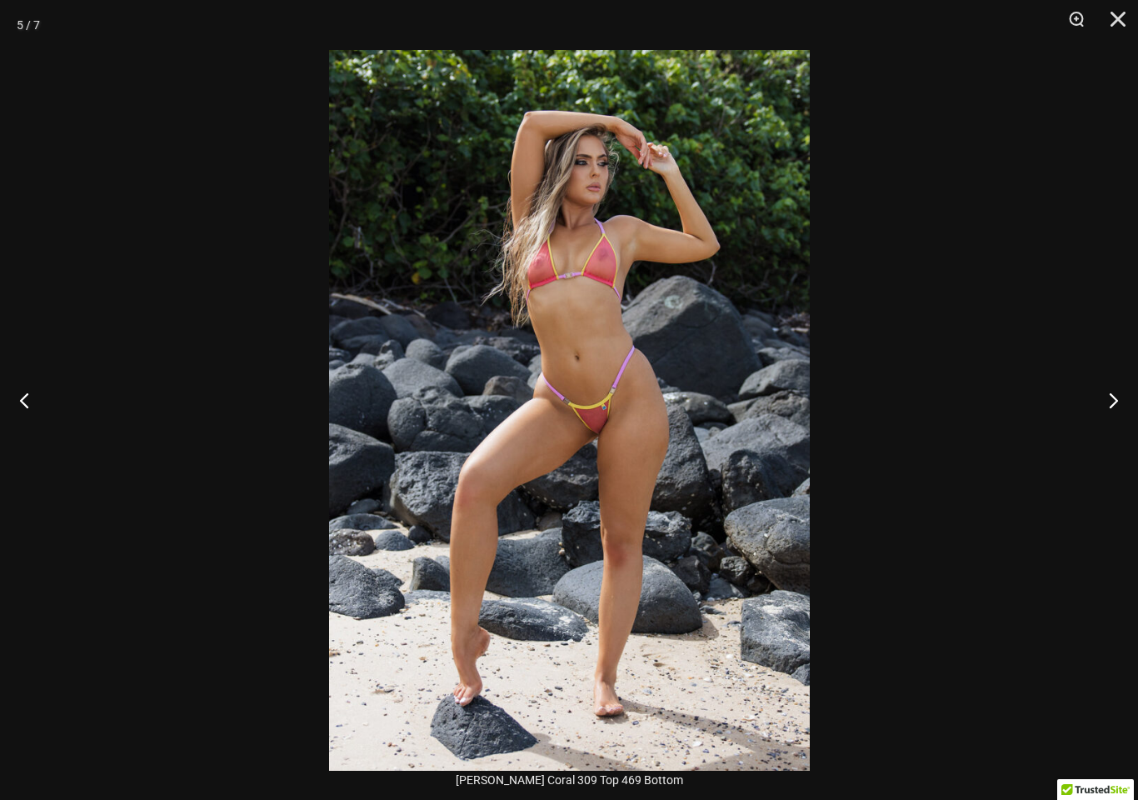
click at [1124, 8] on button "Close" at bounding box center [1113, 25] width 42 height 50
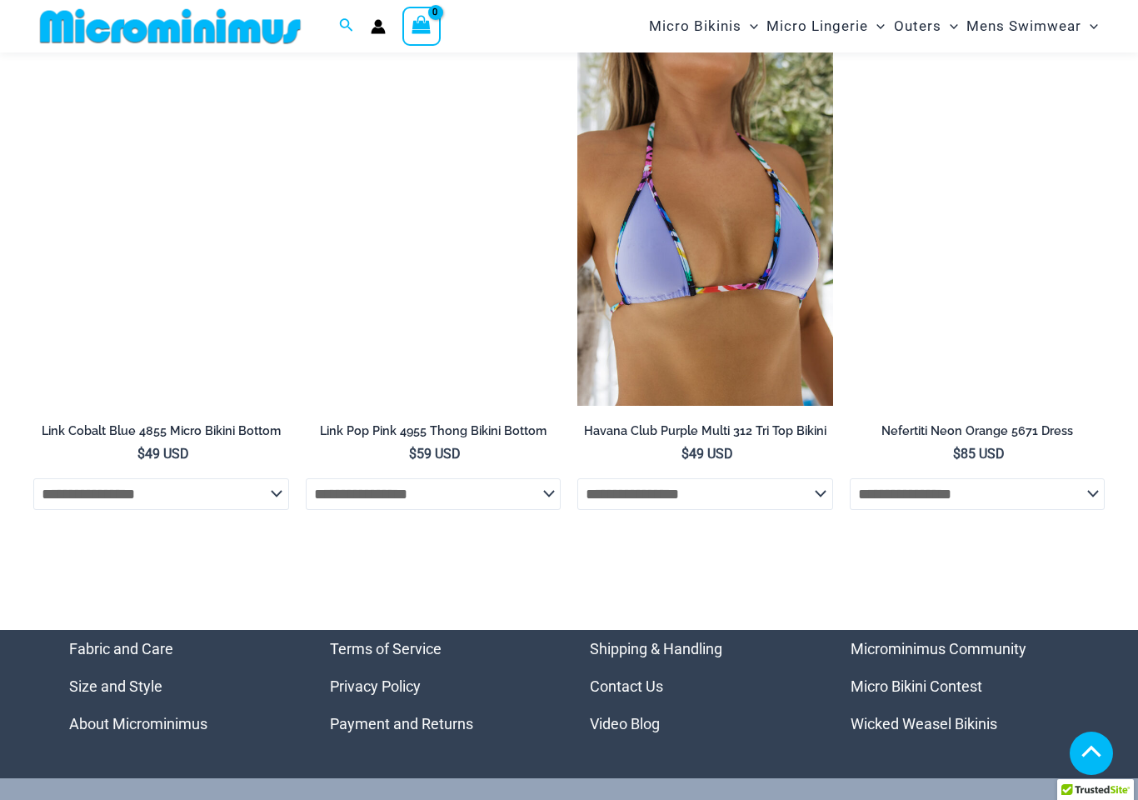
scroll to position [4340, 0]
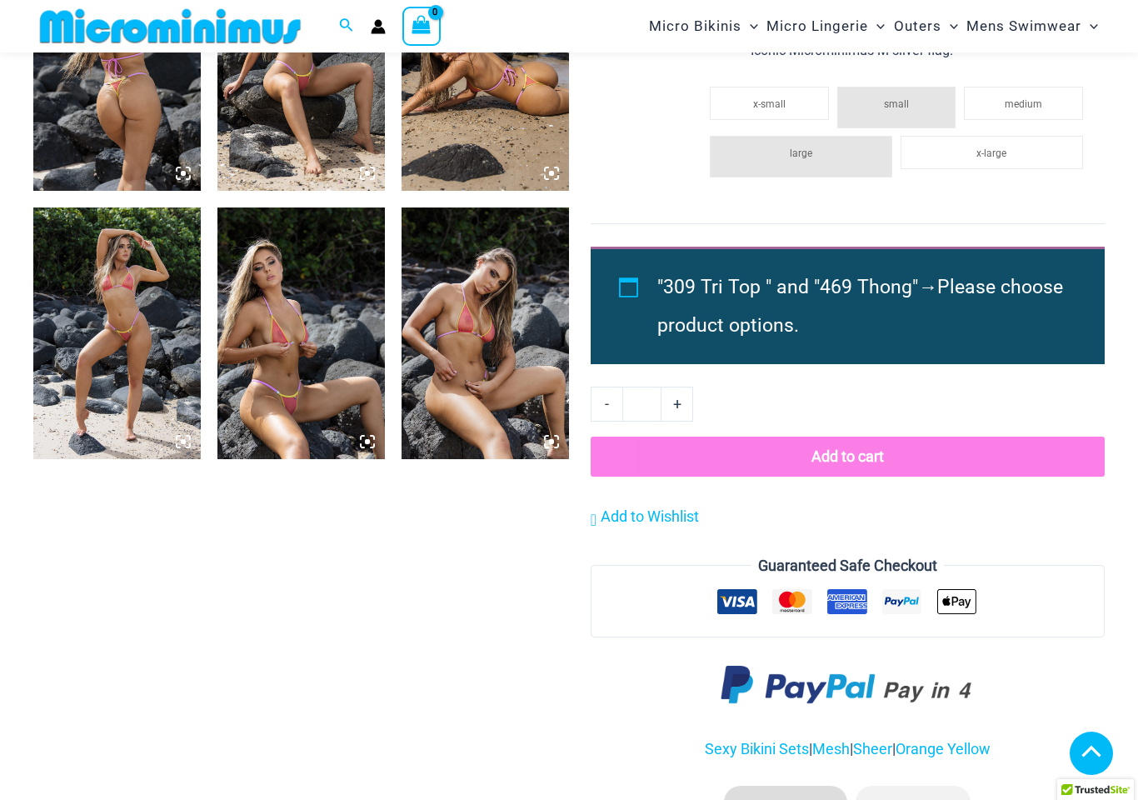
scroll to position [0, 0]
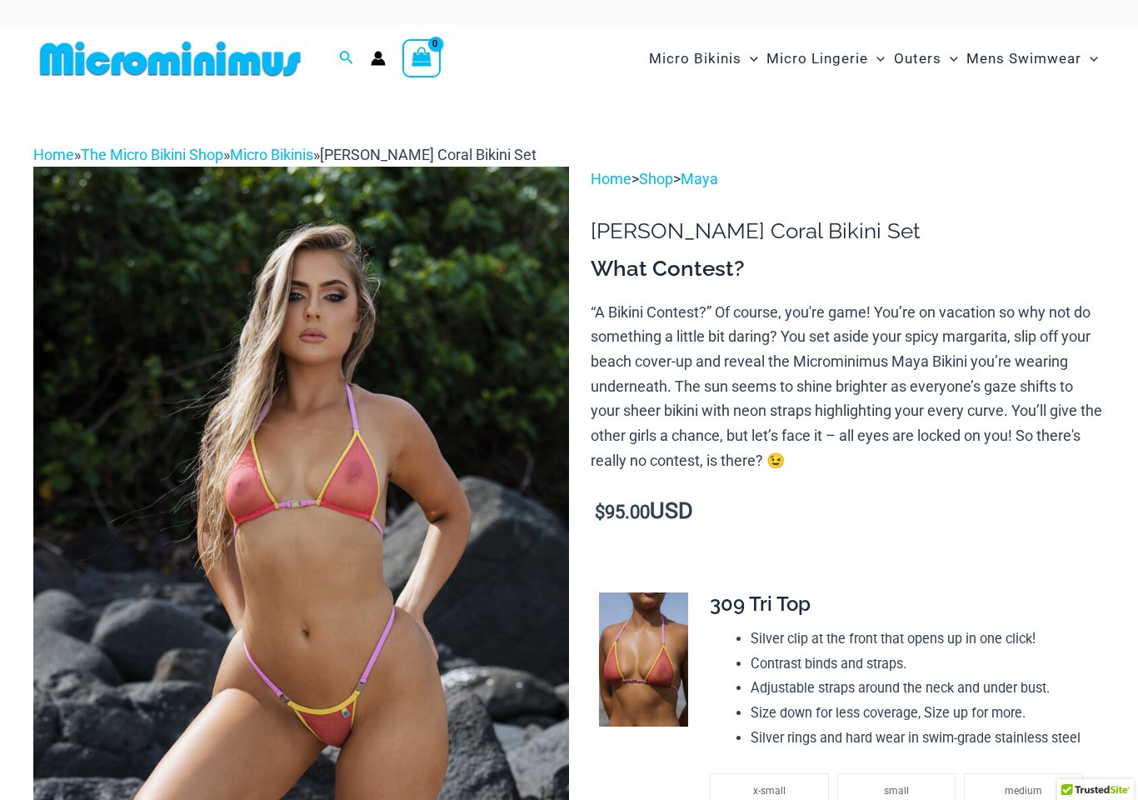
click at [847, 42] on span "Micro Lingerie" at bounding box center [818, 58] width 102 height 42
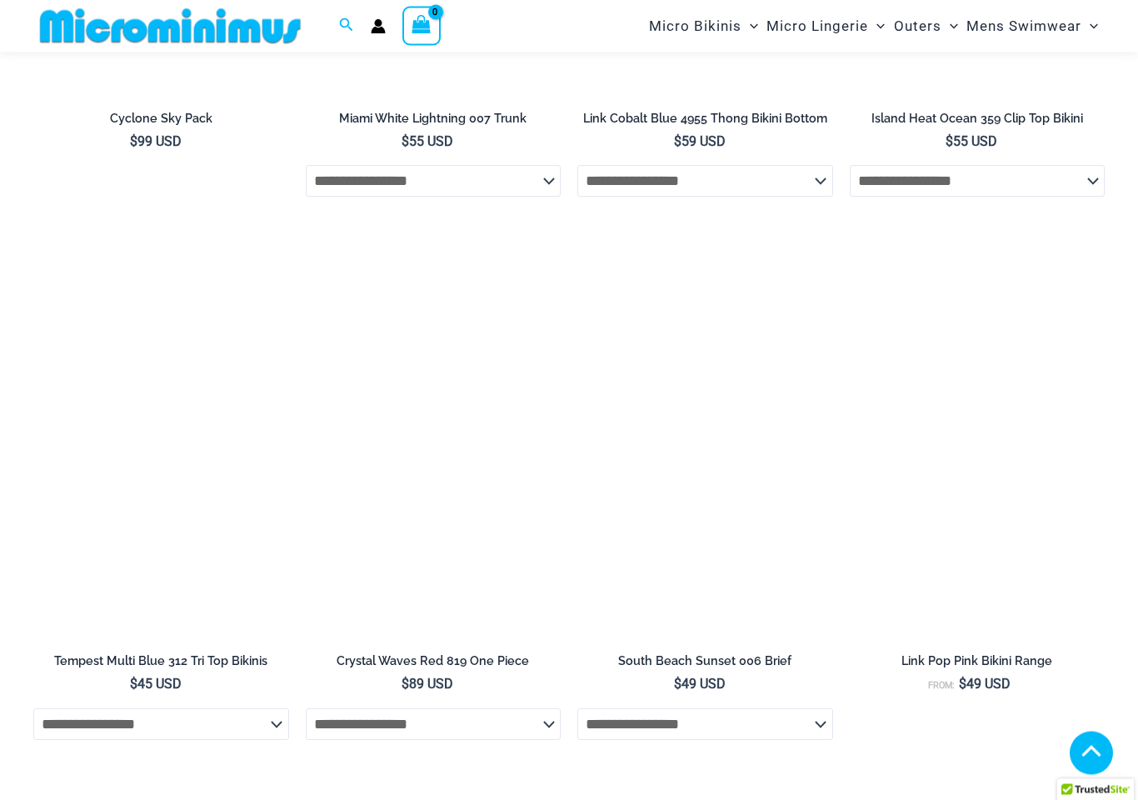
scroll to position [3496, 0]
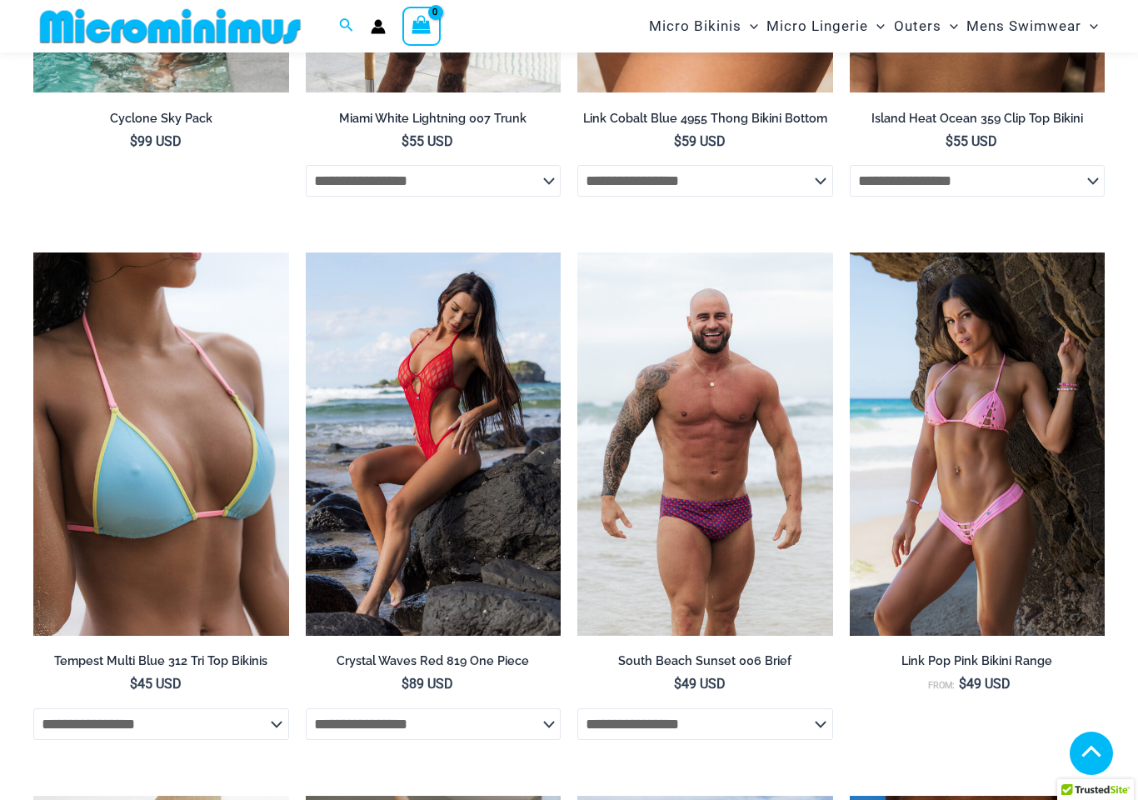
click at [306, 252] on img at bounding box center [306, 252] width 0 height 0
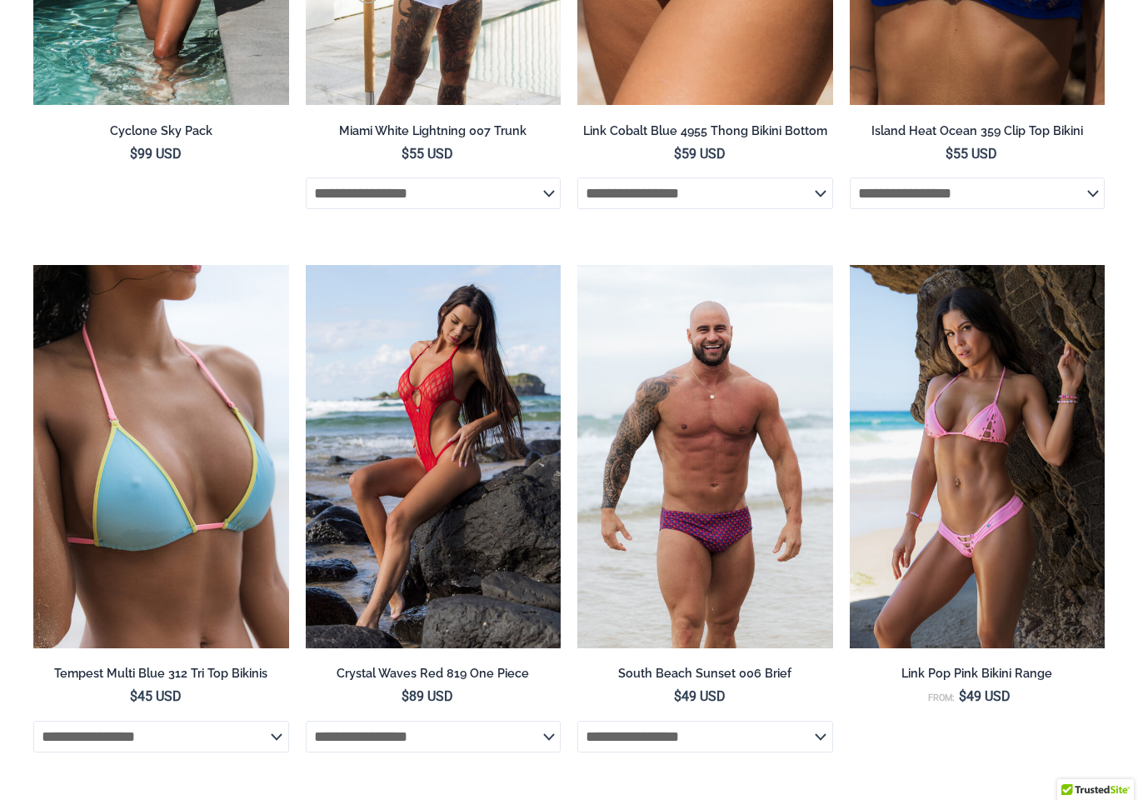
scroll to position [0, 0]
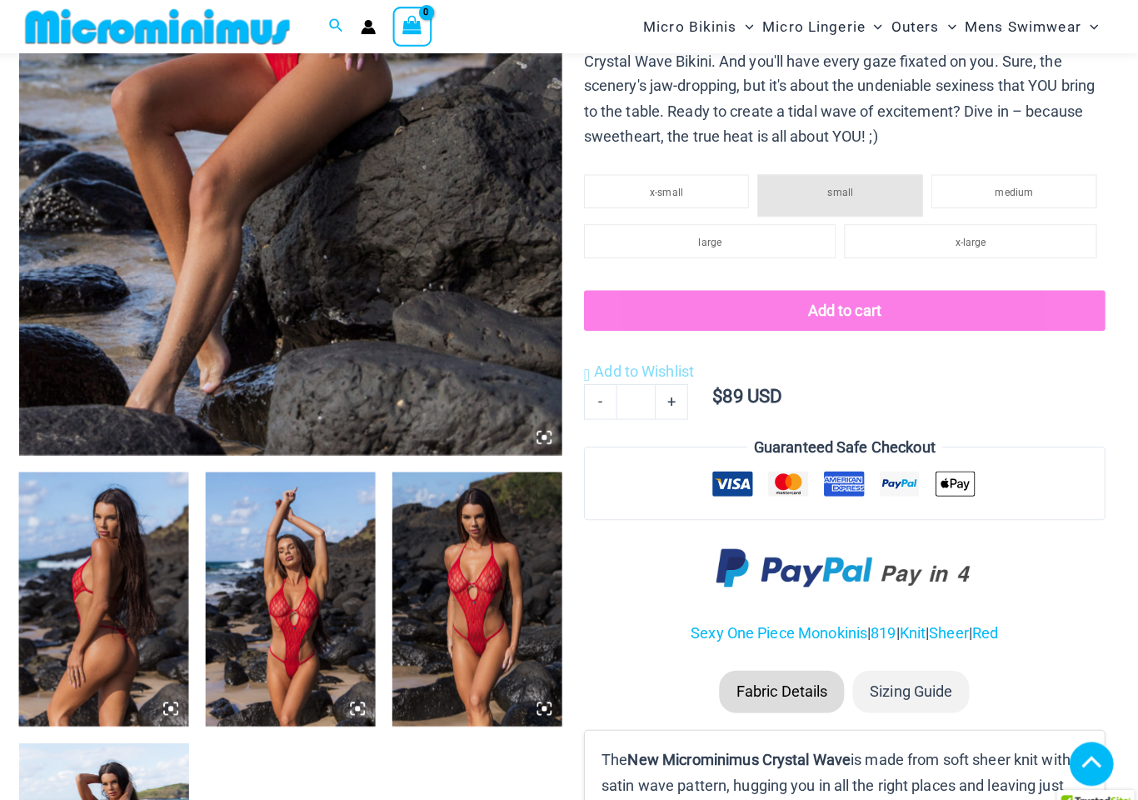
scroll to position [507, 15]
click at [402, 293] on img at bounding box center [301, 47] width 536 height 804
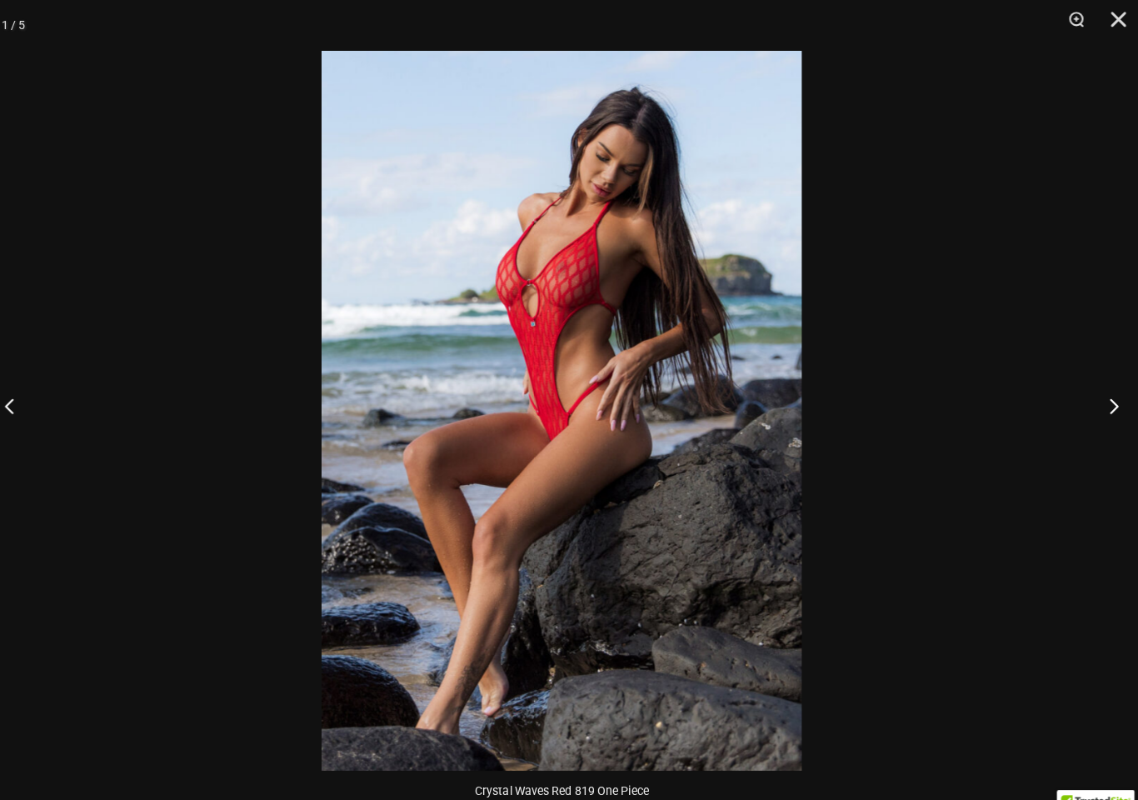
click at [1102, 396] on button "Next" at bounding box center [1107, 399] width 62 height 83
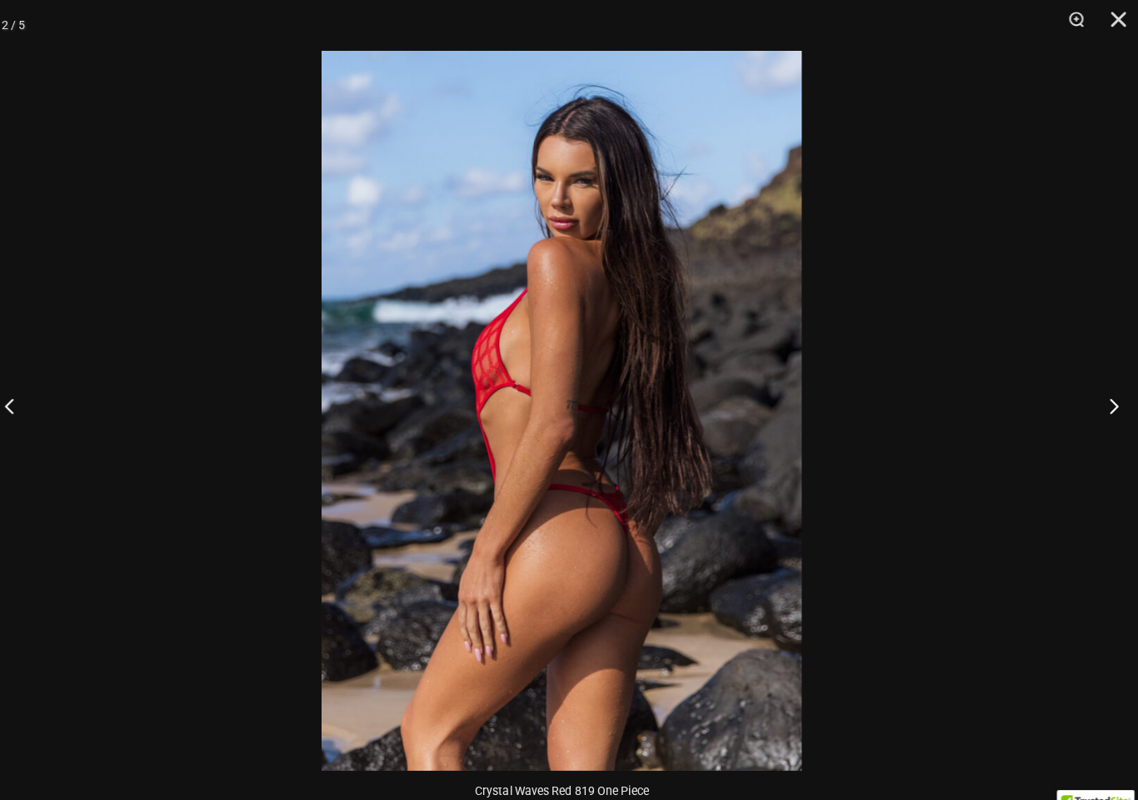
click at [1099, 410] on button "Next" at bounding box center [1107, 399] width 62 height 83
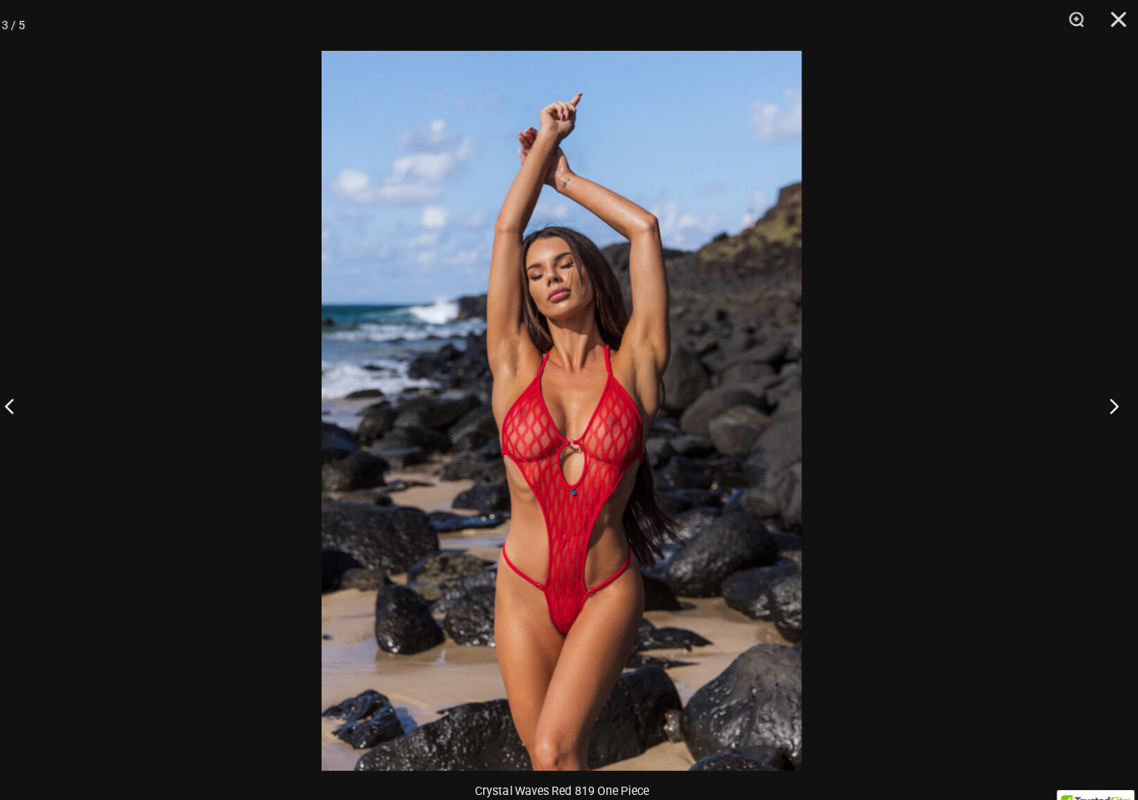
click at [1097, 396] on button "Next" at bounding box center [1107, 399] width 62 height 83
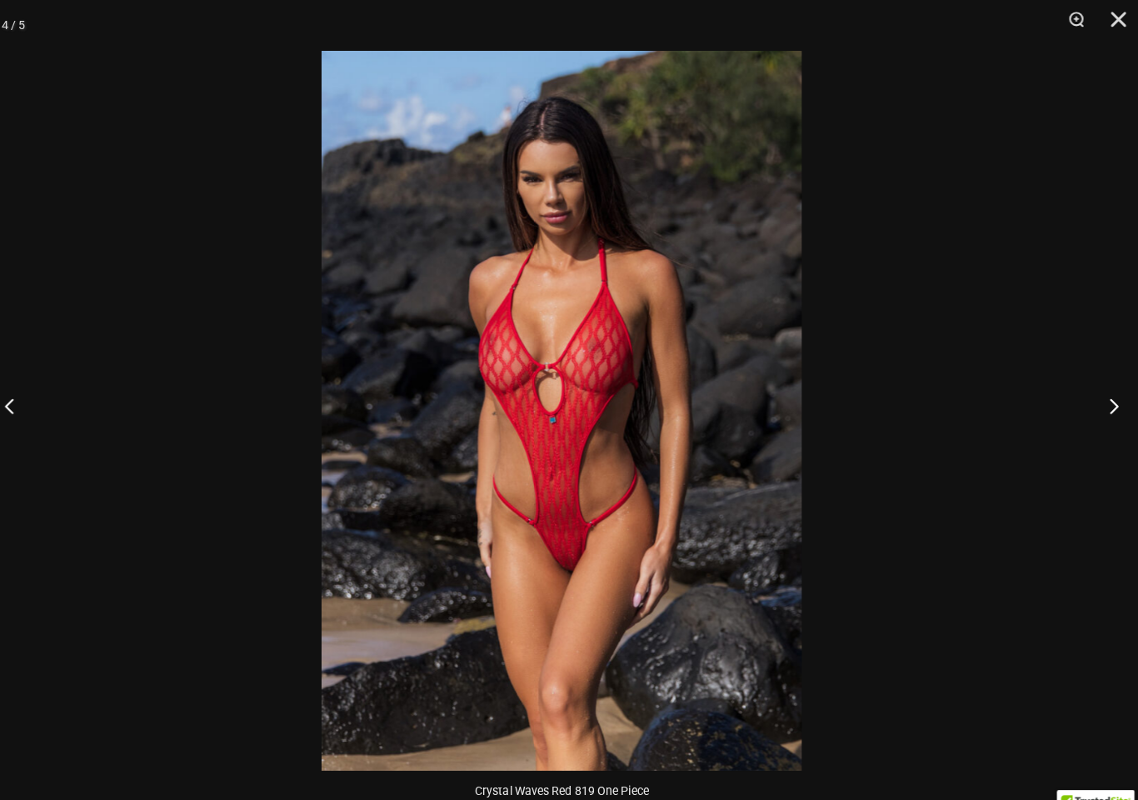
click at [1097, 388] on button "Next" at bounding box center [1107, 399] width 62 height 83
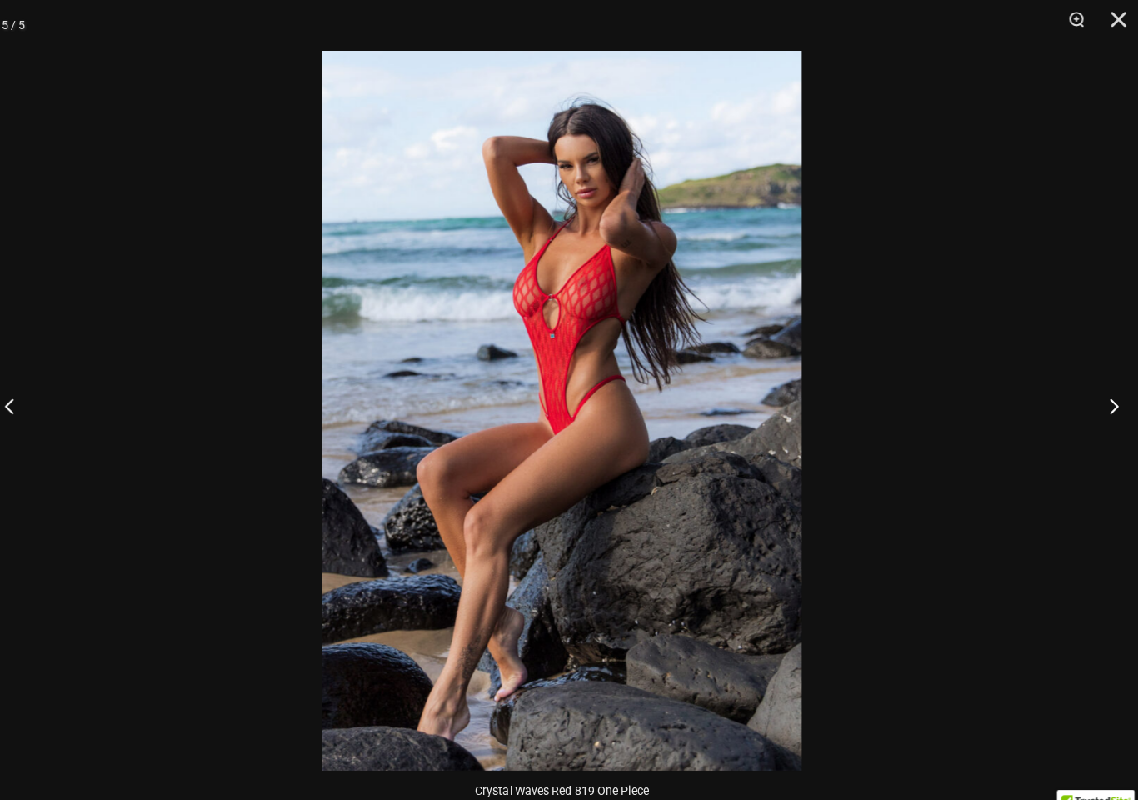
click at [1102, 396] on button "Next" at bounding box center [1107, 399] width 62 height 83
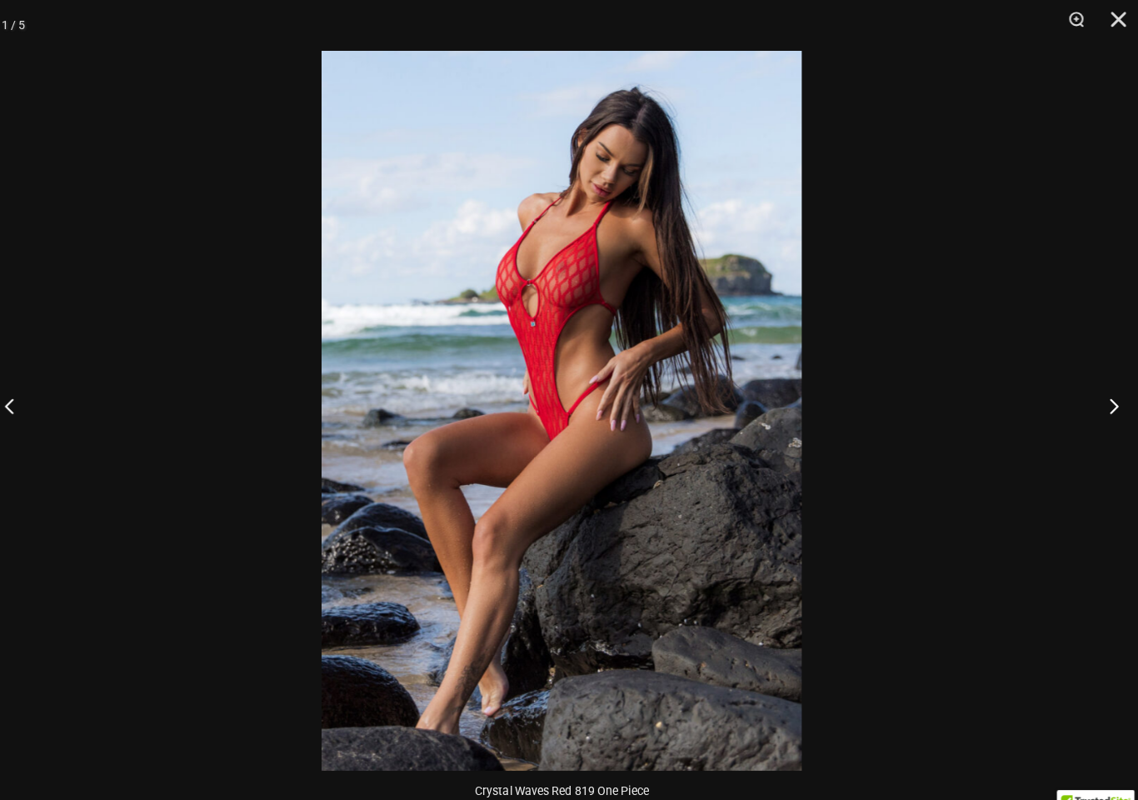
click at [1097, 395] on button "Next" at bounding box center [1107, 399] width 62 height 83
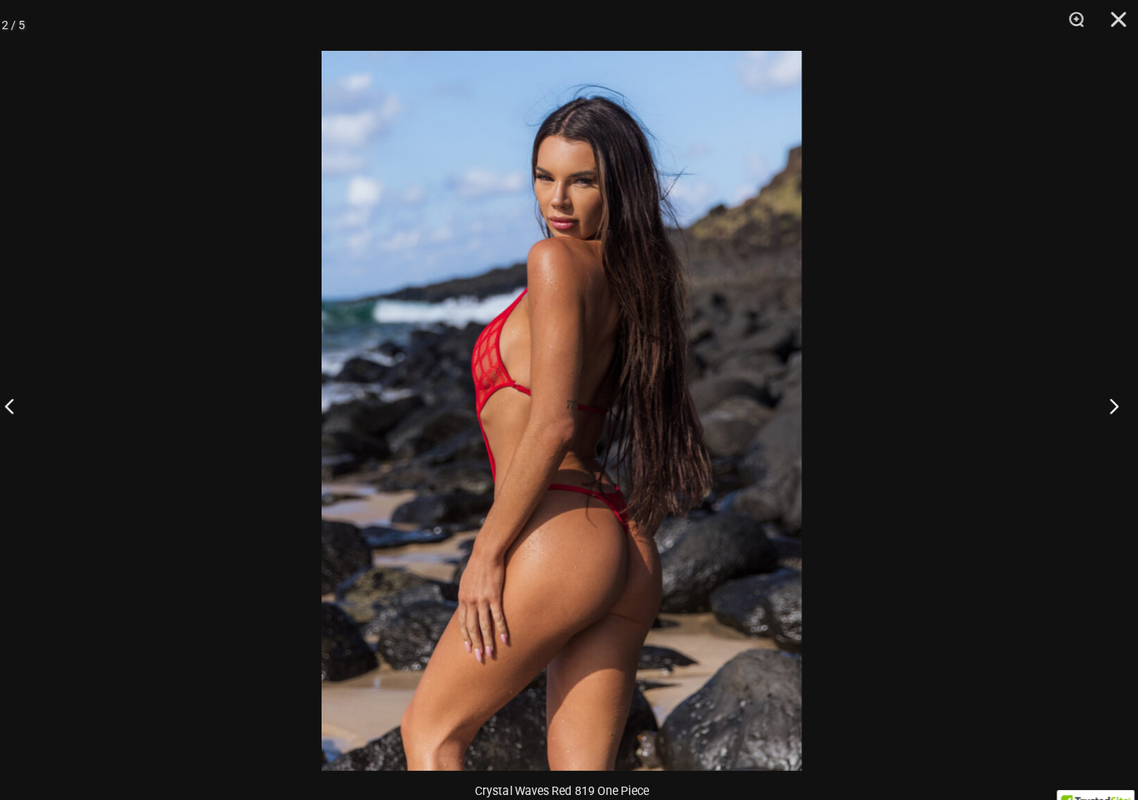
click at [1104, 399] on button "Next" at bounding box center [1107, 399] width 62 height 83
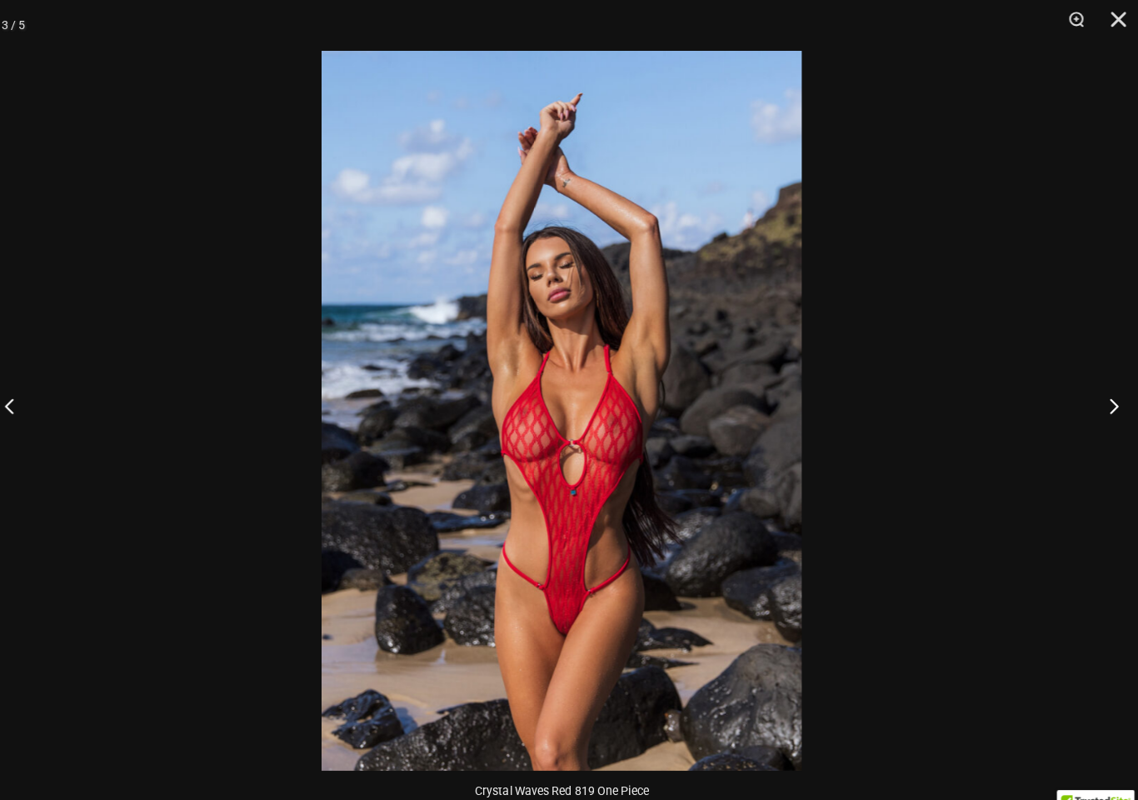
click at [1102, 396] on button "Next" at bounding box center [1107, 399] width 62 height 83
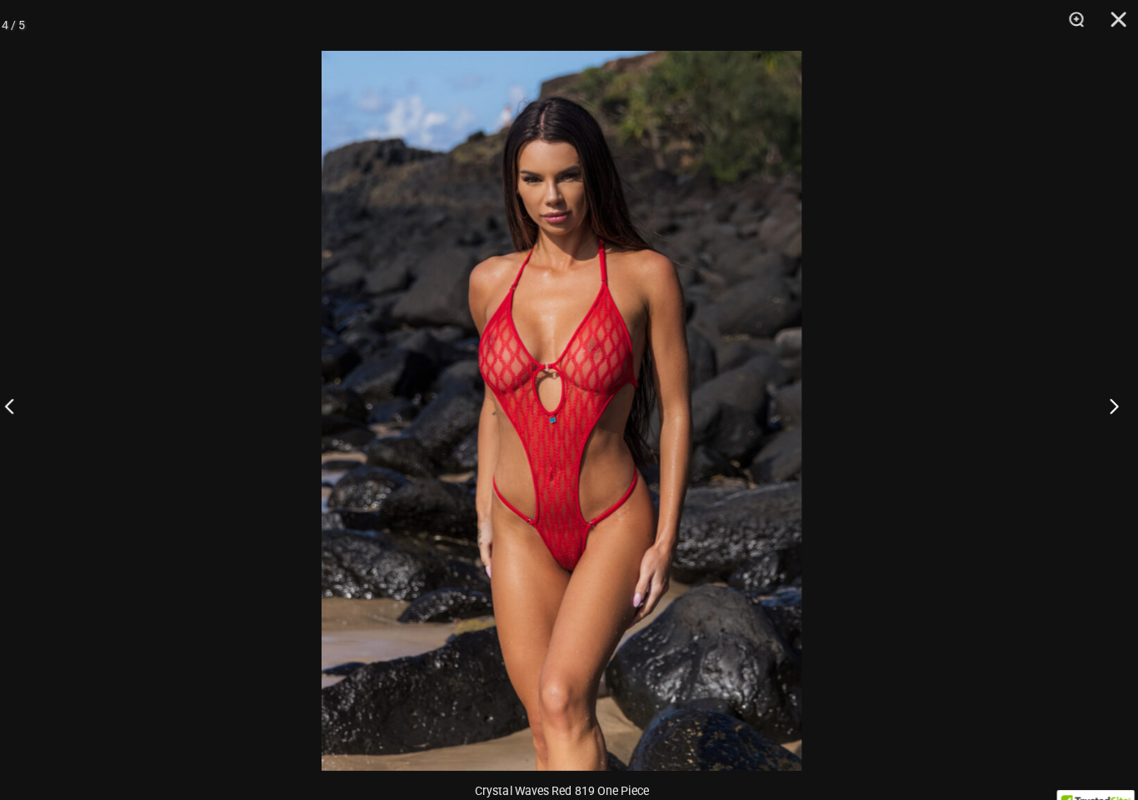
click at [1112, 402] on button "Next" at bounding box center [1107, 399] width 62 height 83
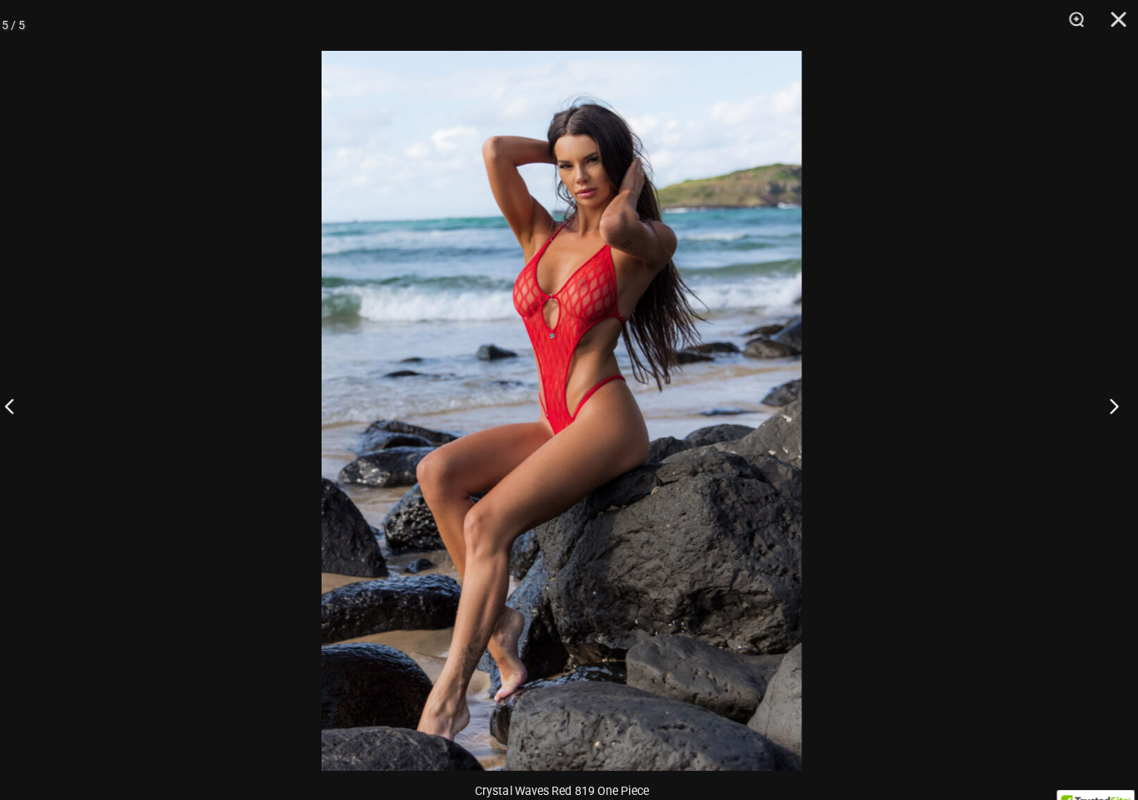
click at [1105, 393] on button "Next" at bounding box center [1107, 399] width 62 height 83
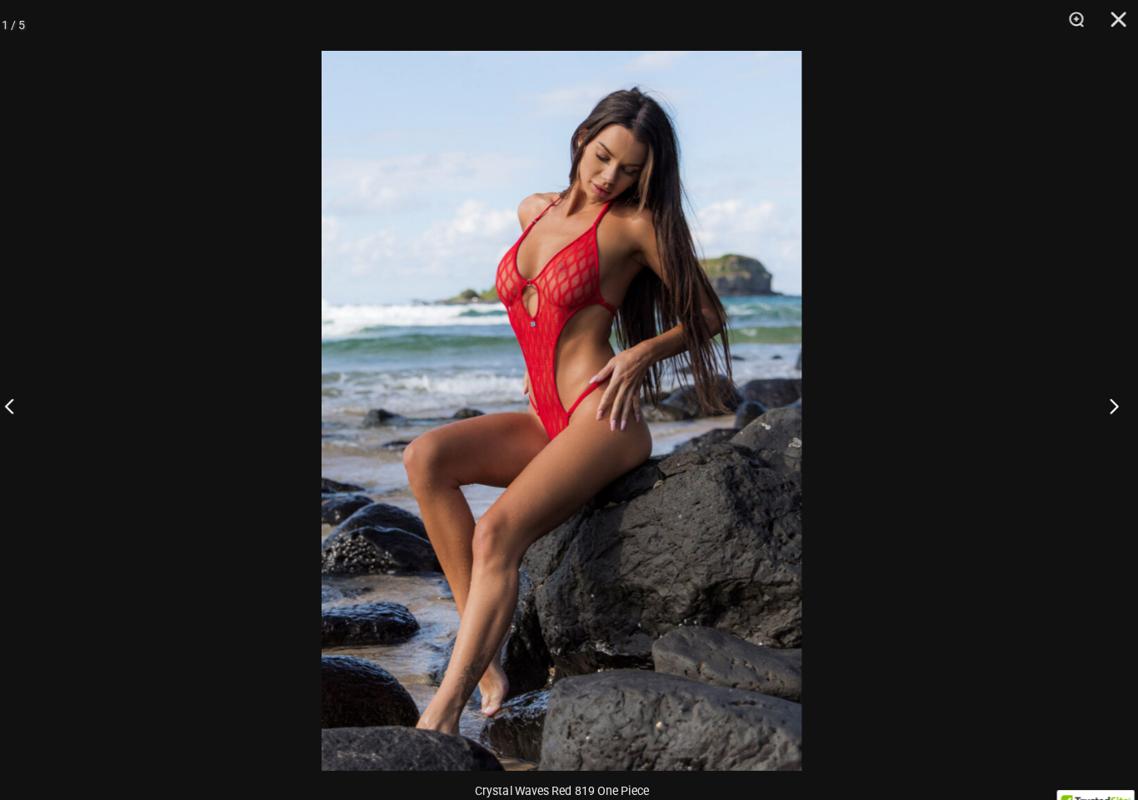
click at [1104, 396] on button "Next" at bounding box center [1107, 399] width 62 height 83
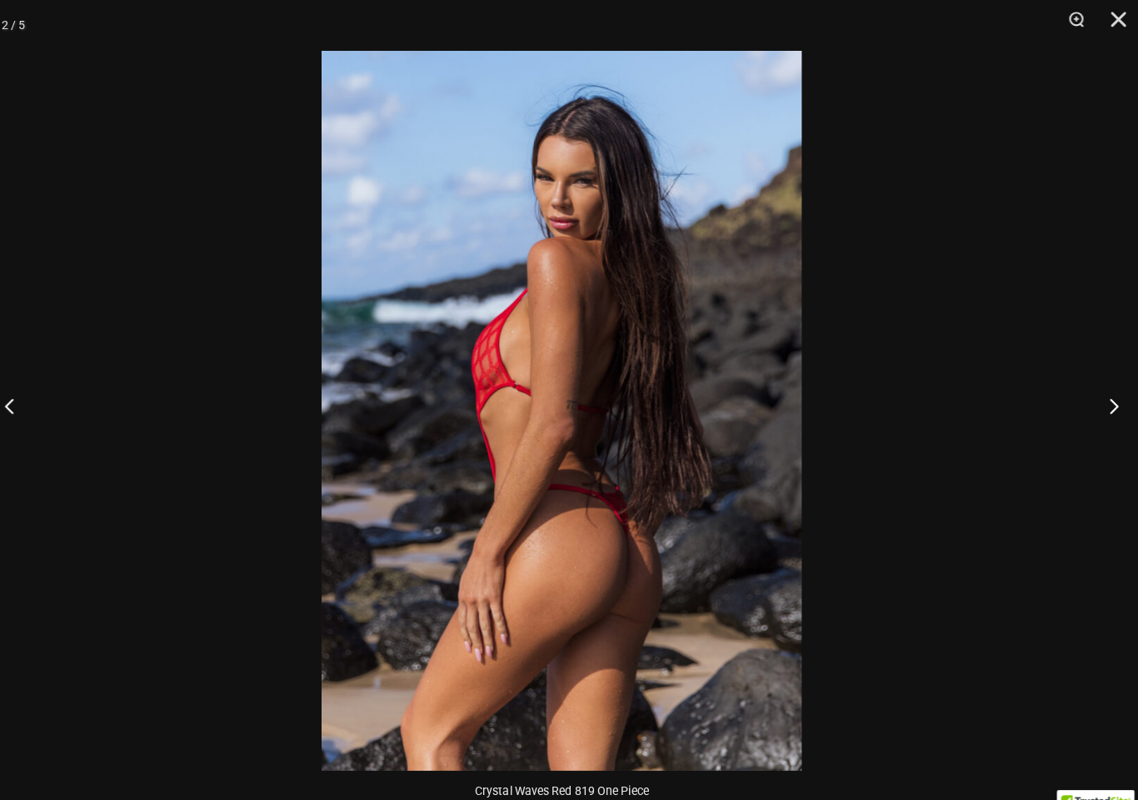
click at [1096, 404] on button "Next" at bounding box center [1107, 399] width 62 height 83
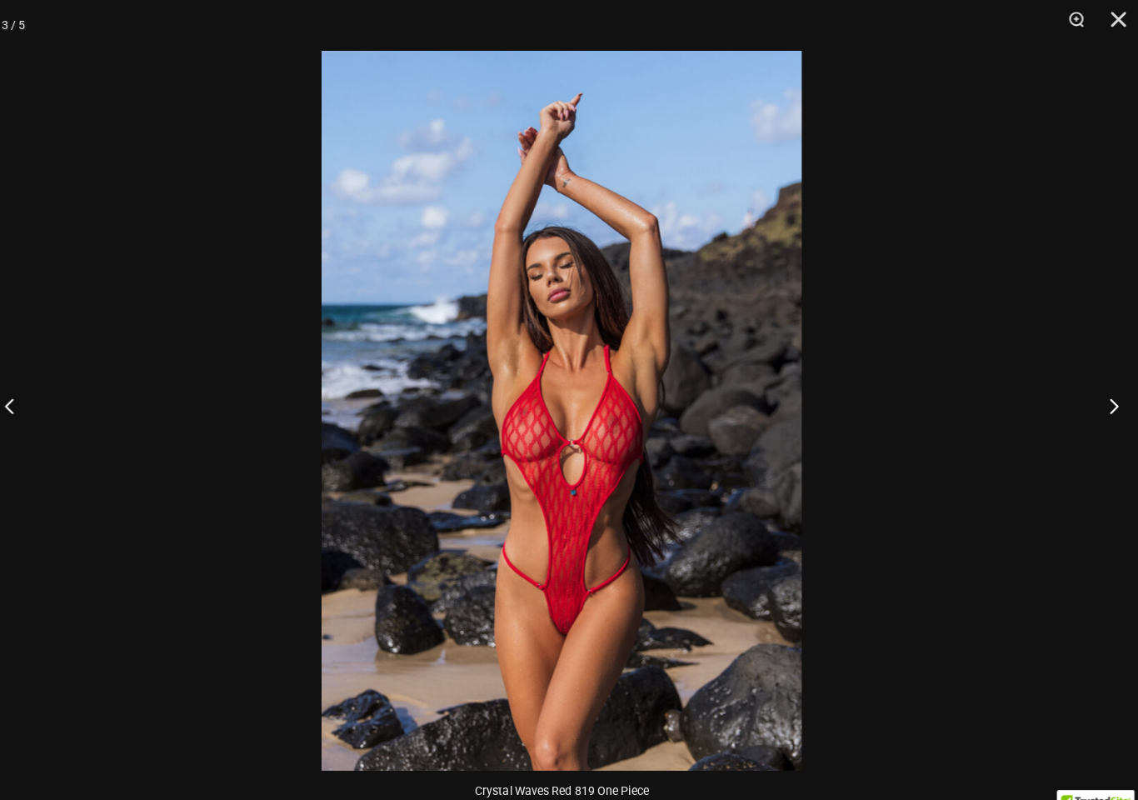
click at [1095, 400] on button "Next" at bounding box center [1107, 399] width 62 height 83
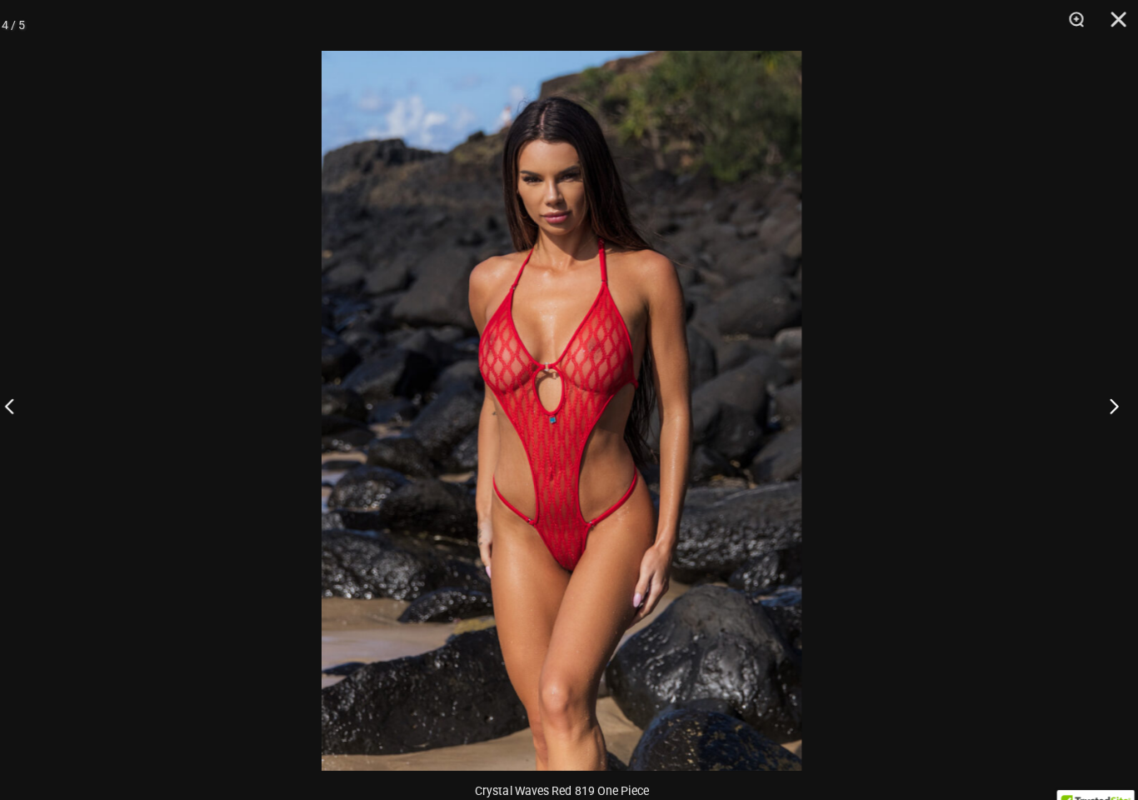
click at [1097, 412] on button "Next" at bounding box center [1107, 399] width 62 height 83
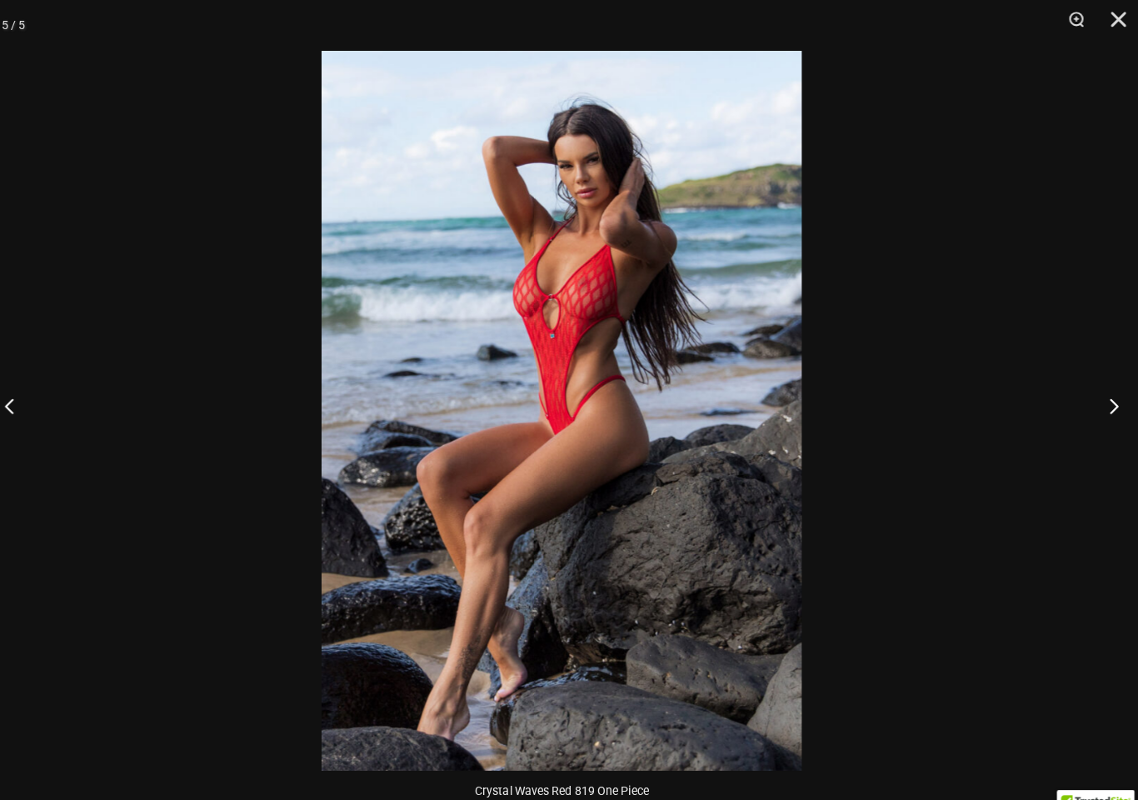
click at [1100, 402] on button "Next" at bounding box center [1107, 399] width 62 height 83
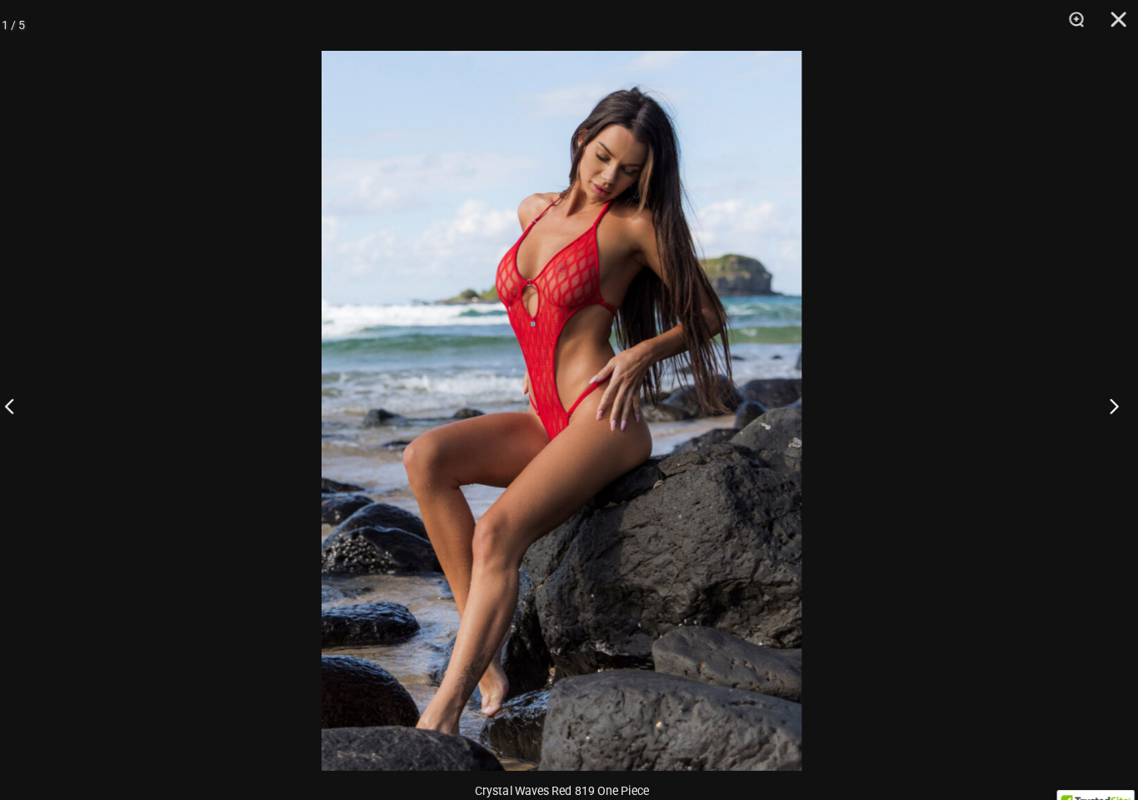
click at [1102, 397] on button "Next" at bounding box center [1107, 399] width 62 height 83
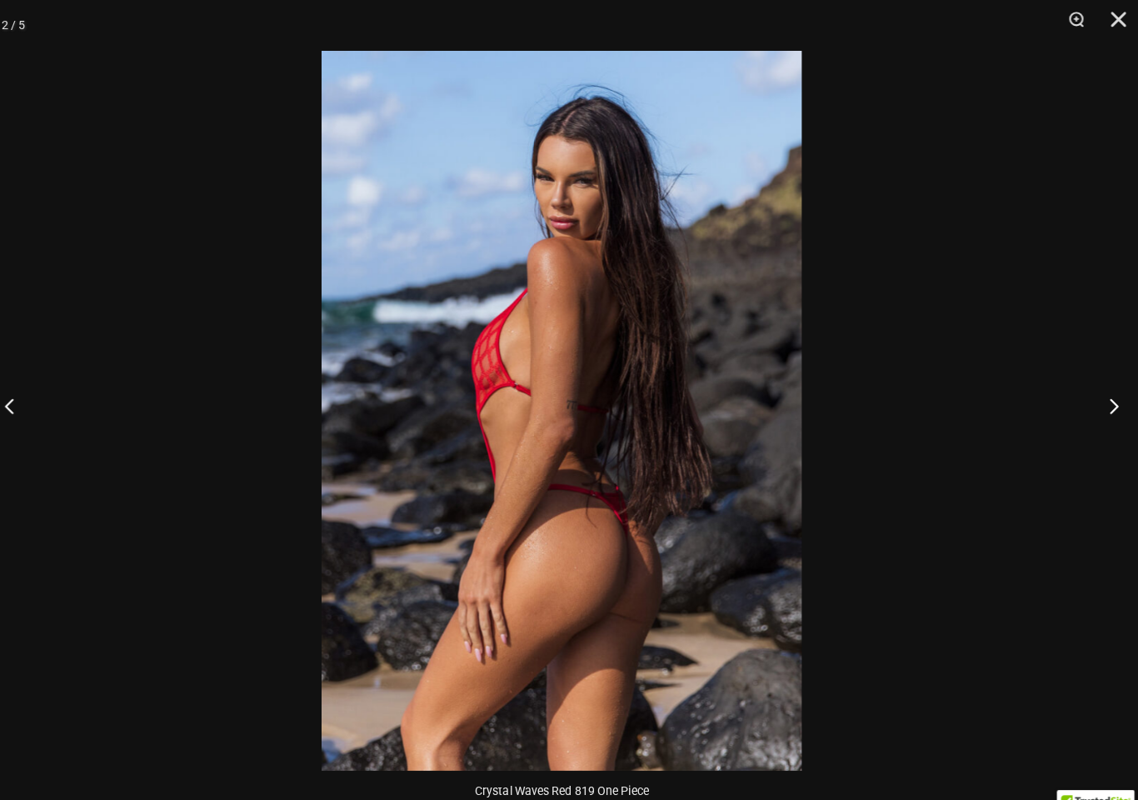
click at [1098, 407] on button "Next" at bounding box center [1107, 399] width 62 height 83
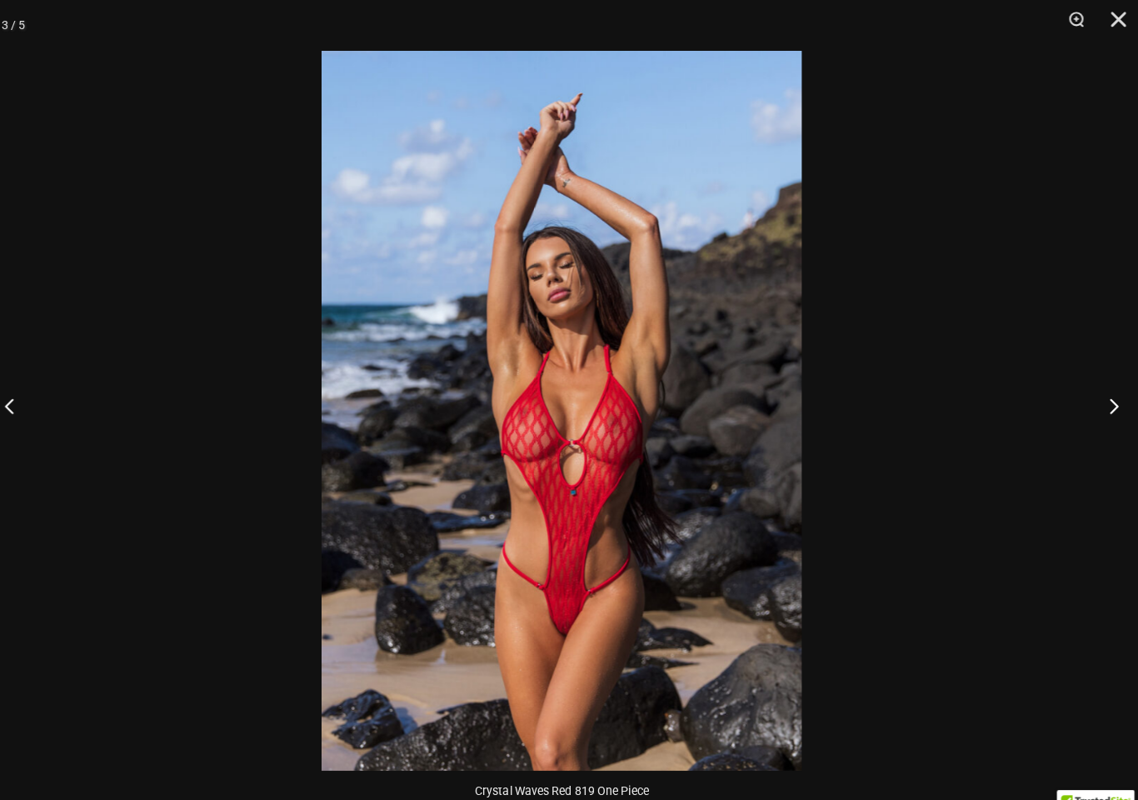
click at [1090, 404] on button "Next" at bounding box center [1107, 399] width 62 height 83
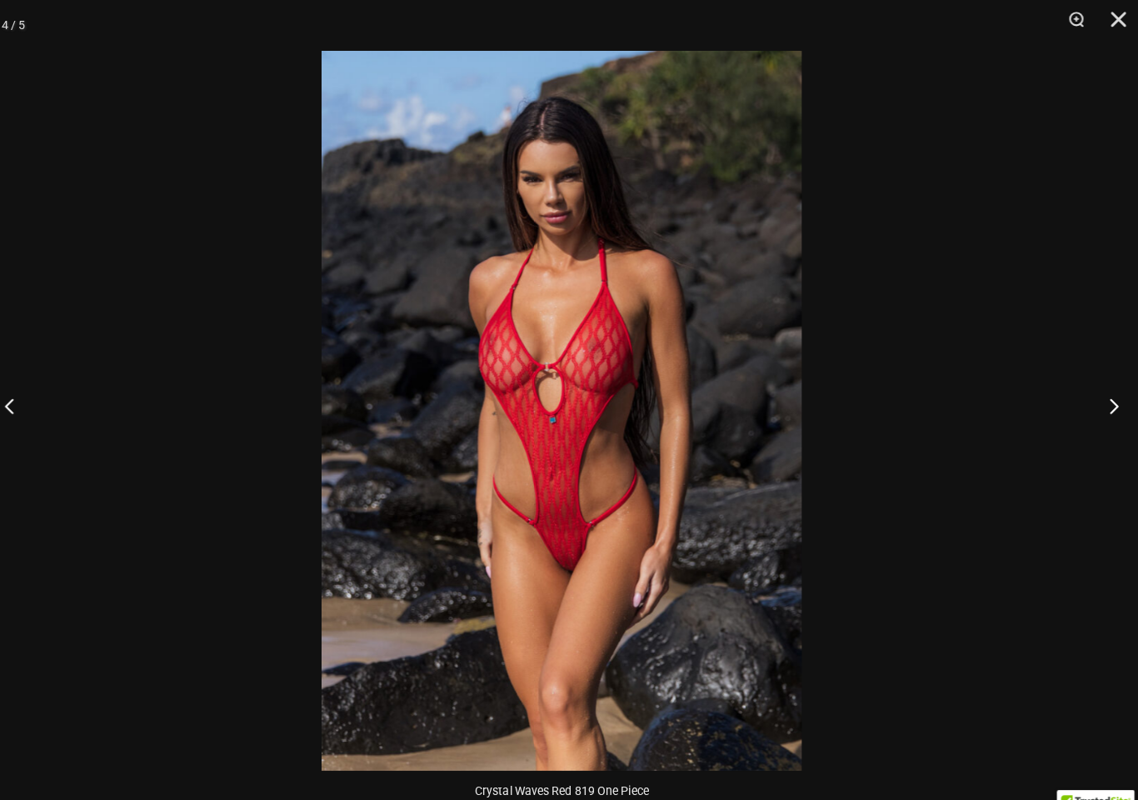
click at [1093, 399] on button "Next" at bounding box center [1107, 399] width 62 height 83
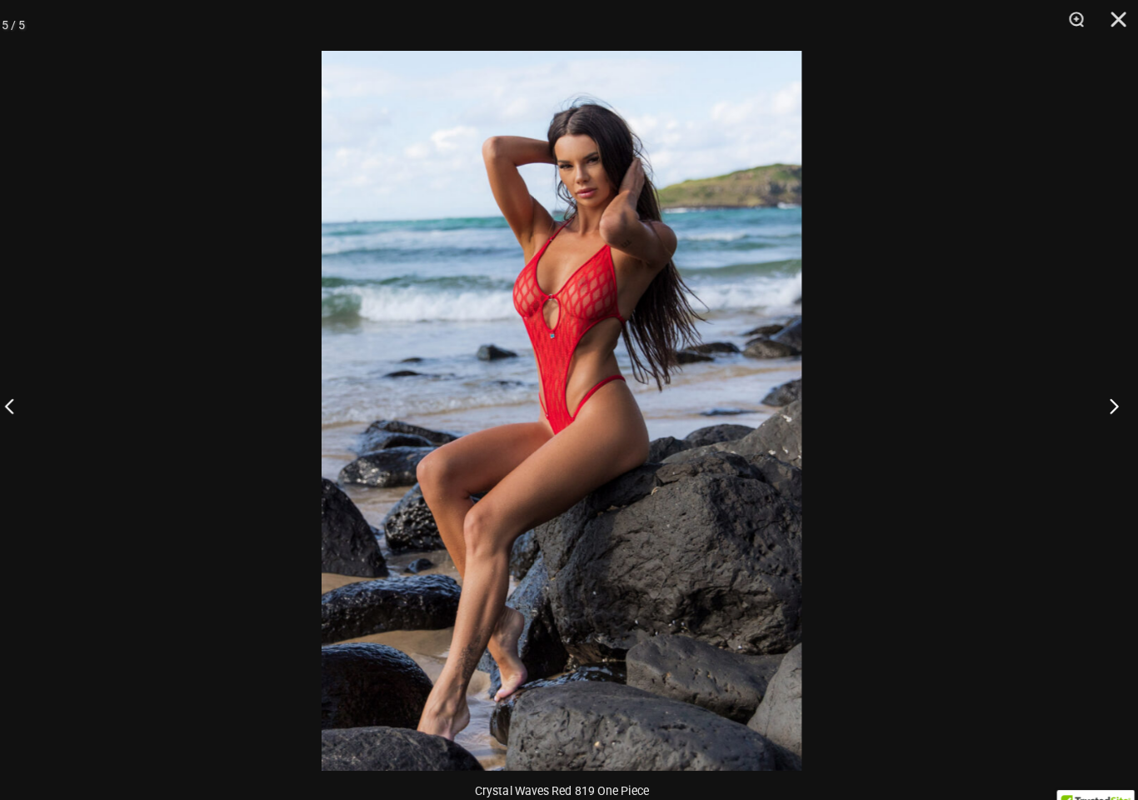
click at [1101, 397] on button "Next" at bounding box center [1107, 399] width 62 height 83
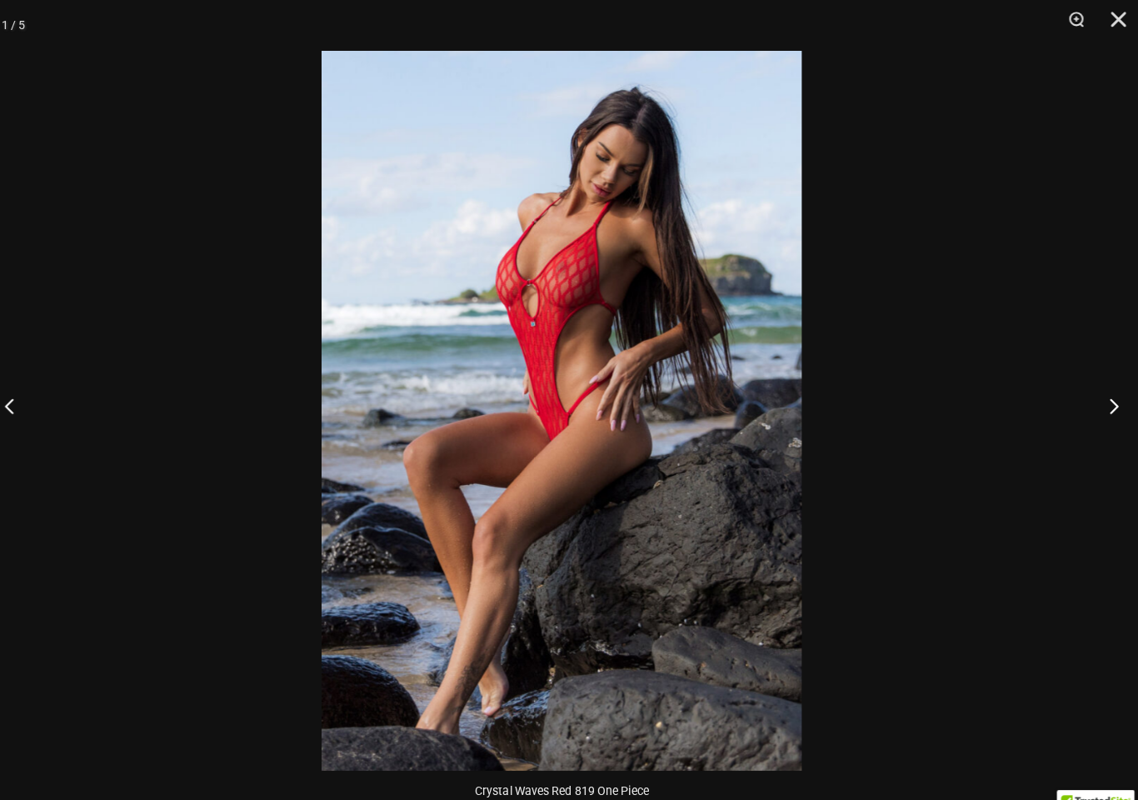
click at [1102, 402] on button "Next" at bounding box center [1107, 399] width 62 height 83
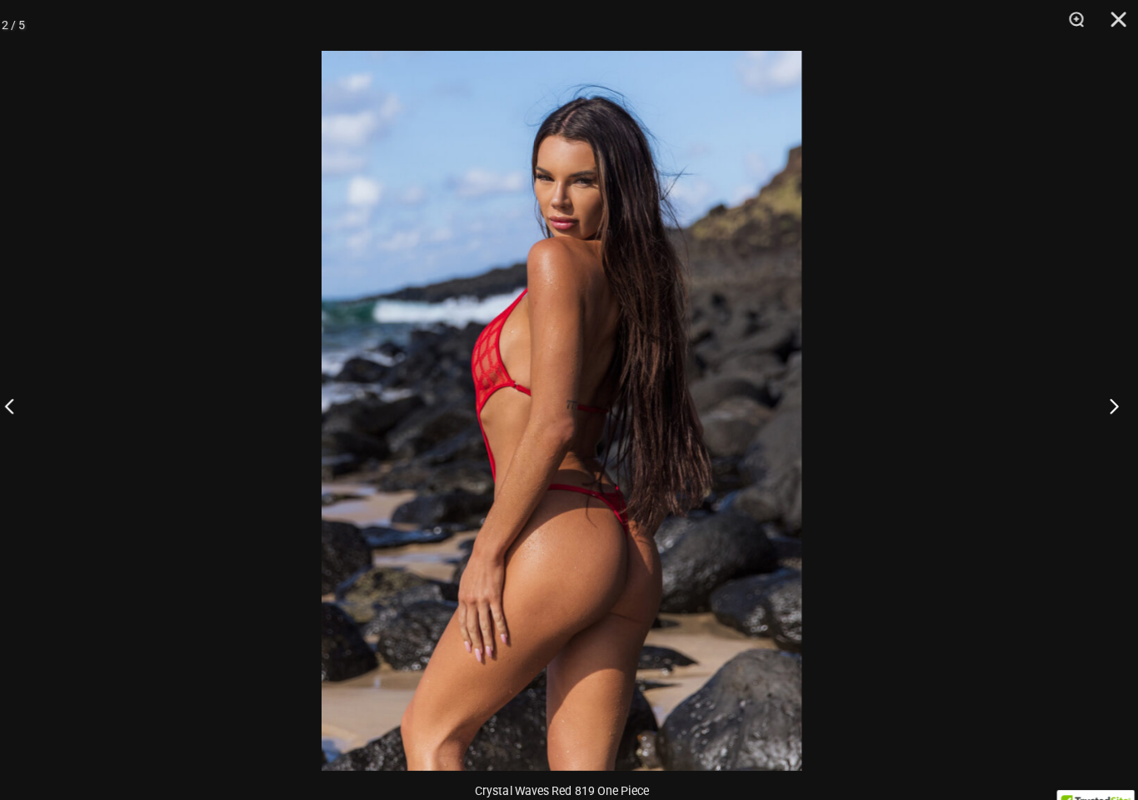
click at [1093, 404] on button "Next" at bounding box center [1107, 399] width 62 height 83
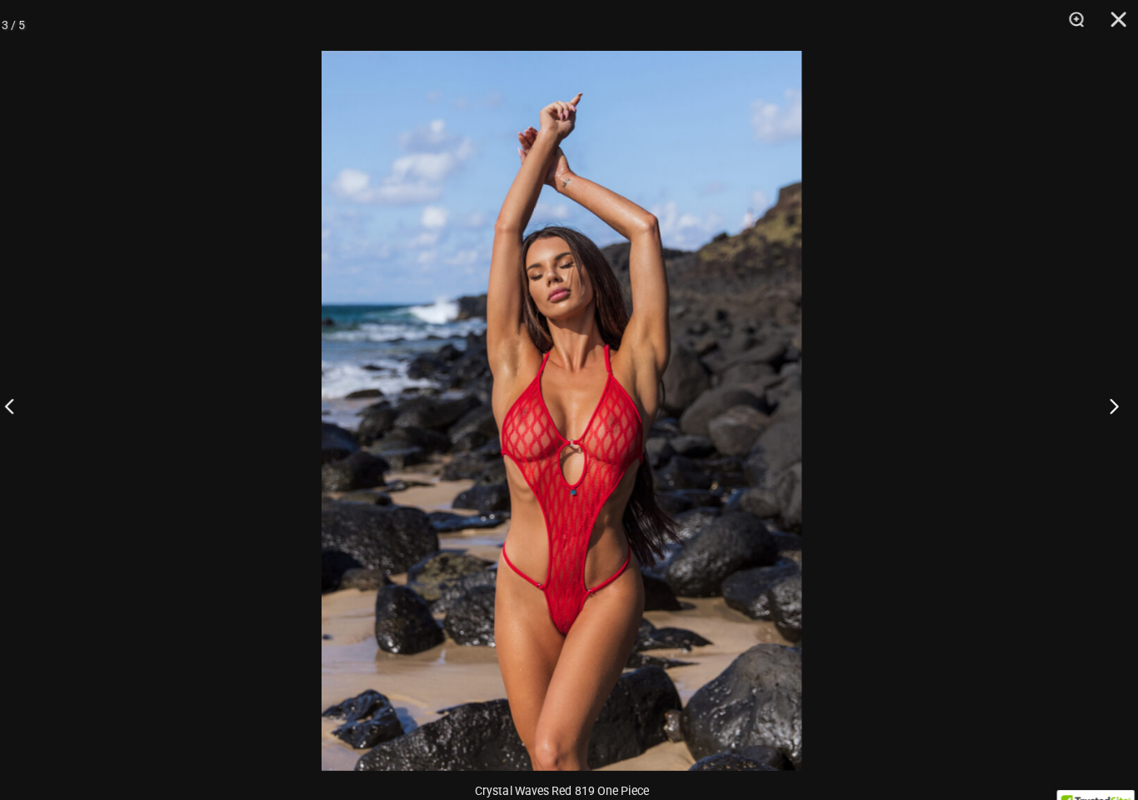
click at [1099, 22] on button "Close" at bounding box center [1113, 25] width 42 height 50
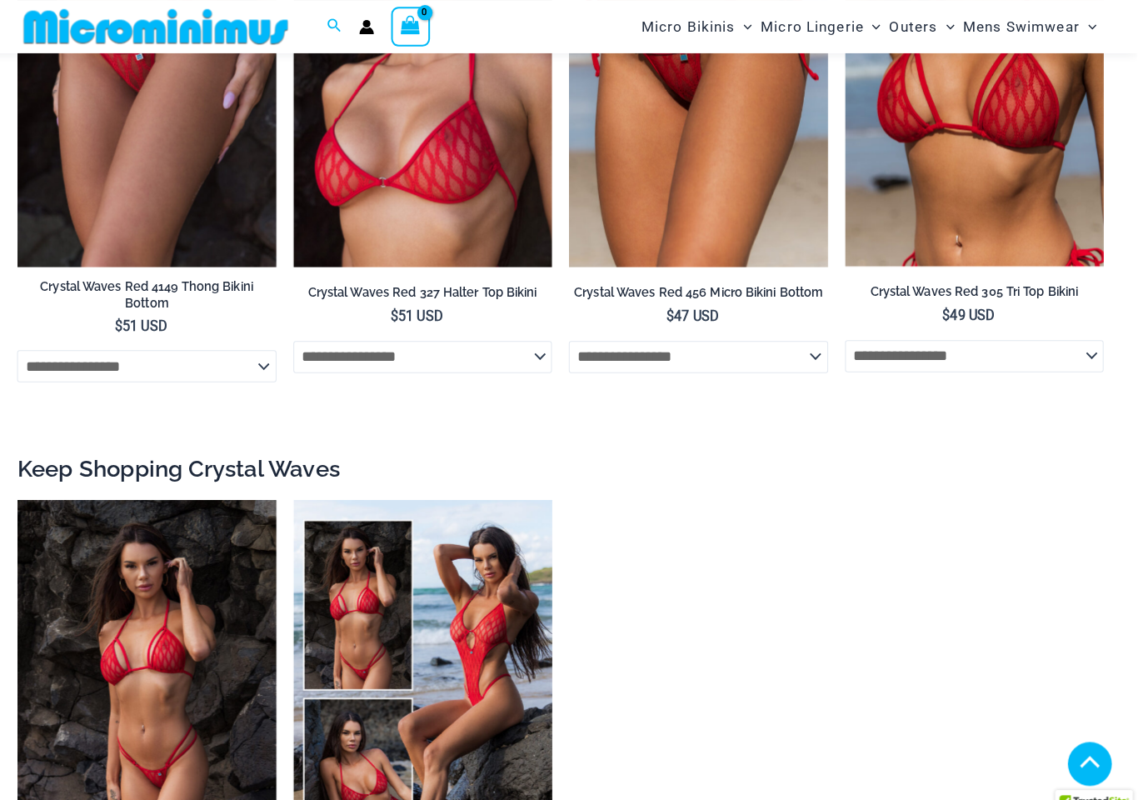
scroll to position [2089, 0]
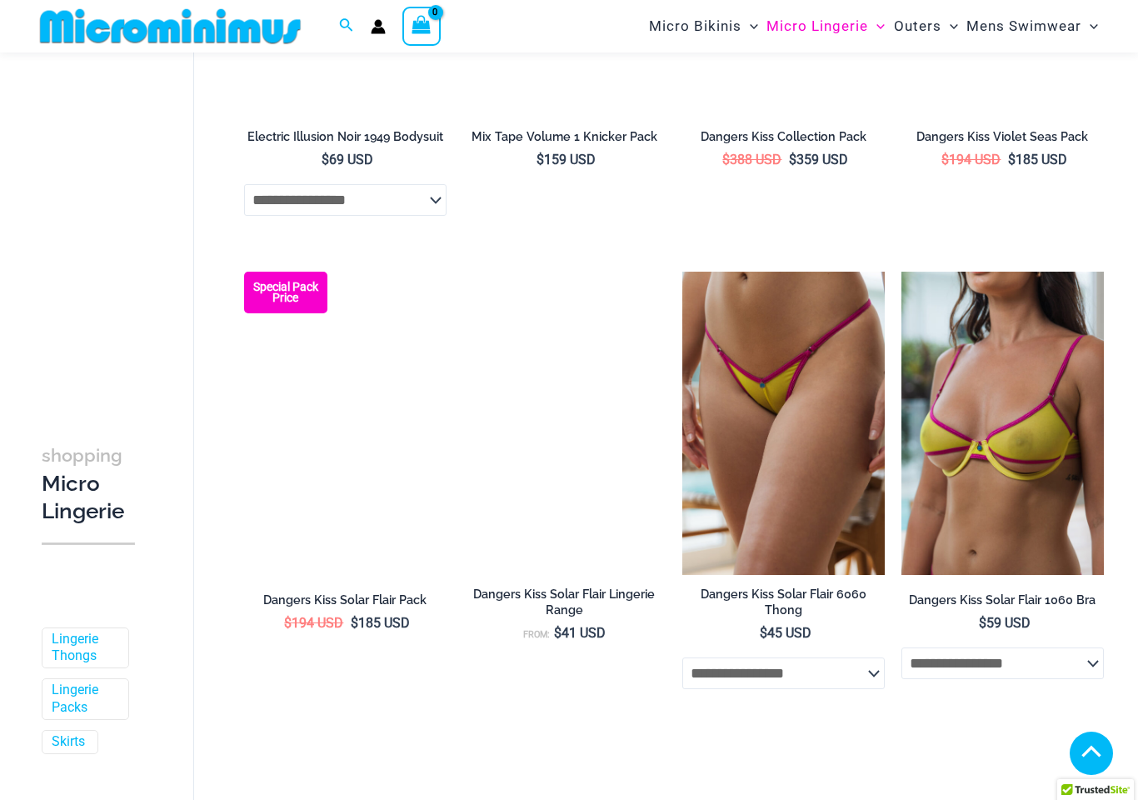
scroll to position [2586, 0]
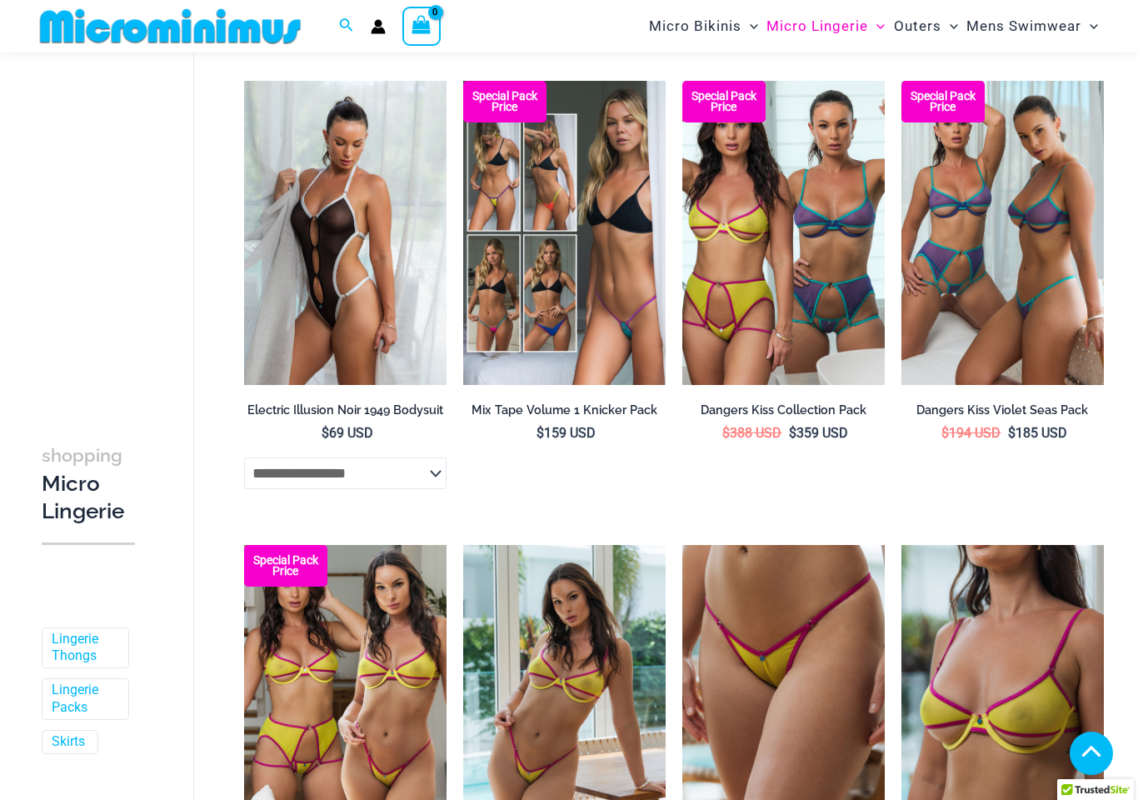
click at [244, 81] on img at bounding box center [244, 81] width 0 height 0
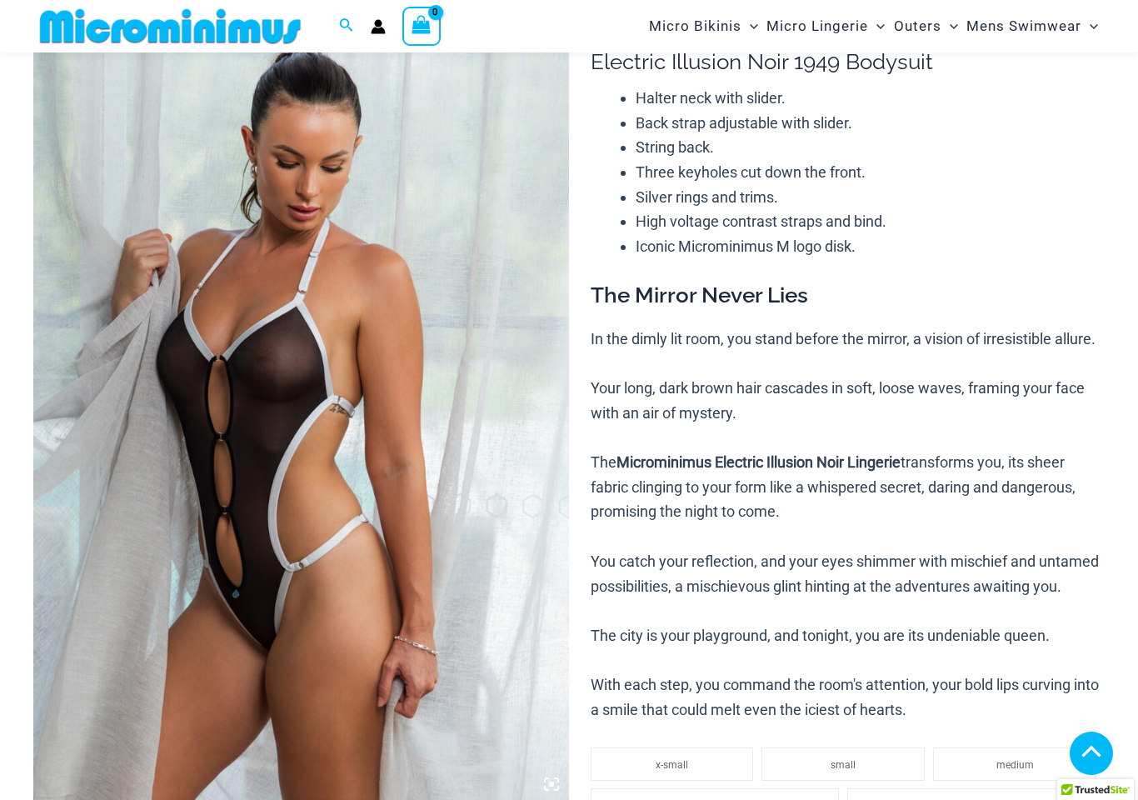
scroll to position [718, 0]
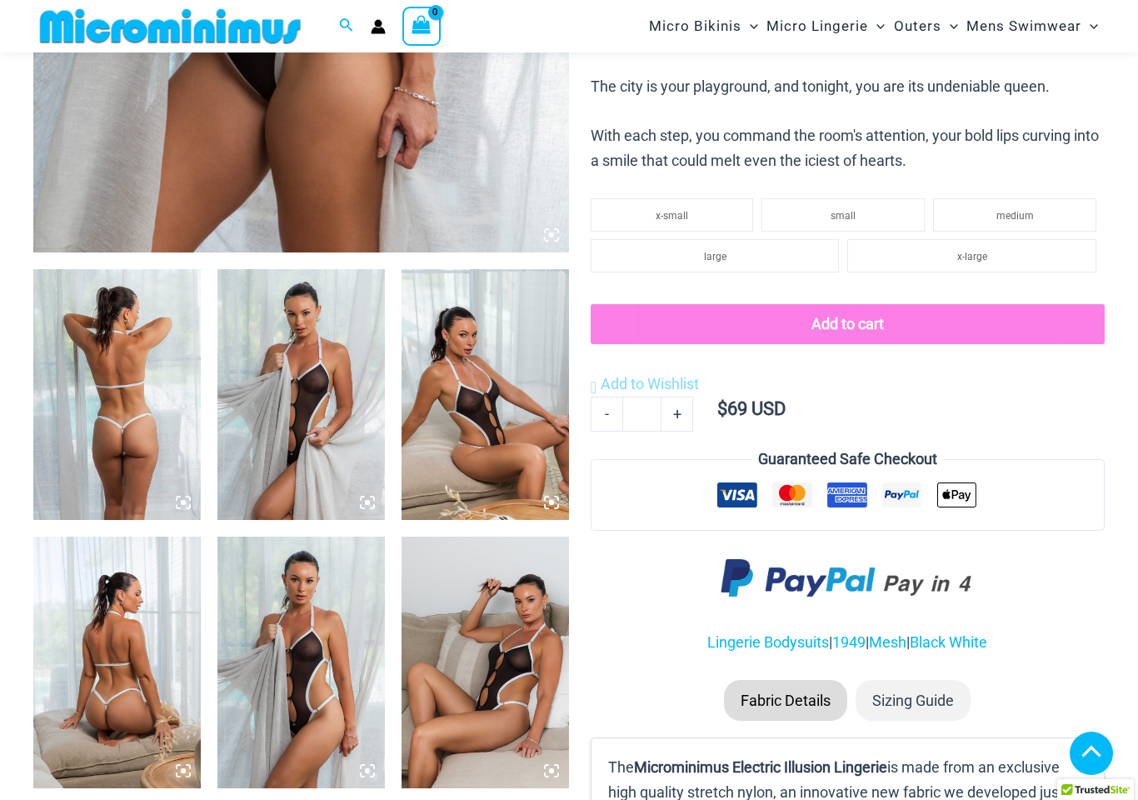
click at [202, 495] on div at bounding box center [301, 117] width 536 height 1339
click at [373, 495] on img at bounding box center [300, 394] width 167 height 251
click at [377, 473] on img at bounding box center [300, 394] width 167 height 251
click at [377, 537] on img at bounding box center [300, 662] width 167 height 251
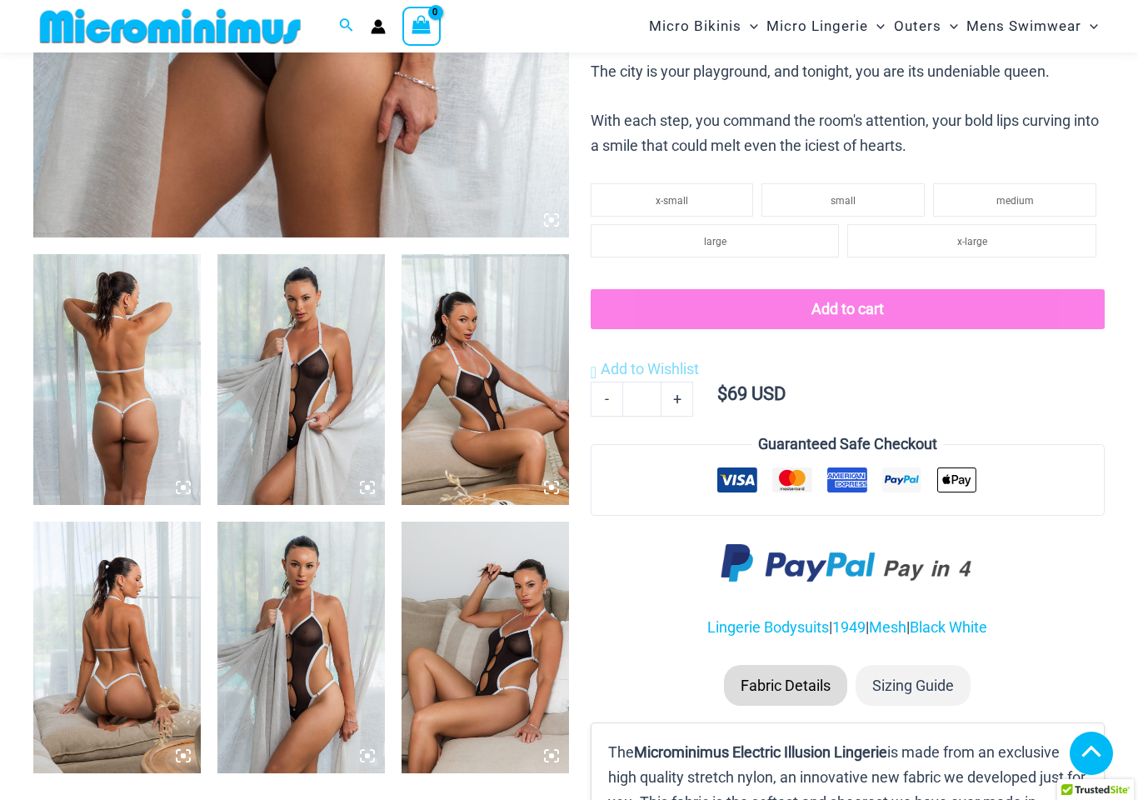
scroll to position [1082, 0]
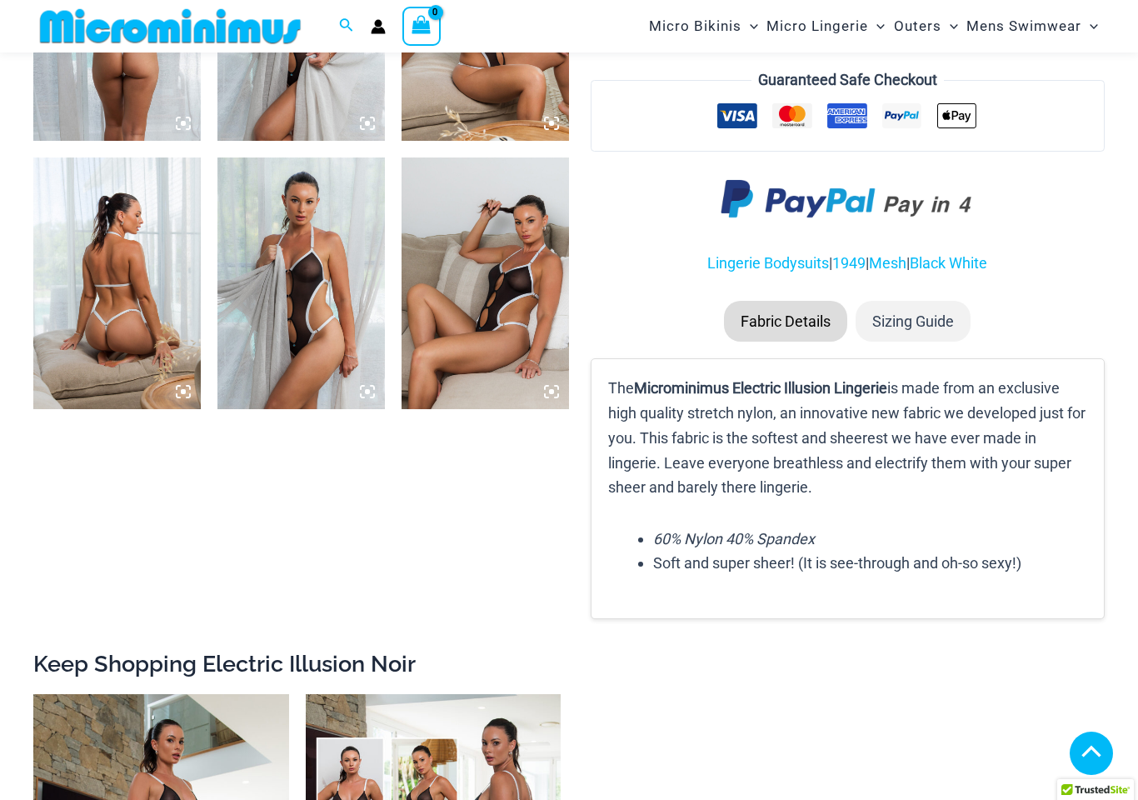
click at [364, 386] on icon at bounding box center [367, 391] width 15 height 15
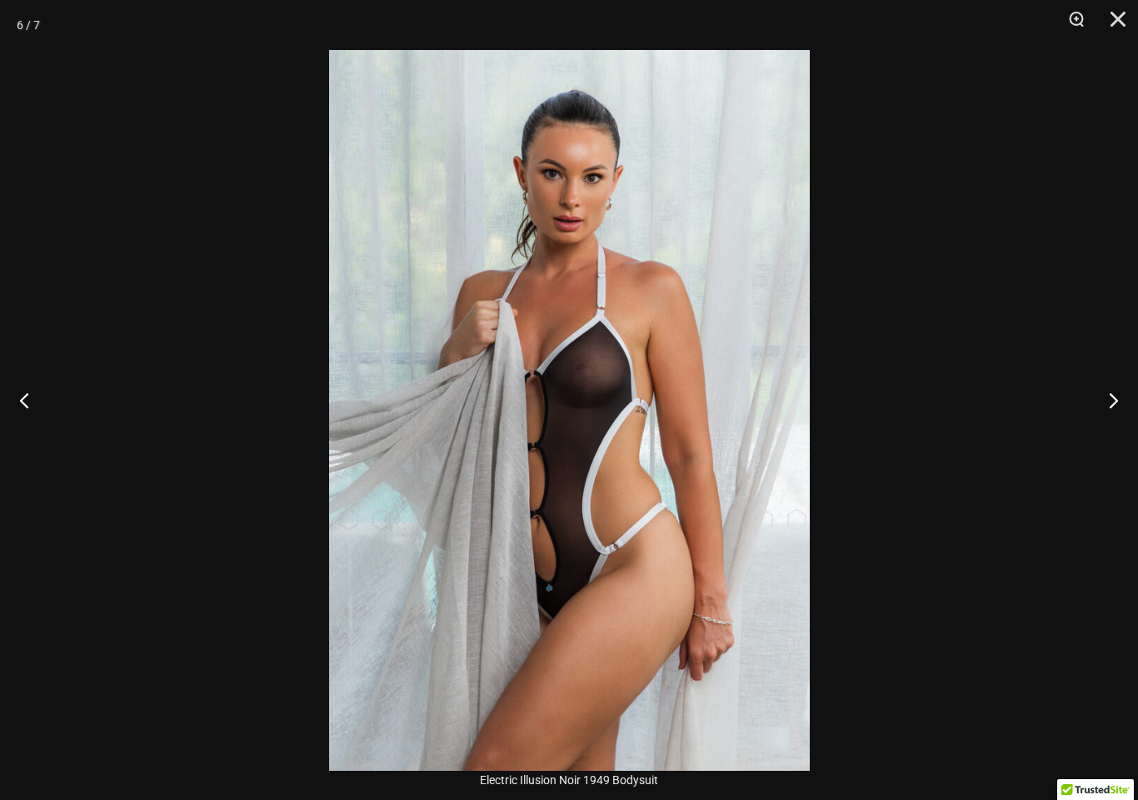
click at [1117, 418] on button "Next" at bounding box center [1107, 399] width 62 height 83
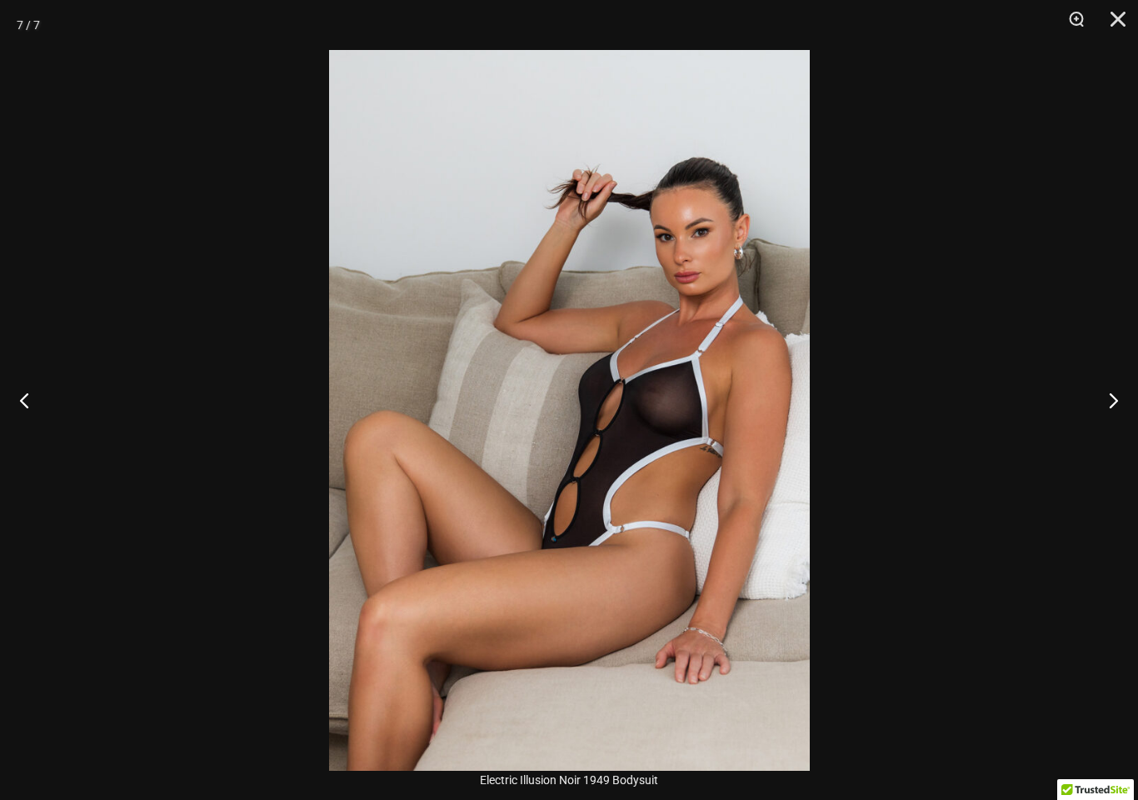
click at [1130, 420] on button "Next" at bounding box center [1107, 399] width 62 height 83
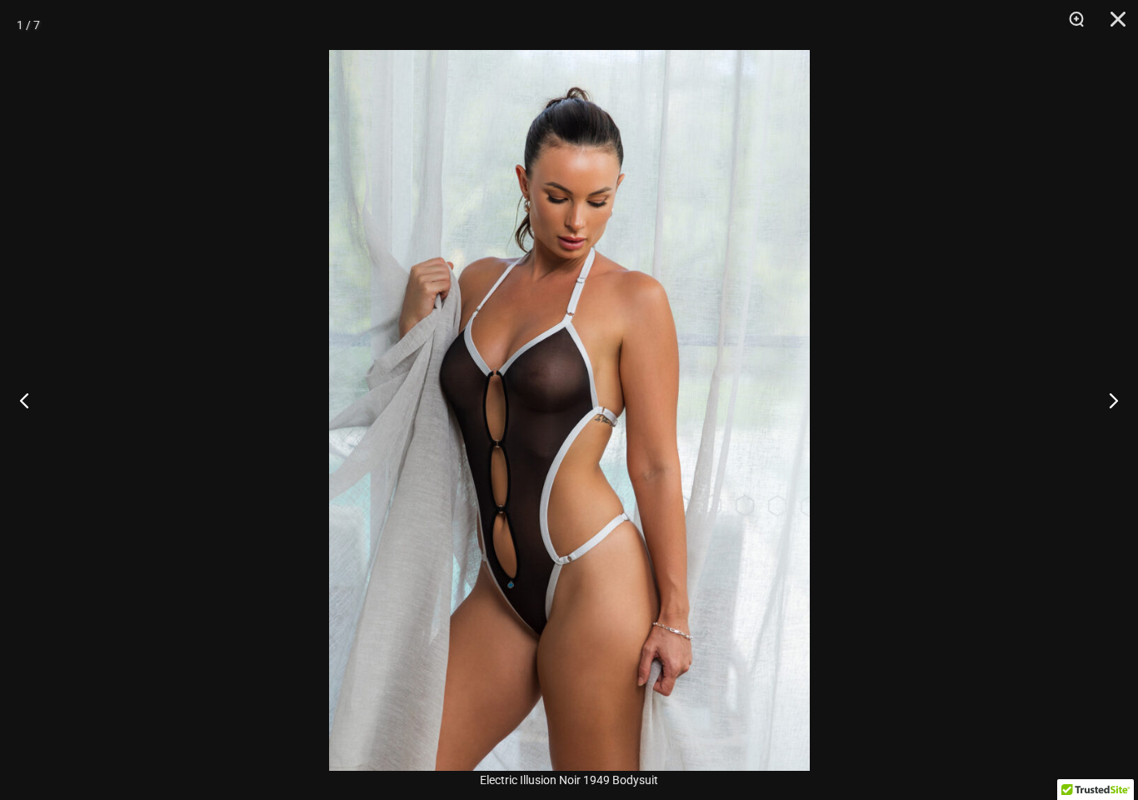
click at [1120, 413] on button "Next" at bounding box center [1107, 399] width 62 height 83
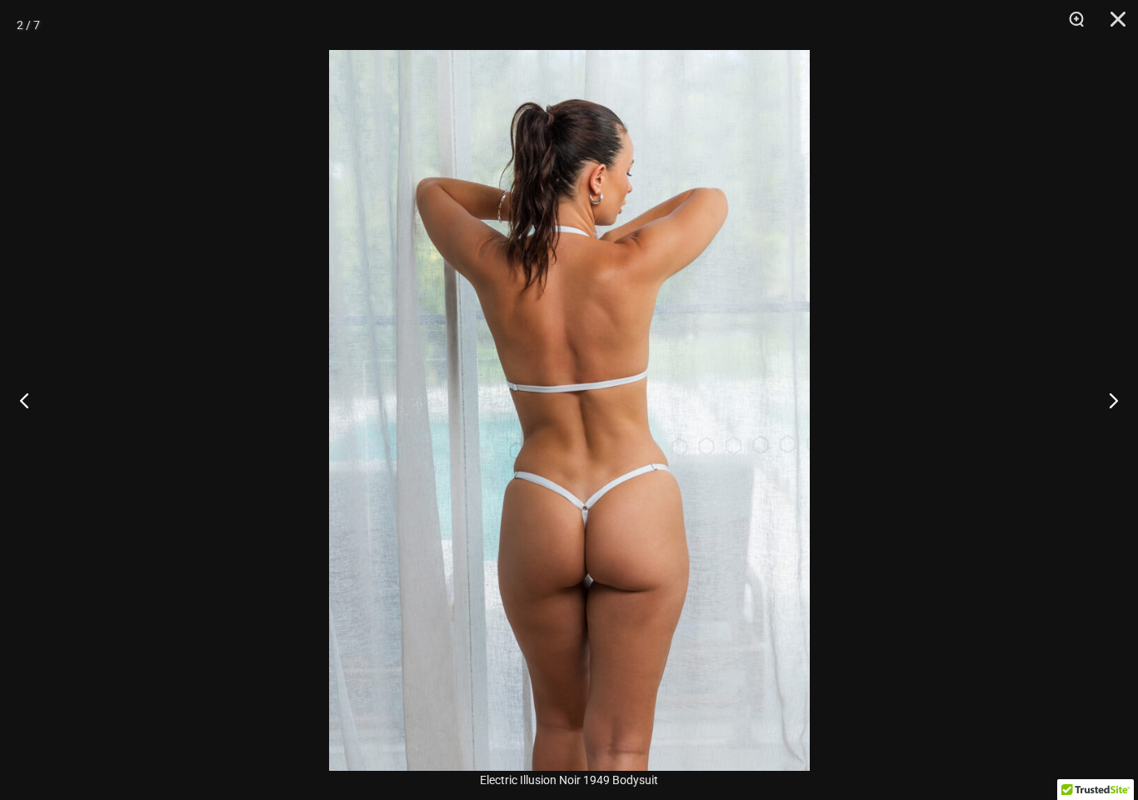
click at [1132, 412] on button "Next" at bounding box center [1107, 399] width 62 height 83
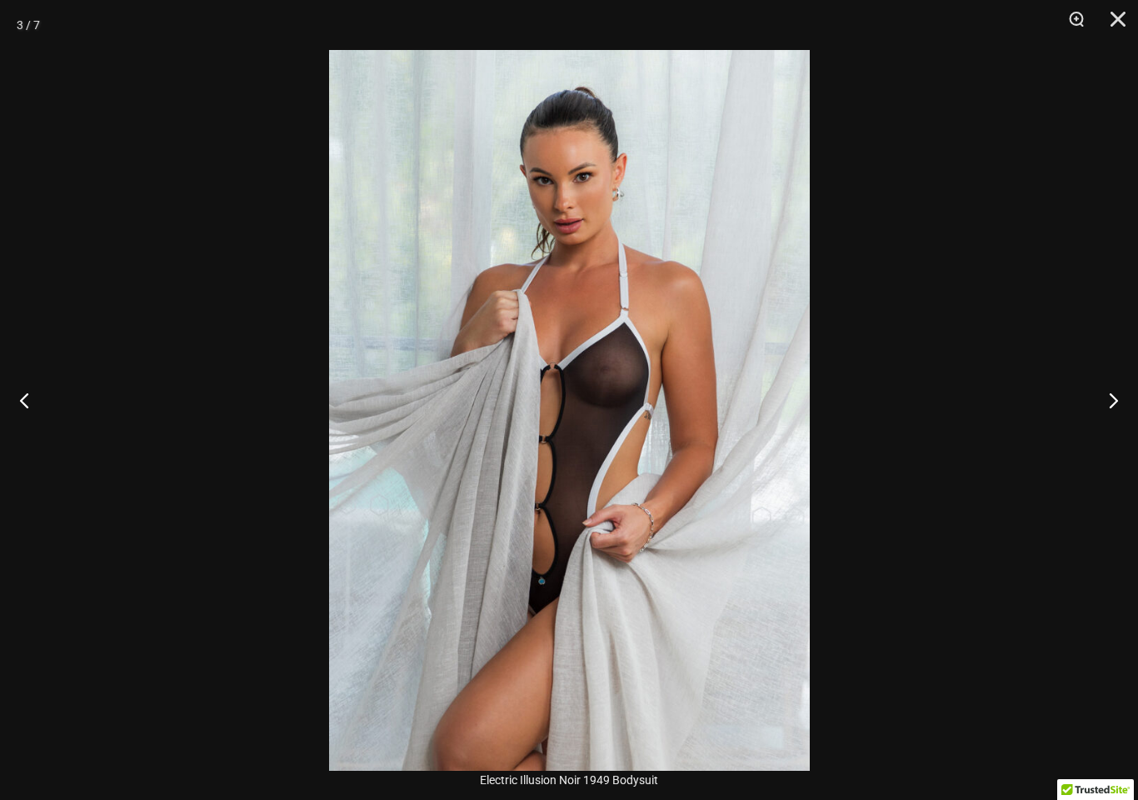
click at [1124, 402] on button "Next" at bounding box center [1107, 399] width 62 height 83
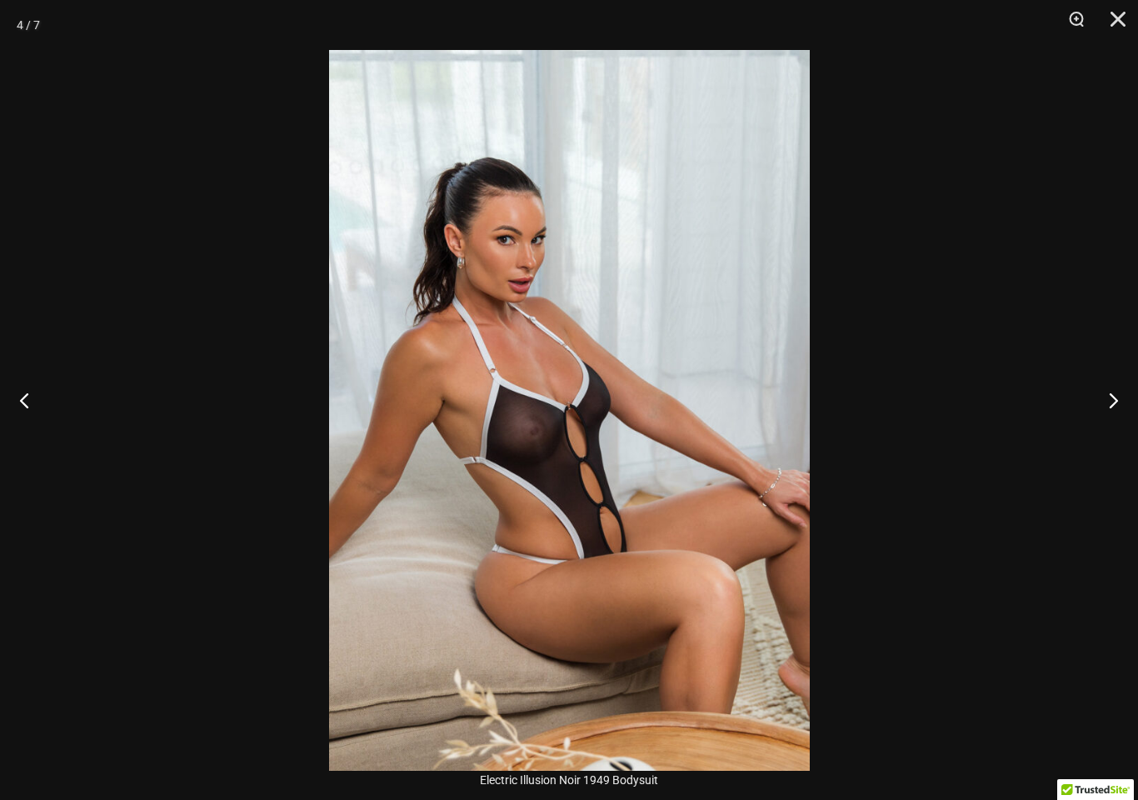
click at [1125, 414] on button "Next" at bounding box center [1107, 399] width 62 height 83
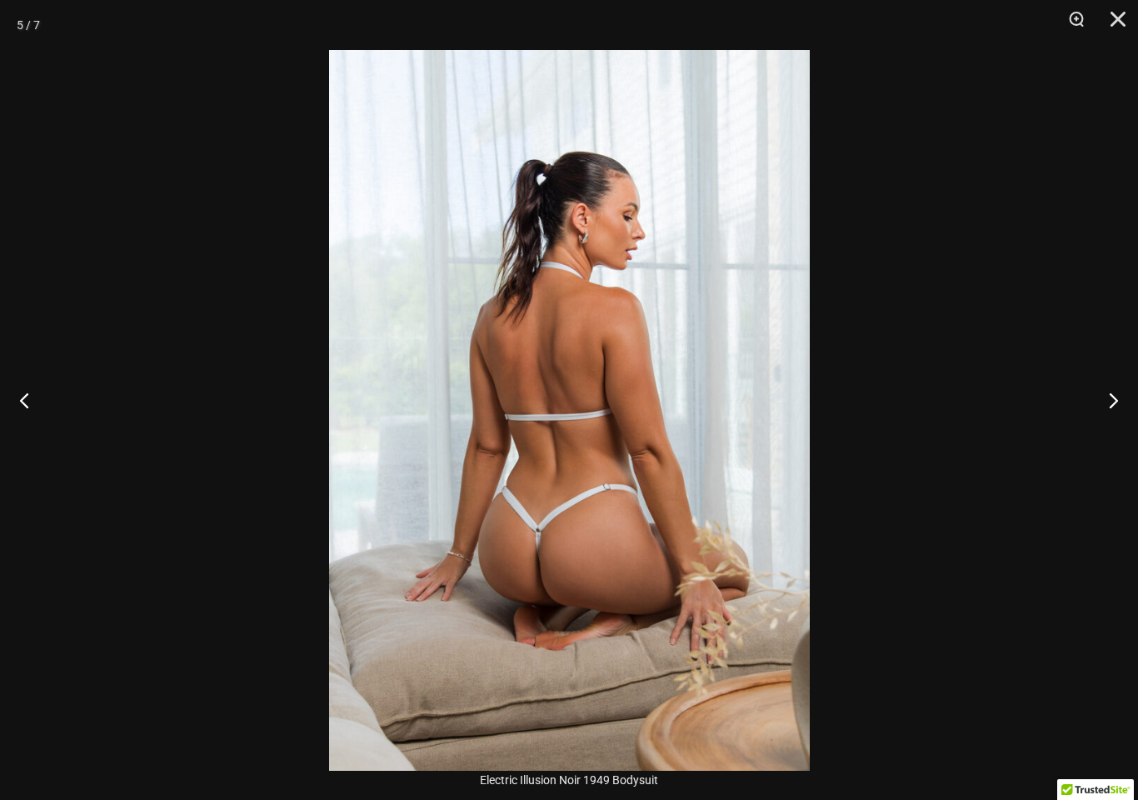
click at [1128, 419] on button "Next" at bounding box center [1107, 399] width 62 height 83
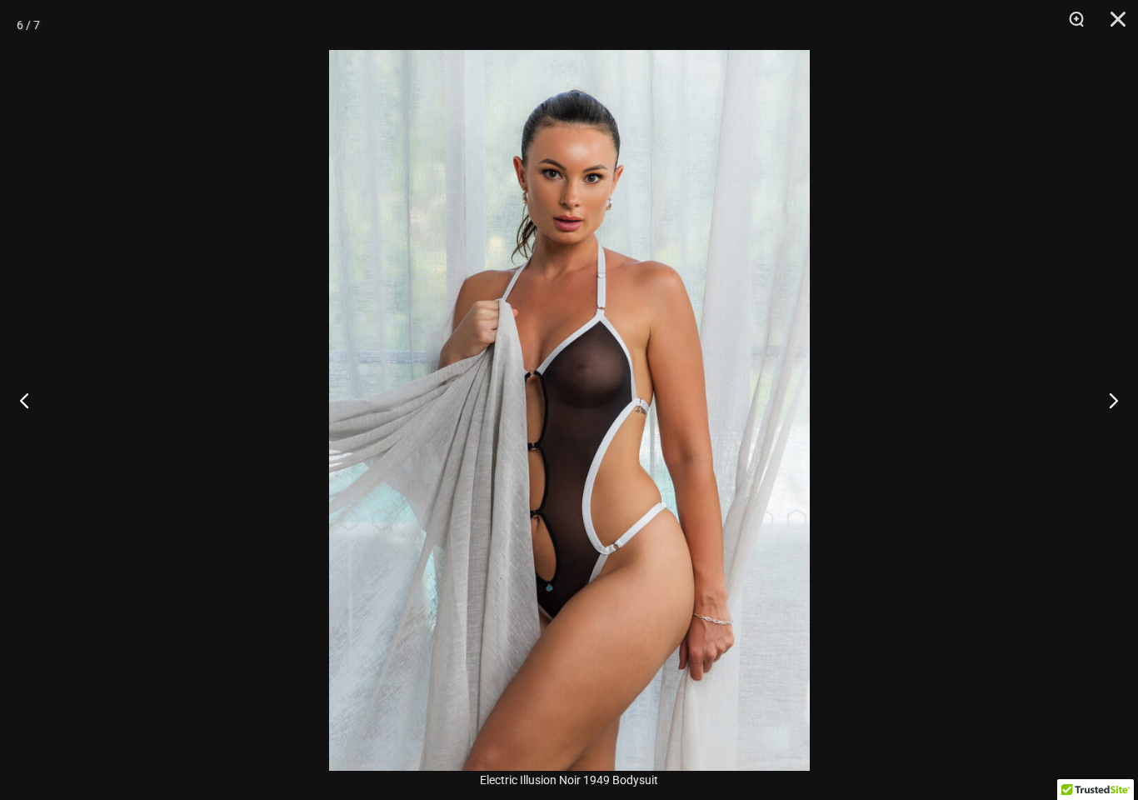
click at [1131, 406] on button "Next" at bounding box center [1107, 399] width 62 height 83
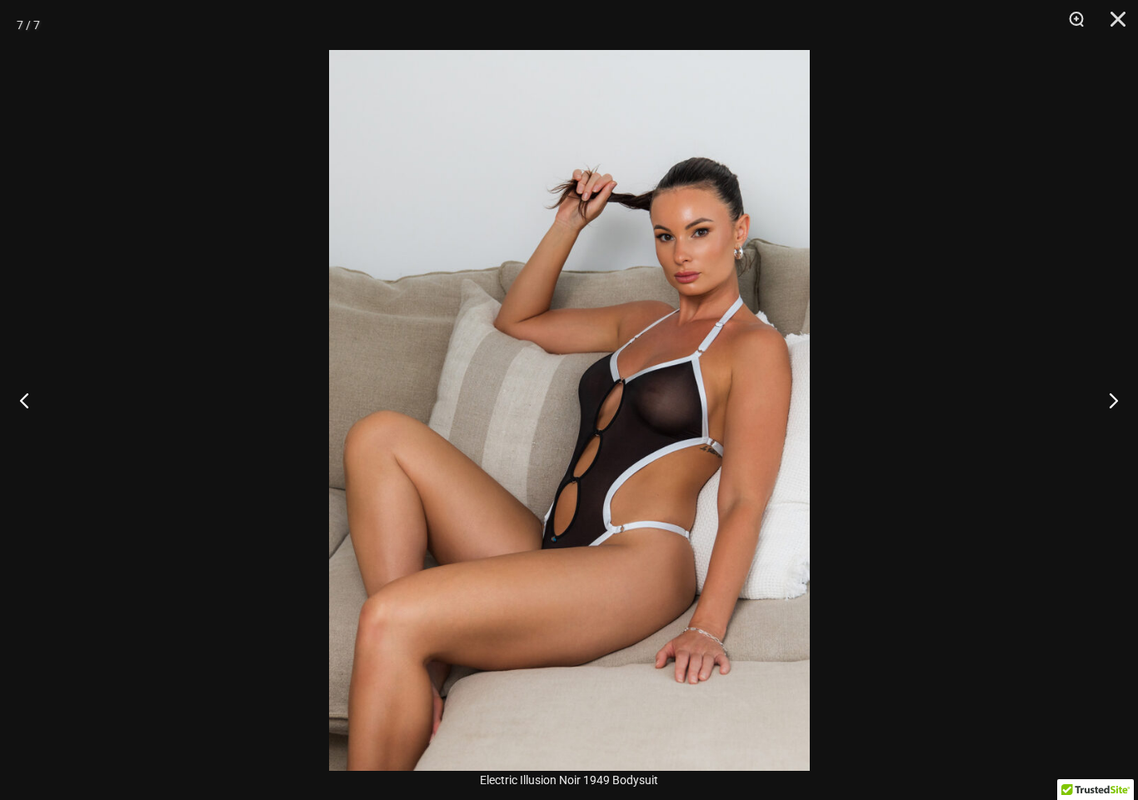
click at [1127, 413] on button "Next" at bounding box center [1107, 399] width 62 height 83
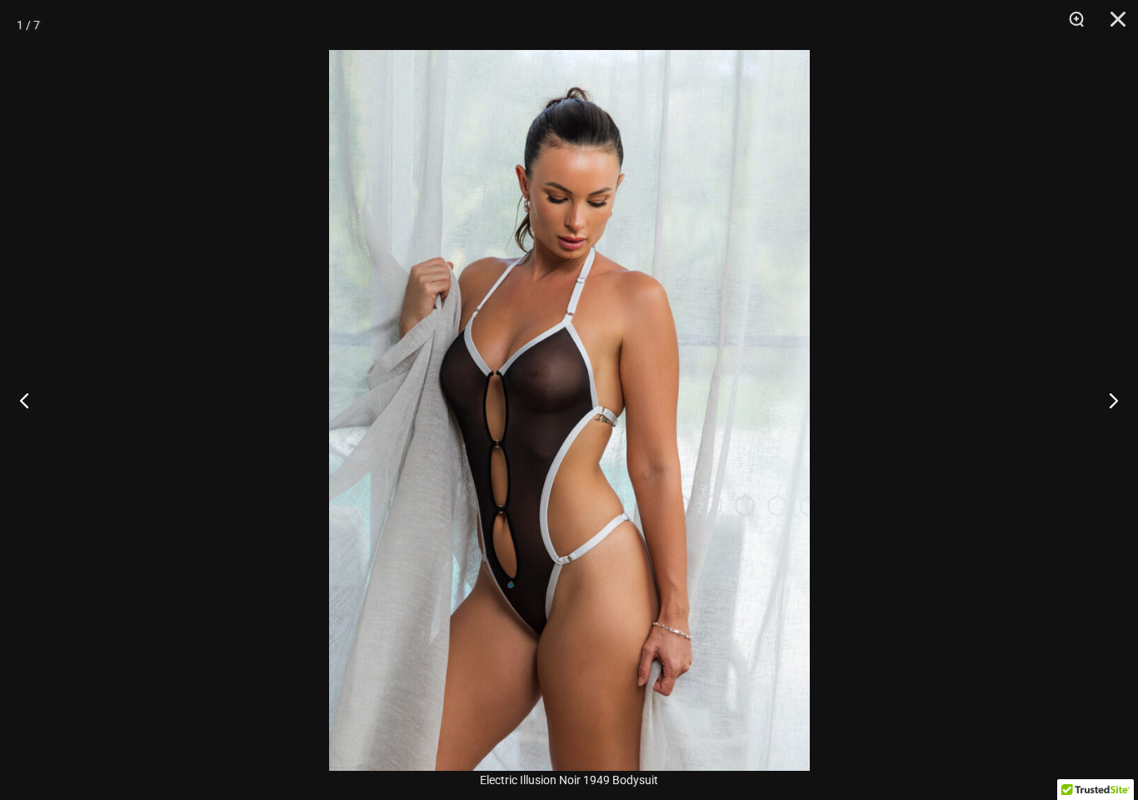
click at [1121, 430] on button "Next" at bounding box center [1107, 399] width 62 height 83
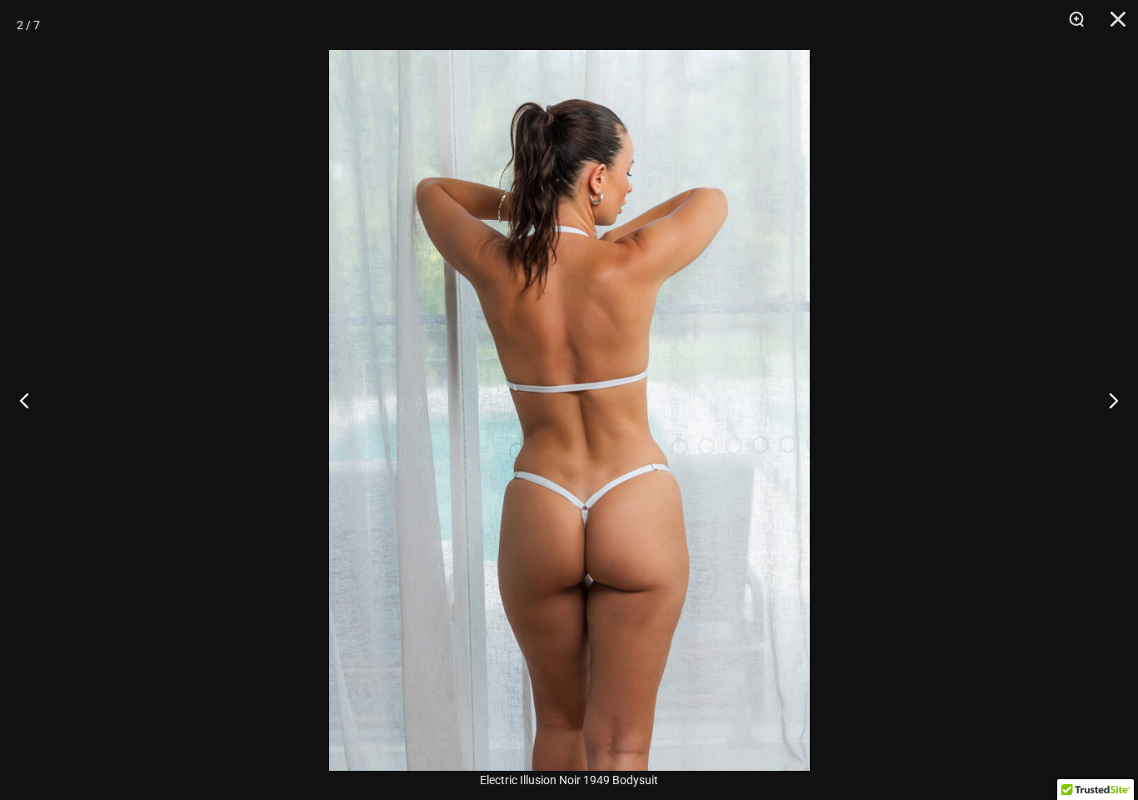
click at [1112, 421] on button "Next" at bounding box center [1107, 399] width 62 height 83
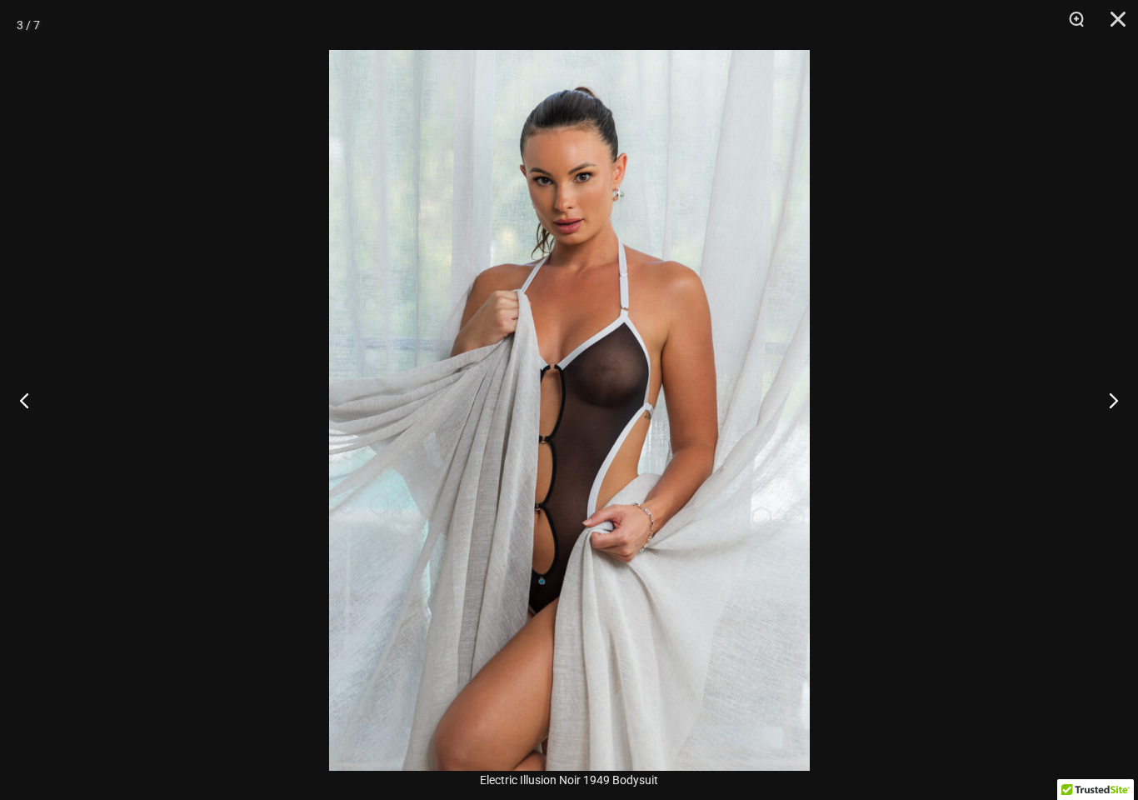
click at [1118, 403] on button "Next" at bounding box center [1107, 399] width 62 height 83
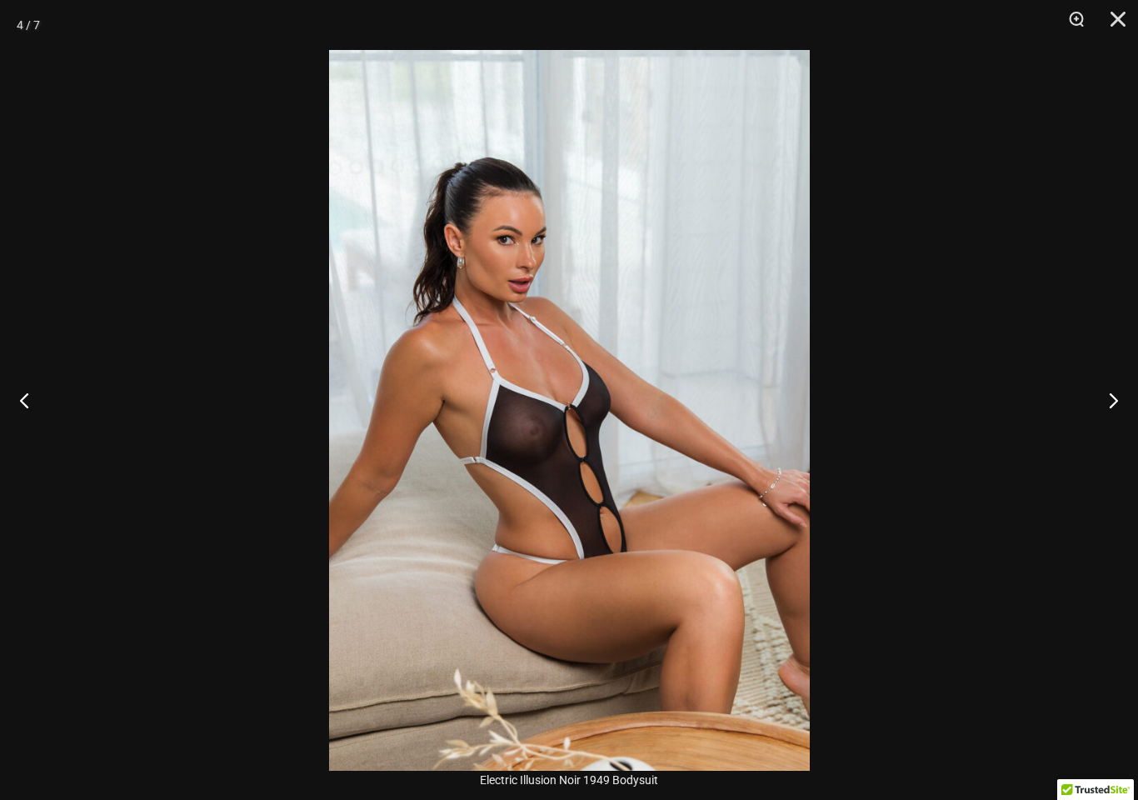
click at [1119, 405] on button "Next" at bounding box center [1107, 399] width 62 height 83
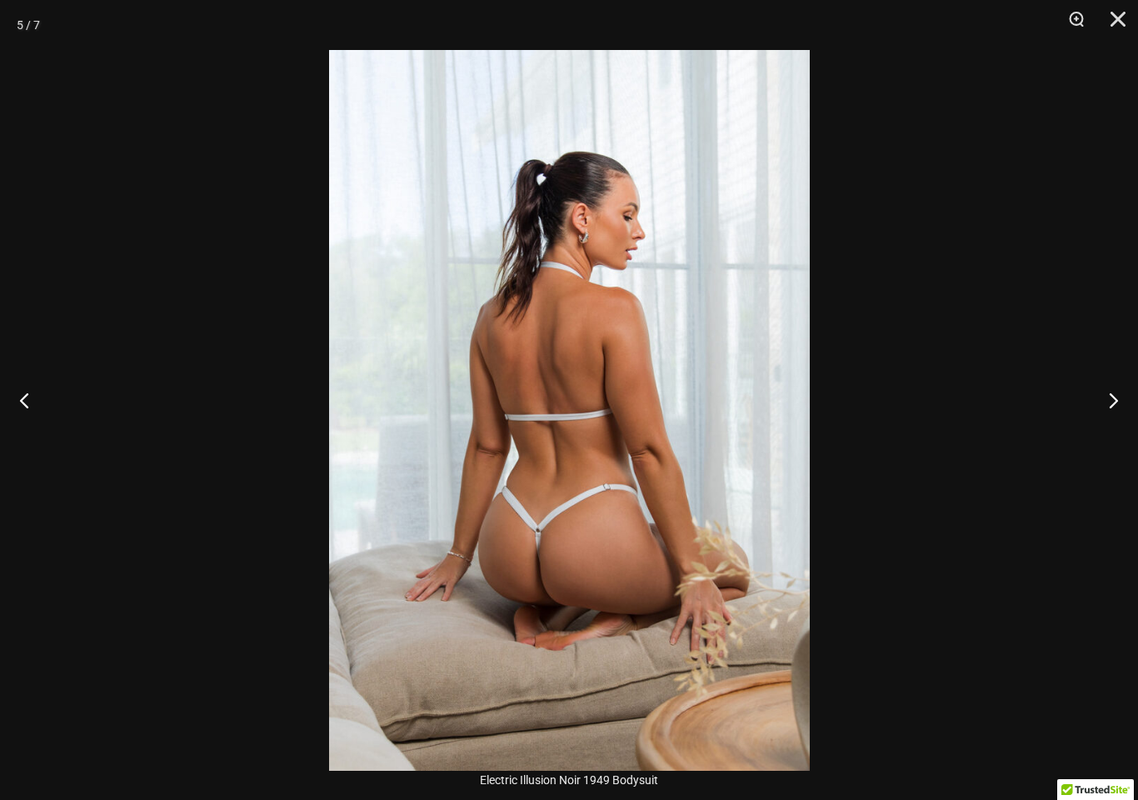
click at [1128, 407] on button "Next" at bounding box center [1107, 399] width 62 height 83
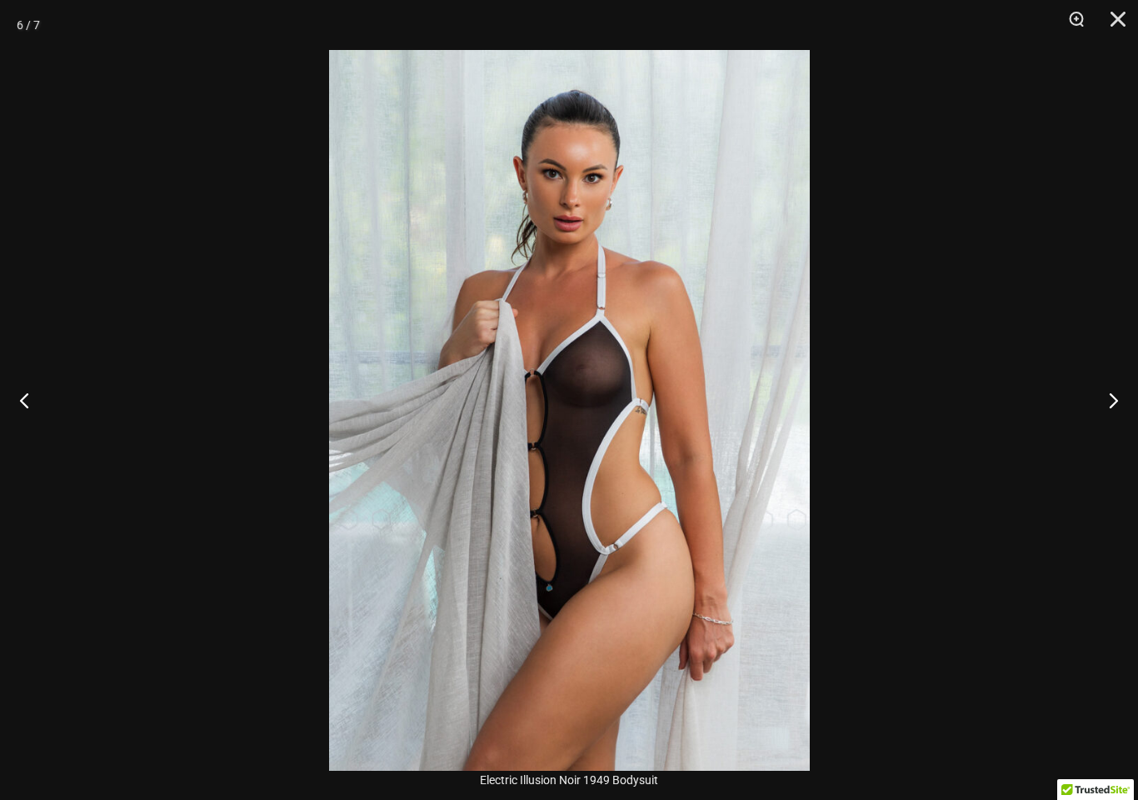
click at [1125, 408] on button "Next" at bounding box center [1107, 399] width 62 height 83
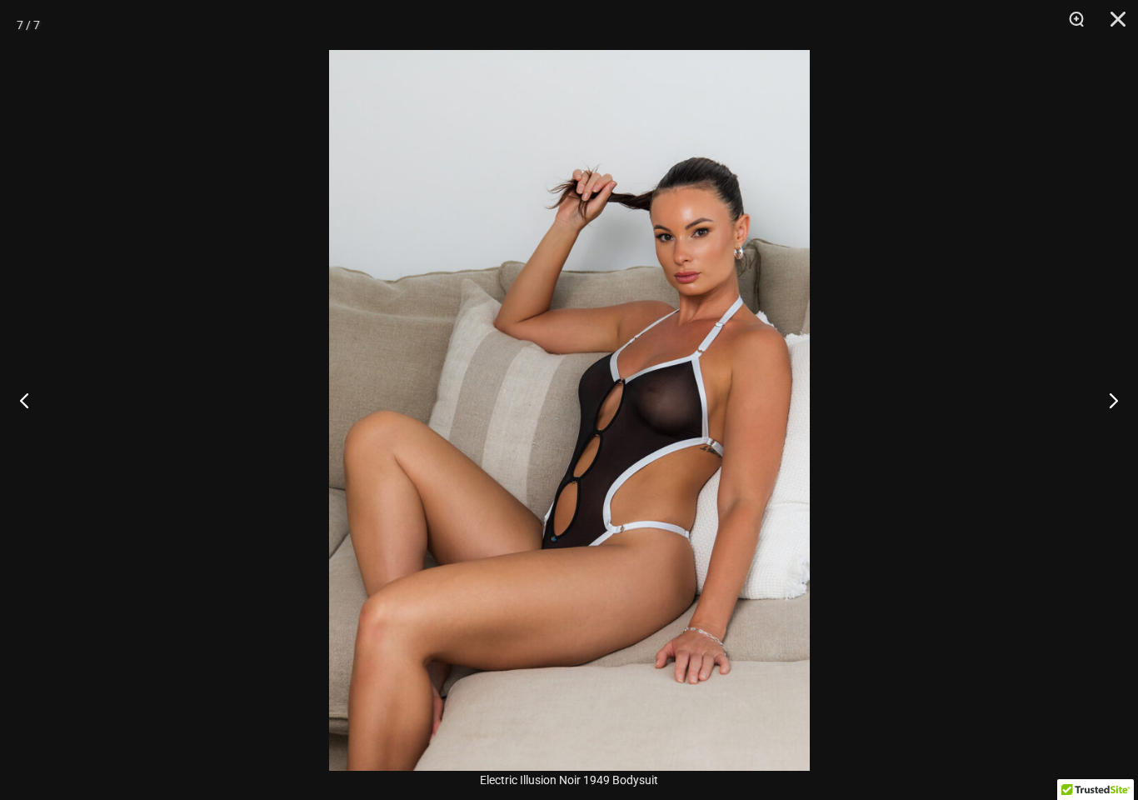
click at [1124, 408] on button "Next" at bounding box center [1107, 399] width 62 height 83
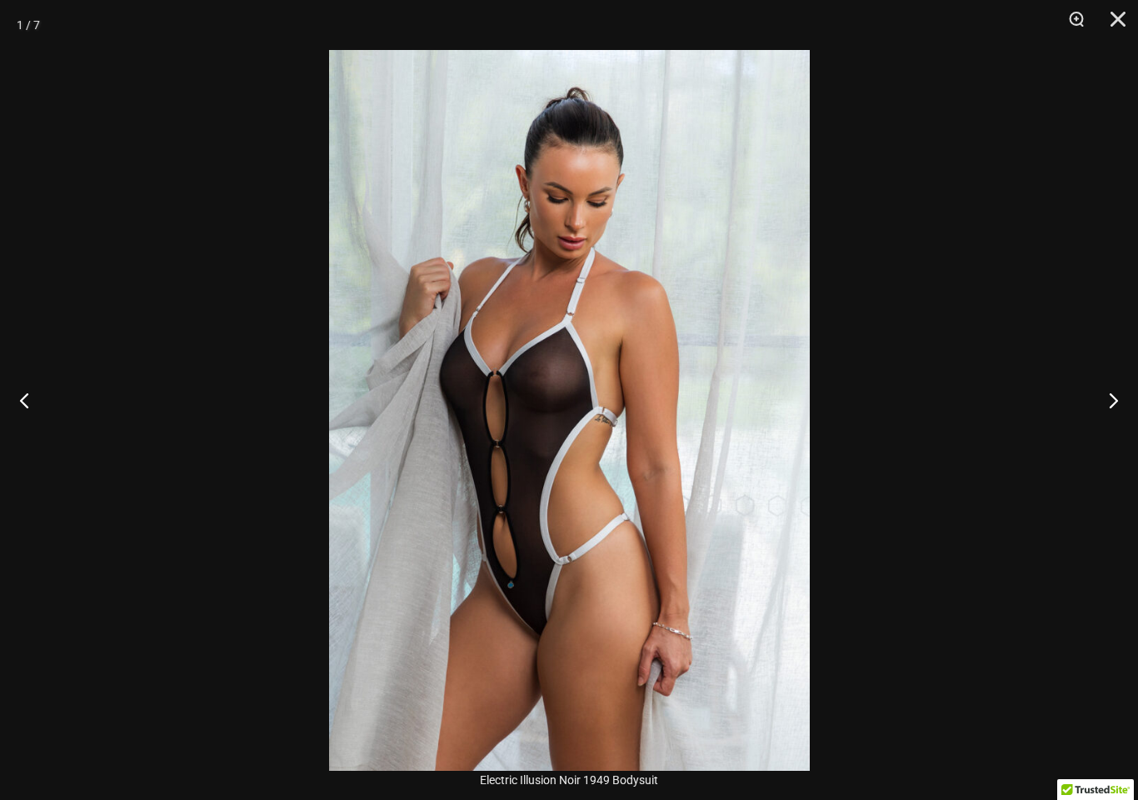
click at [1132, 406] on button "Next" at bounding box center [1107, 399] width 62 height 83
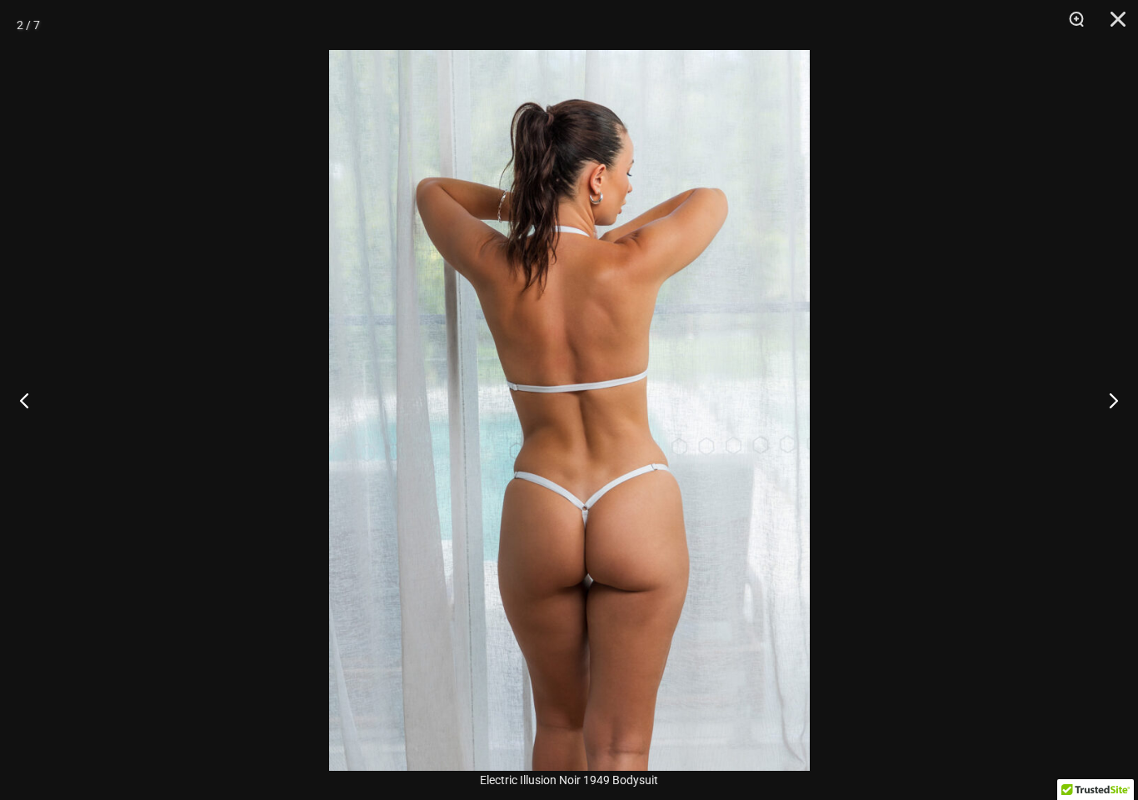
click at [1132, 397] on button "Next" at bounding box center [1107, 399] width 62 height 83
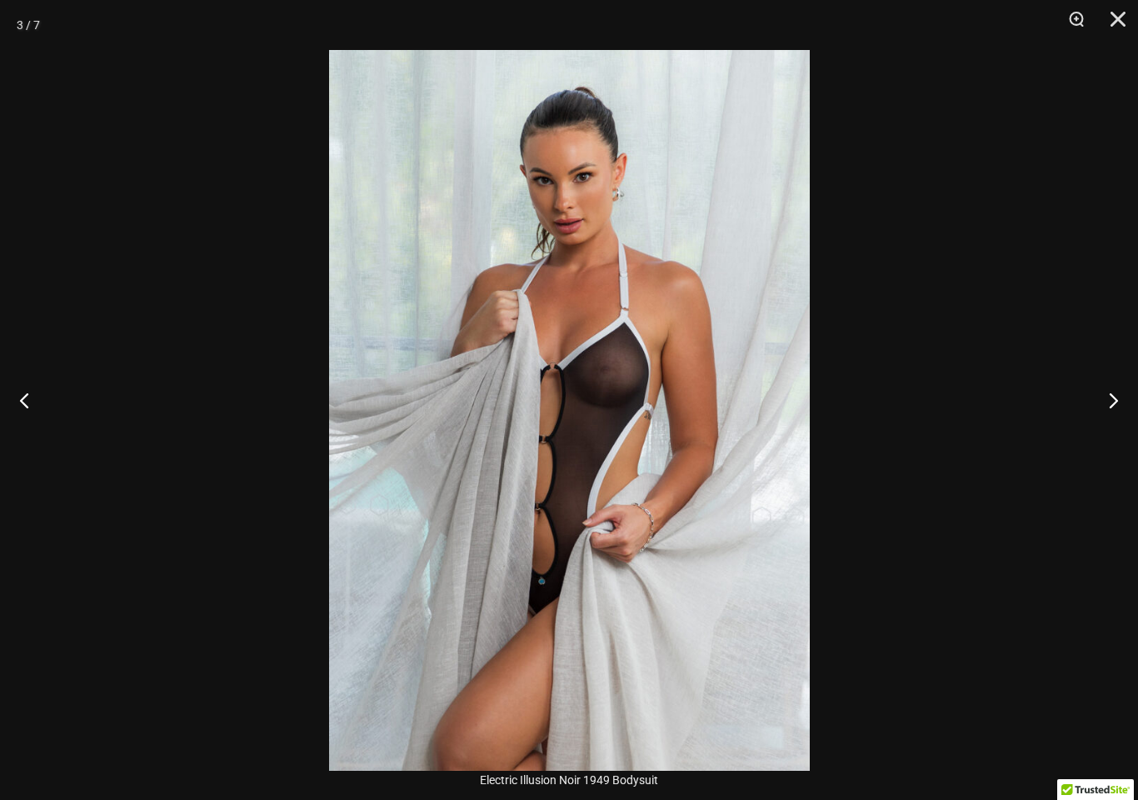
click at [1130, 415] on button "Next" at bounding box center [1107, 399] width 62 height 83
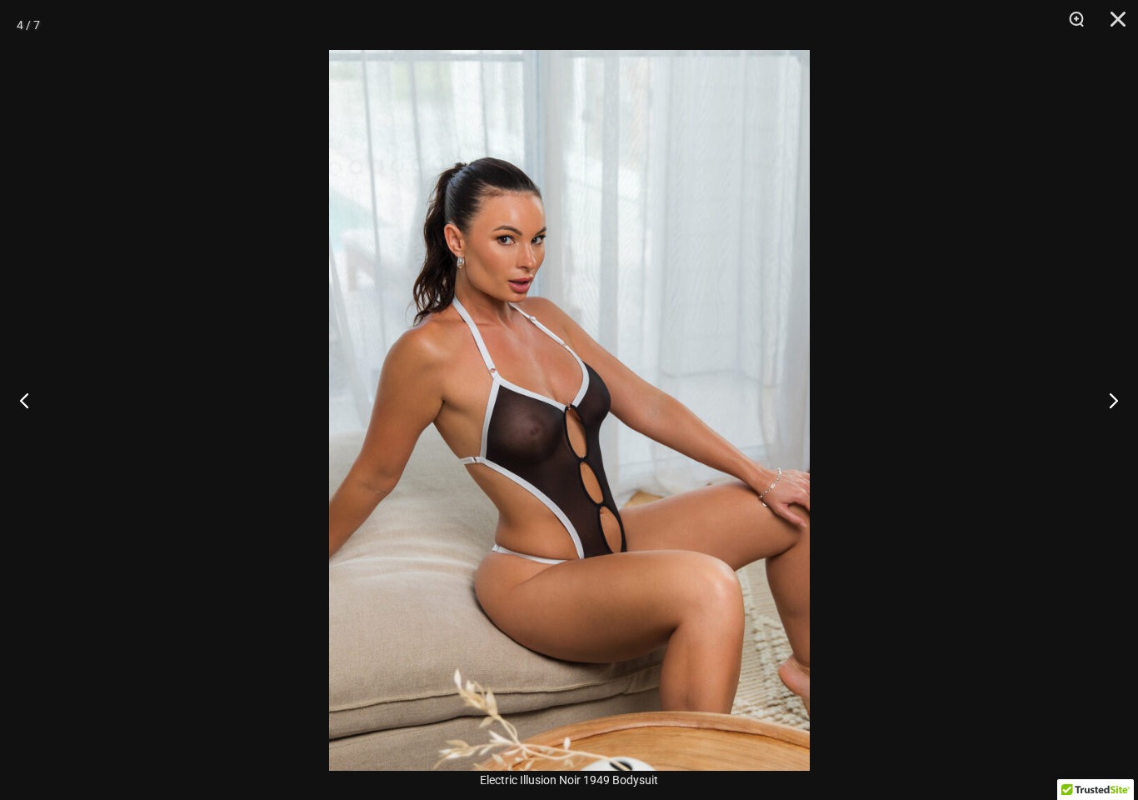
click at [1128, 412] on button "Next" at bounding box center [1107, 399] width 62 height 83
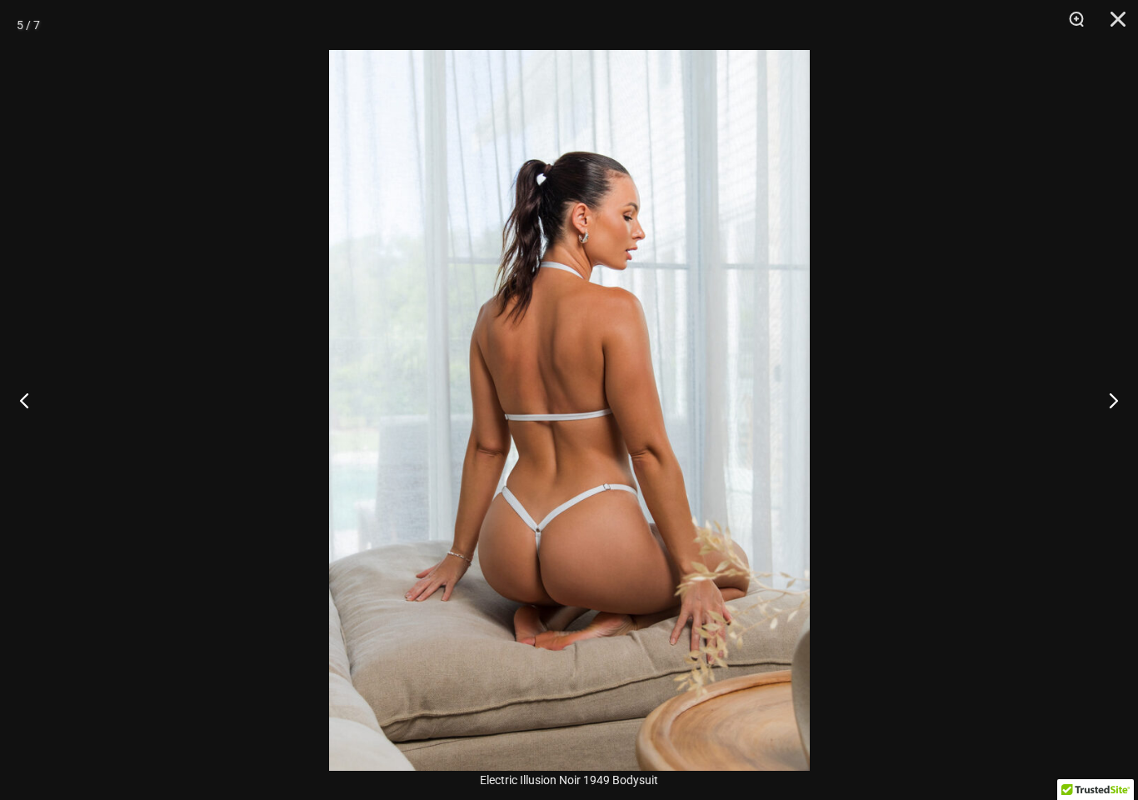
click at [1127, 412] on button "Next" at bounding box center [1107, 399] width 62 height 83
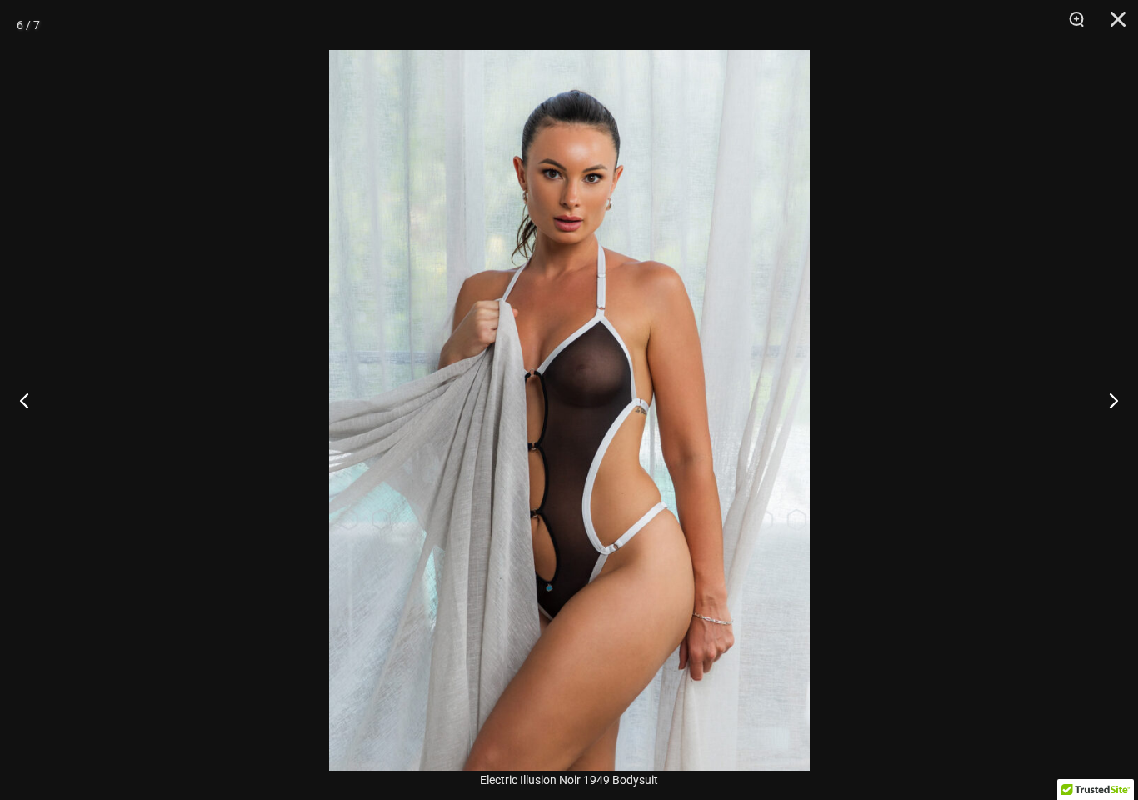
click at [1121, 414] on button "Next" at bounding box center [1107, 399] width 62 height 83
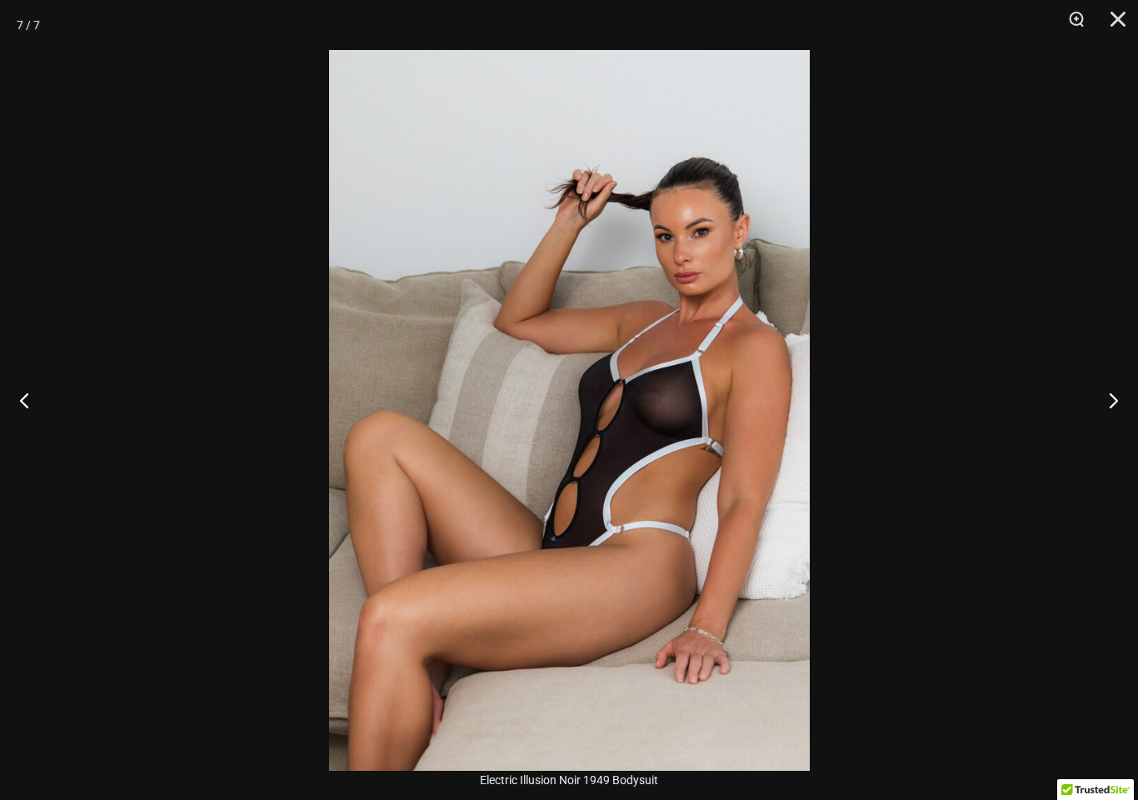
click at [1120, 424] on button "Next" at bounding box center [1107, 399] width 62 height 83
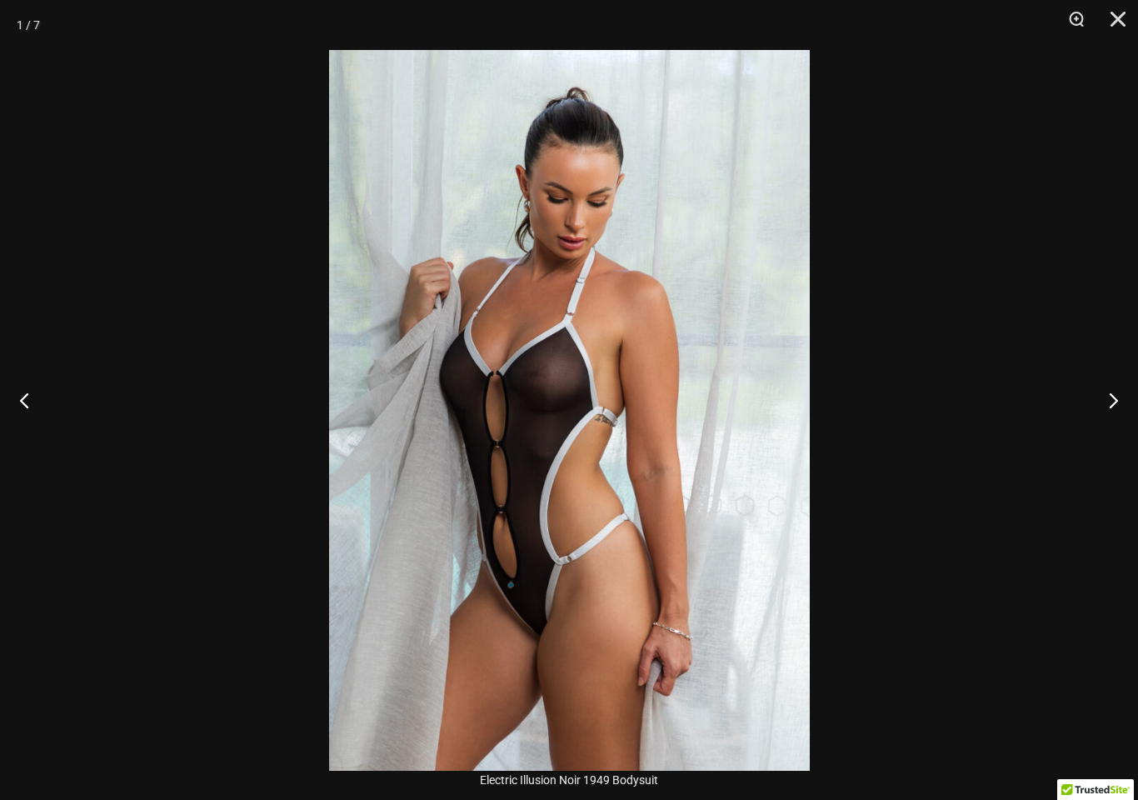
click at [1119, 417] on button "Next" at bounding box center [1107, 399] width 62 height 83
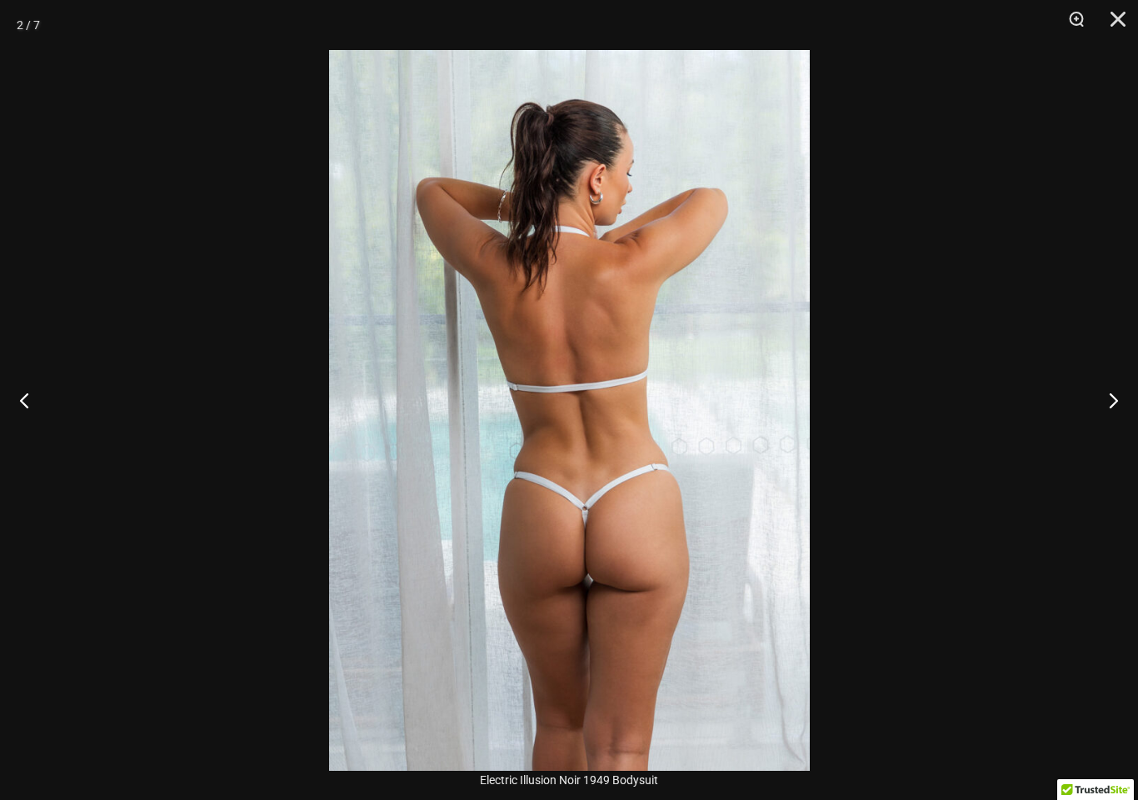
click at [1117, 422] on button "Next" at bounding box center [1107, 399] width 62 height 83
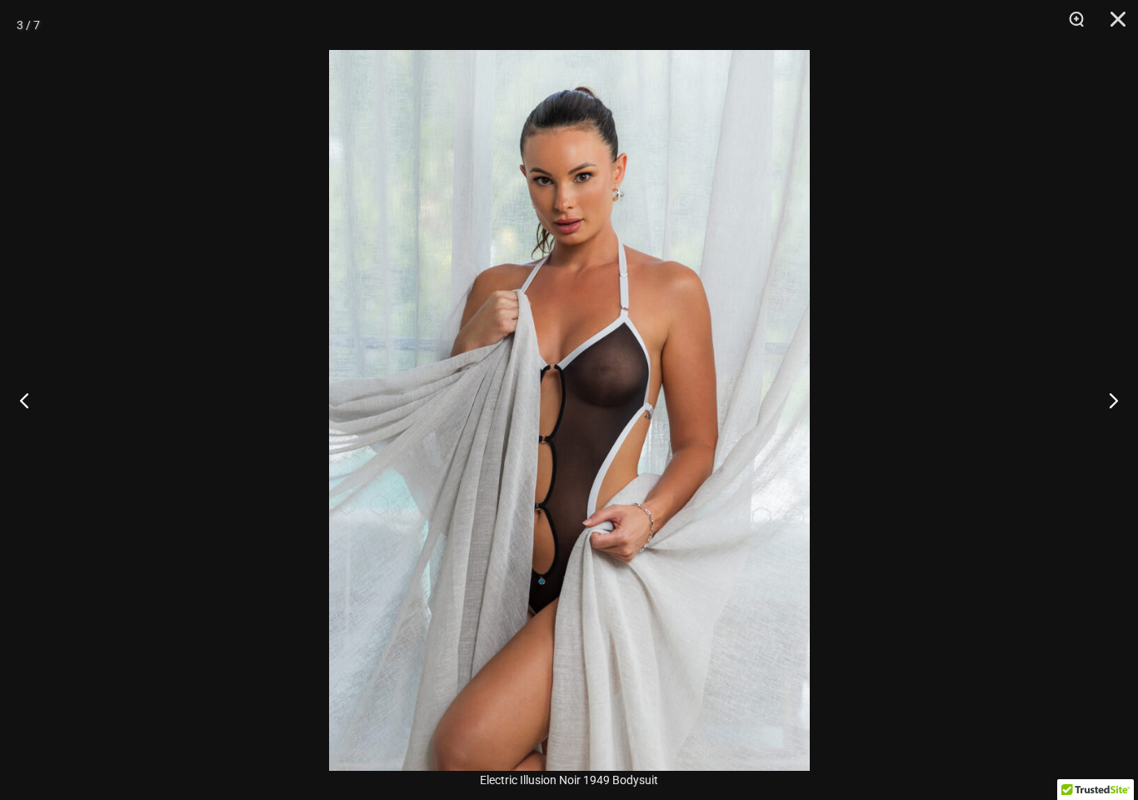
click at [1128, 425] on button "Next" at bounding box center [1107, 399] width 62 height 83
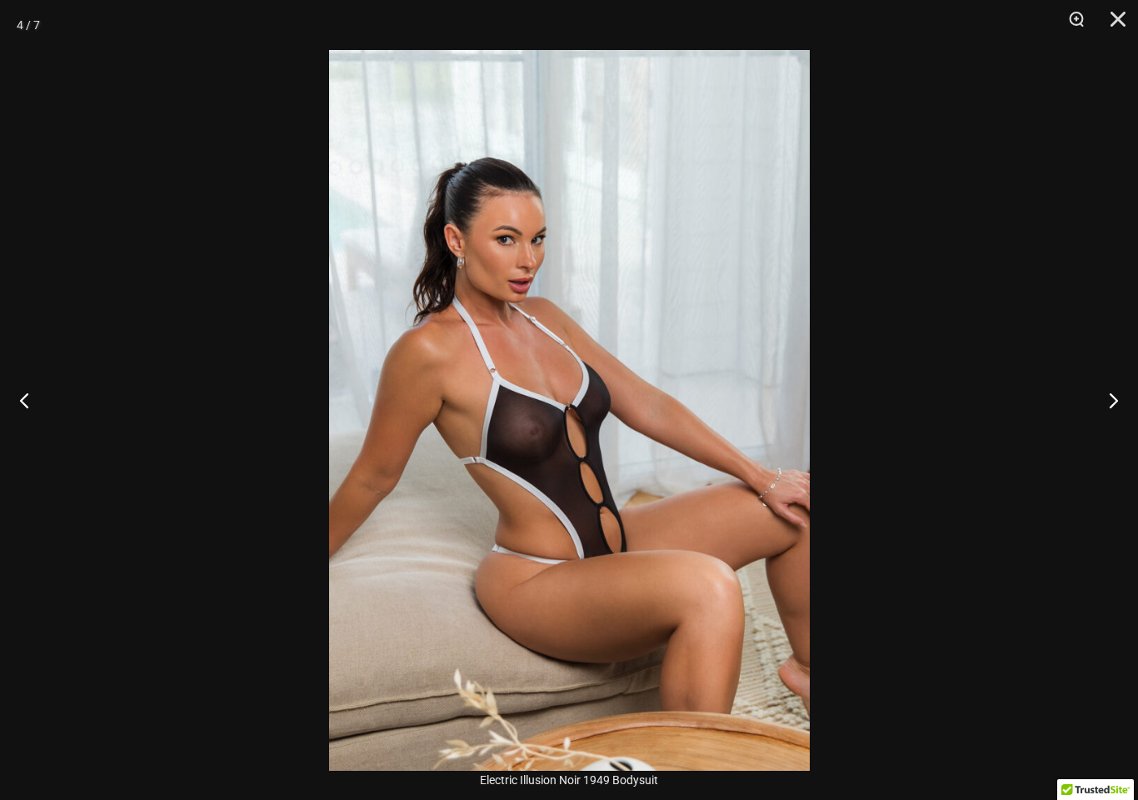
click at [1123, 17] on button "Close" at bounding box center [1113, 25] width 42 height 50
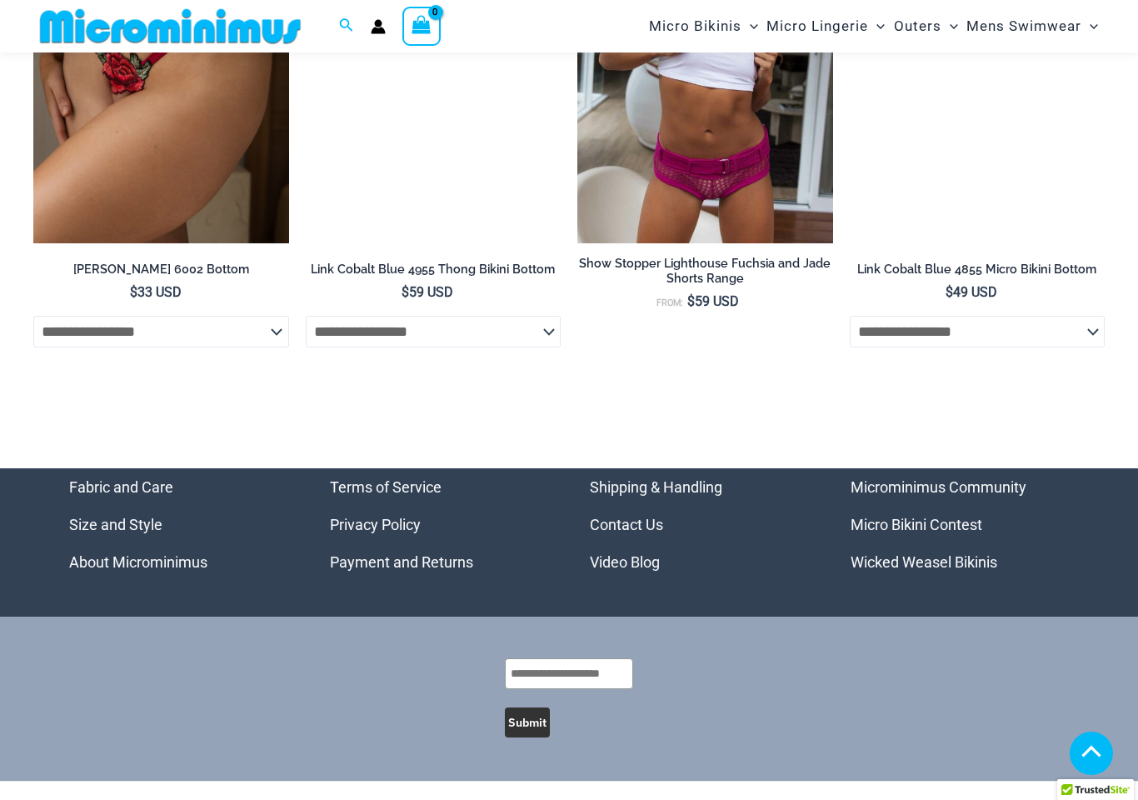
scroll to position [5012, 0]
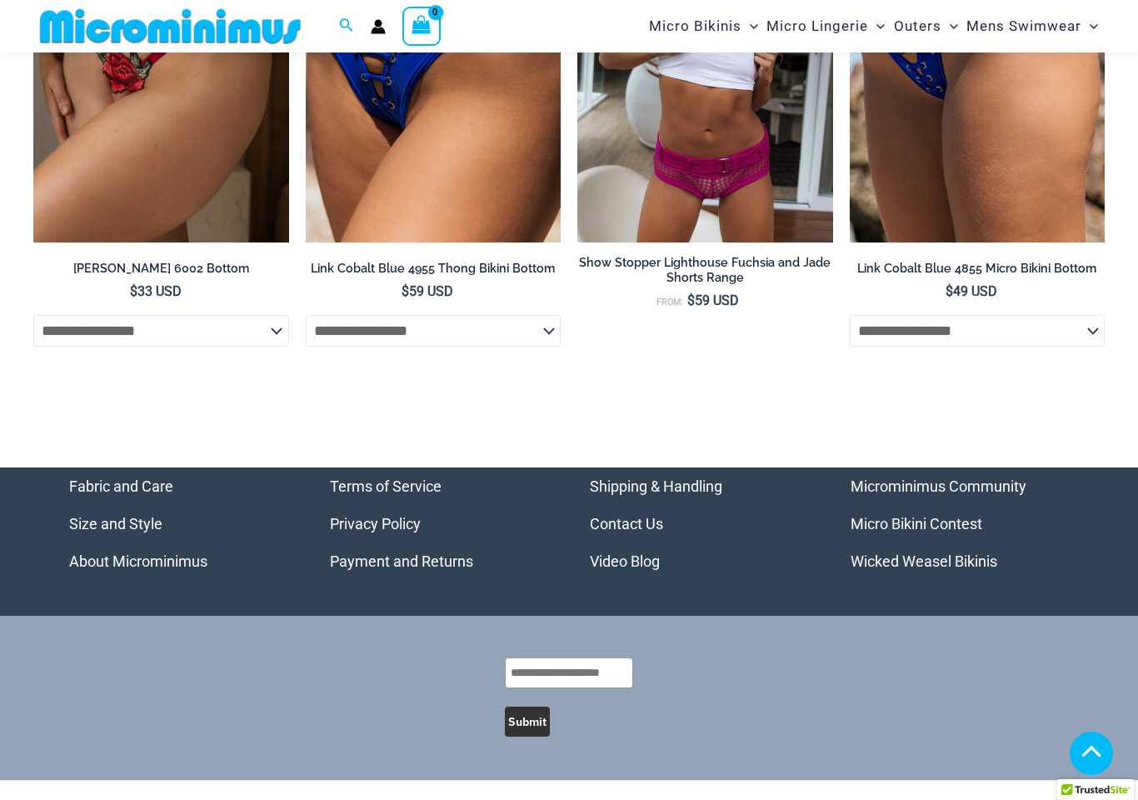
click at [954, 515] on link "Micro Bikini Contest" at bounding box center [917, 523] width 132 height 17
